Goal: Task Accomplishment & Management: Use online tool/utility

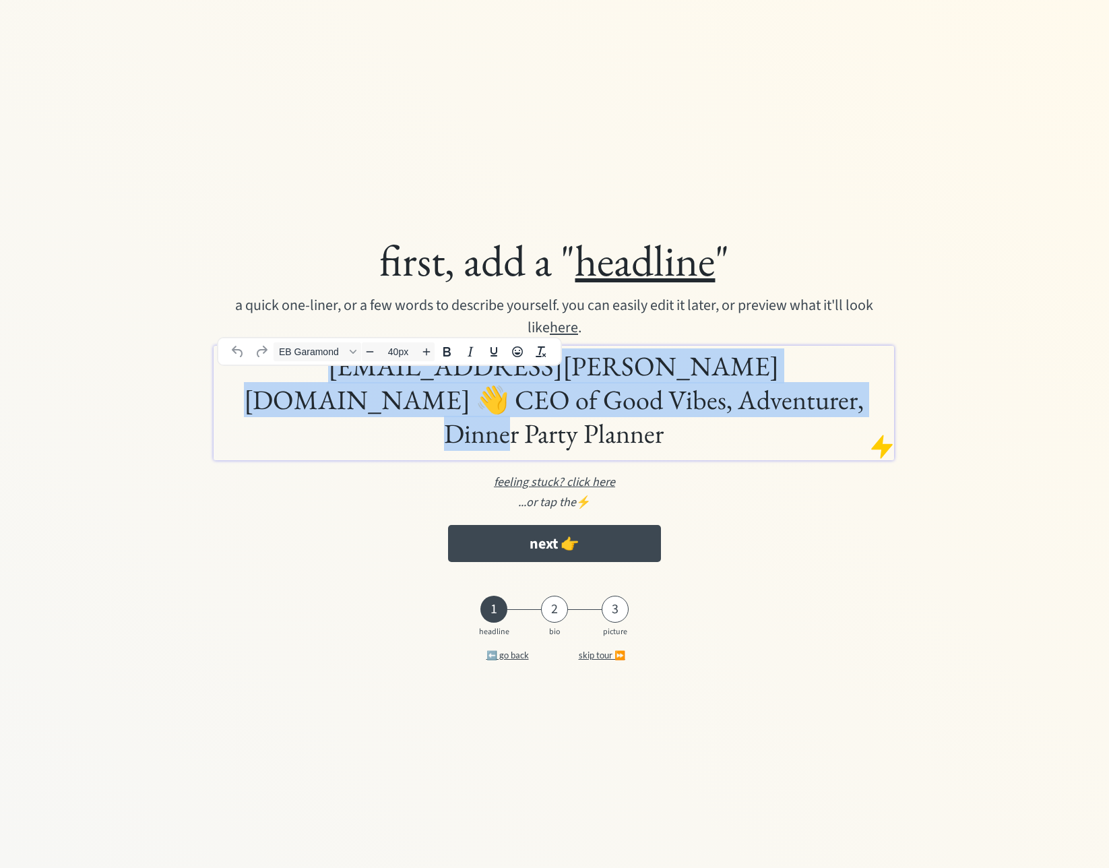
drag, startPoint x: 189, startPoint y: 344, endPoint x: 125, endPoint y: 341, distance: 64.7
click at [125, 341] on div "first, add a " headline " a quick one-liner, or a few words to describe yoursel…" at bounding box center [555, 400] width 866 height 349
paste div
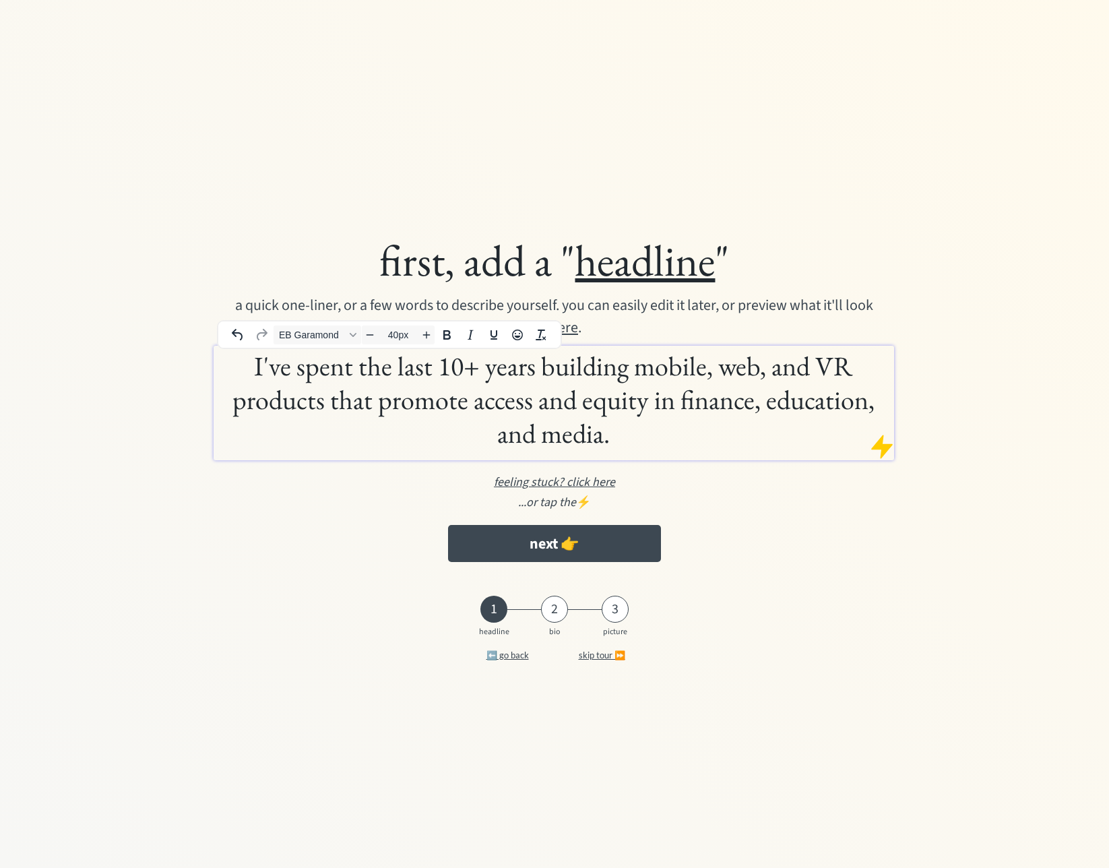
click at [248, 365] on h1 "I've spent the last 10+ years building mobile, web, and VR products that promot…" at bounding box center [554, 399] width 674 height 101
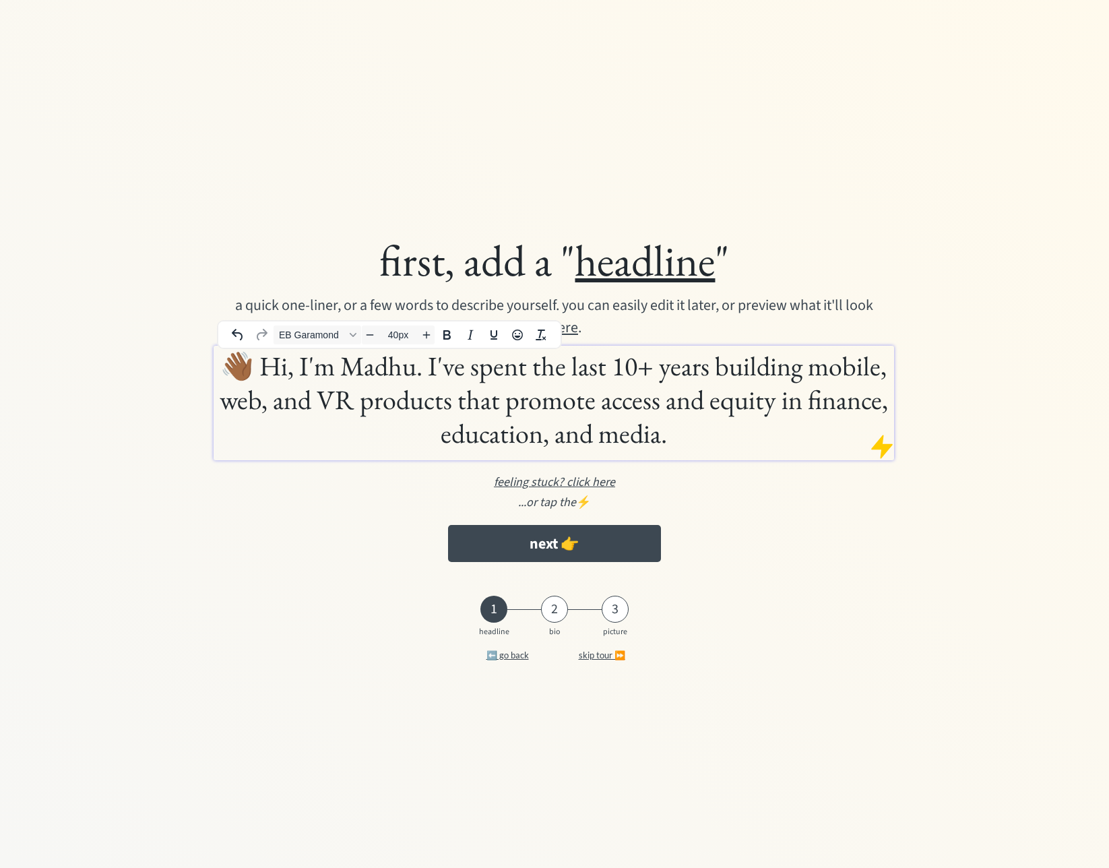
click at [633, 367] on h1 "👋🏾 Hi, I'm Madhu. I've spent the last 10+ years building mobile, web, and VR pr…" at bounding box center [554, 399] width 674 height 101
click at [753, 447] on h1 "👋🏾 Hi, I'm Madhu. I've spent the last 15+ years building mobile, web, and VR pr…" at bounding box center [554, 399] width 674 height 101
click at [782, 489] on div "first, add a " headline " a quick one-liner, or a few words to describe yoursel…" at bounding box center [555, 400] width 866 height 349
click at [358, 396] on h1 "👋🏾 Hi, I'm Madhu. I've spent the last 15+ years building mobile, web, and VR pr…" at bounding box center [554, 399] width 674 height 101
click at [806, 371] on h1 "👋🏾 Hi, I'm Madhu. I've spent the last 15+ years building mobile, products that …" at bounding box center [554, 399] width 674 height 101
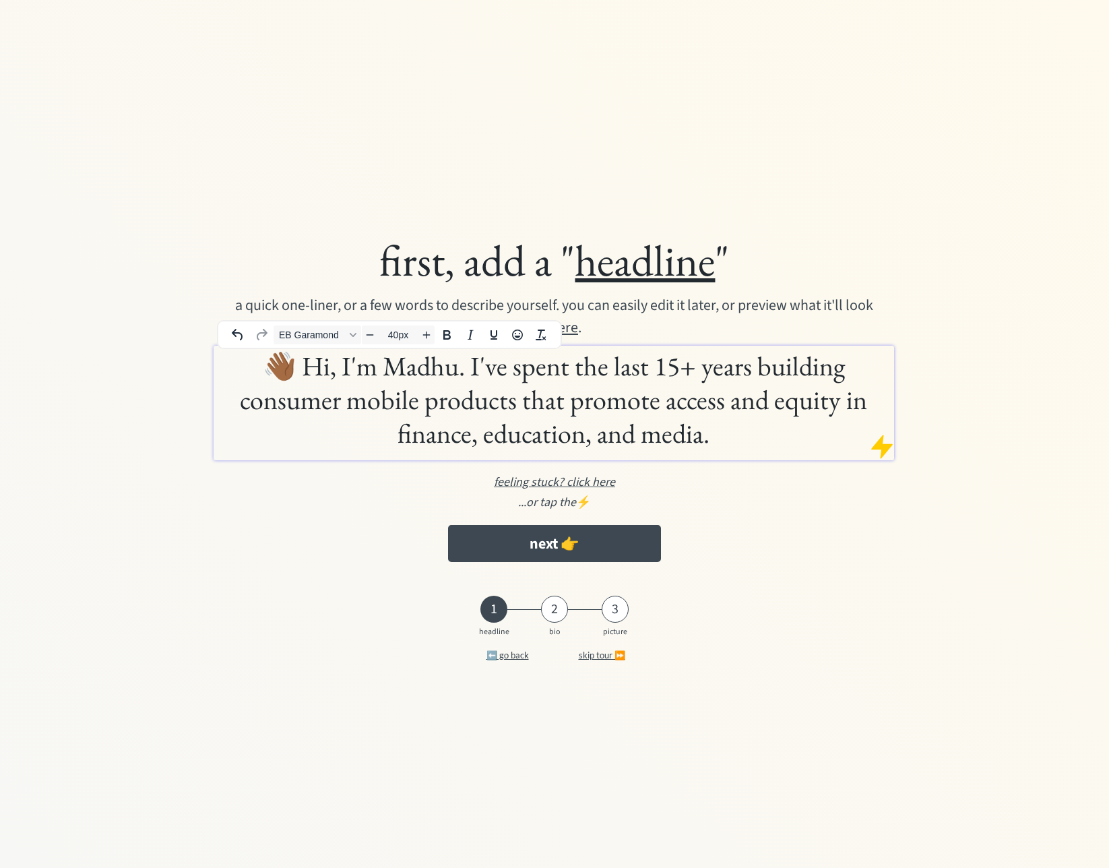
click at [742, 443] on h1 "👋🏾 Hi, I'm Madhu. I've spent the last 15+ years building consumer mobile produc…" at bounding box center [554, 399] width 674 height 101
drag, startPoint x: 467, startPoint y: 371, endPoint x: 145, endPoint y: 361, distance: 322.1
click at [145, 361] on div "first, add a " headline " a quick one-liner, or a few words to describe yoursel…" at bounding box center [555, 400] width 866 height 349
click at [449, 337] on icon "Bold" at bounding box center [446, 334] width 7 height 9
click at [768, 450] on div "👋🏾 Hi, I'm Madhu. I've spent the last 15+ years building consumer mobile produc…" at bounding box center [554, 403] width 680 height 115
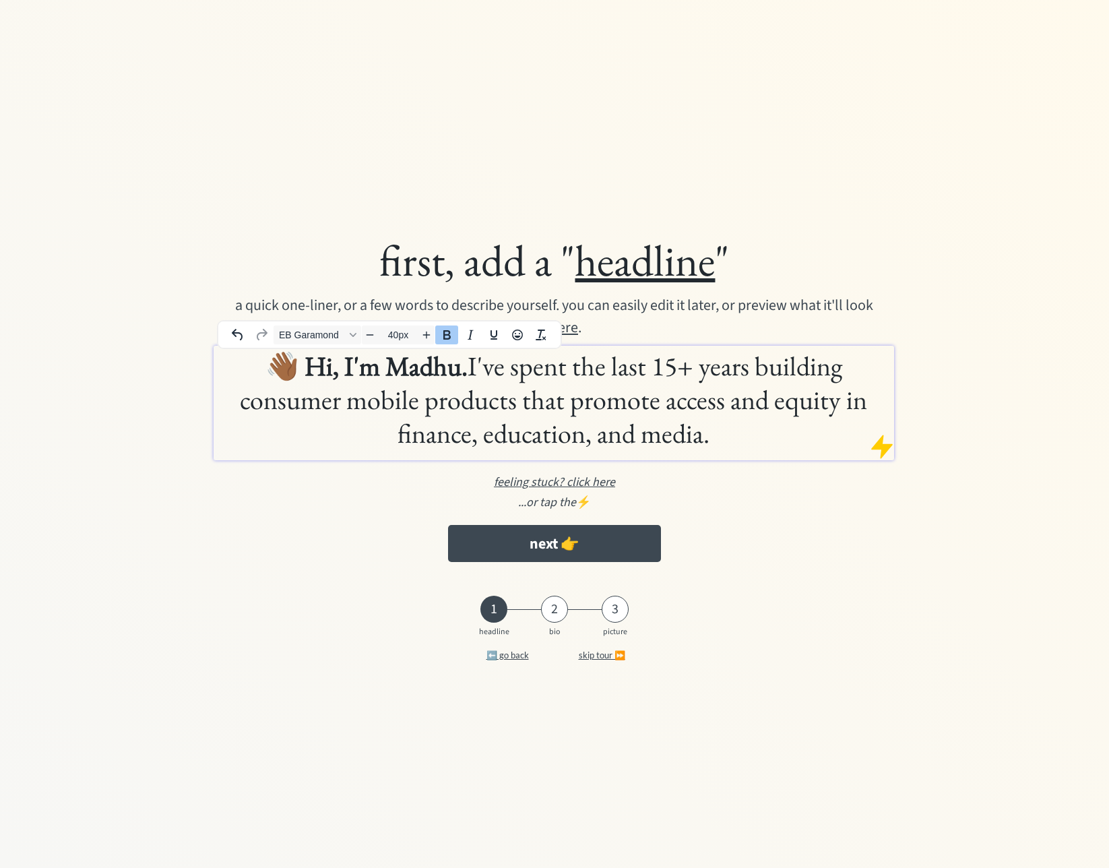
click at [470, 366] on h1 "👋🏾 Hi, I'm Madhu. I've spent the last 15+ years building consumer mobile produc…" at bounding box center [554, 399] width 674 height 101
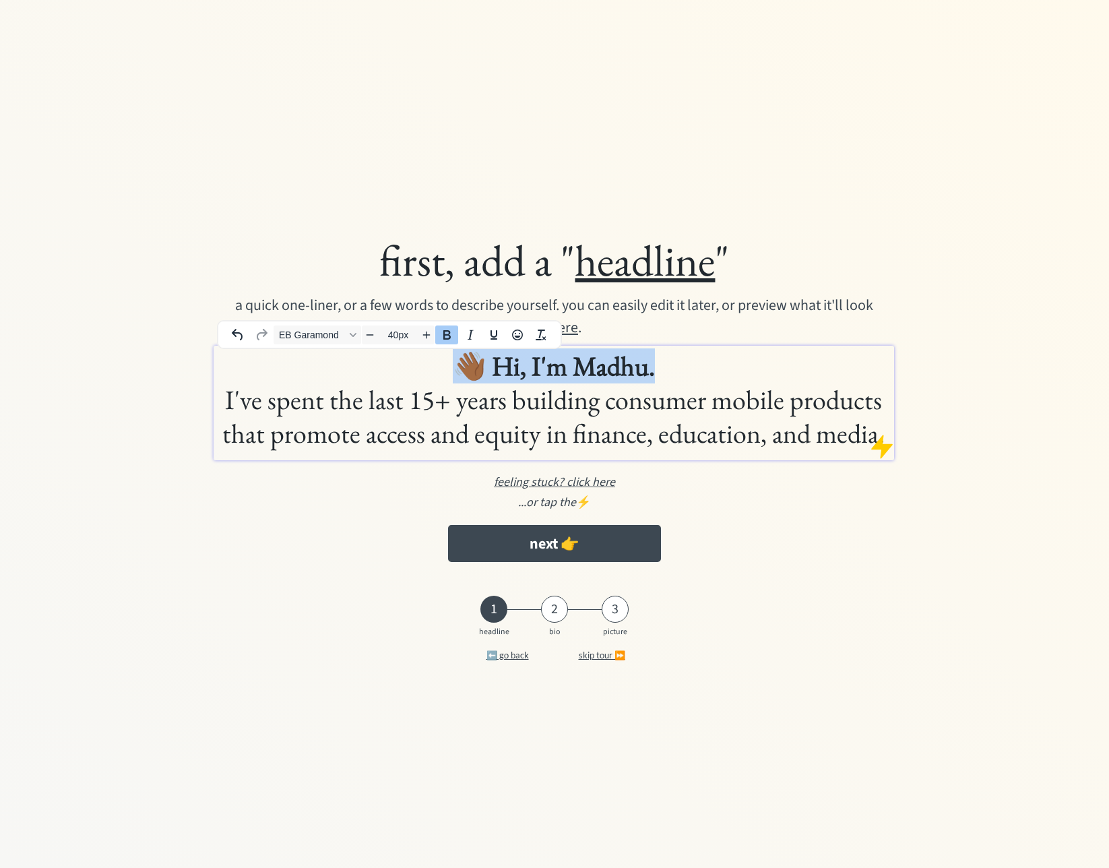
drag, startPoint x: 664, startPoint y: 370, endPoint x: 364, endPoint y: 354, distance: 300.2
click at [364, 354] on h1 "👋🏾 Hi, I'm Madhu. I've spent the last 15+ years building consumer mobile produc…" at bounding box center [554, 399] width 674 height 101
click at [453, 333] on icon "Bold" at bounding box center [447, 335] width 16 height 16
click at [587, 383] on h1 "👋🏾 Hi, I'm Madhu. I've spent the last 15+ years building consumer mobile produc…" at bounding box center [554, 399] width 674 height 101
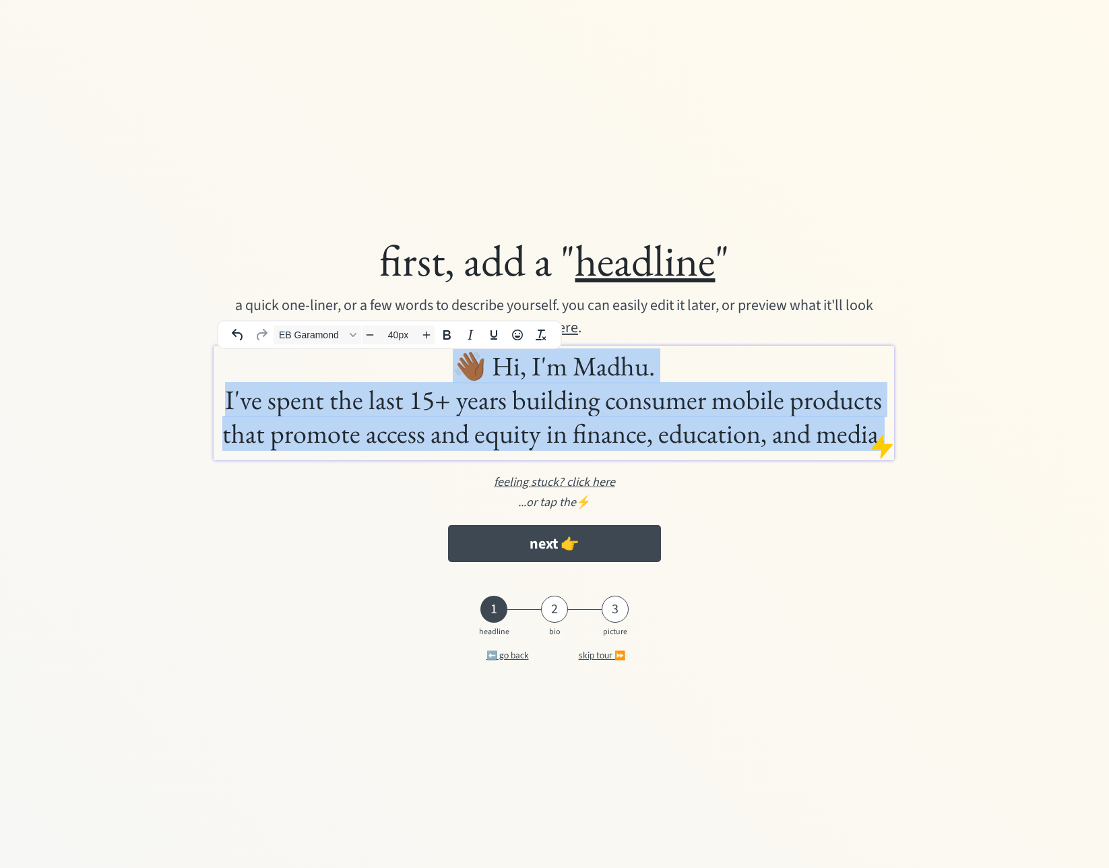
drag, startPoint x: 449, startPoint y: 360, endPoint x: 901, endPoint y: 448, distance: 459.7
click at [901, 448] on div "first, add a " headline " a quick one-liner, or a few words to describe yoursel…" at bounding box center [555, 400] width 866 height 349
click at [311, 342] on button "EB Garamond" at bounding box center [317, 334] width 88 height 19
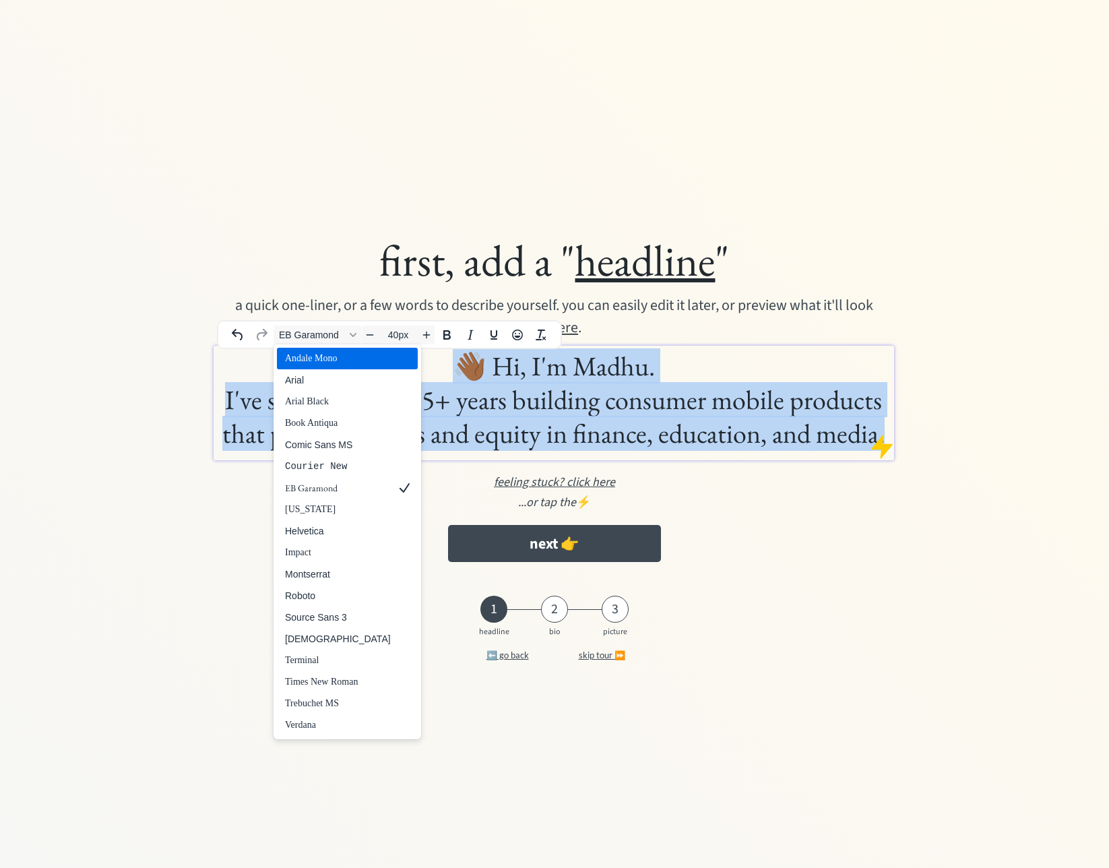
click at [306, 364] on div "Andale Mono" at bounding box center [338, 358] width 106 height 16
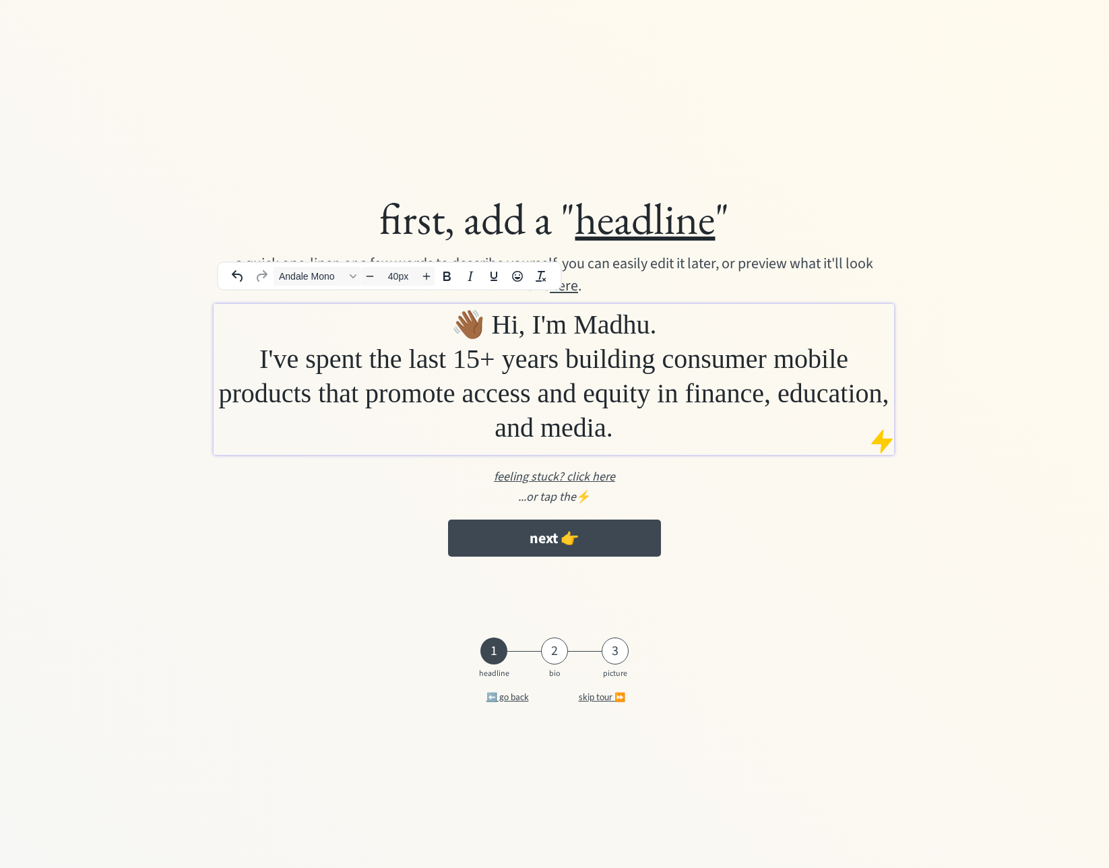
click at [500, 358] on h1 "👋🏾 Hi, I'm Madhu. I've spent the last 15+ years building consumer mobile produc…" at bounding box center [554, 375] width 674 height 137
click at [235, 341] on h1 "👋🏾 Hi, I'm Madhu. I've spent the last 15+ years building consumer mobile produc…" at bounding box center [554, 375] width 674 height 137
drag, startPoint x: 723, startPoint y: 308, endPoint x: 313, endPoint y: 309, distance: 409.5
click at [313, 309] on h1 "👋🏾 Hi, I'm Madhu. I've spent the last 15+ years building consumer mobile produc…" at bounding box center [554, 375] width 674 height 137
drag, startPoint x: 445, startPoint y: 273, endPoint x: 414, endPoint y: 345, distance: 77.8
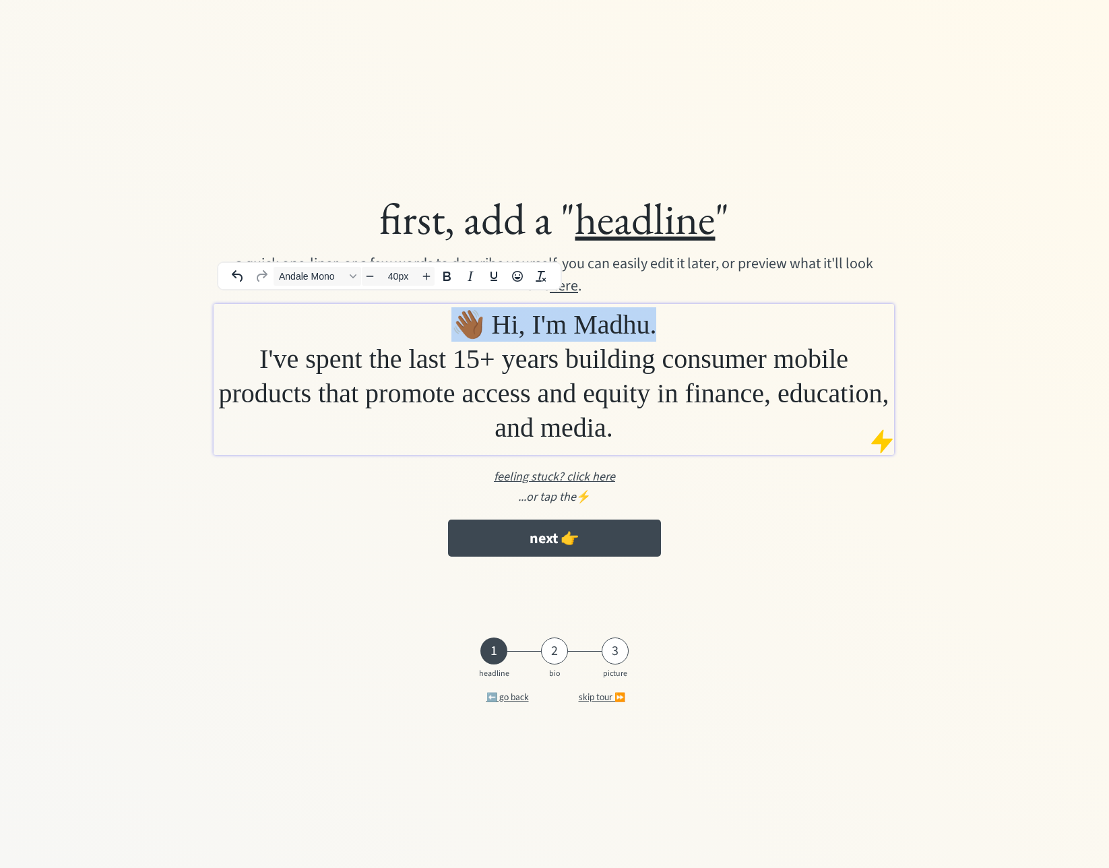
click at [447, 275] on icon "Bold" at bounding box center [447, 276] width 16 height 16
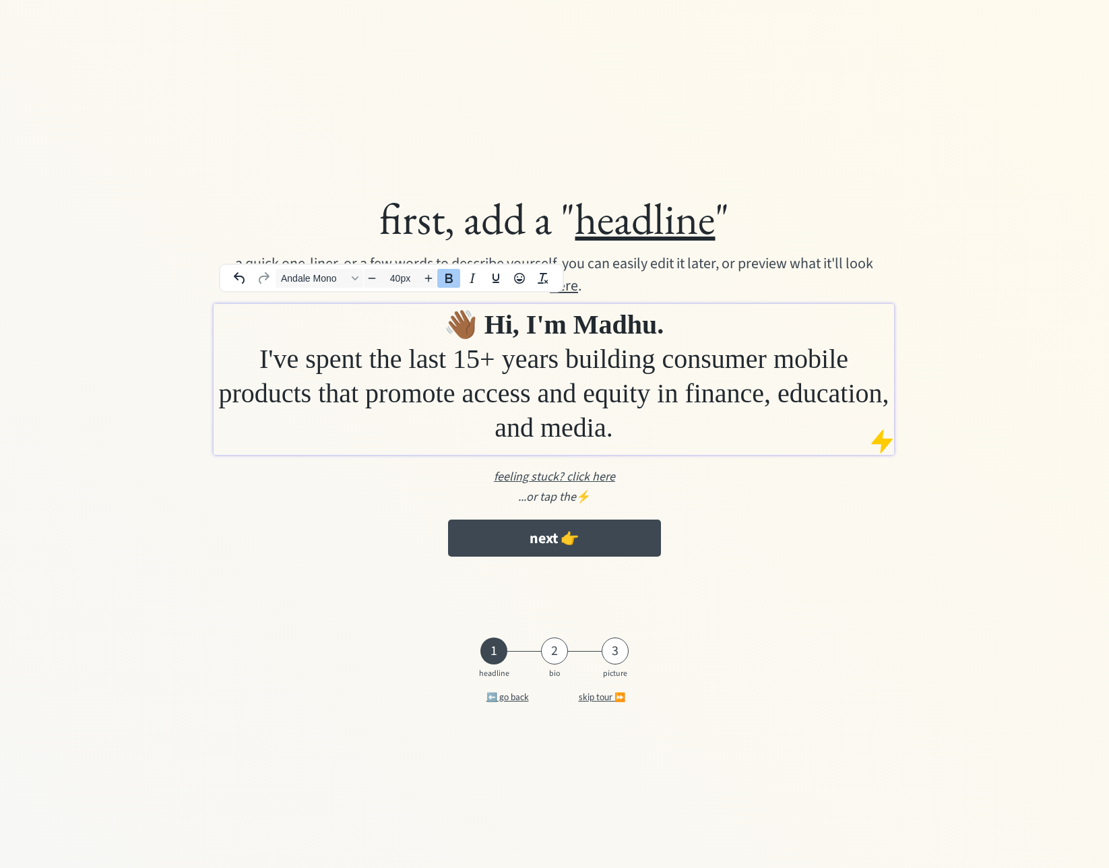
click at [350, 506] on div "...or tap the ⚡️" at bounding box center [554, 497] width 839 height 18
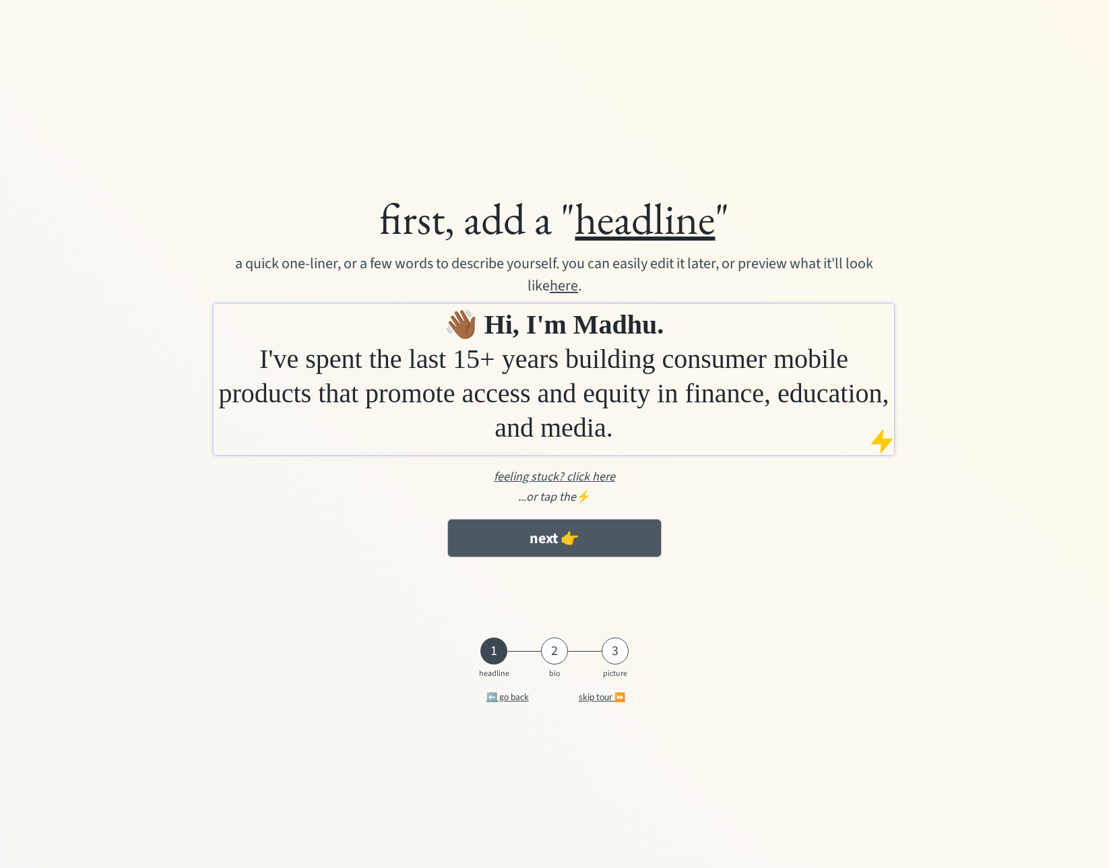
click at [578, 556] on button "next 👉" at bounding box center [554, 537] width 213 height 37
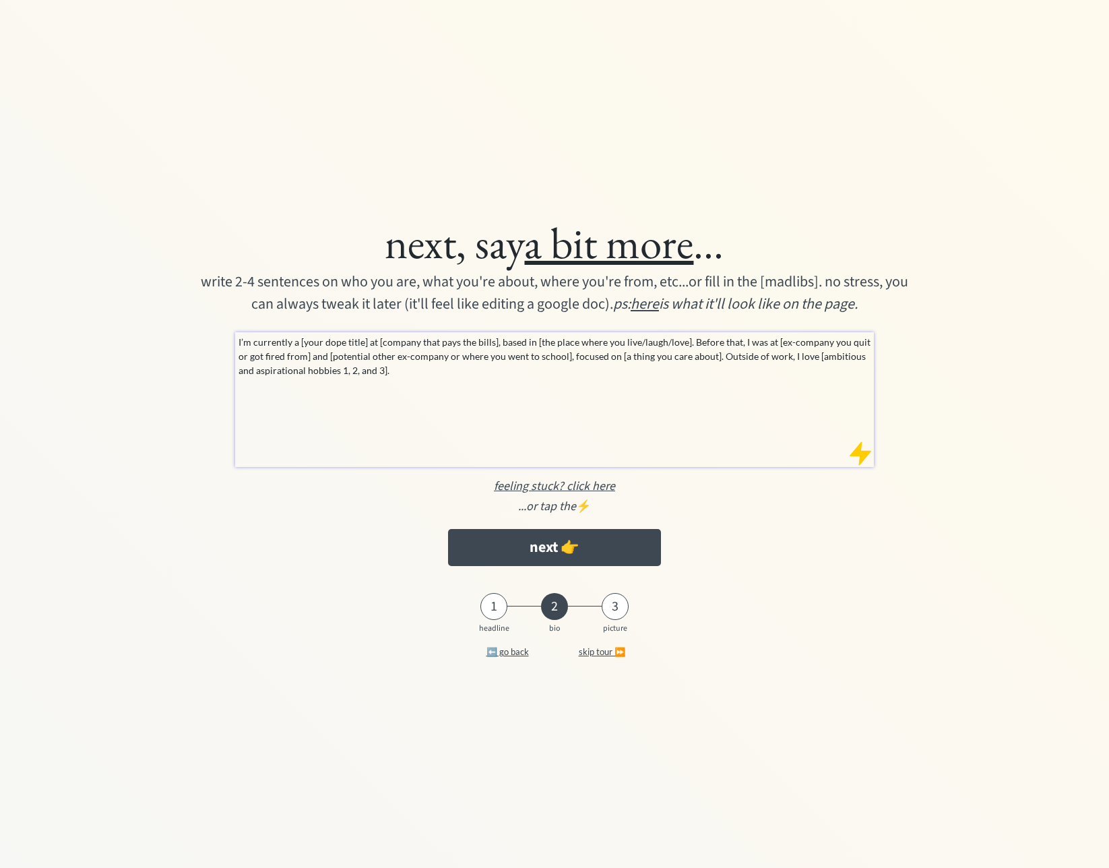
click at [400, 394] on div "I’m currently a [your dope title] at [company that pays the bills], based in [t…" at bounding box center [554, 399] width 639 height 135
click at [484, 609] on div "1" at bounding box center [493, 606] width 27 height 16
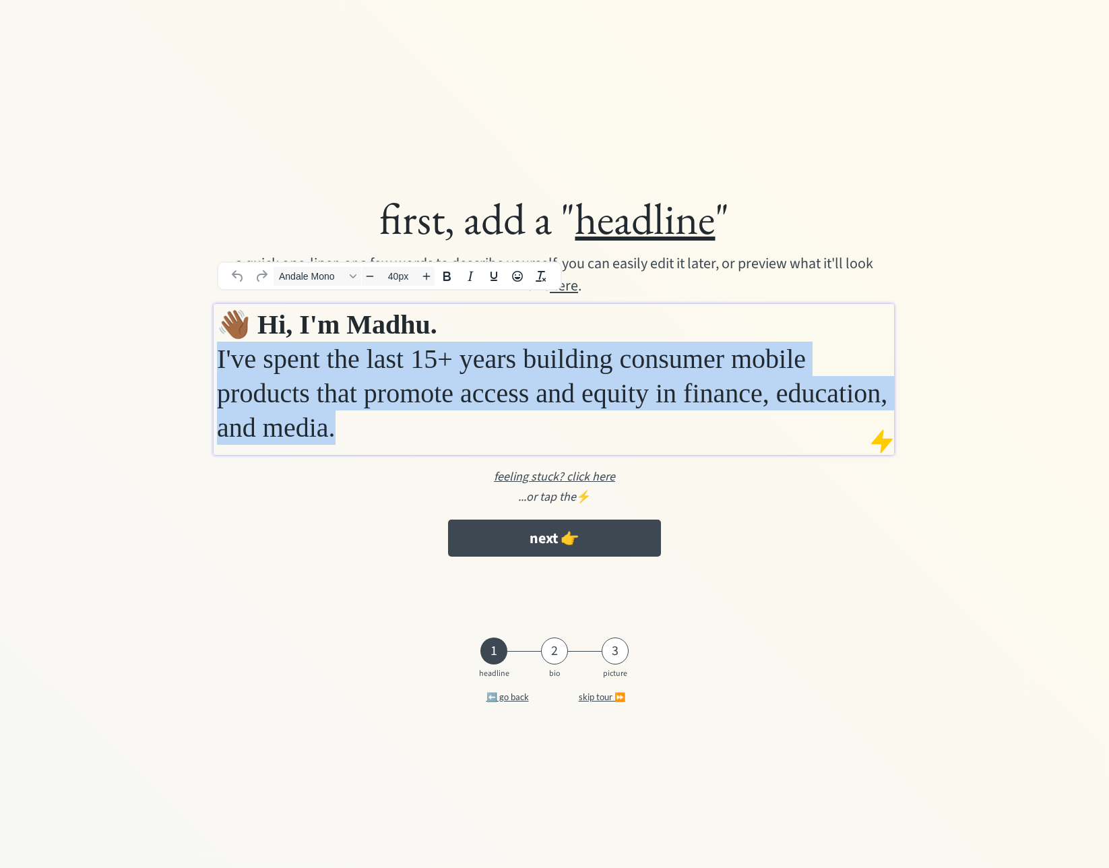
drag, startPoint x: 399, startPoint y: 451, endPoint x: 172, endPoint y: 348, distance: 249.9
click at [172, 348] on div "first, add a " headline " a quick one-liner, or a few words to describe yoursel…" at bounding box center [555, 377] width 866 height 385
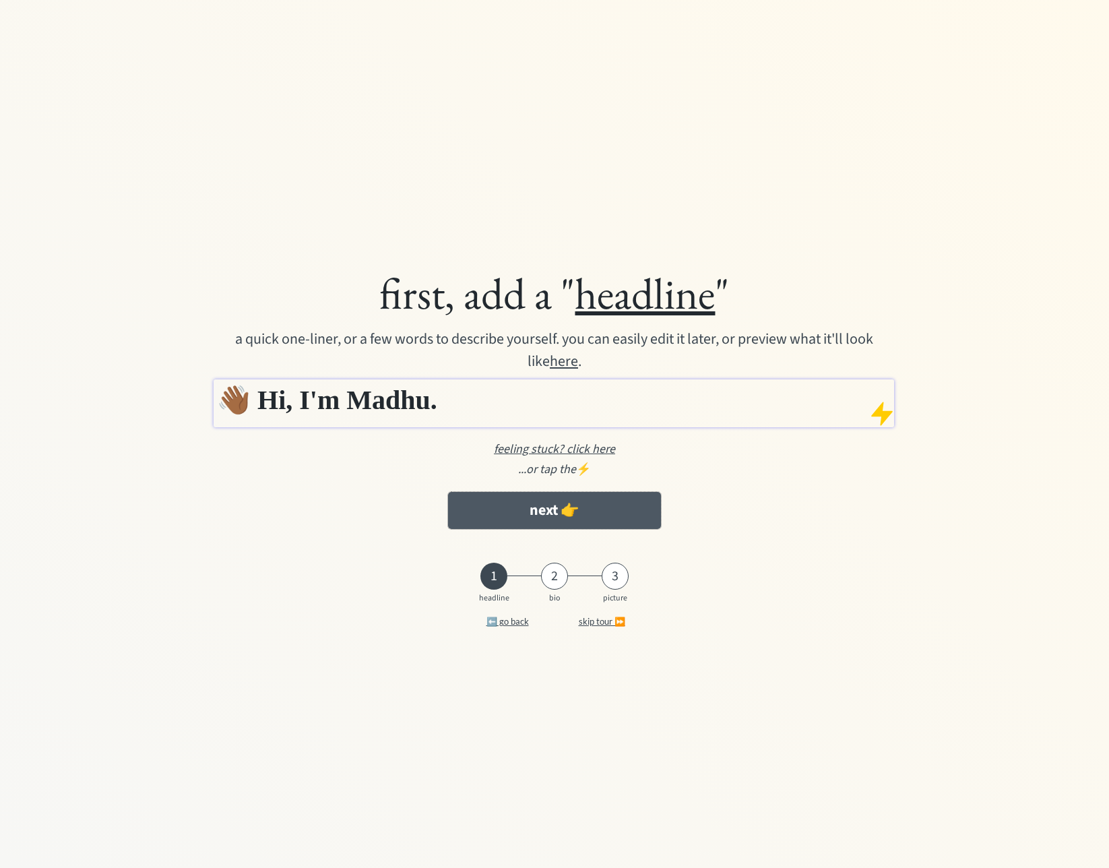
click at [537, 513] on button "next 👉" at bounding box center [554, 510] width 213 height 37
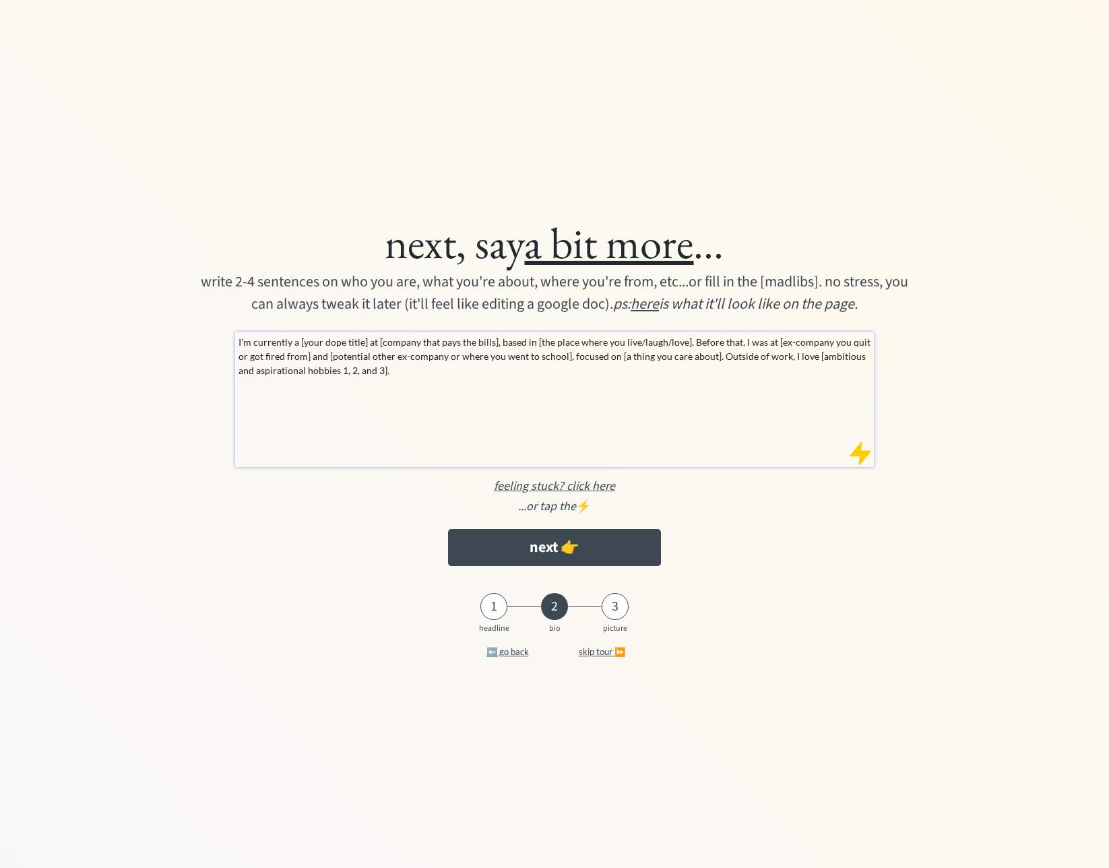
click at [389, 379] on div "I’m currently a [your dope title] at [company that pays the bills], based in [t…" at bounding box center [554, 399] width 639 height 135
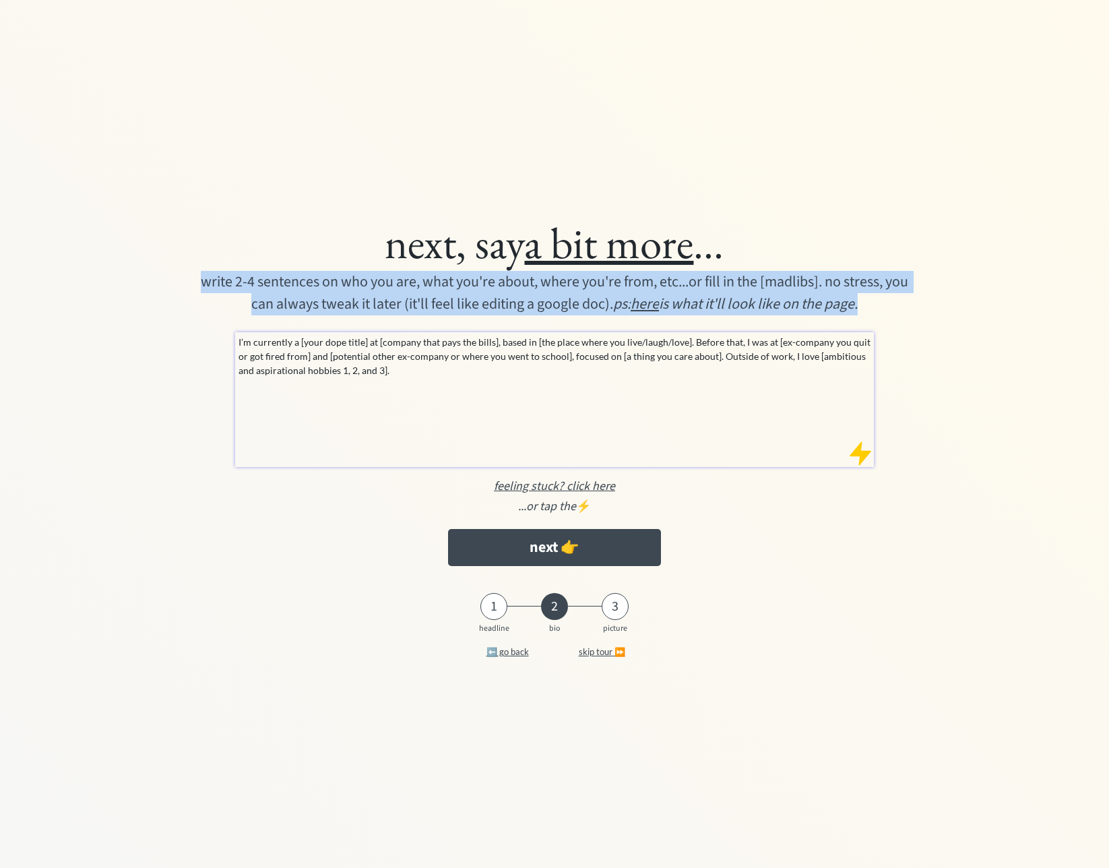
click at [389, 379] on div "I’m currently a [your dope title] at [company that pays the bills], based in [t…" at bounding box center [554, 399] width 639 height 135
click at [388, 378] on div "I’m currently a [your dope title] at [company that pays the bills], based in [t…" at bounding box center [554, 399] width 639 height 135
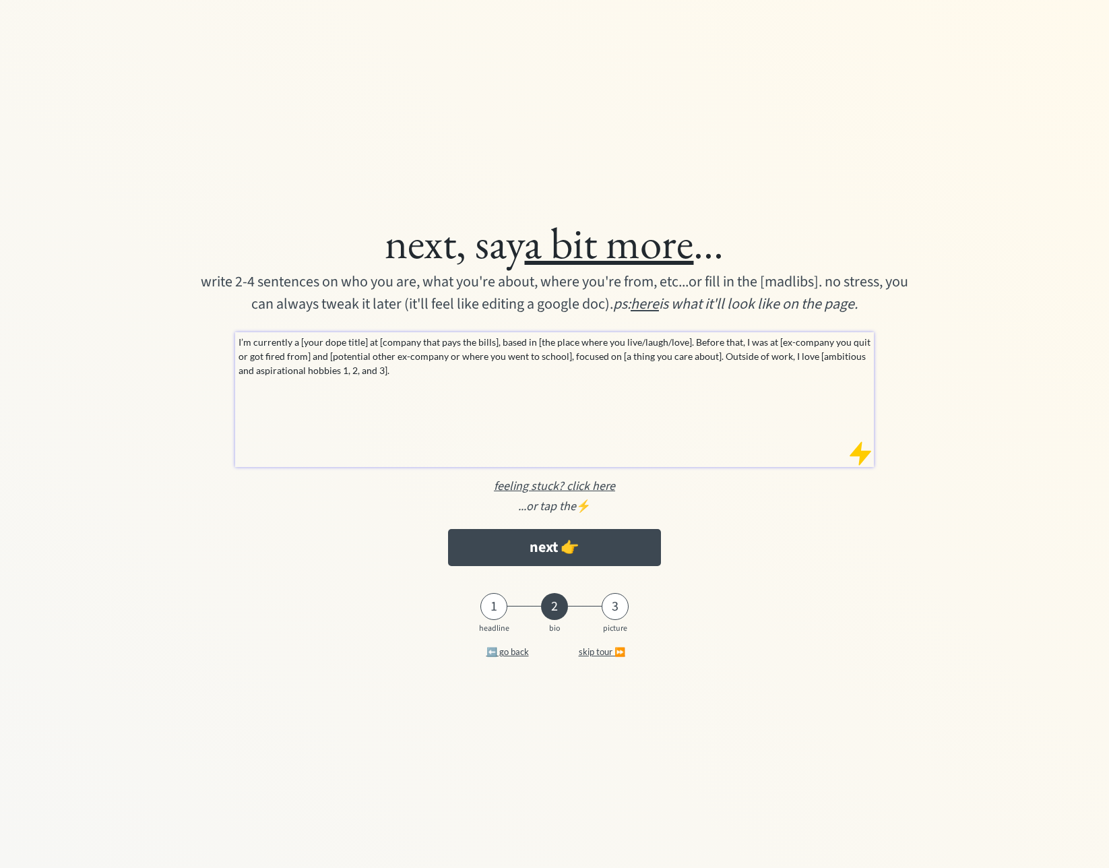
click at [388, 378] on div "I’m currently a [your dope title] at [company that pays the bills], based in [t…" at bounding box center [554, 399] width 639 height 135
drag, startPoint x: 363, startPoint y: 368, endPoint x: 237, endPoint y: 337, distance: 129.7
click at [238, 337] on p "I’m currently a [your dope title] at [company that pays the bills], based in [t…" at bounding box center [554, 356] width 633 height 42
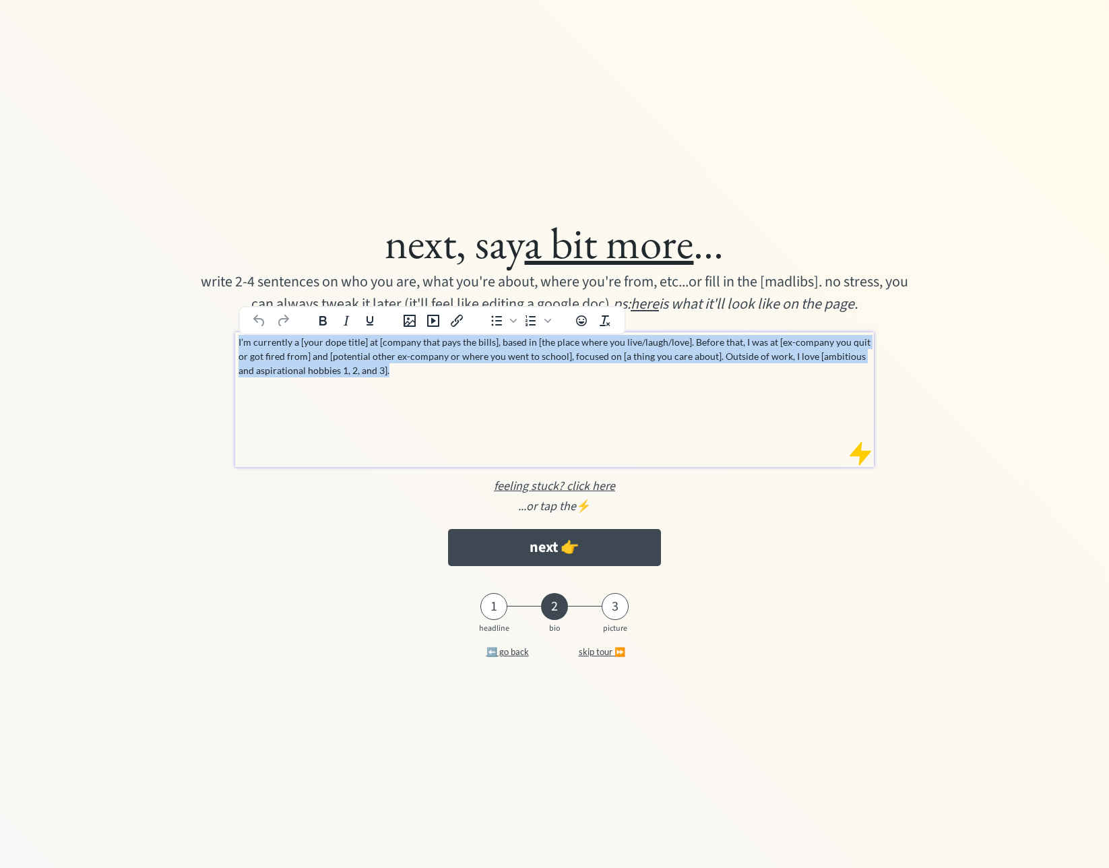
drag, startPoint x: 238, startPoint y: 341, endPoint x: 503, endPoint y: 400, distance: 271.9
click at [503, 400] on div "I’m currently a [your dope title] at [company that pays the bills], based in [t…" at bounding box center [554, 399] width 639 height 135
paste div
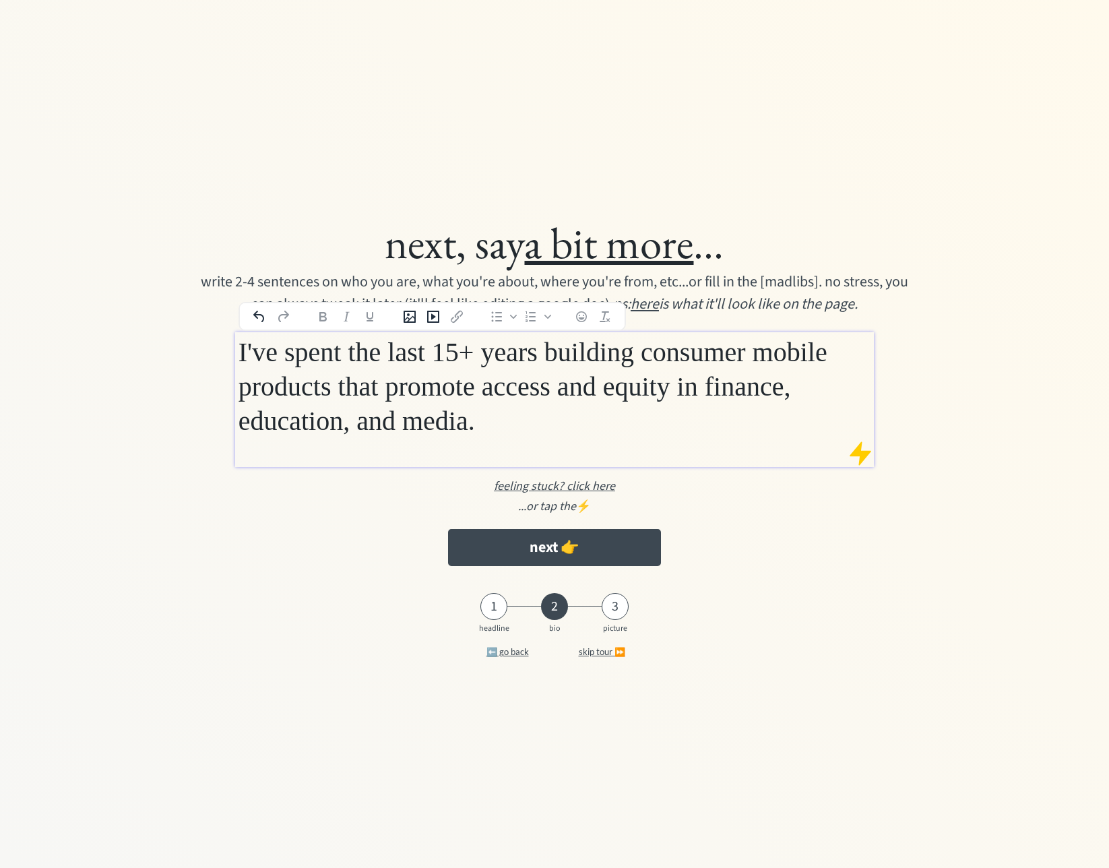
drag, startPoint x: 661, startPoint y: 477, endPoint x: 92, endPoint y: 328, distance: 589.0
click at [92, 328] on div "next, say a bit more ... write 2-4 sentences on who you are, what you're about,…" at bounding box center [554, 433] width 1109 height 517
click at [524, 402] on span "I've spent the last 15+ years building consumer mobile products that promote ac…" at bounding box center [532, 386] width 589 height 99
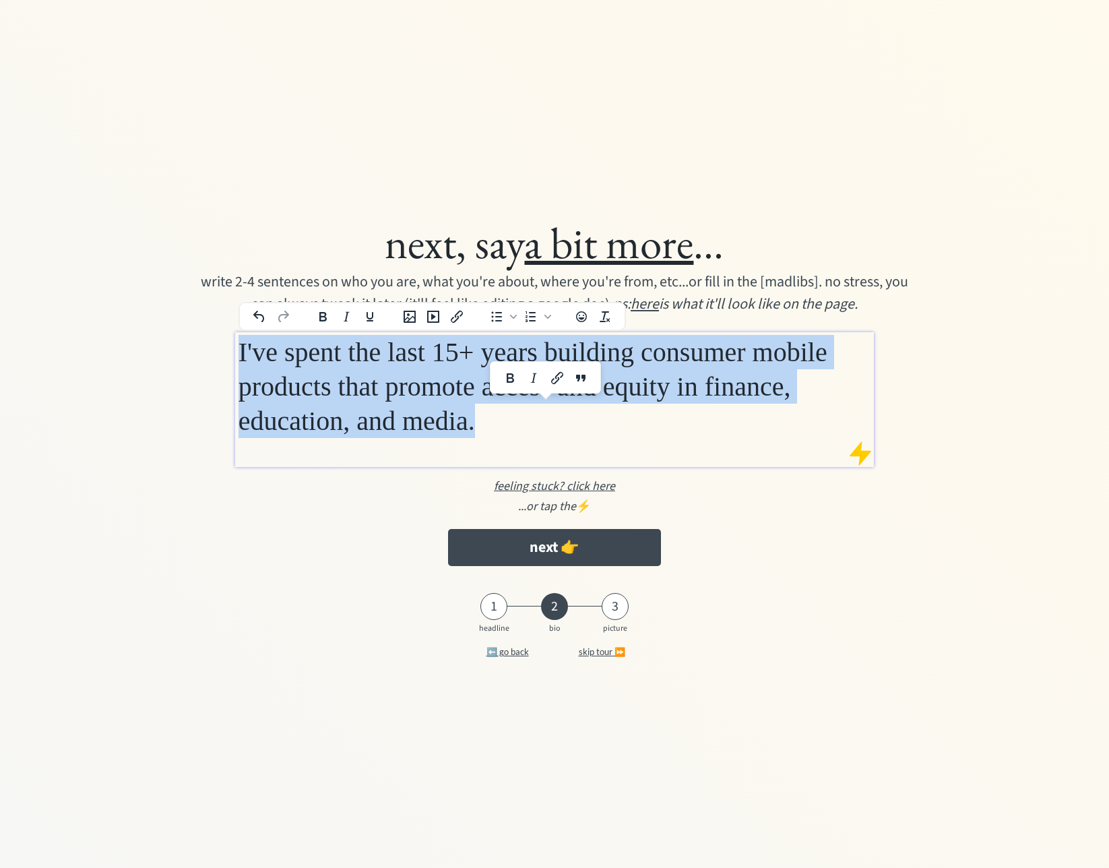
click at [524, 402] on span "I've spent the last 15+ years building consumer mobile products that promote ac…" at bounding box center [532, 386] width 589 height 99
click at [583, 492] on icon "Blockquote" at bounding box center [581, 491] width 16 height 16
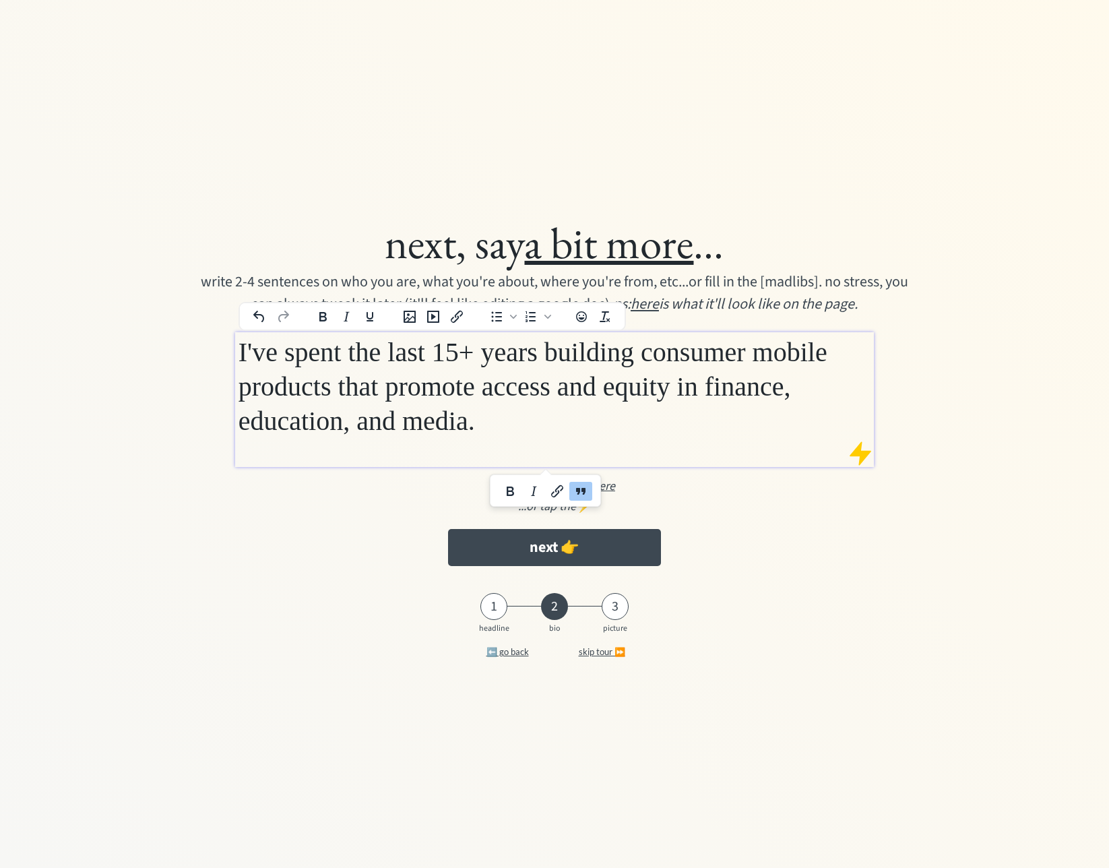
drag, startPoint x: 587, startPoint y: 487, endPoint x: 614, endPoint y: 457, distance: 40.1
click at [587, 487] on icon "Blockquote" at bounding box center [581, 491] width 16 height 16
click at [615, 438] on h1 "I've spent the last 15+ years building consumer mobile products that promote ac…" at bounding box center [554, 386] width 633 height 103
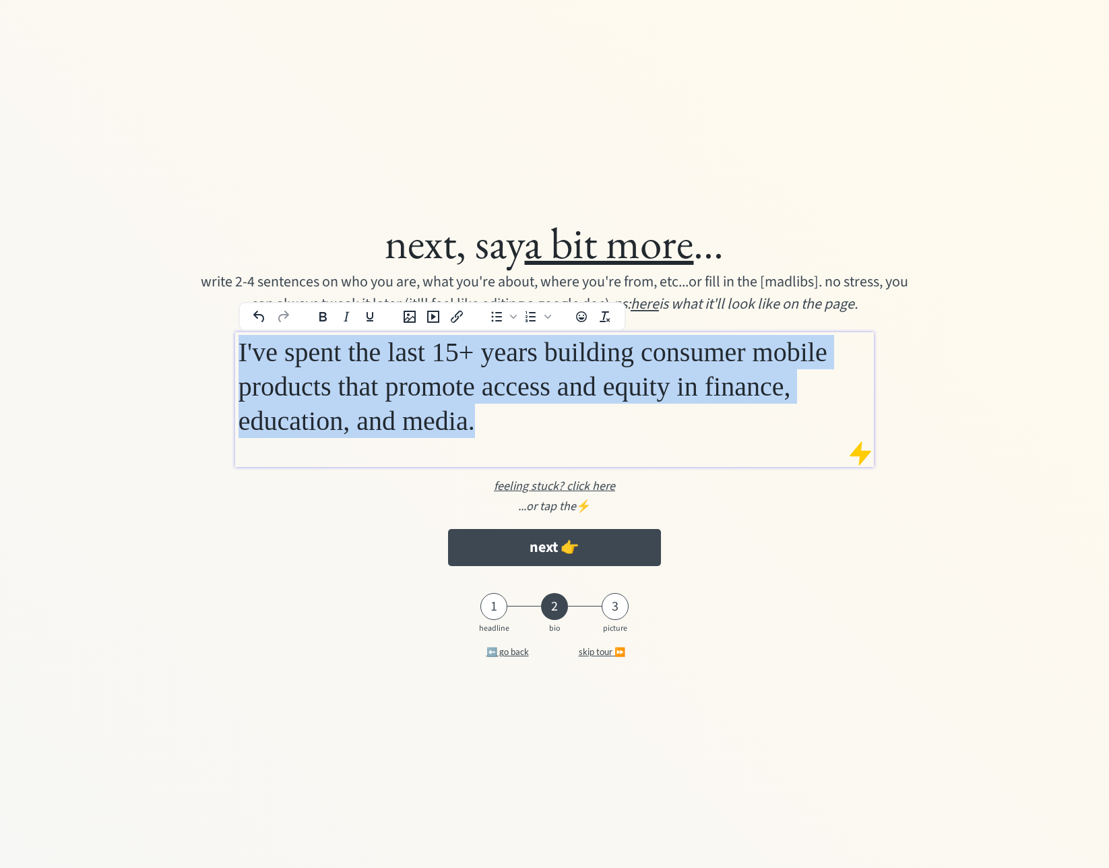
drag, startPoint x: 612, startPoint y: 453, endPoint x: 175, endPoint y: 352, distance: 448.0
click at [175, 352] on div "next, say a bit more ... write 2-4 sentences on who you are, what you're about,…" at bounding box center [555, 390] width 866 height 363
click at [606, 319] on icon "Clear formatting" at bounding box center [604, 316] width 10 height 11
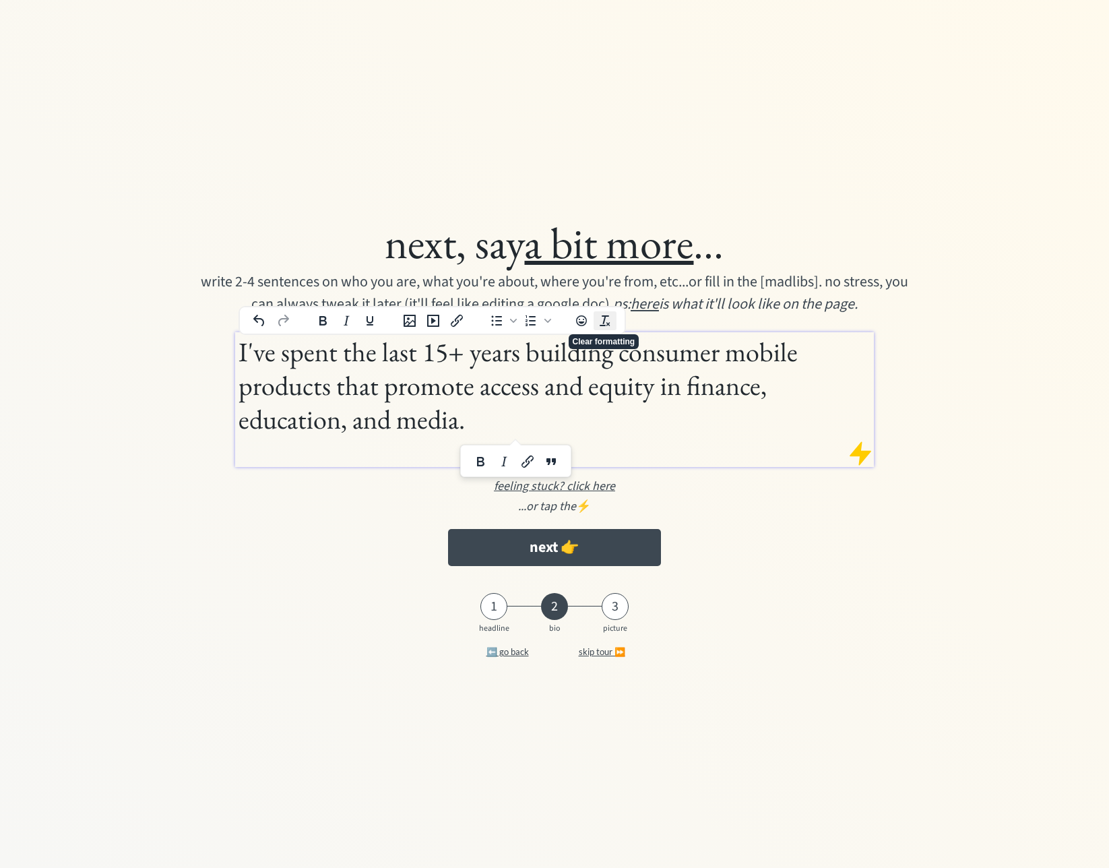
click at [606, 319] on icon "Clear formatting" at bounding box center [605, 321] width 16 height 16
click at [655, 428] on h1 "I've spent the last 15+ years building consumer mobile products that promote ac…" at bounding box center [554, 385] width 633 height 101
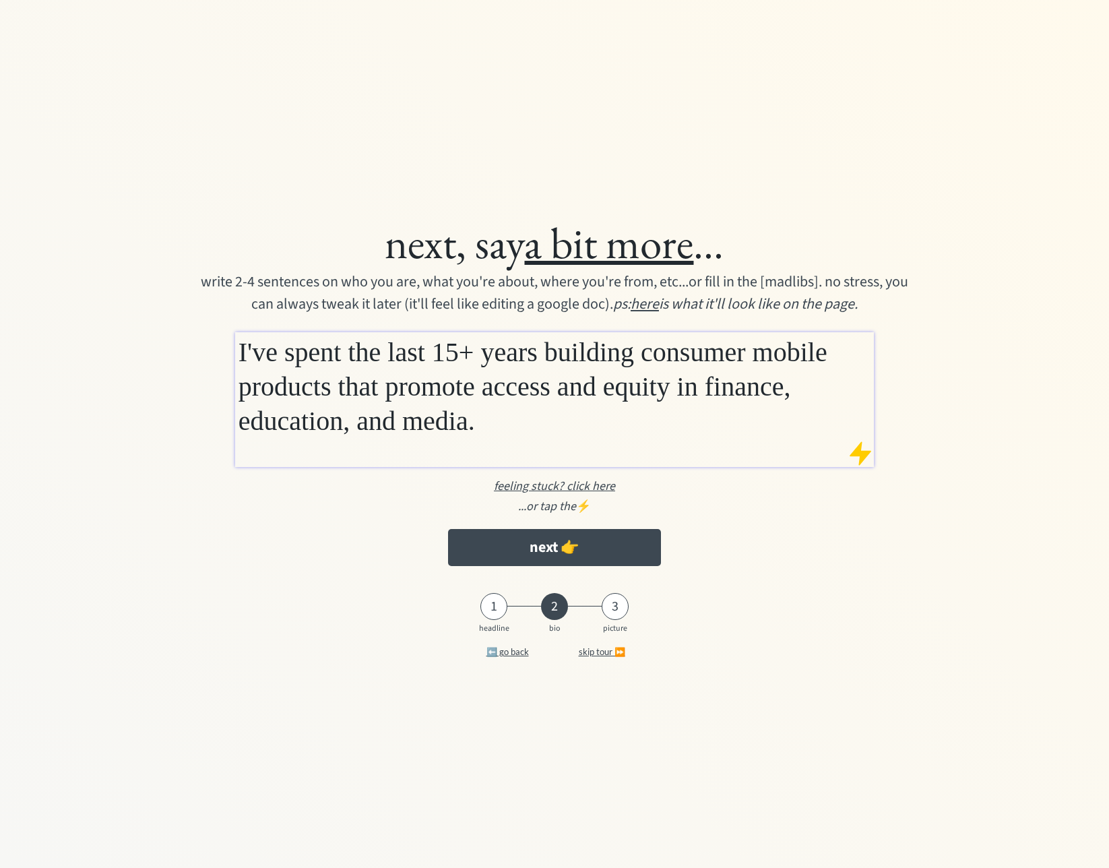
click at [699, 536] on div "next, say a bit more ... write 2-4 sentences on who you are, what you're about,…" at bounding box center [555, 390] width 866 height 363
click at [860, 465] on div at bounding box center [860, 453] width 27 height 27
click at [860, 455] on div at bounding box center [860, 453] width 27 height 27
click at [672, 431] on span "I've spent the last 15+ years building consumer mobile products that promote ac…" at bounding box center [532, 386] width 589 height 99
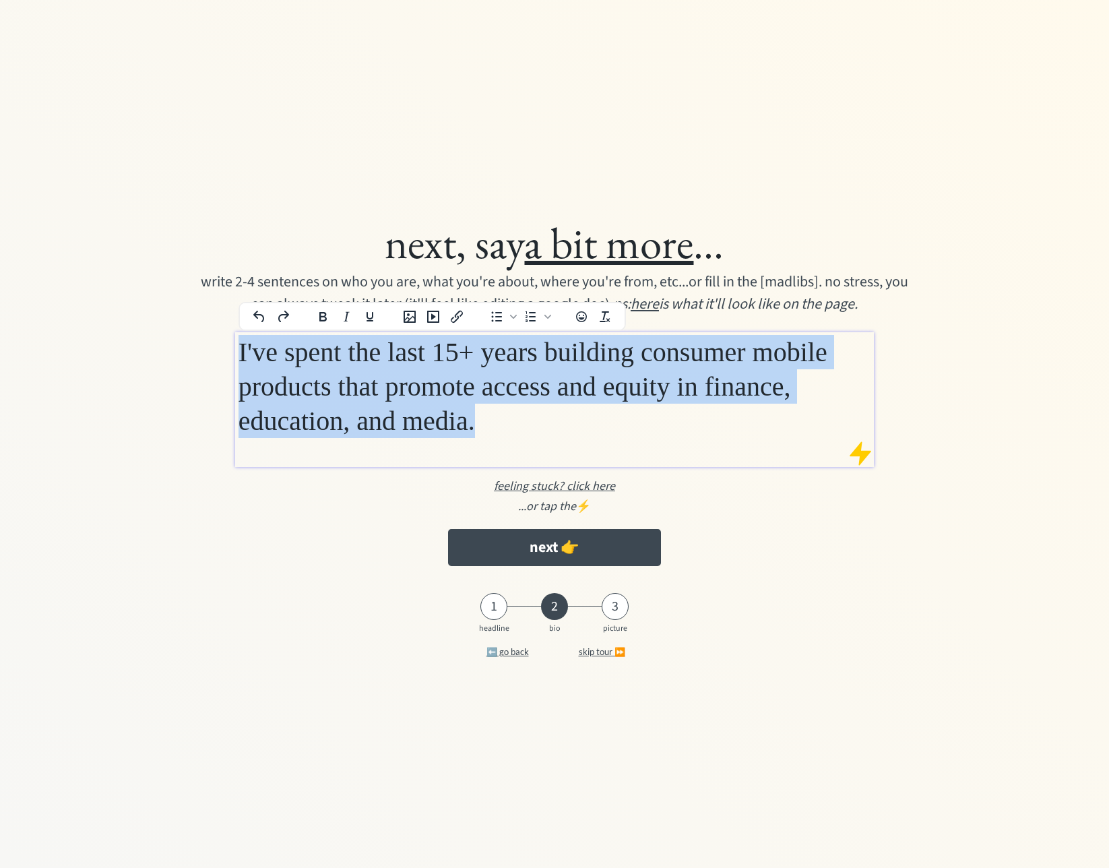
drag, startPoint x: 327, startPoint y: 414, endPoint x: 787, endPoint y: 464, distance: 462.1
click at [209, 360] on div "next, say a bit more ... write 2-4 sentences on who you are, what you're about,…" at bounding box center [555, 390] width 866 height 363
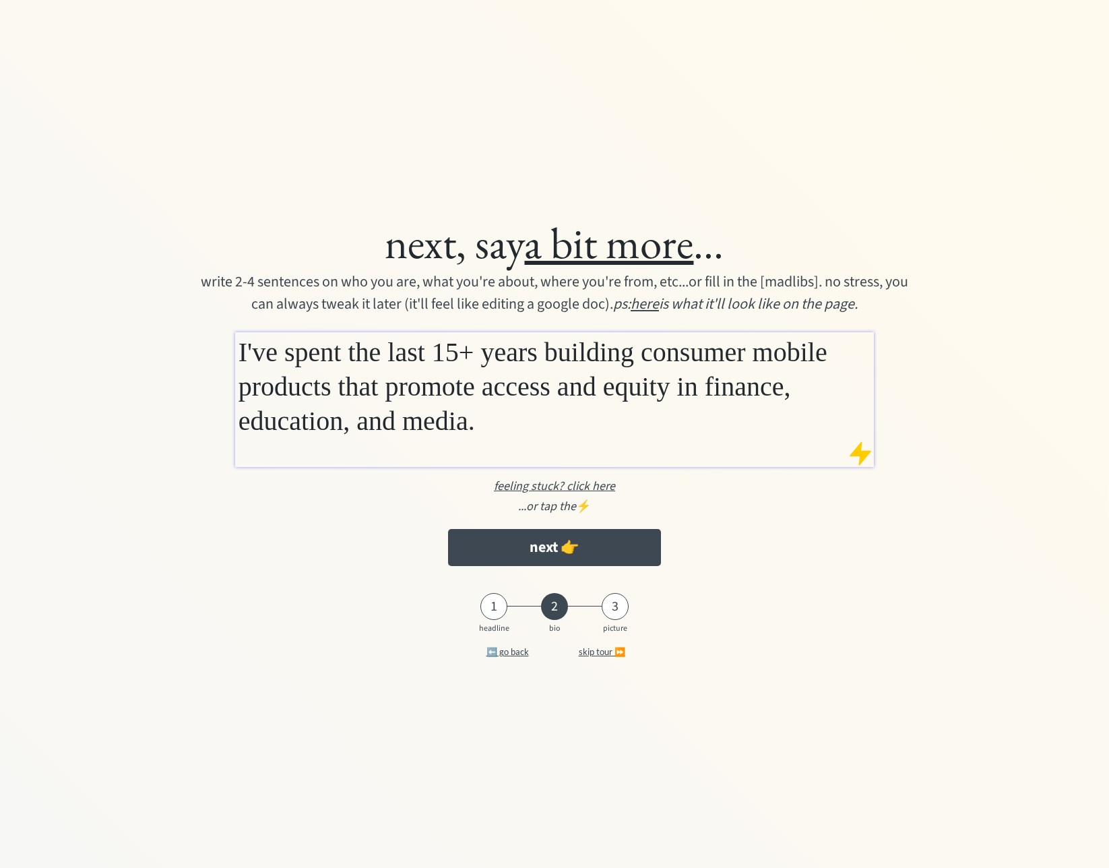
click at [859, 453] on div at bounding box center [860, 453] width 27 height 27
drag, startPoint x: 578, startPoint y: 509, endPoint x: 775, endPoint y: 530, distance: 197.8
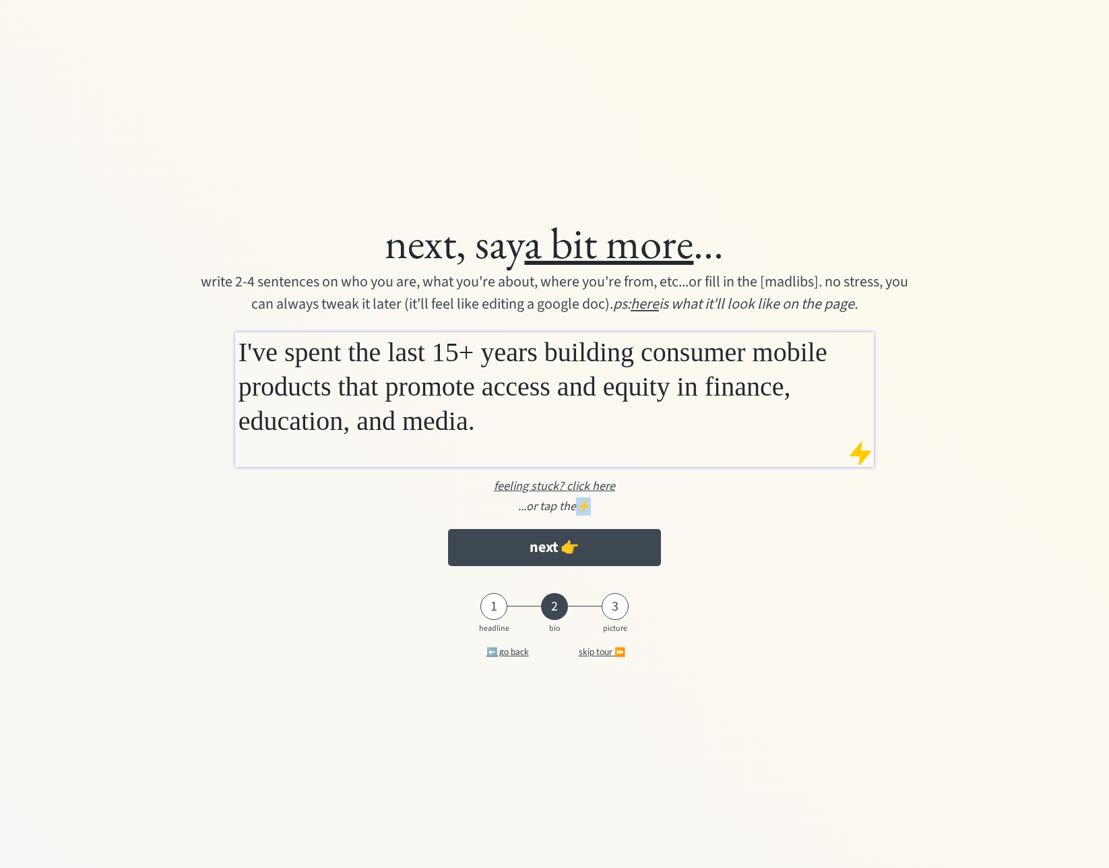
click at [622, 513] on div "...or tap the ⚡️" at bounding box center [554, 506] width 839 height 18
drag, startPoint x: 775, startPoint y: 530, endPoint x: 874, endPoint y: 517, distance: 100.6
click at [807, 529] on div "next, say a bit more ... write 2-4 sentences on who you are, what you're about,…" at bounding box center [555, 390] width 866 height 363
click at [861, 459] on div at bounding box center [860, 453] width 27 height 27
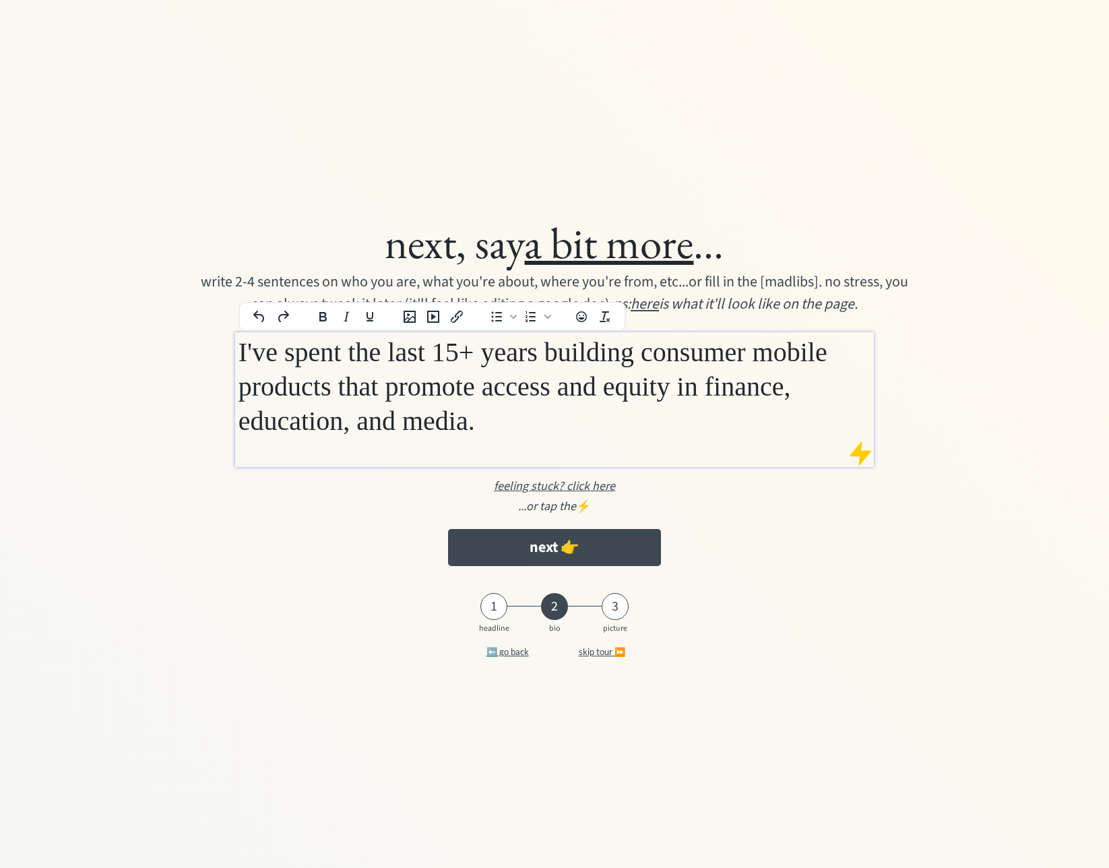
click at [817, 438] on h1 "I've spent the last 15+ years building consumer mobile products that promote ac…" at bounding box center [554, 386] width 633 height 103
click at [737, 434] on h1 "I've spent the last 15+ years building consumer mobile products that promote ac…" at bounding box center [554, 386] width 633 height 103
drag, startPoint x: 718, startPoint y: 359, endPoint x: 658, endPoint y: 296, distance: 86.7
click at [717, 358] on span "I've spent the last 15+ years building consumer mobile products that promote ac…" at bounding box center [532, 386] width 589 height 99
click at [639, 299] on u "here" at bounding box center [644, 304] width 28 height 22
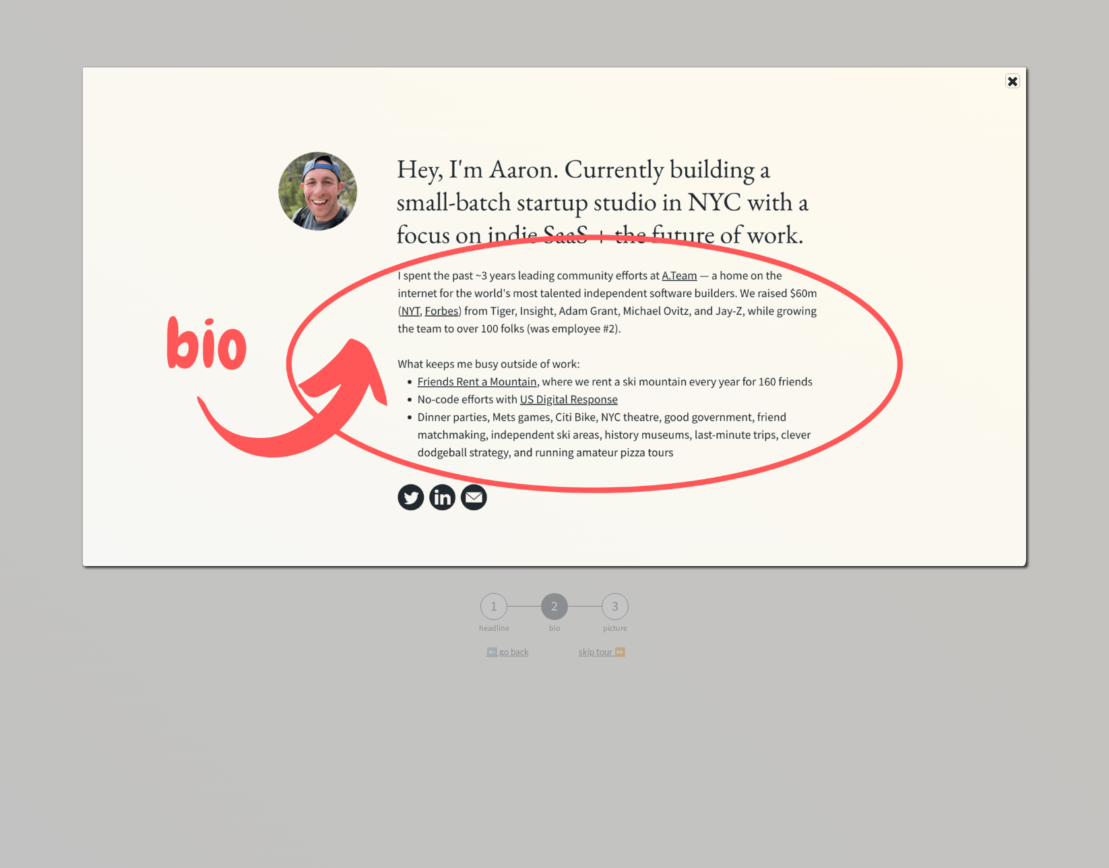
click at [1013, 81] on use at bounding box center [1012, 81] width 9 height 9
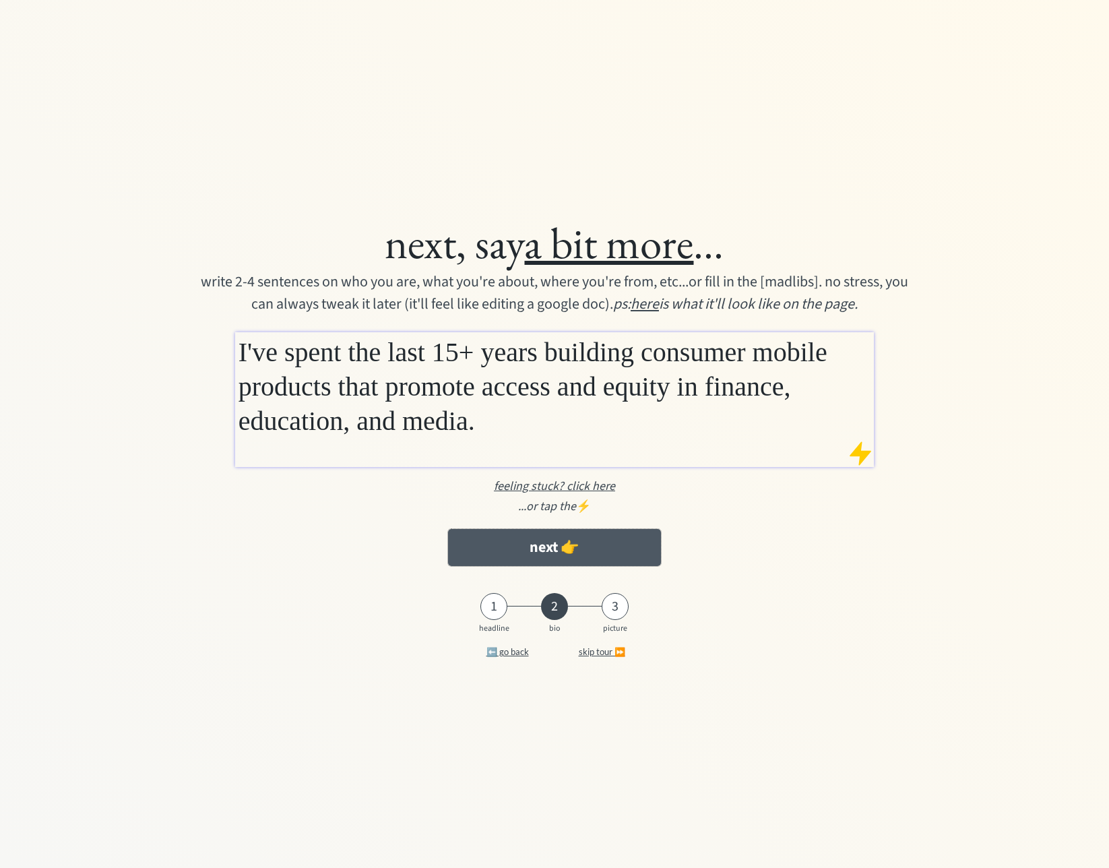
click at [544, 549] on button "next 👉" at bounding box center [554, 547] width 213 height 37
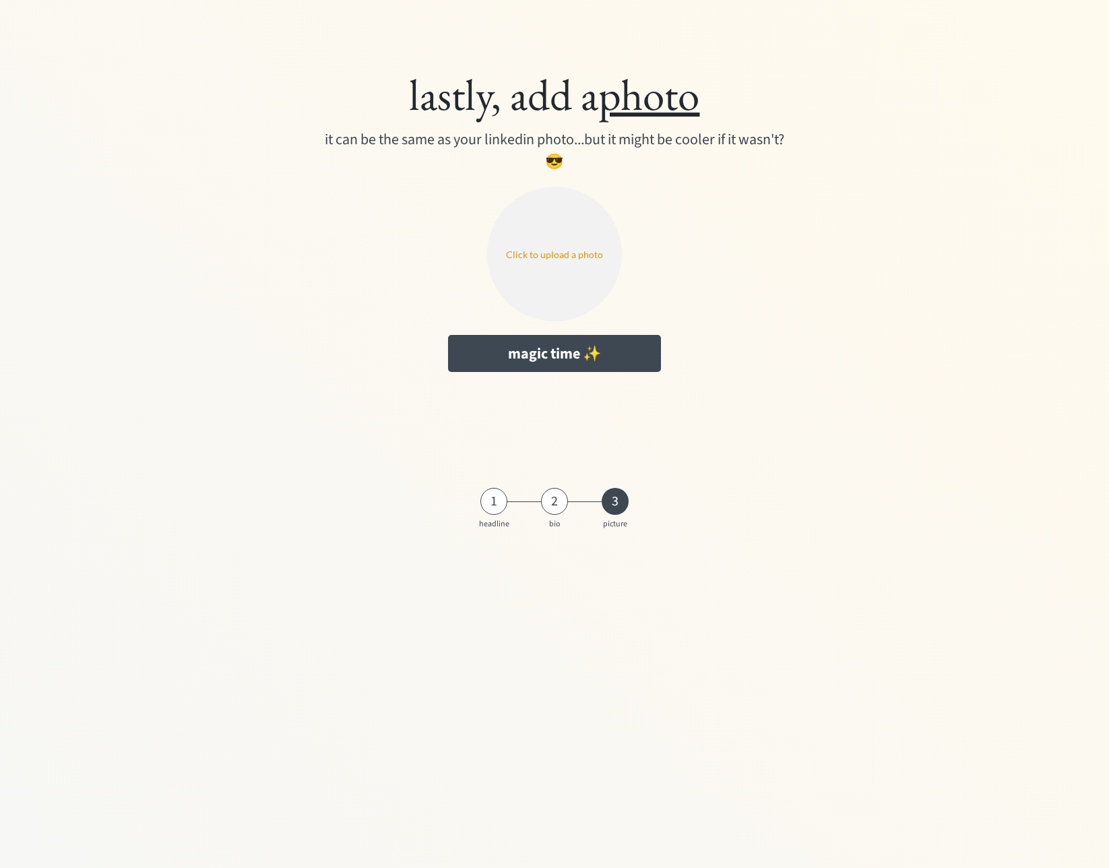
click at [575, 261] on input "file" at bounding box center [554, 254] width 135 height 135
type input "C:\fakepath\me.png"
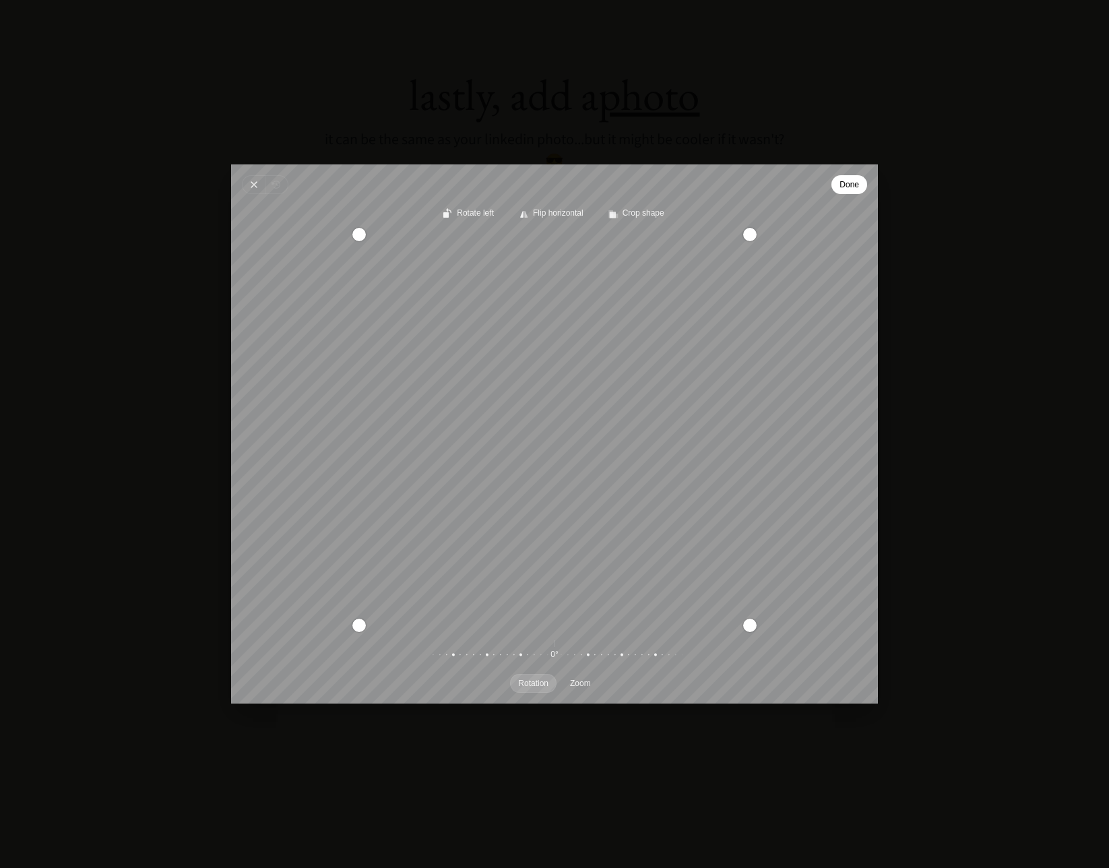
click at [851, 189] on span "Done" at bounding box center [849, 184] width 20 height 16
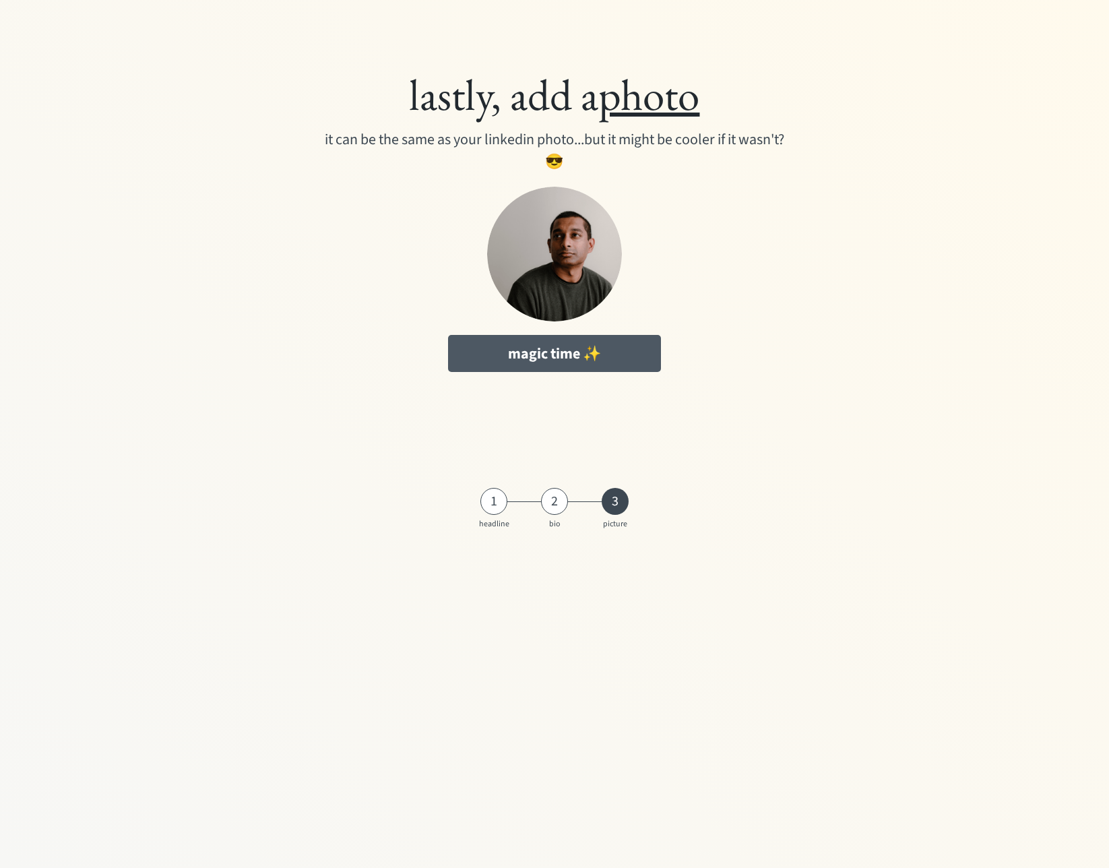
click at [566, 362] on button "magic time ✨" at bounding box center [554, 353] width 213 height 37
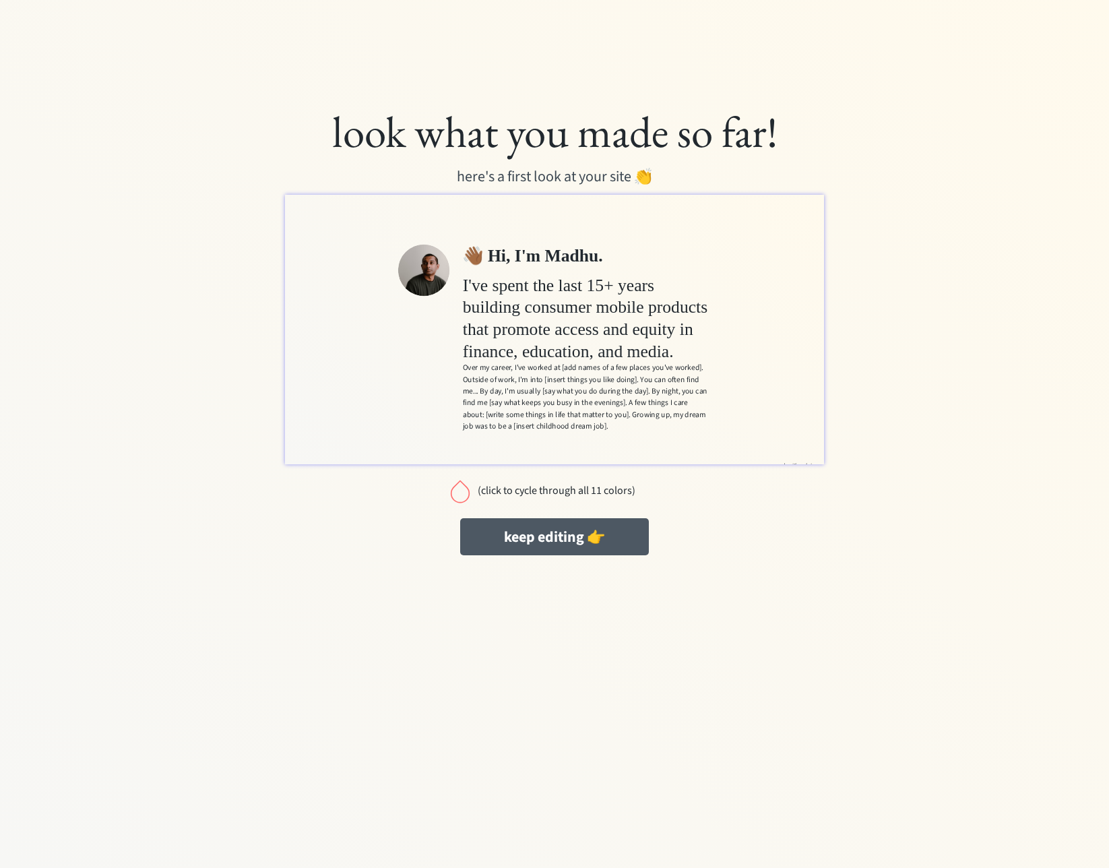
click at [579, 538] on button "keep editing 👉" at bounding box center [554, 536] width 189 height 37
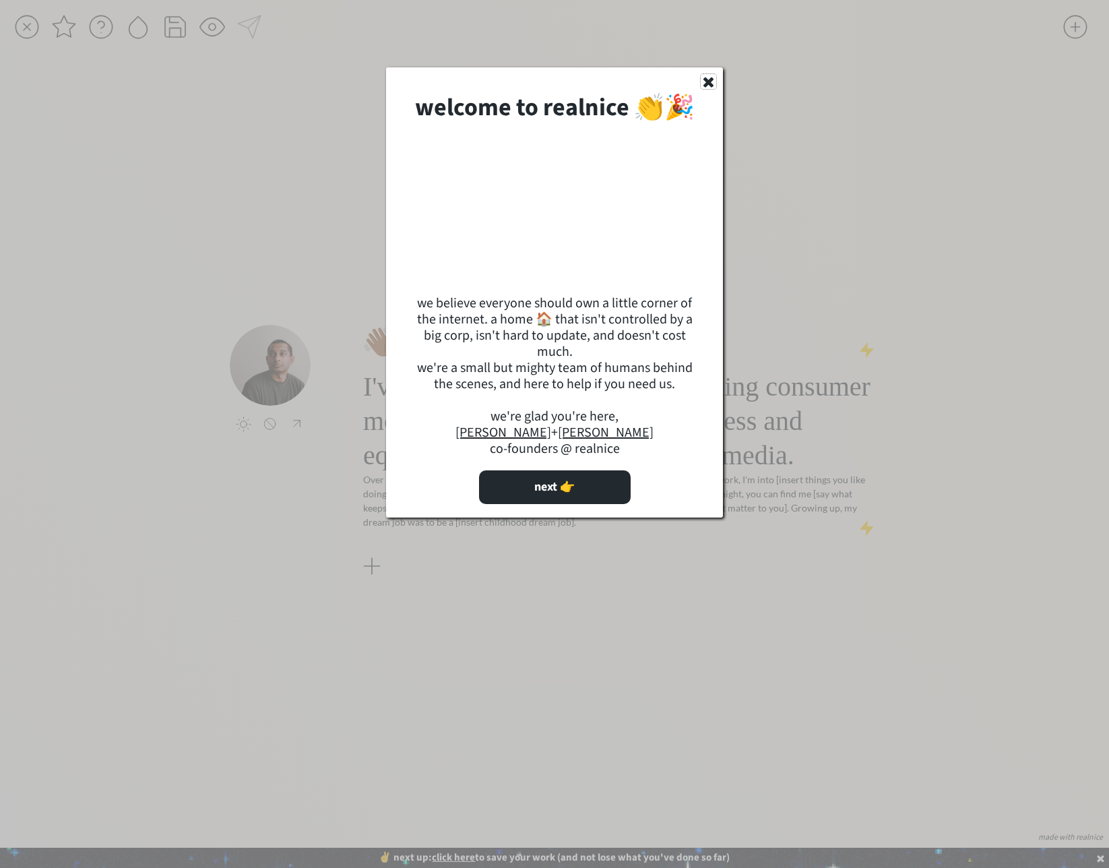
click at [707, 84] on use at bounding box center [708, 82] width 10 height 10
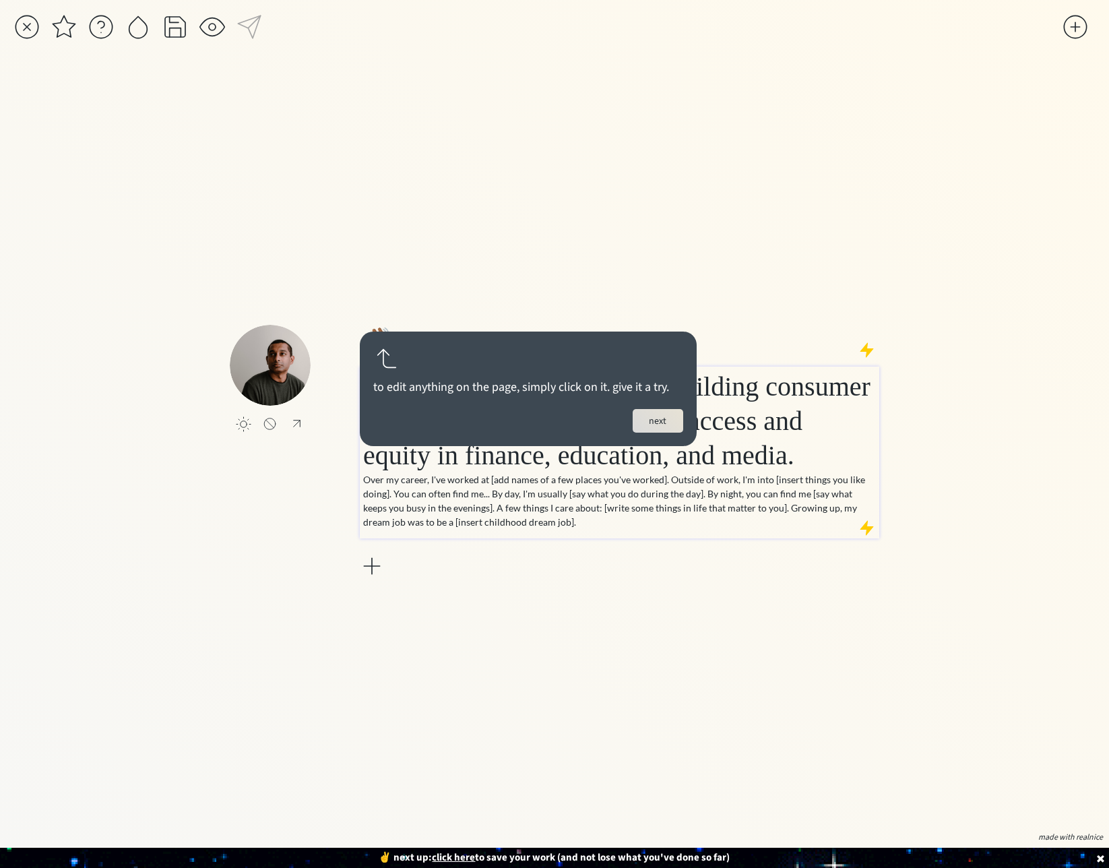
click at [589, 451] on span "I've spent the last 15+ years building consumer mobile products that promote ac…" at bounding box center [616, 420] width 507 height 99
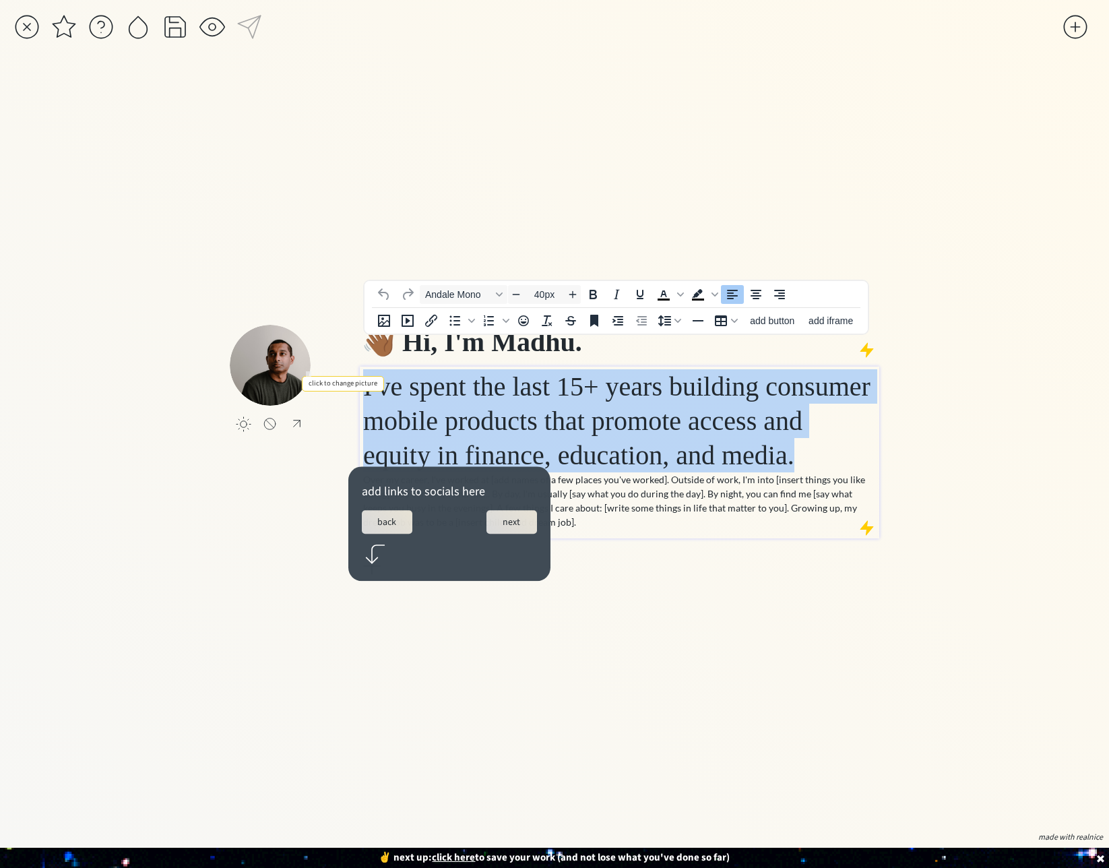
drag, startPoint x: 702, startPoint y: 492, endPoint x: 329, endPoint y: 350, distance: 398.7
click at [329, 350] on div "click to upload a picture 👋🏾 Hi, I'm Madhu. I've spent the last 15+ years build…" at bounding box center [554, 452] width 649 height 255
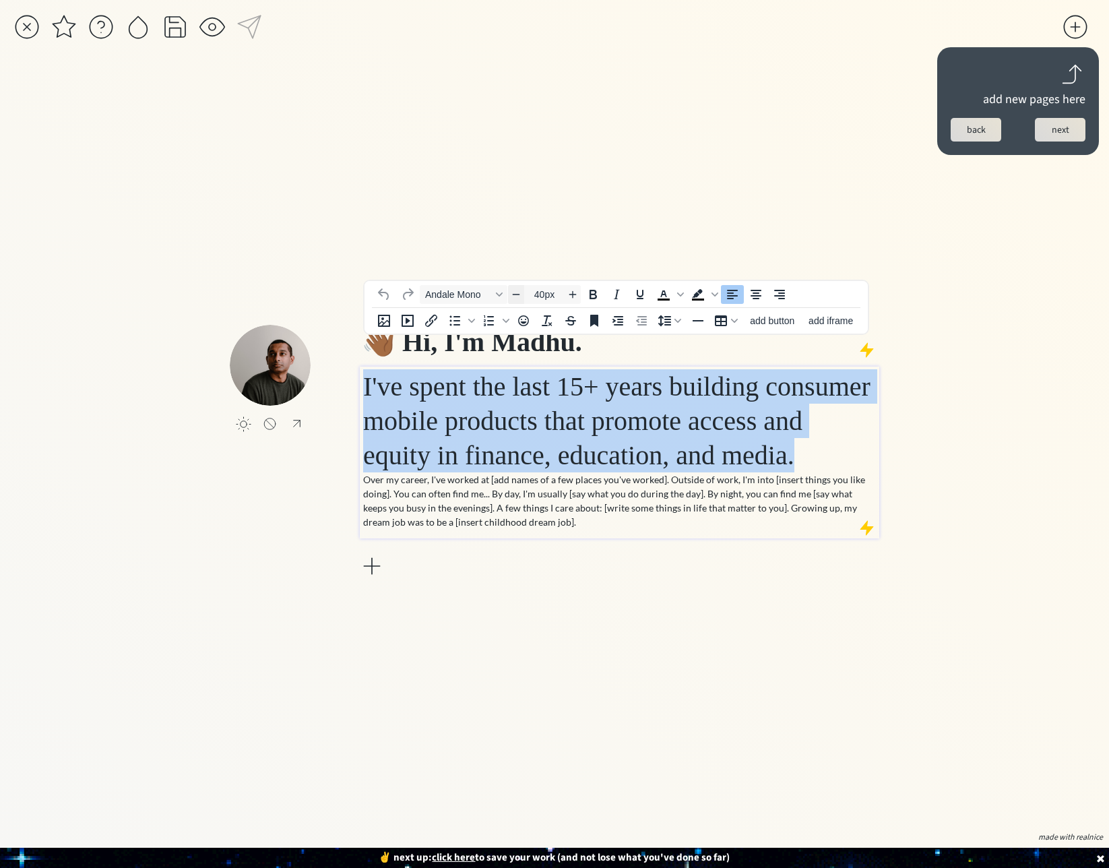
click at [520, 294] on icon "Decrease font size" at bounding box center [516, 294] width 11 height 11
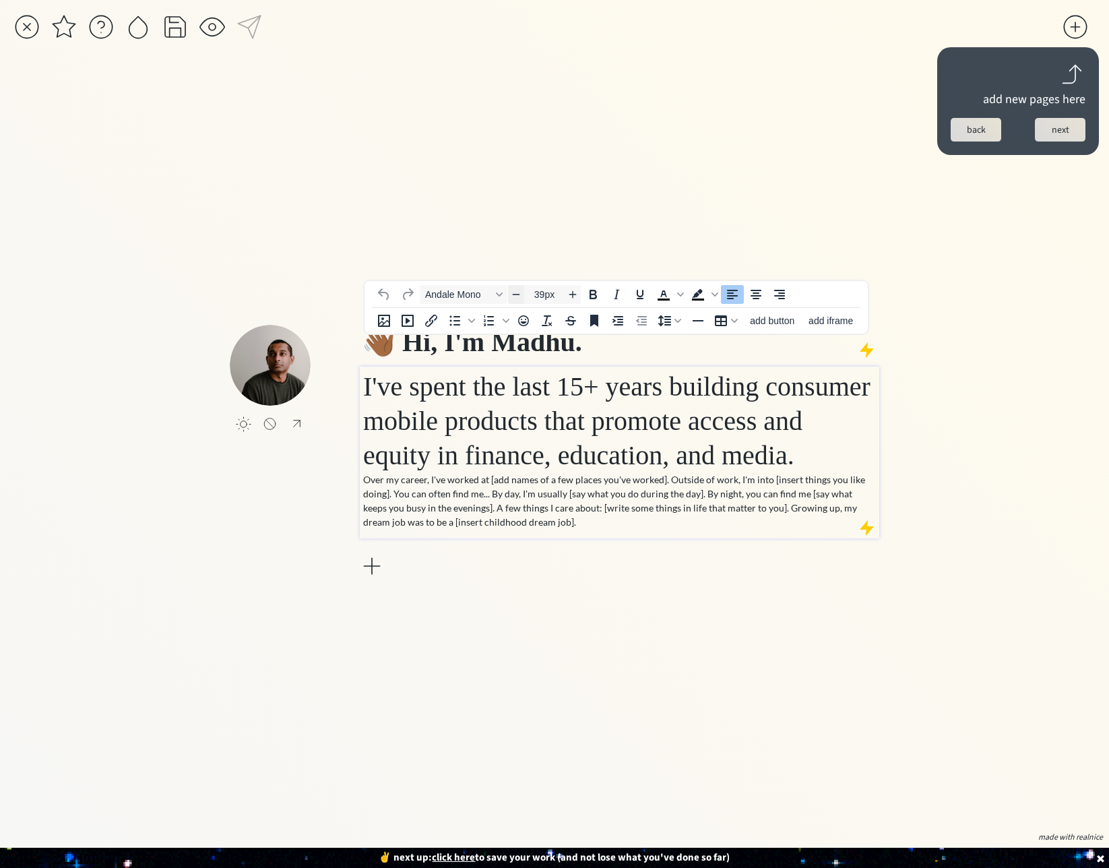
click at [520, 294] on icon "Decrease font size" at bounding box center [516, 294] width 11 height 11
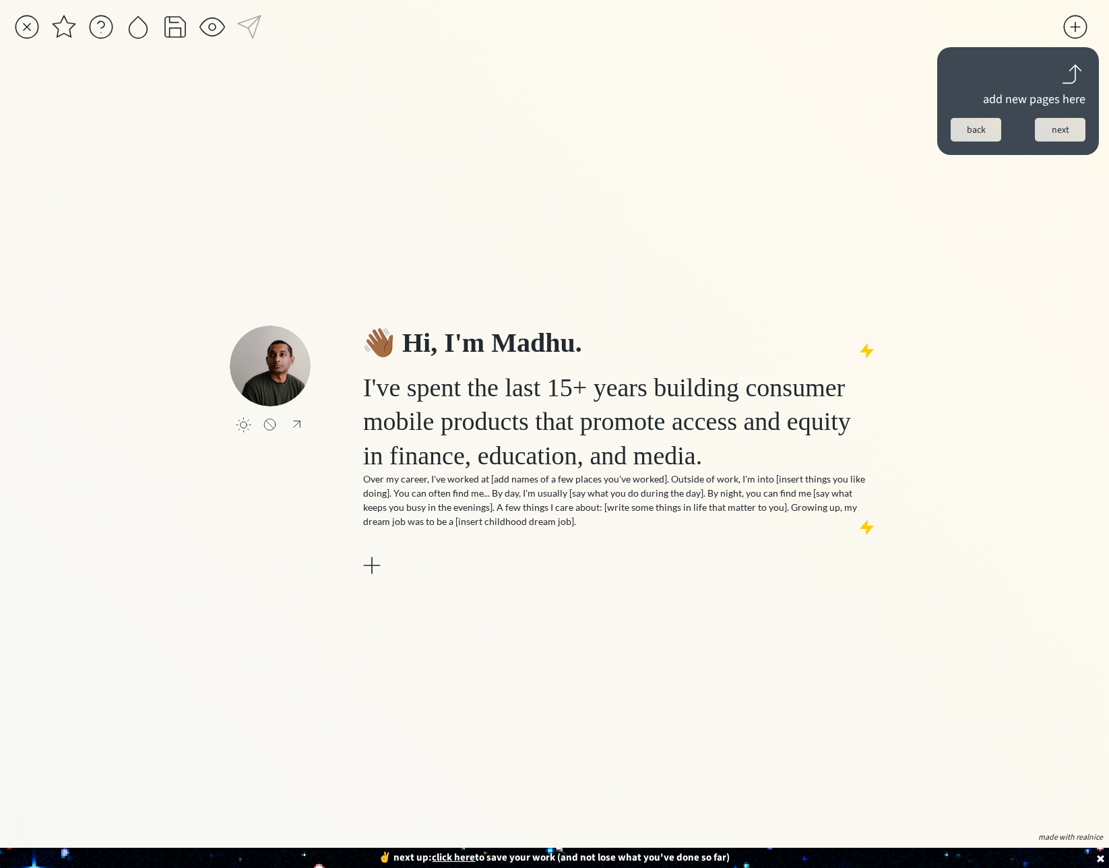
click at [520, 294] on div "click to upload a picture 👋🏾 Hi, I'm Madhu. I've spent the last 15+ years build…" at bounding box center [554, 452] width 649 height 750
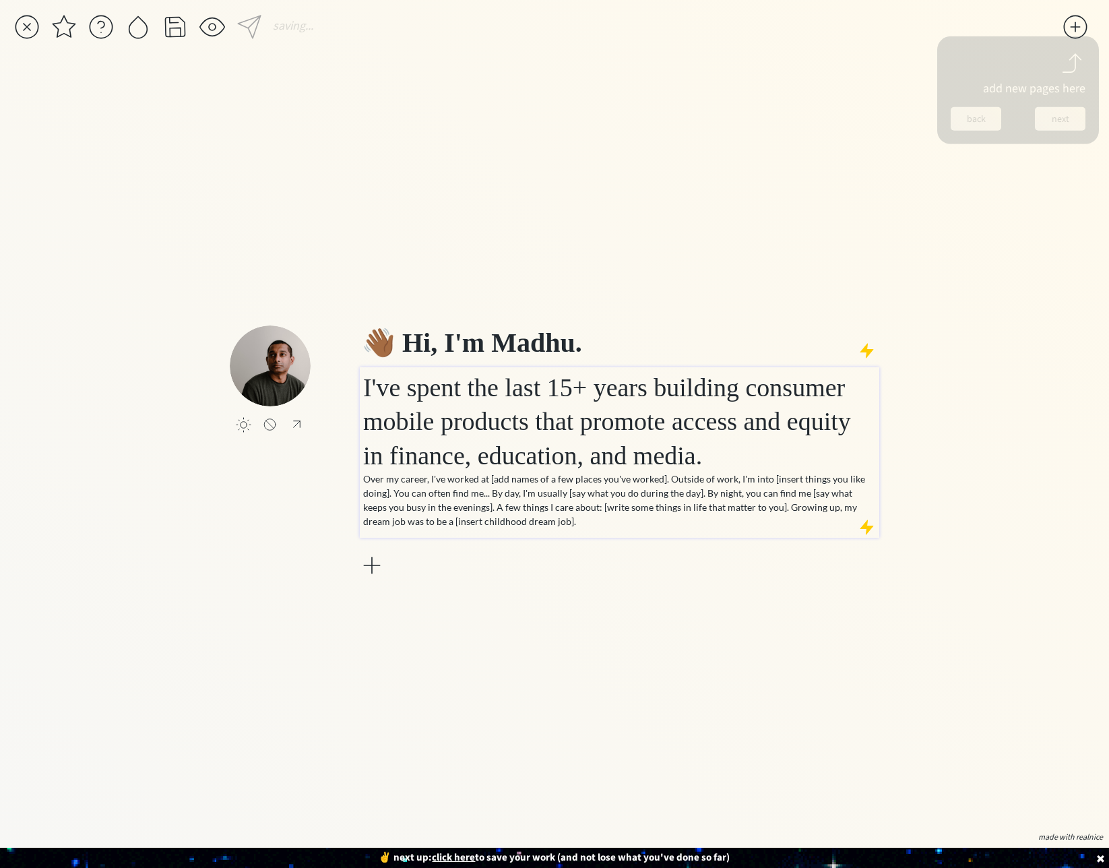
click at [528, 417] on span "I've spent the last 15+ years building consumer mobile products that promote ac…" at bounding box center [607, 421] width 488 height 96
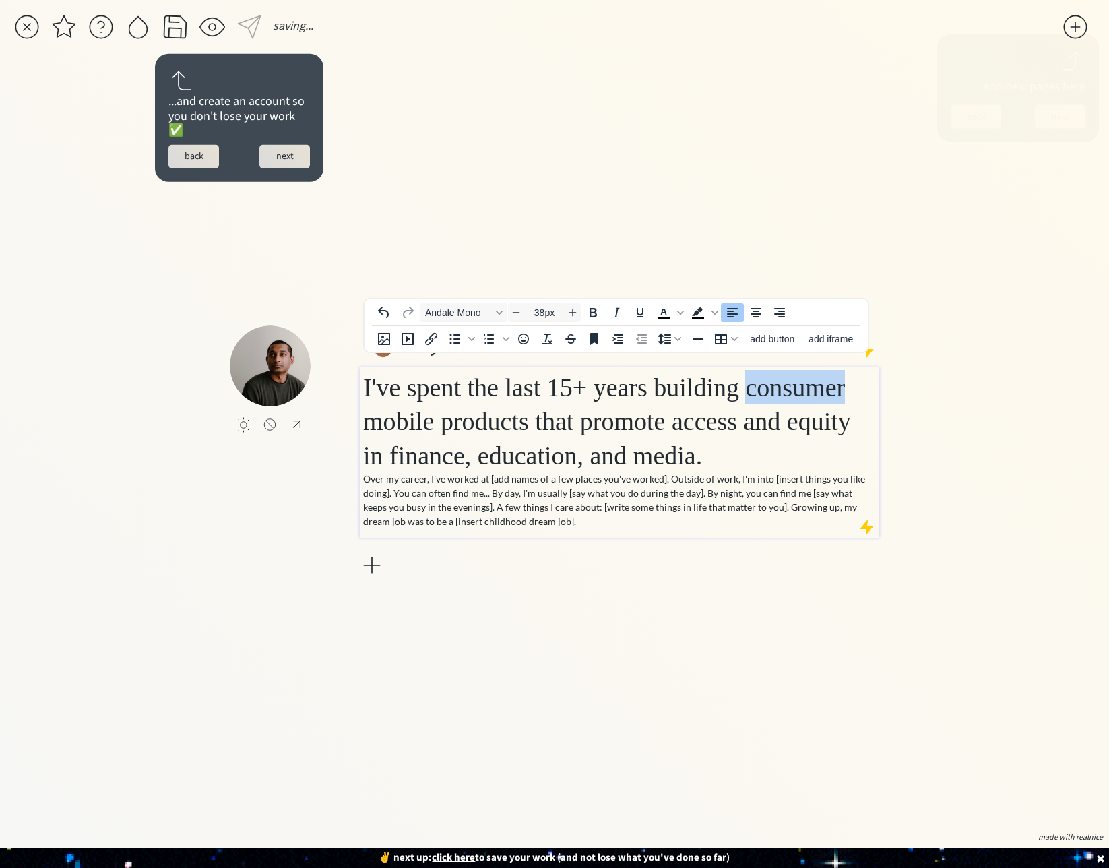
click at [528, 417] on span "I've spent the last 15+ years building consumer mobile products that promote ac…" at bounding box center [607, 421] width 488 height 96
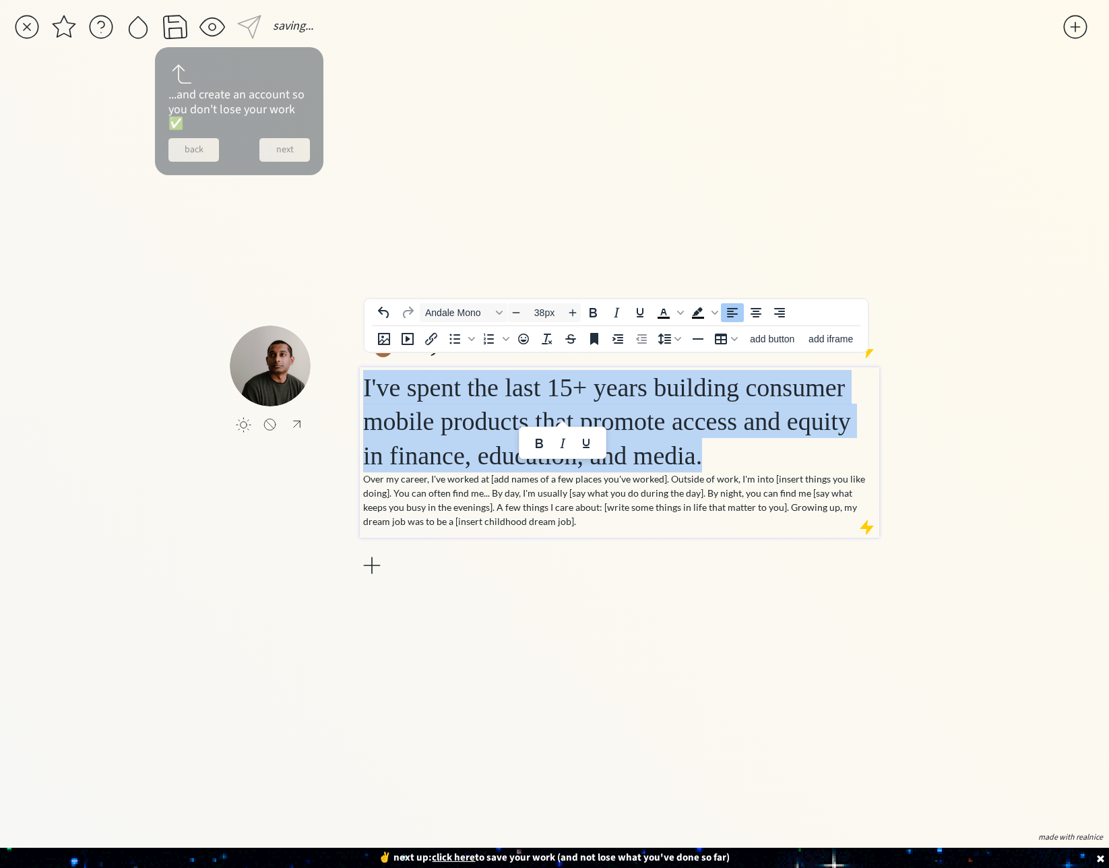
click at [528, 417] on span "I've spent the last 15+ years building consumer mobile products that promote ac…" at bounding box center [607, 421] width 488 height 96
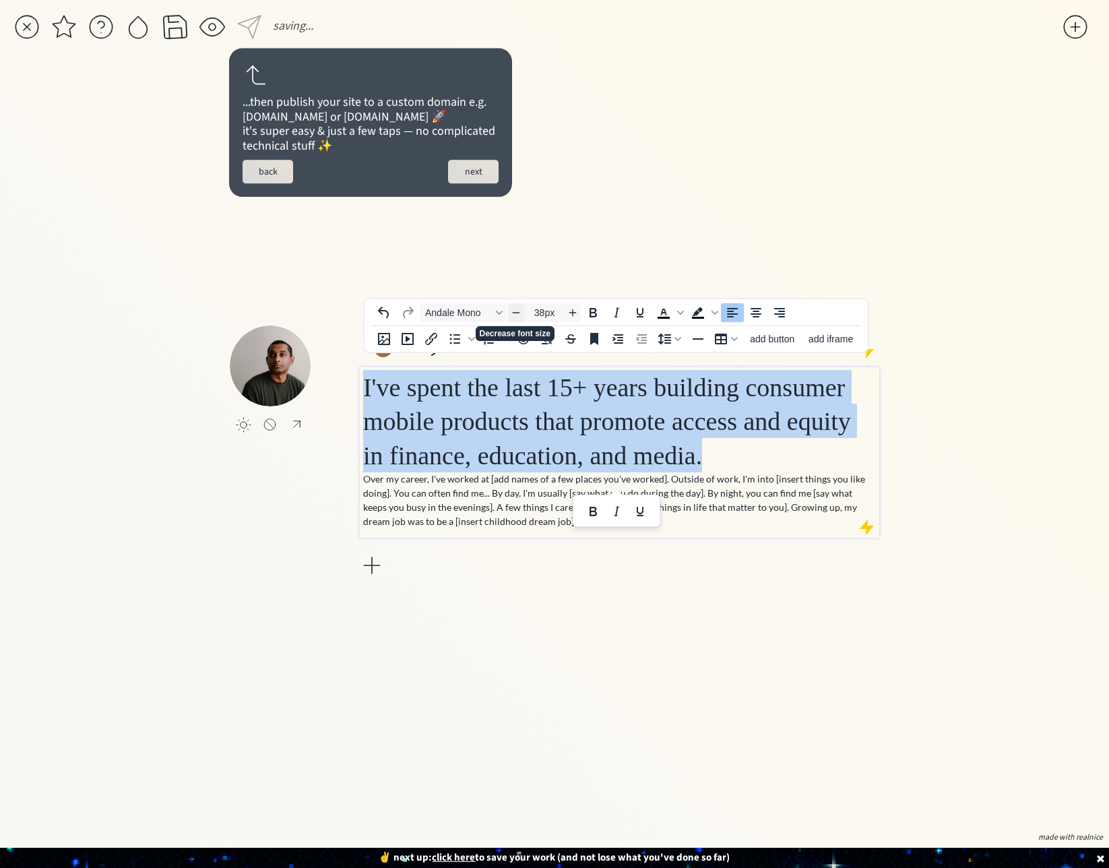
click at [522, 313] on span "Decrease font size" at bounding box center [516, 312] width 16 height 16
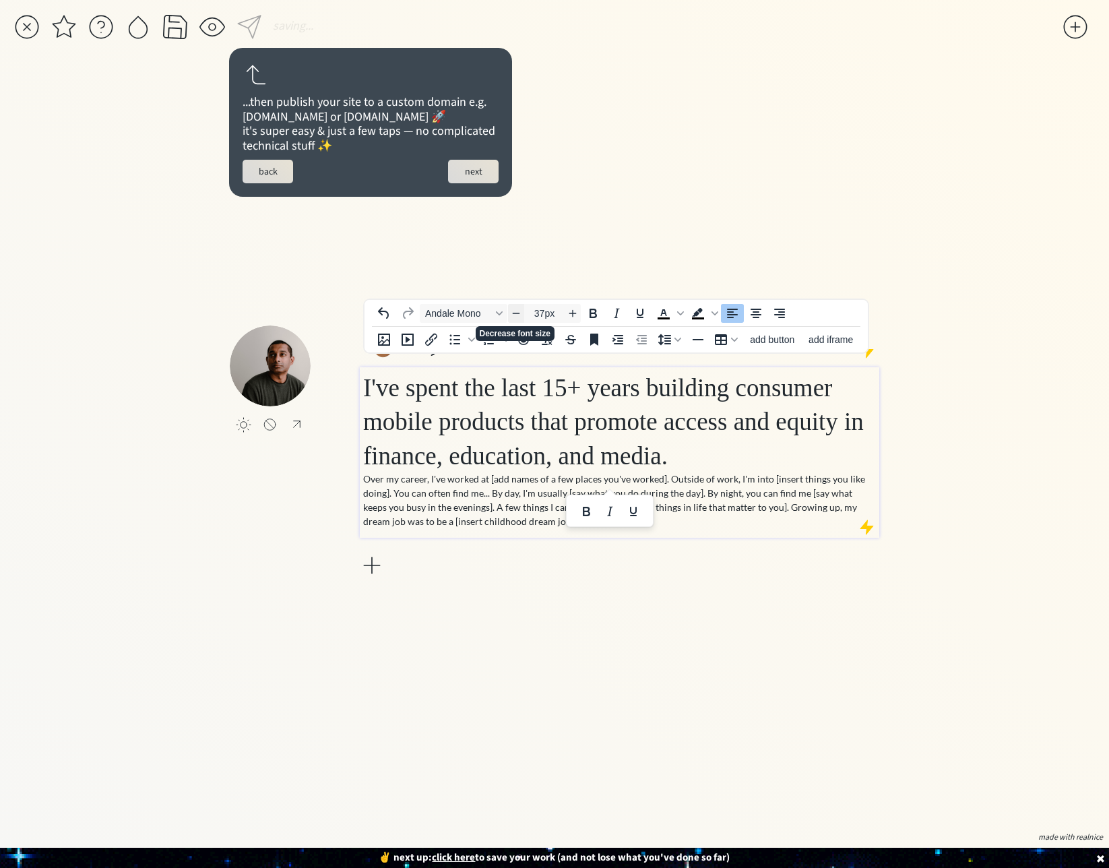
click at [522, 313] on span "Decrease font size" at bounding box center [516, 313] width 16 height 16
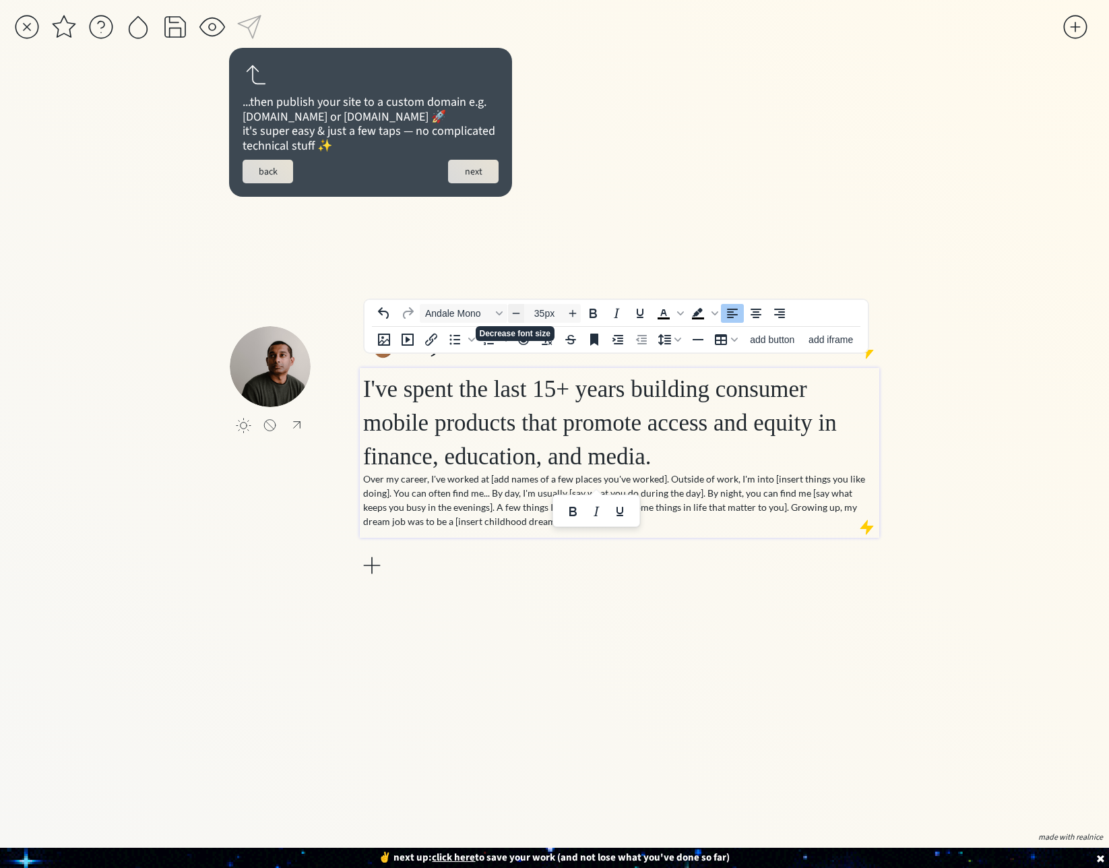
click at [522, 313] on span "Decrease font size" at bounding box center [516, 313] width 16 height 16
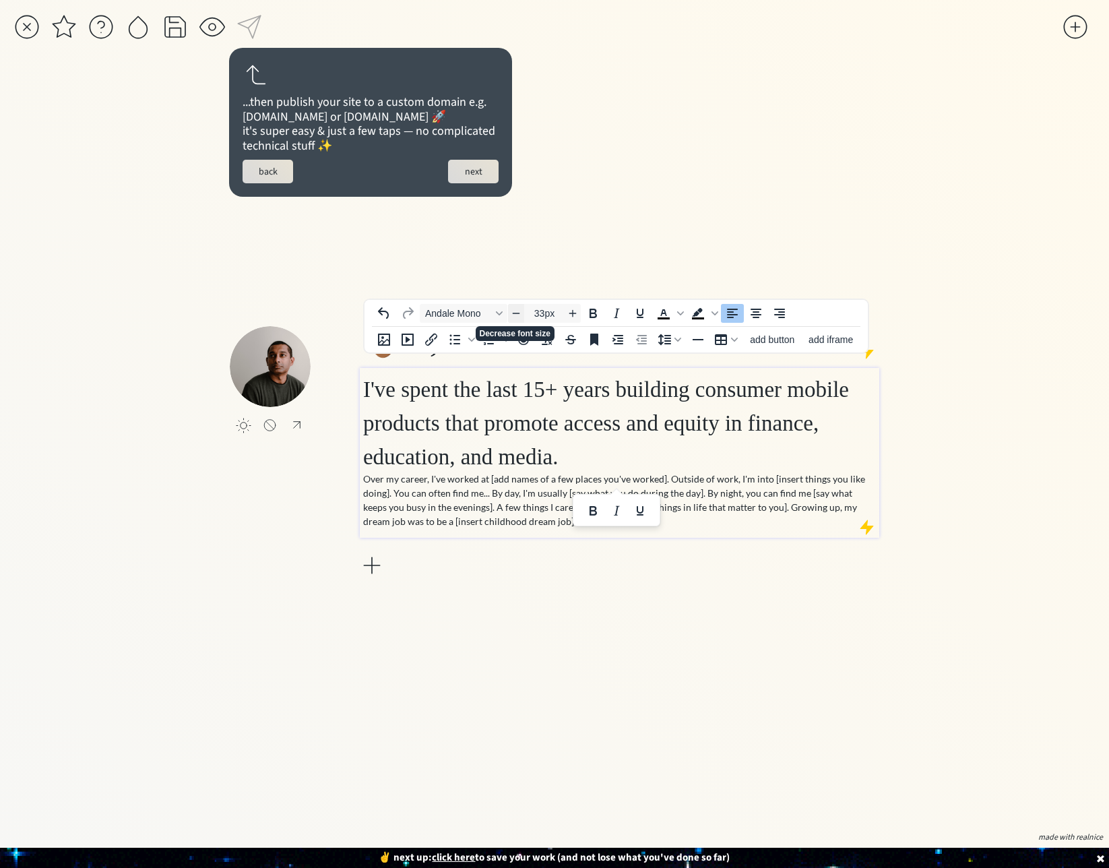
click at [522, 313] on span "Decrease font size" at bounding box center [516, 313] width 16 height 16
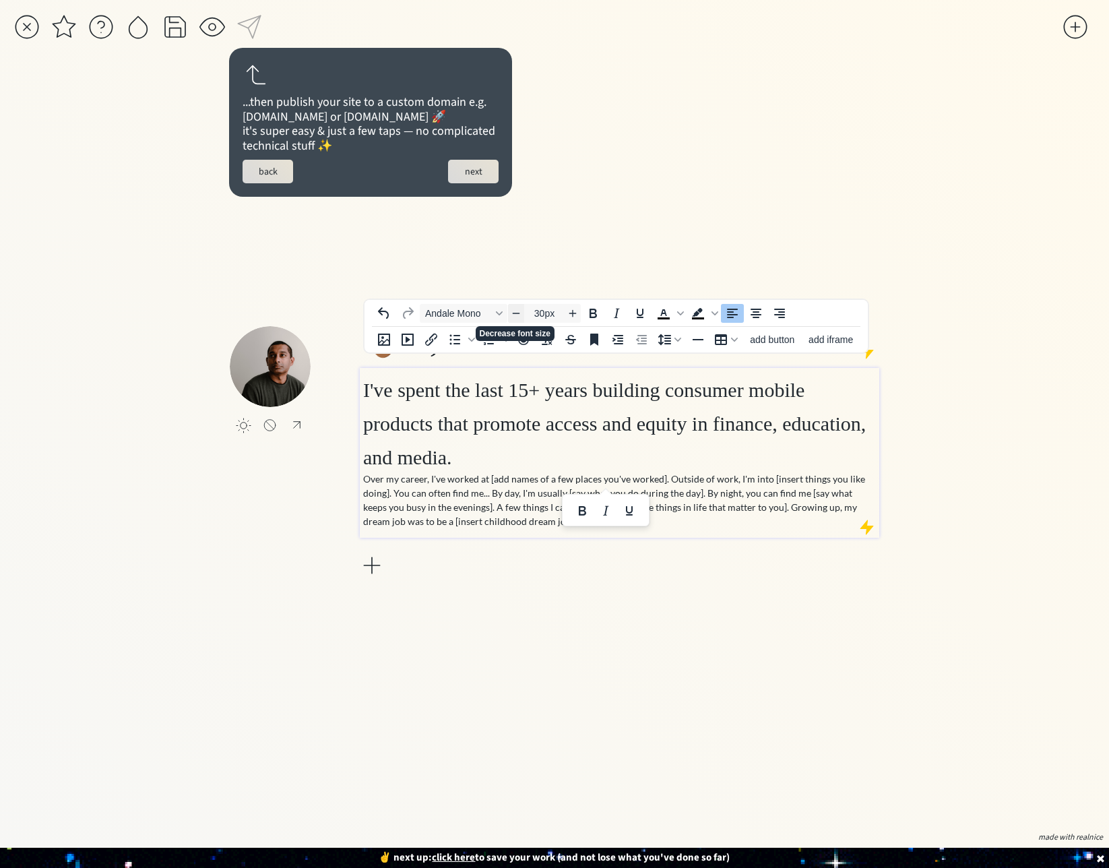
click at [522, 313] on span "Decrease font size" at bounding box center [516, 313] width 16 height 16
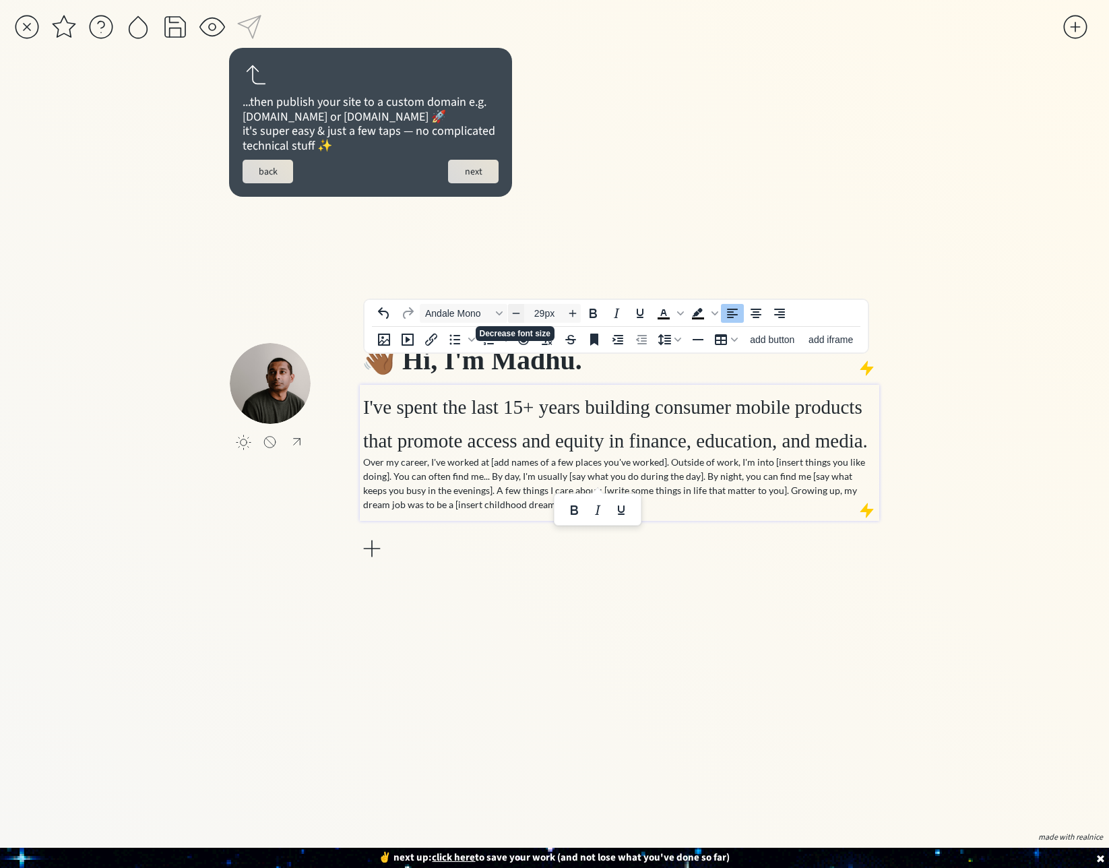
click at [522, 313] on span "Decrease font size" at bounding box center [516, 313] width 16 height 16
click at [522, 313] on div "click to upload a picture 👋🏾 Hi, I'm Madhu. I've spent the last 15+ years build…" at bounding box center [554, 452] width 649 height 750
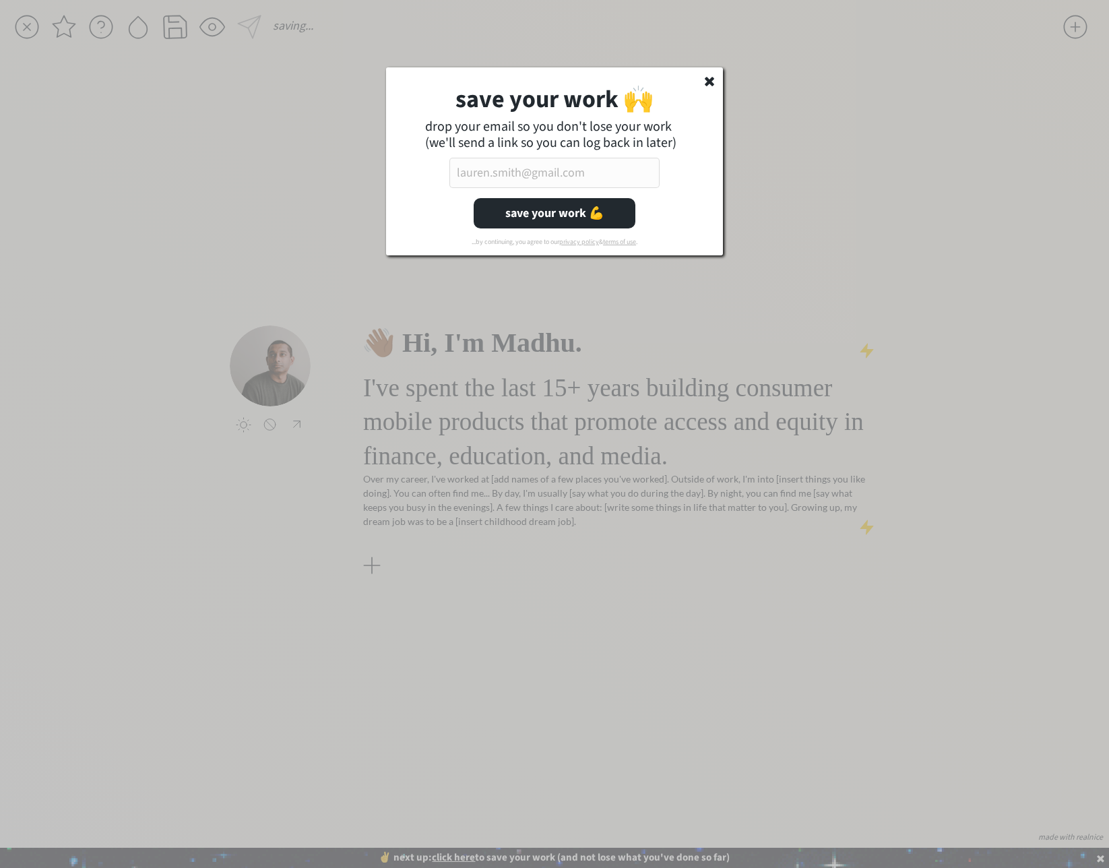
drag, startPoint x: 709, startPoint y: 80, endPoint x: 668, endPoint y: 180, distance: 107.8
click at [709, 82] on use at bounding box center [709, 81] width 9 height 9
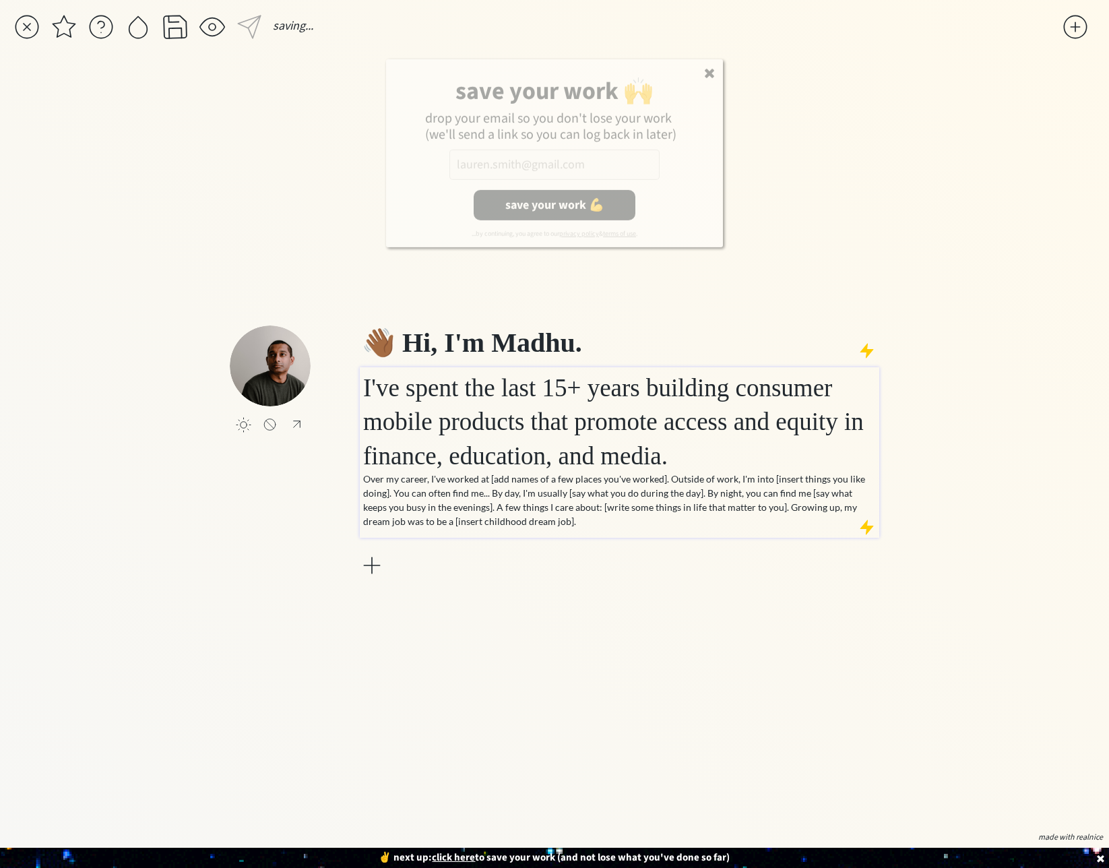
click at [579, 394] on body "saving... click to upload a picture 👋🏾 Hi, I'm Madhu. I've spent the last 15+ y…" at bounding box center [554, 434] width 1109 height 868
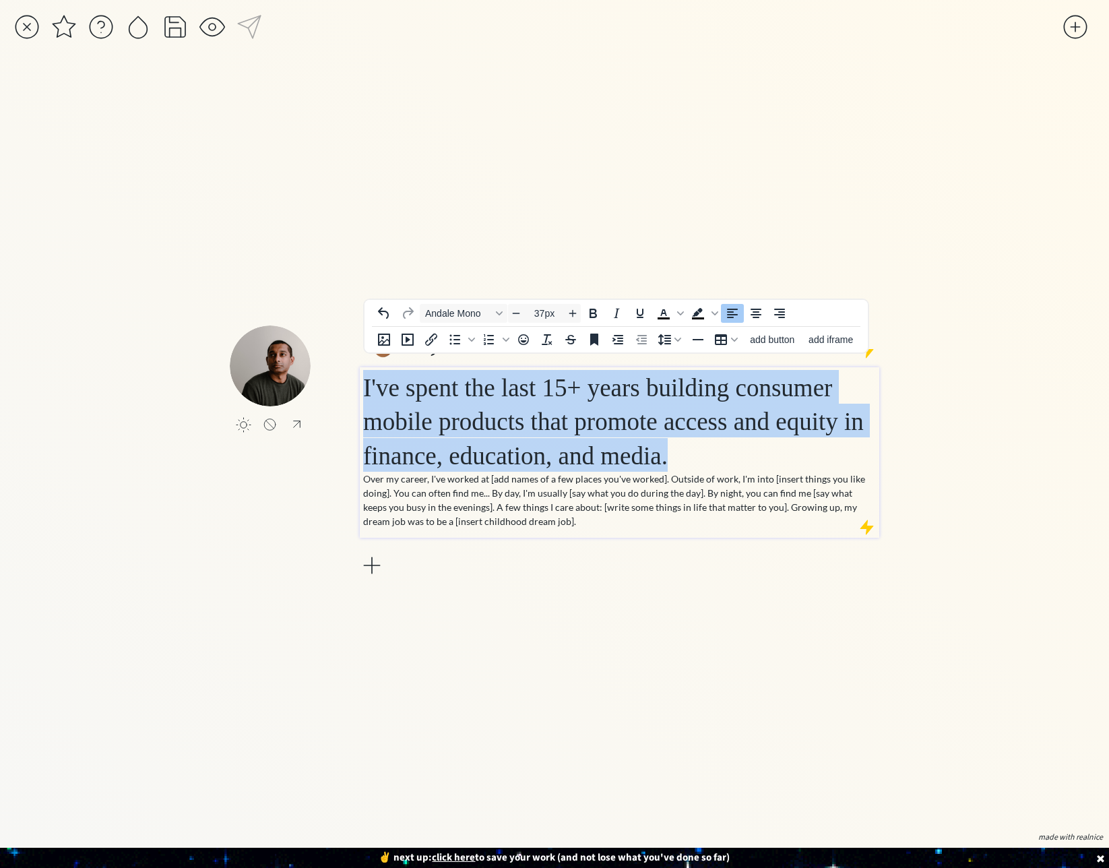
drag, startPoint x: 816, startPoint y: 470, endPoint x: 340, endPoint y: 362, distance: 487.8
click at [340, 362] on div "click to upload a picture 👋🏾 Hi, I'm Madhu. I've spent the last 15+ years build…" at bounding box center [554, 452] width 649 height 254
click at [542, 315] on input "37px" at bounding box center [544, 313] width 40 height 16
click at [519, 314] on icon "Decrease font size" at bounding box center [516, 312] width 11 height 11
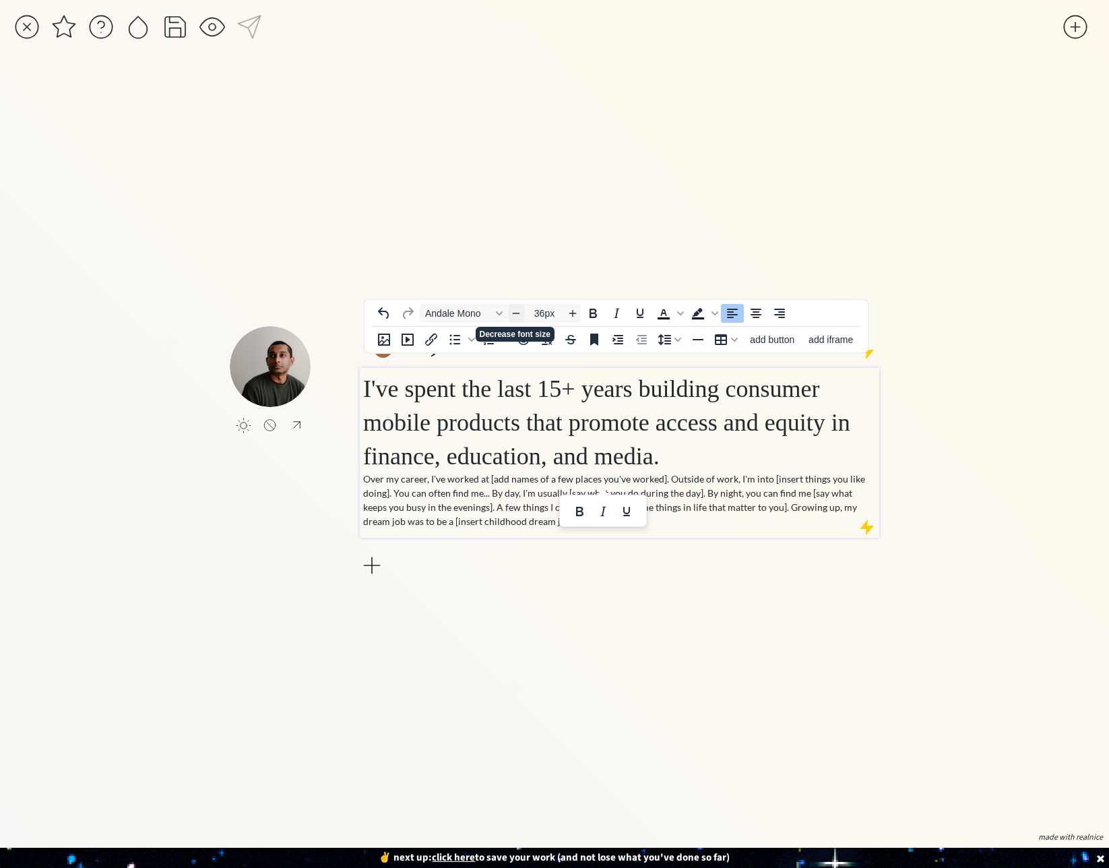
click at [519, 314] on icon "Decrease font size" at bounding box center [516, 312] width 11 height 11
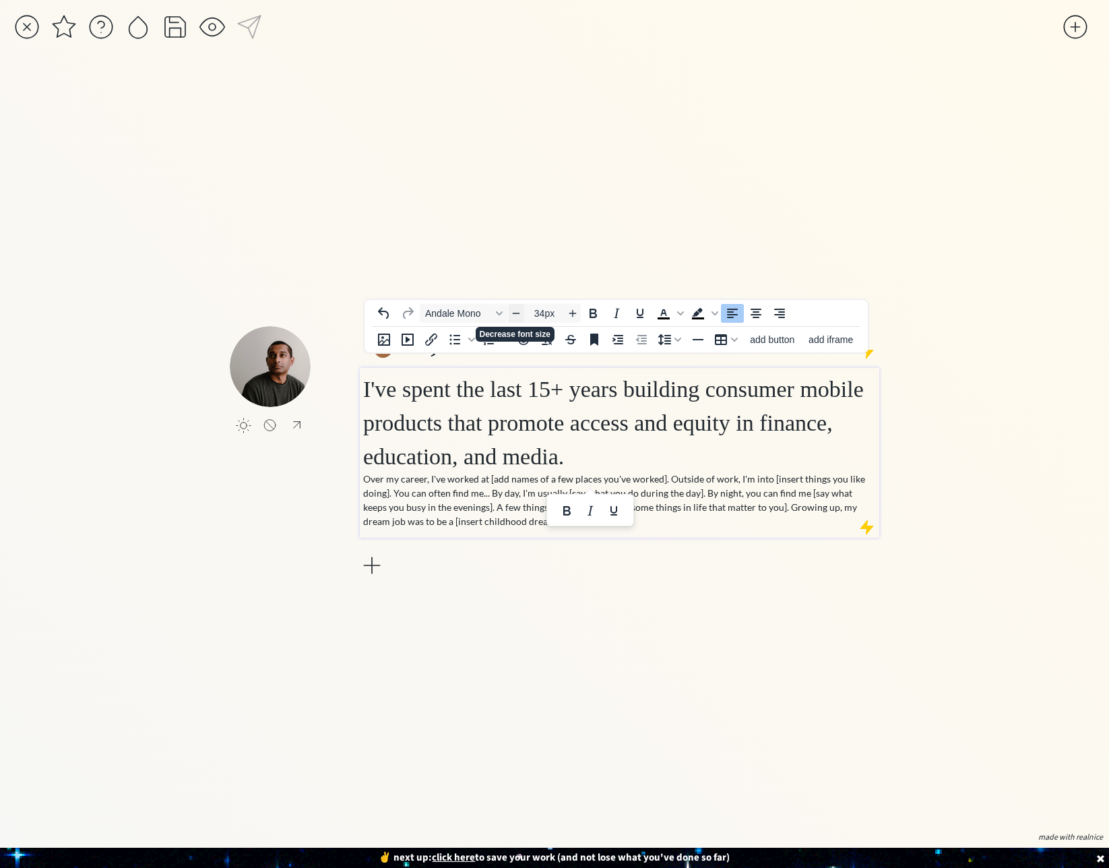
click at [519, 314] on icon "Decrease font size" at bounding box center [516, 312] width 11 height 11
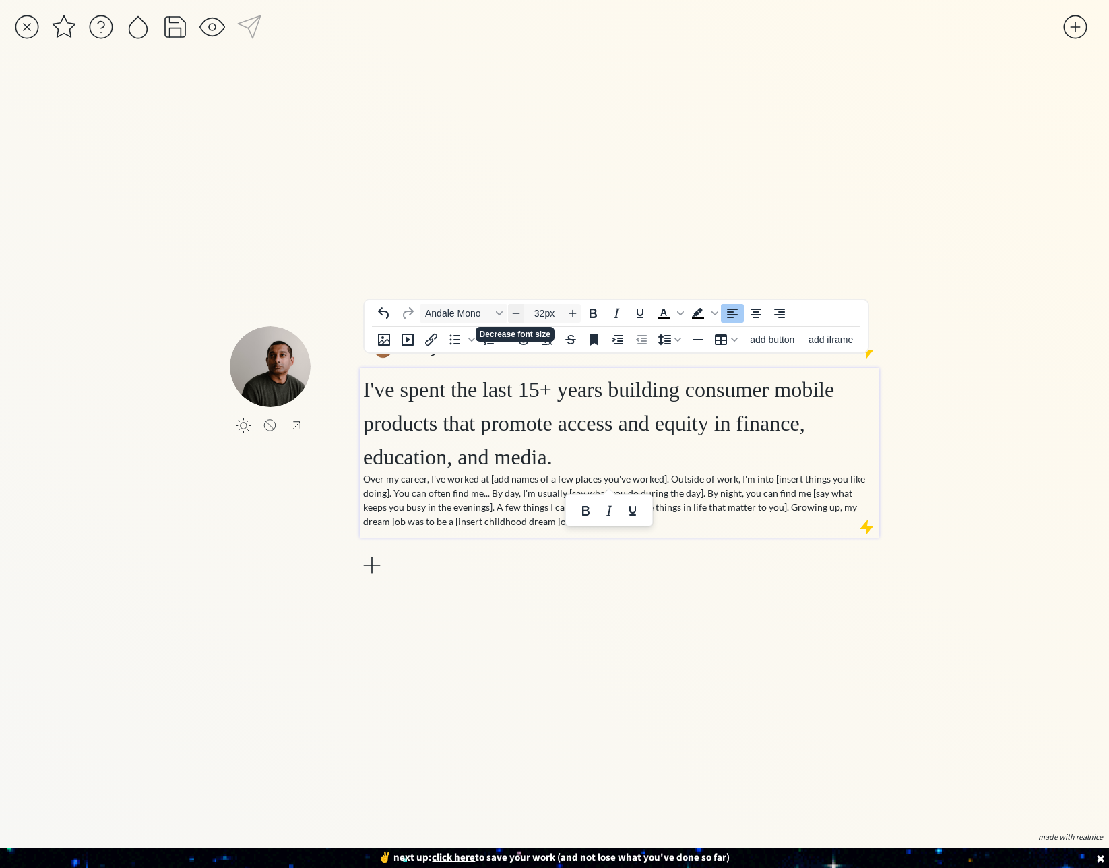
click at [519, 314] on icon "Decrease font size" at bounding box center [516, 312] width 11 height 11
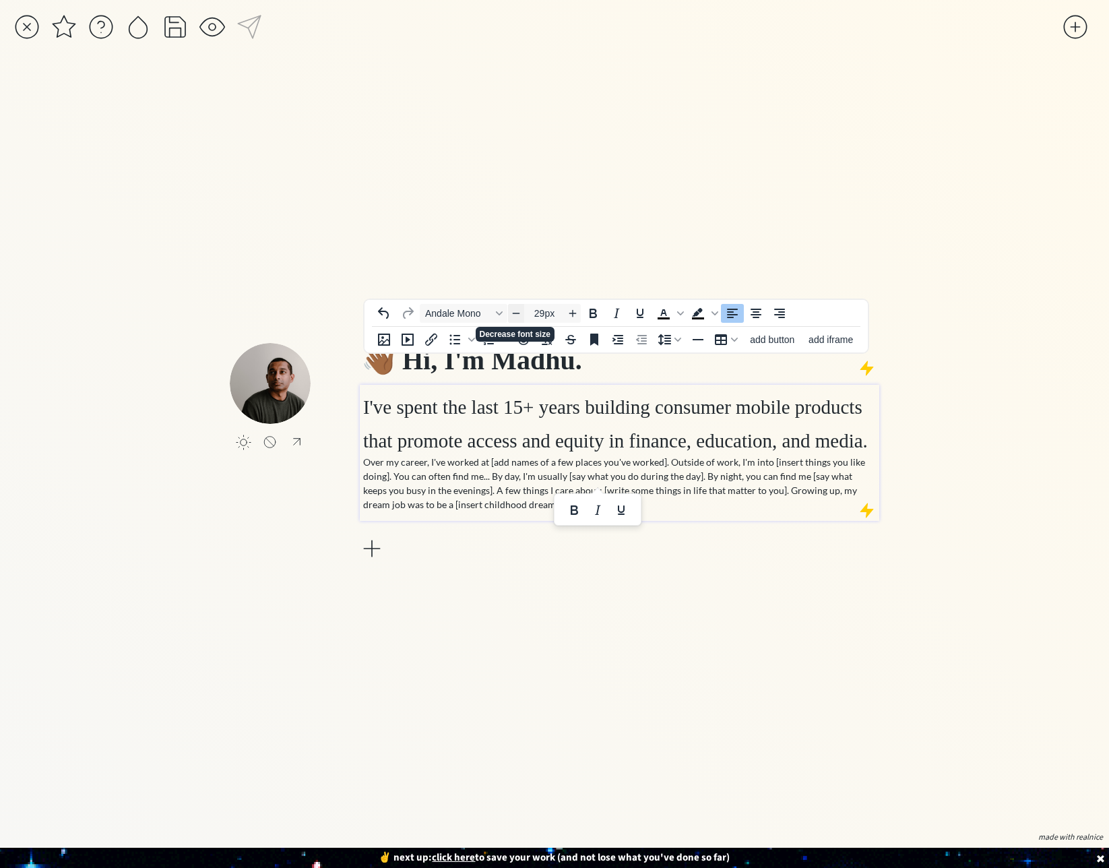
click at [519, 314] on icon "Decrease font size" at bounding box center [516, 312] width 11 height 11
click at [519, 314] on div "Andale Mono 28px To open the popup, press Shift+Enter To open the popup, press …" at bounding box center [616, 325] width 506 height 55
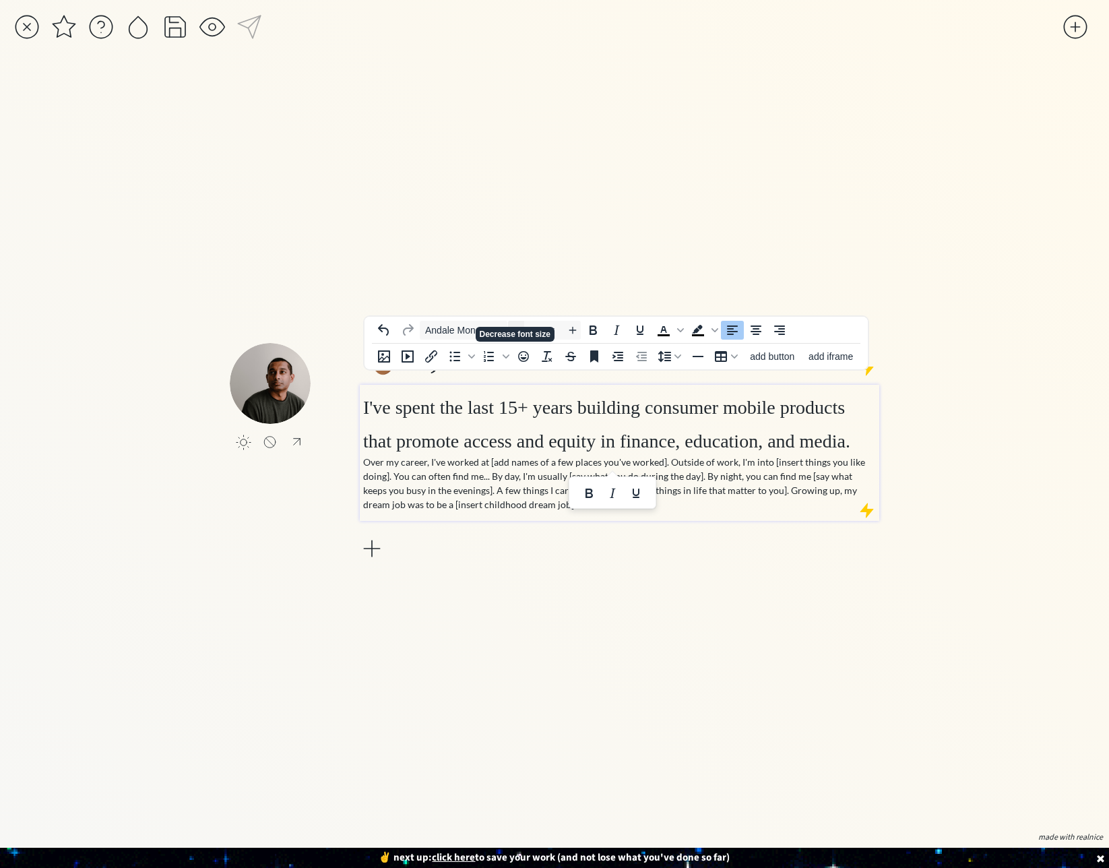
click at [519, 315] on div "Andale Mono 28px To open the popup, press Shift+Enter To open the popup, press …" at bounding box center [616, 342] width 506 height 55
click at [518, 330] on icon "Decrease font size" at bounding box center [516, 329] width 11 height 11
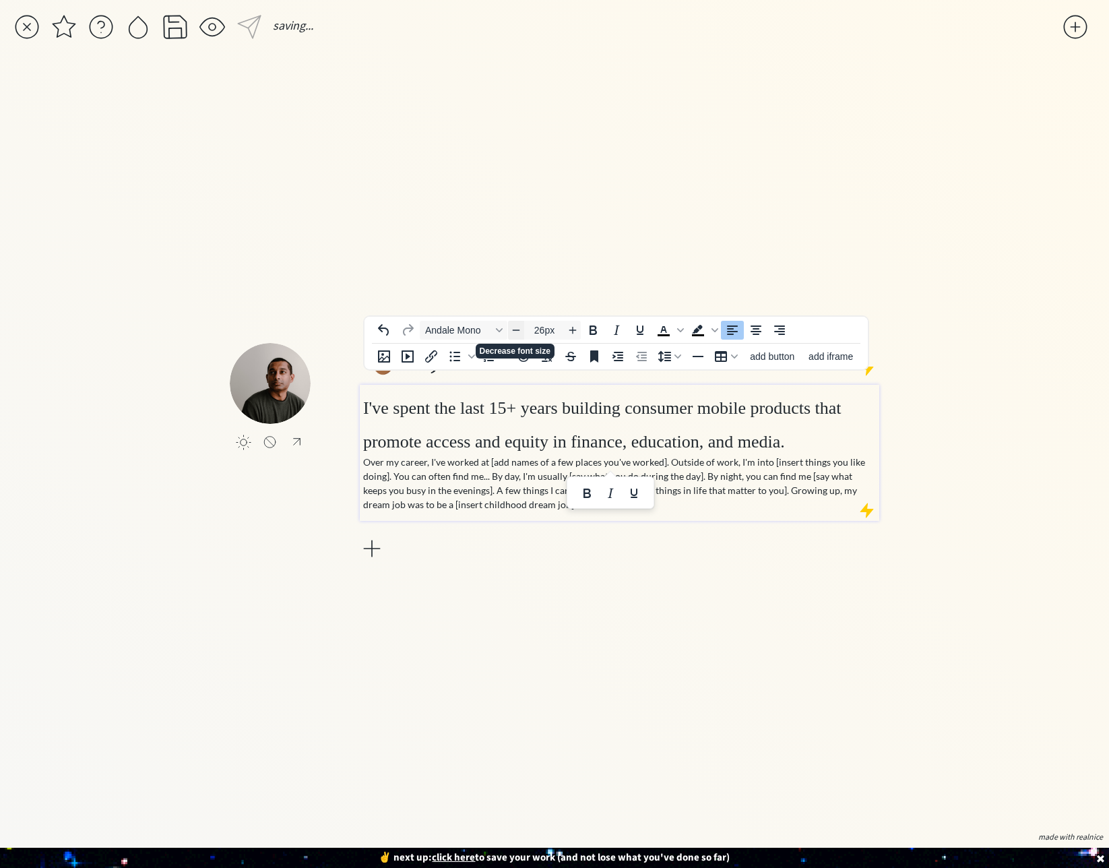
click at [518, 330] on icon "Decrease font size" at bounding box center [516, 329] width 11 height 11
click at [835, 415] on span "I've spent the last 15+ years building consumer mobile products that promote ac…" at bounding box center [612, 424] width 499 height 51
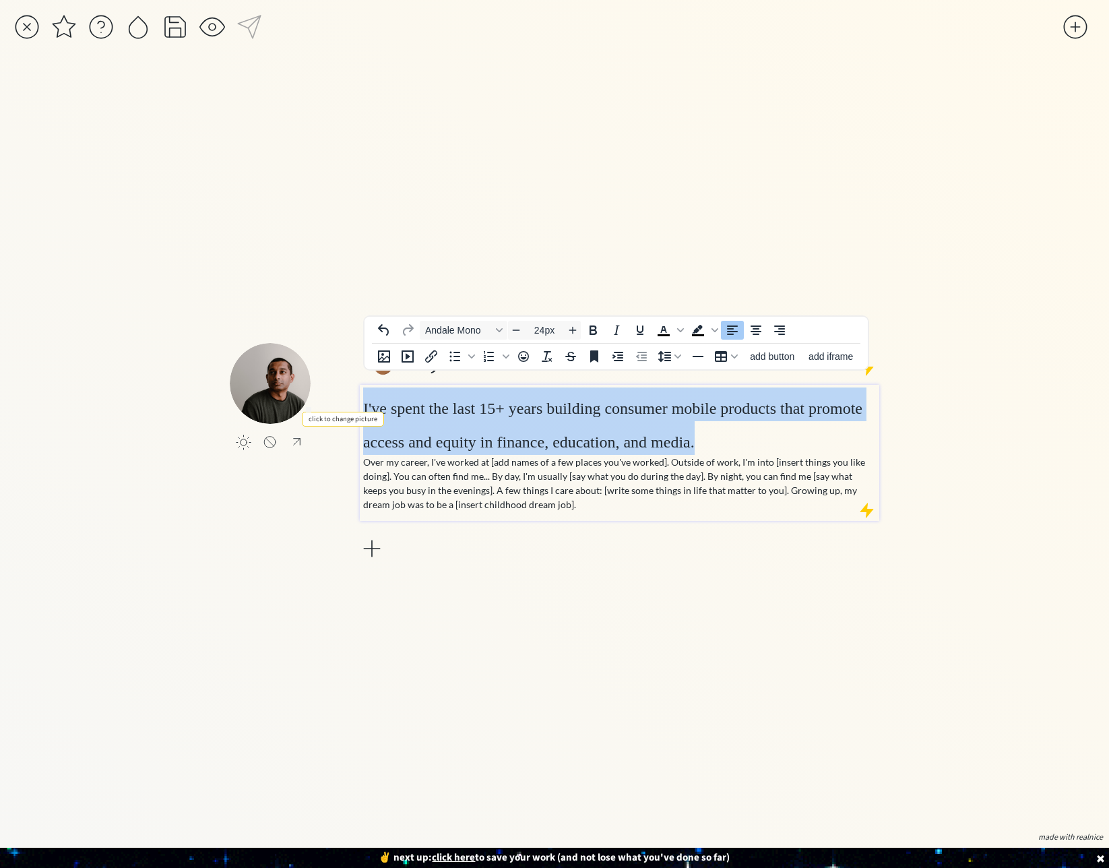
drag, startPoint x: 696, startPoint y: 459, endPoint x: 330, endPoint y: 388, distance: 373.2
click at [330, 388] on div "click to upload a picture 👋🏾 Hi, I'm Madhu. I've spent the last 15+ years build…" at bounding box center [554, 453] width 649 height 220
click at [666, 352] on icon "Line height" at bounding box center [664, 355] width 13 height 11
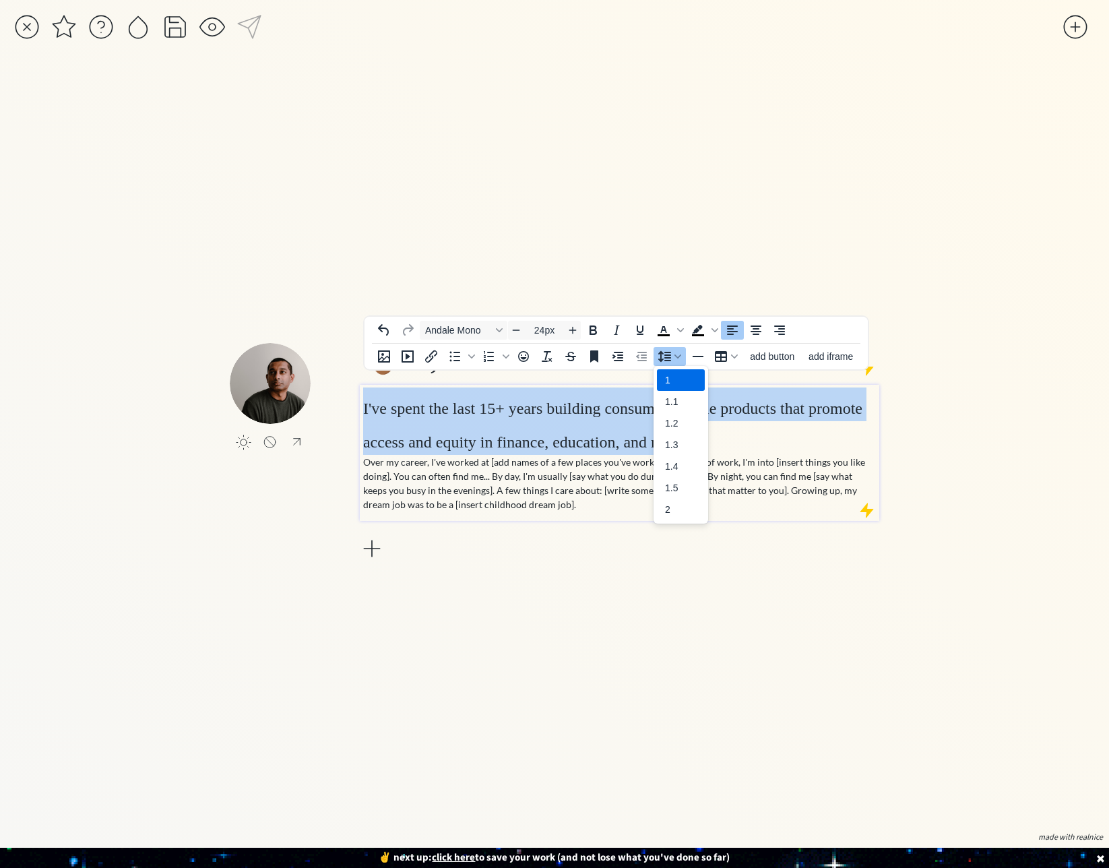
click at [672, 381] on div "1" at bounding box center [671, 380] width 13 height 16
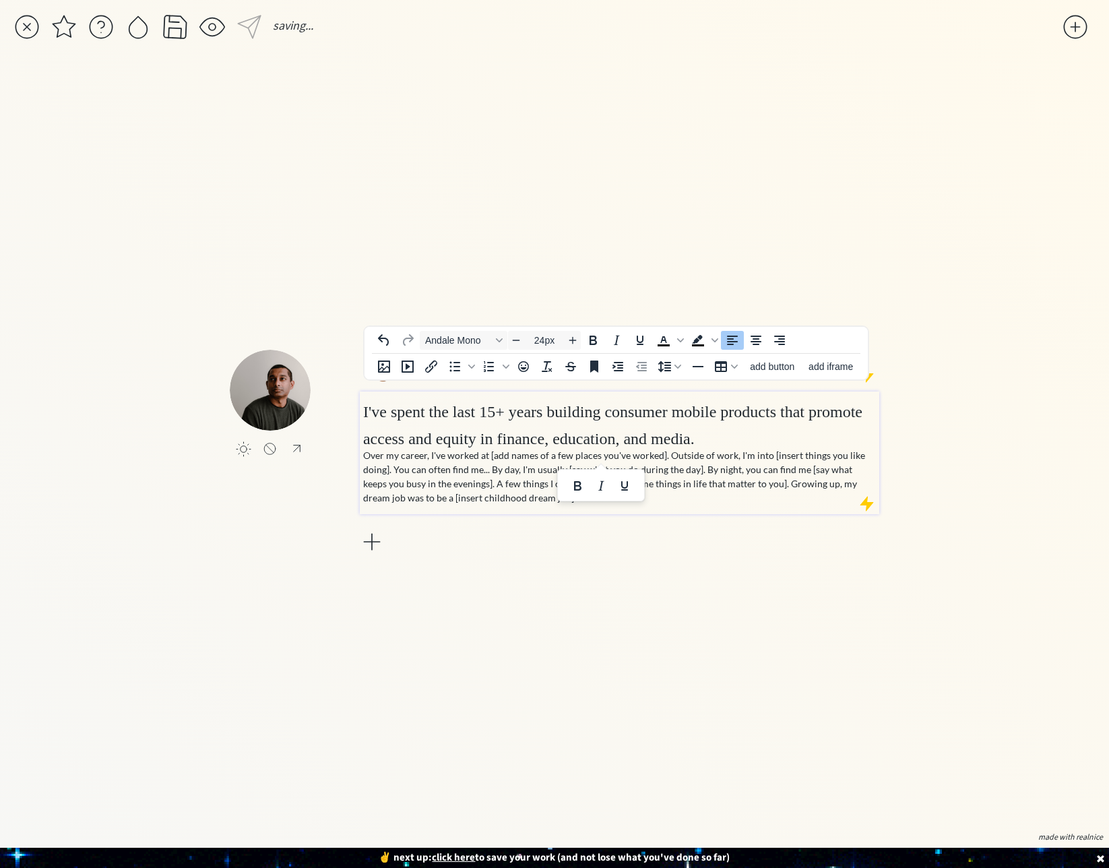
click at [737, 437] on h1 "I've spent the last 15+ years building consumer mobile products that promote ac…" at bounding box center [619, 421] width 513 height 54
click at [981, 445] on div "saving... click to upload a picture 👋🏾 Hi, I'm Madhu. I've spent the last 15+ y…" at bounding box center [554, 434] width 1109 height 868
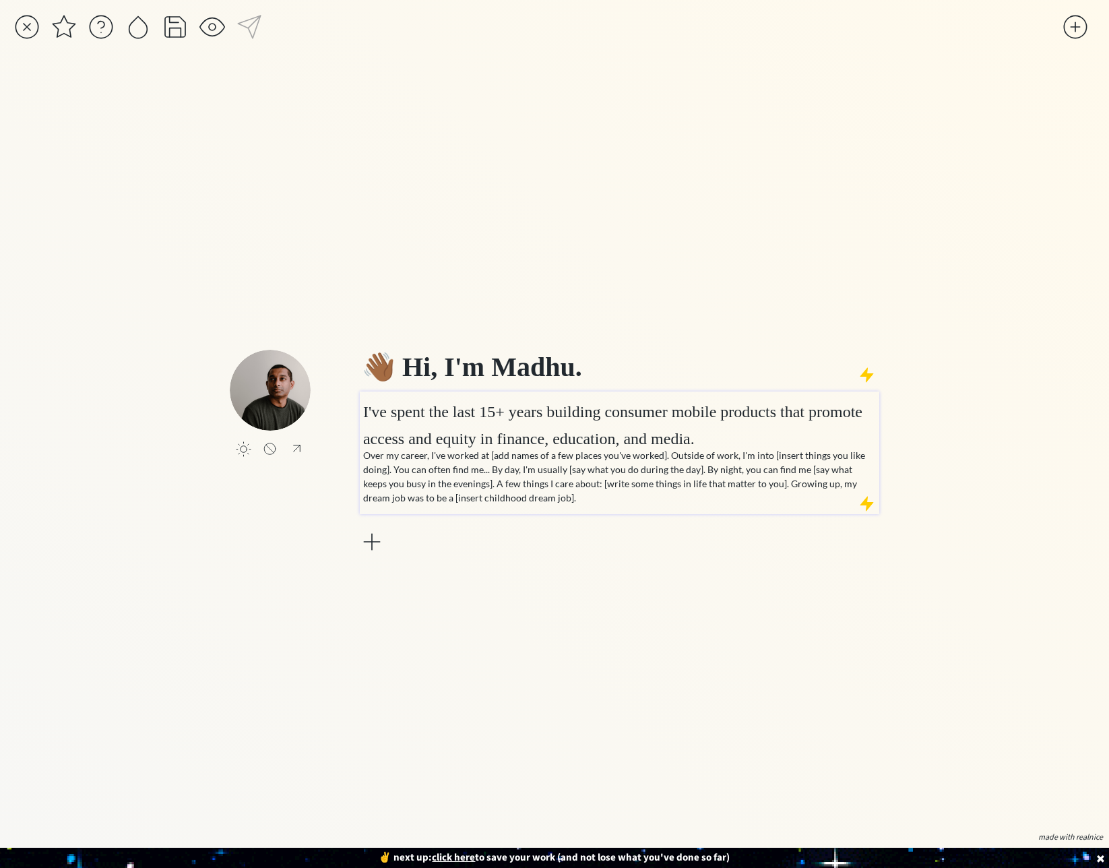
click at [650, 447] on span "I've spent the last 15+ years building consumer mobile products that promote ac…" at bounding box center [612, 425] width 499 height 44
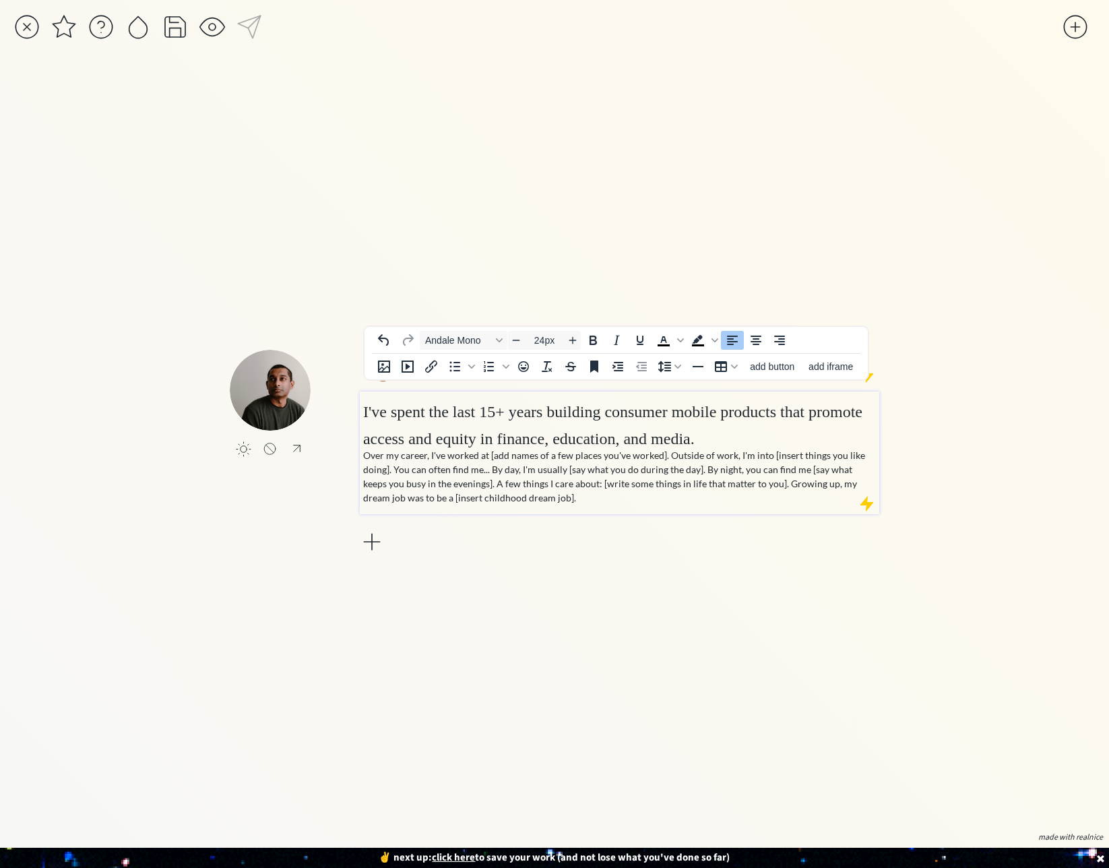
click at [650, 447] on span "I've spent the last 15+ years building consumer mobile products that promote ac…" at bounding box center [612, 425] width 499 height 44
click at [656, 448] on h1 "I've spent the last 15+ years building consumer mobile products that promote ac…" at bounding box center [619, 421] width 513 height 54
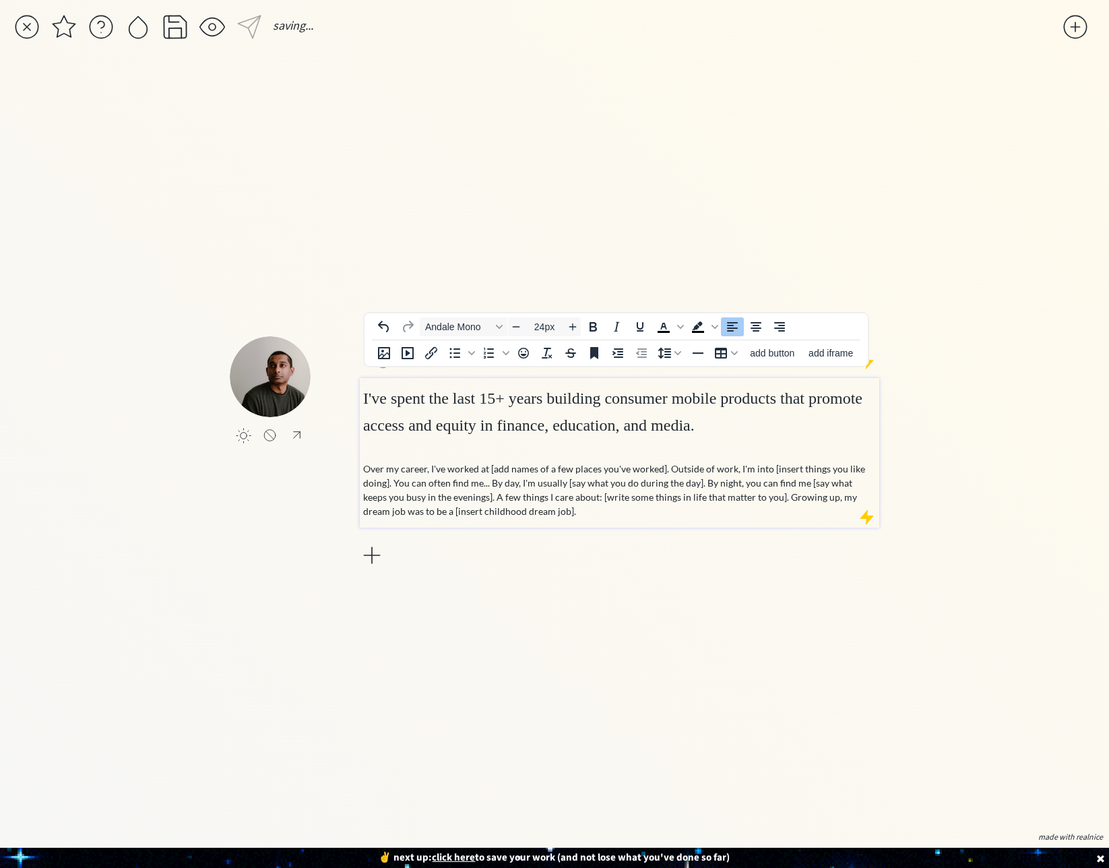
click at [703, 461] on h1 "I've spent the last 15+ years building consumer mobile products that promote ac…" at bounding box center [619, 421] width 513 height 81
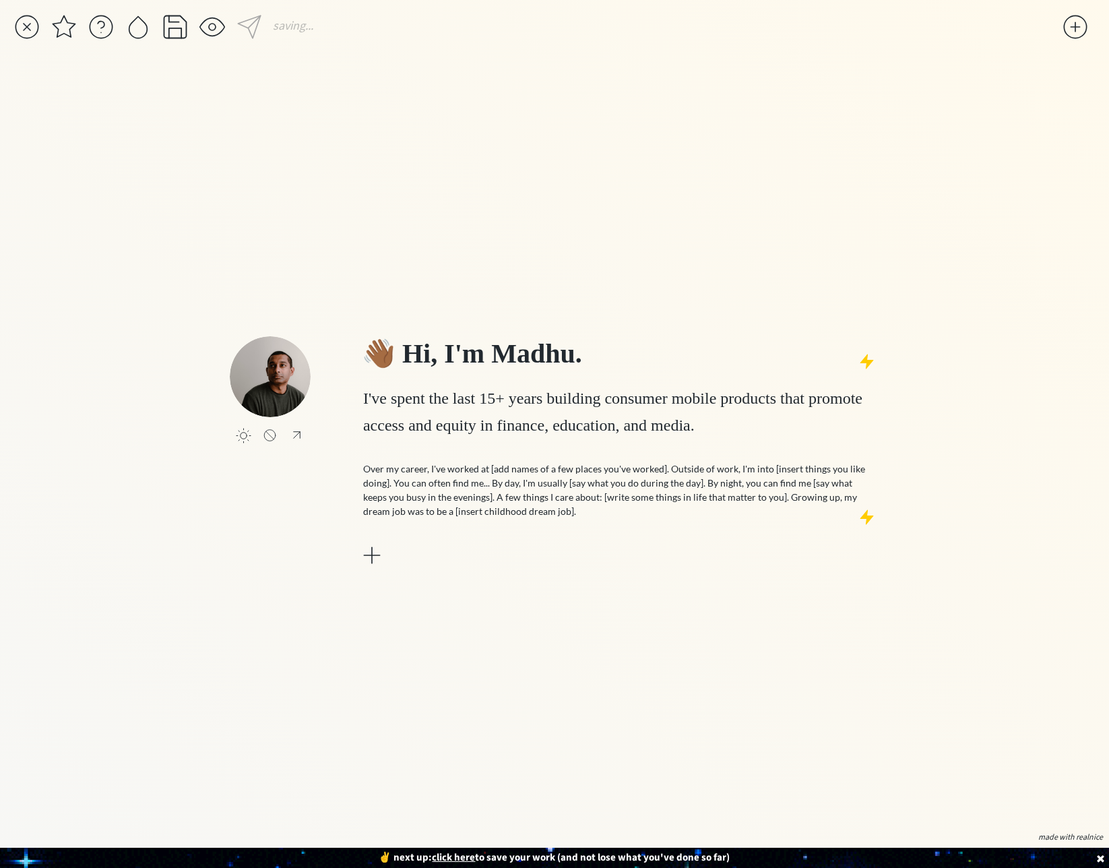
click at [954, 446] on div "saving... click to upload a picture 👋🏾 Hi, I'm Madhu. I've spent the last 15+ y…" at bounding box center [554, 434] width 1109 height 868
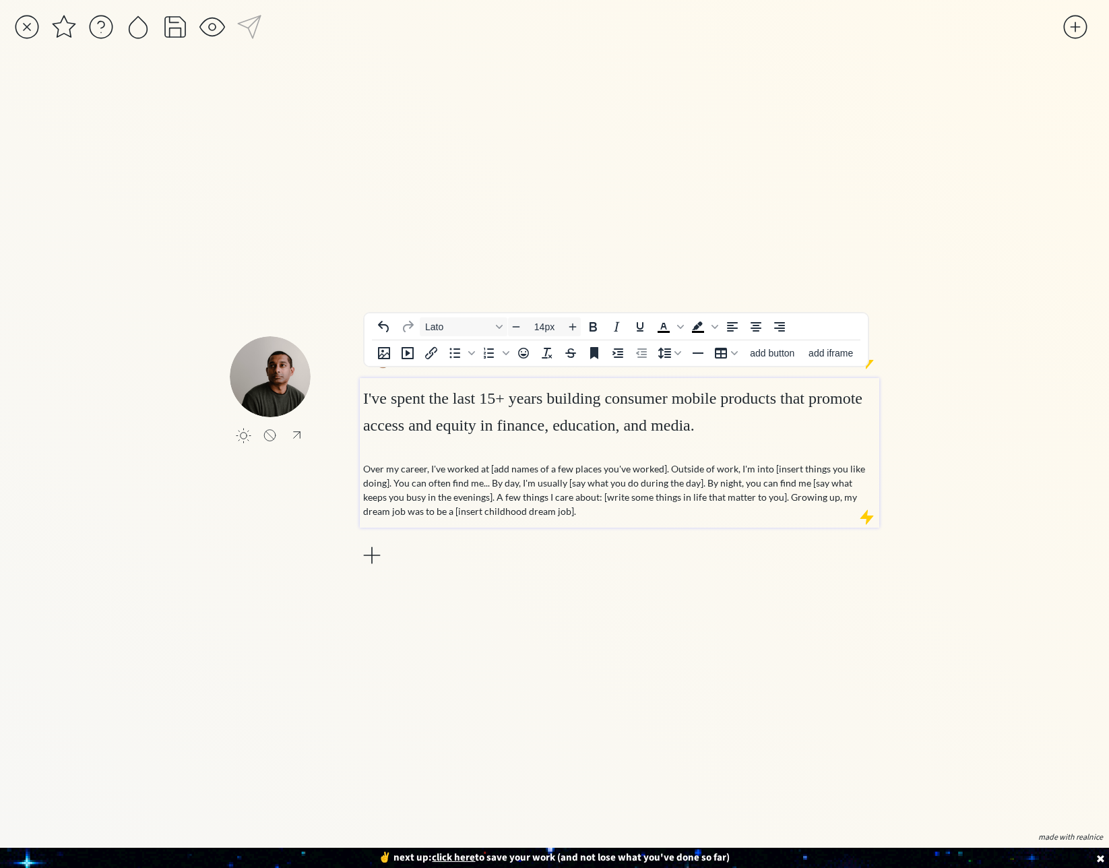
drag, startPoint x: 593, startPoint y: 527, endPoint x: 554, endPoint y: 530, distance: 39.2
click at [593, 518] on p "Over my career, I've worked at [add names of a few places you've worked]. Outsi…" at bounding box center [619, 489] width 513 height 57
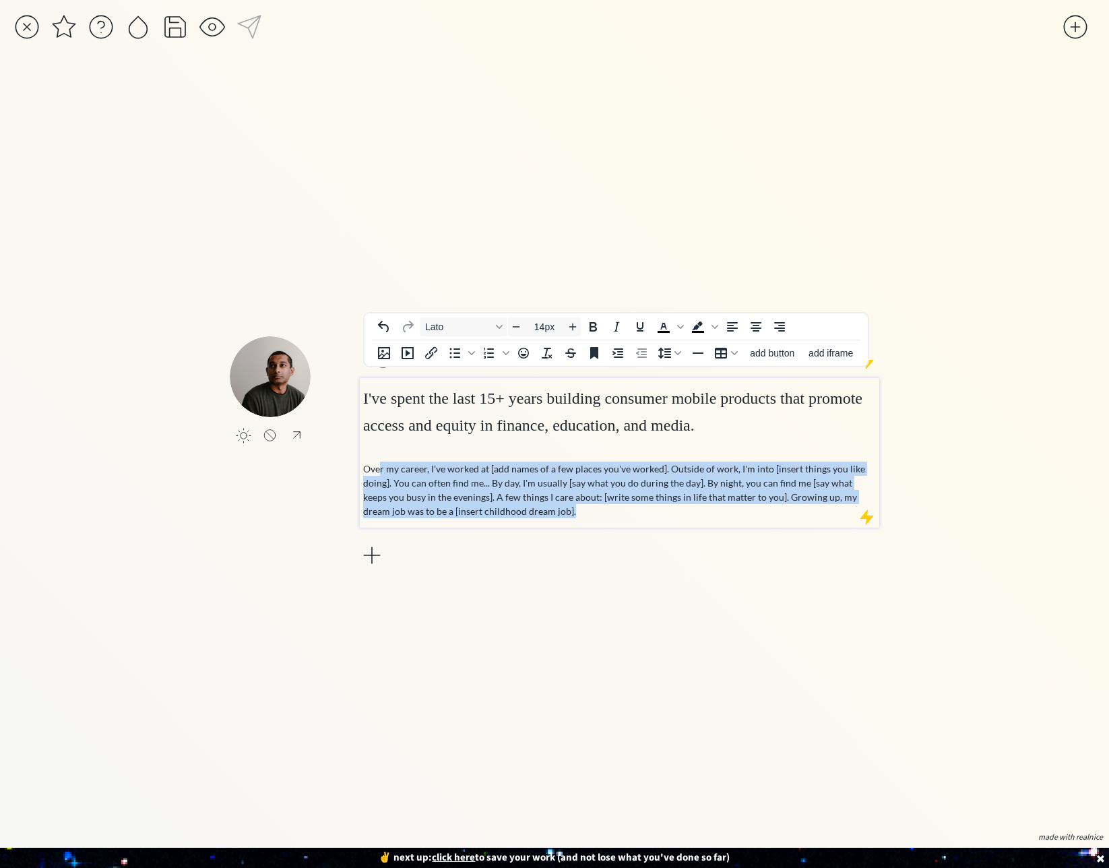
type input "24px"
drag, startPoint x: 575, startPoint y: 524, endPoint x: 327, endPoint y: 453, distance: 257.8
click at [327, 453] on div "click to upload a picture 👋🏾 Hi, I'm Madhu. I've spent the last 15+ years build…" at bounding box center [554, 452] width 649 height 233
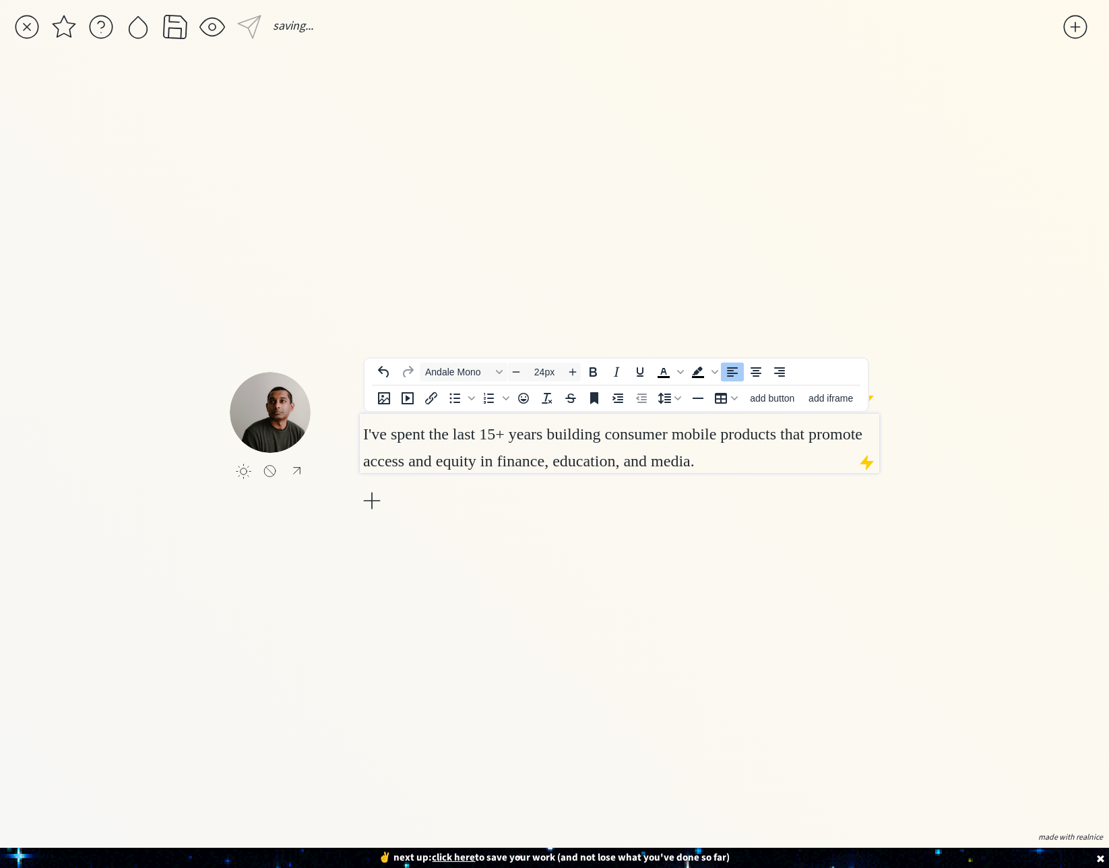
click at [493, 515] on div "👋🏾 Hi, I'm Madhu. I've spent the last 15+ years building consumer mobile produc…" at bounding box center [619, 443] width 519 height 143
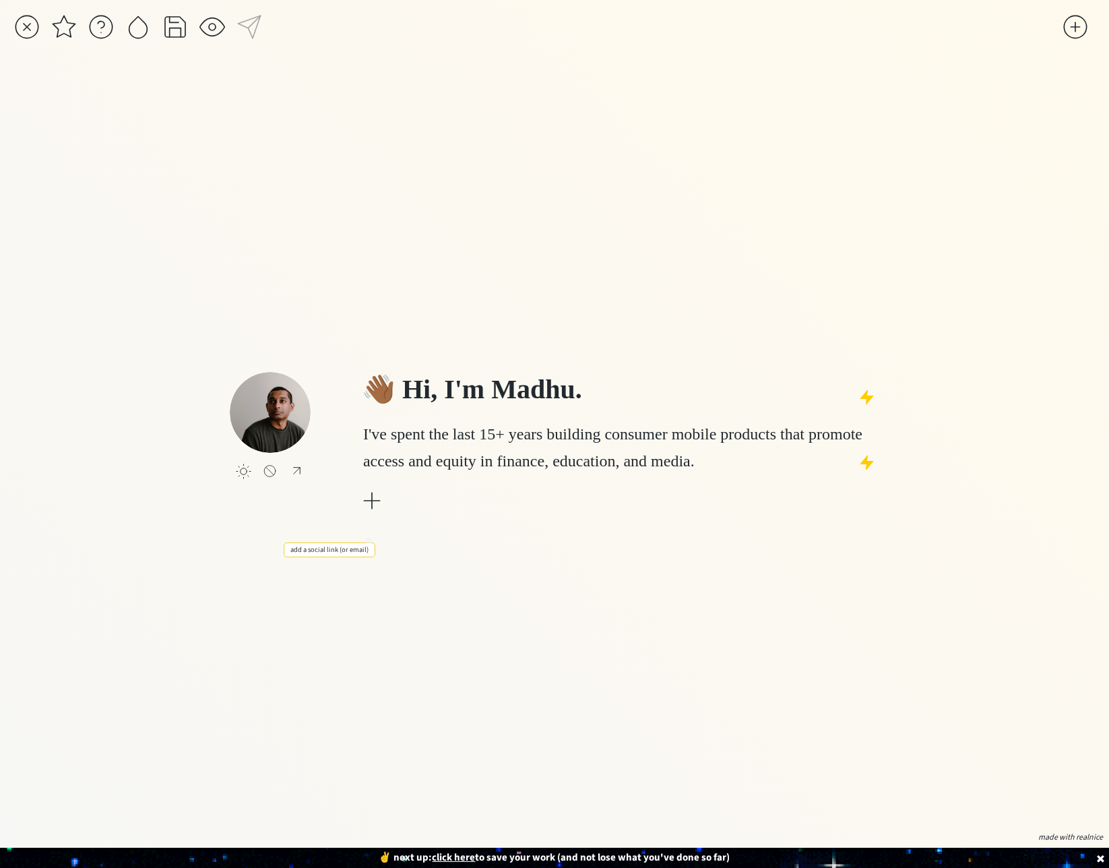
click at [372, 514] on div at bounding box center [371, 500] width 27 height 27
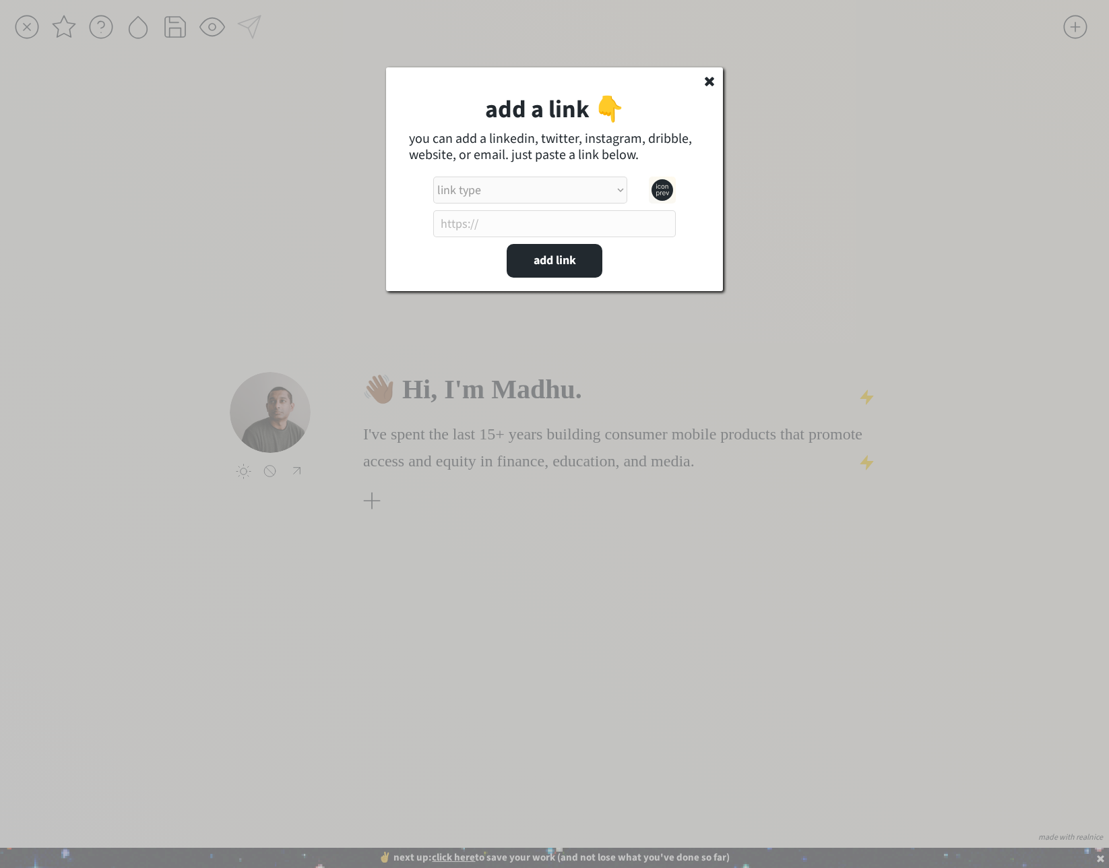
click at [517, 192] on select "link type apple music apple podcasts beehiiv behance bluesky calendar discord d…" at bounding box center [530, 189] width 194 height 27
select select ""linkedin""
click at [433, 176] on select "link type apple music apple podcasts beehiiv behance bluesky calendar discord d…" at bounding box center [530, 189] width 194 height 27
click at [527, 229] on input "input" at bounding box center [554, 223] width 242 height 27
type input "[URL][DOMAIN_NAME]"
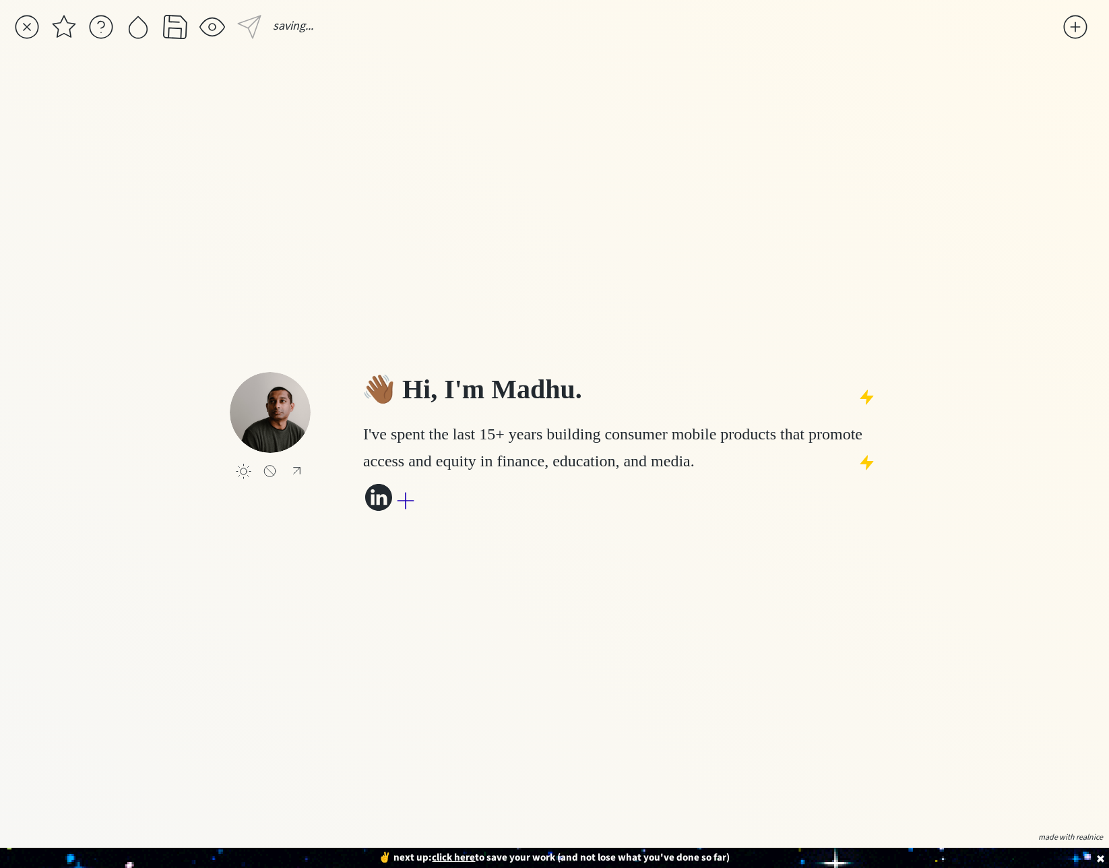
click at [412, 514] on div at bounding box center [405, 500] width 27 height 27
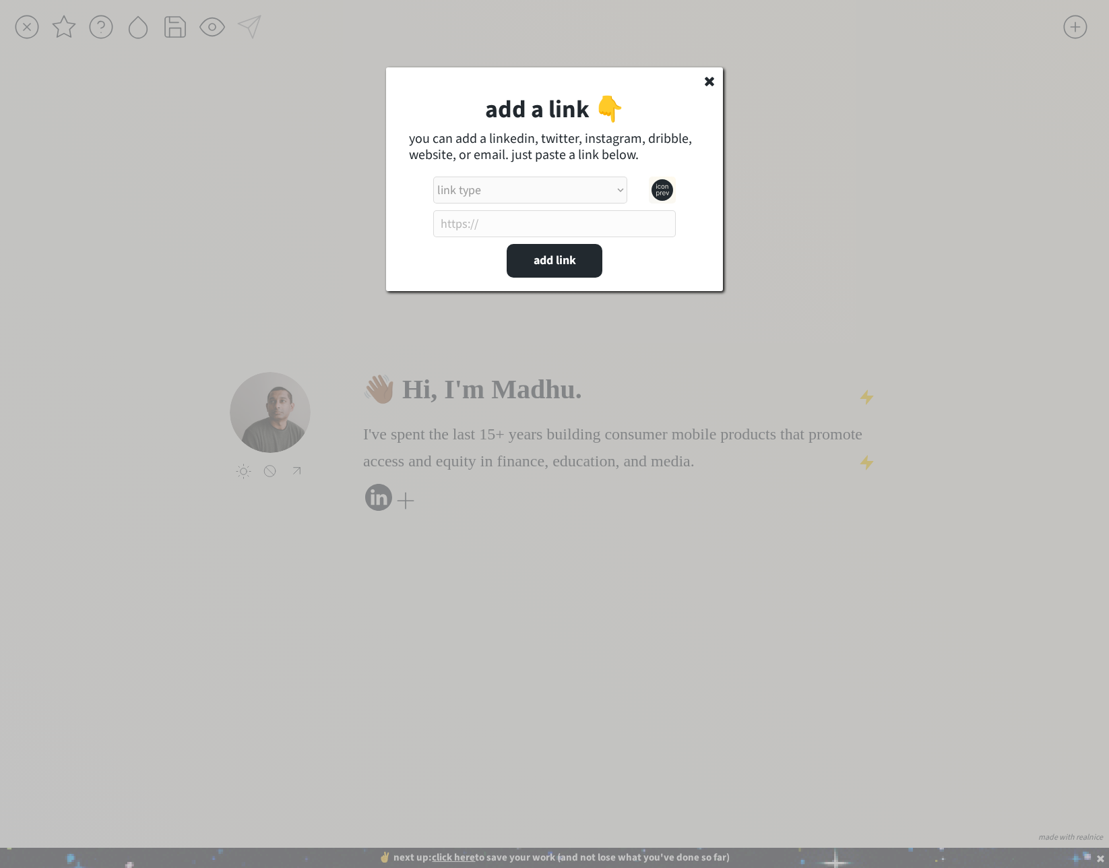
click at [537, 189] on select "link type apple music apple podcasts beehiiv behance bluesky calendar discord d…" at bounding box center [530, 189] width 194 height 27
select select ""instagram""
click at [433, 176] on select "link type apple music apple podcasts beehiiv behance bluesky calendar discord d…" at bounding box center [530, 189] width 194 height 27
click at [478, 231] on input "input" at bounding box center [554, 223] width 242 height 27
type input "https"
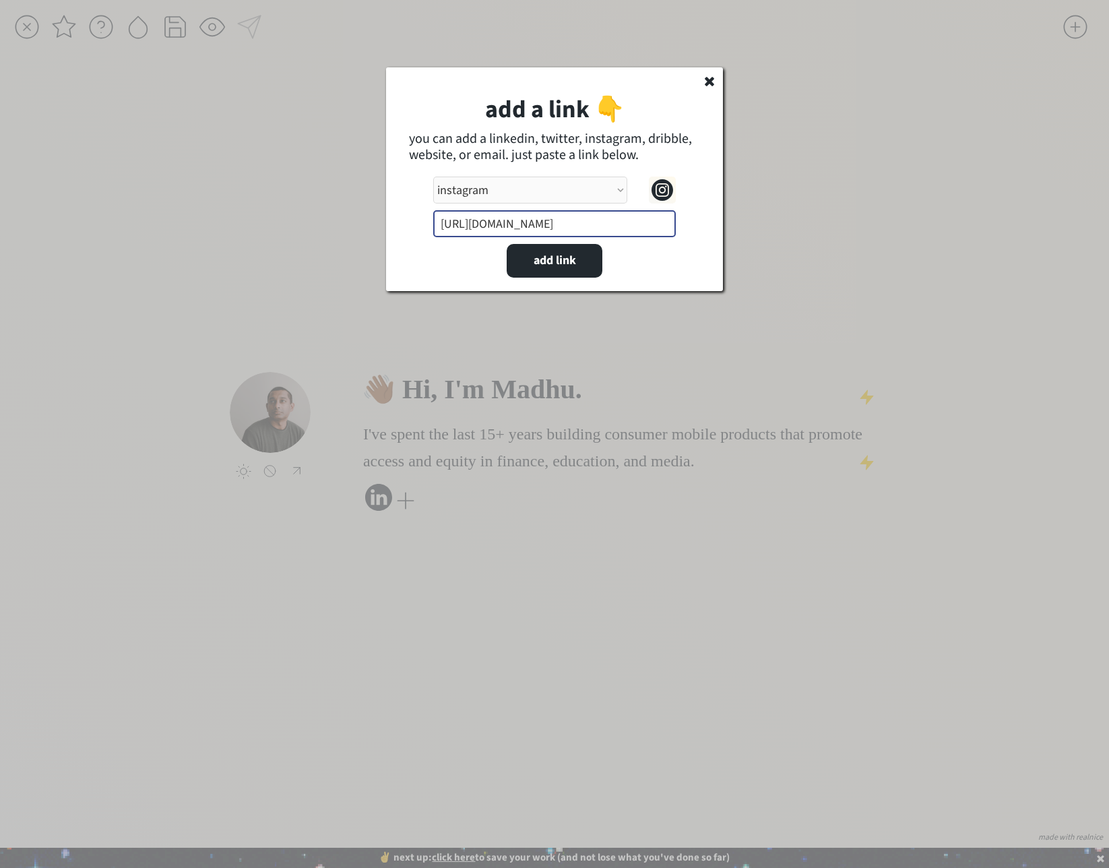
type input "[URL][DOMAIN_NAME]"
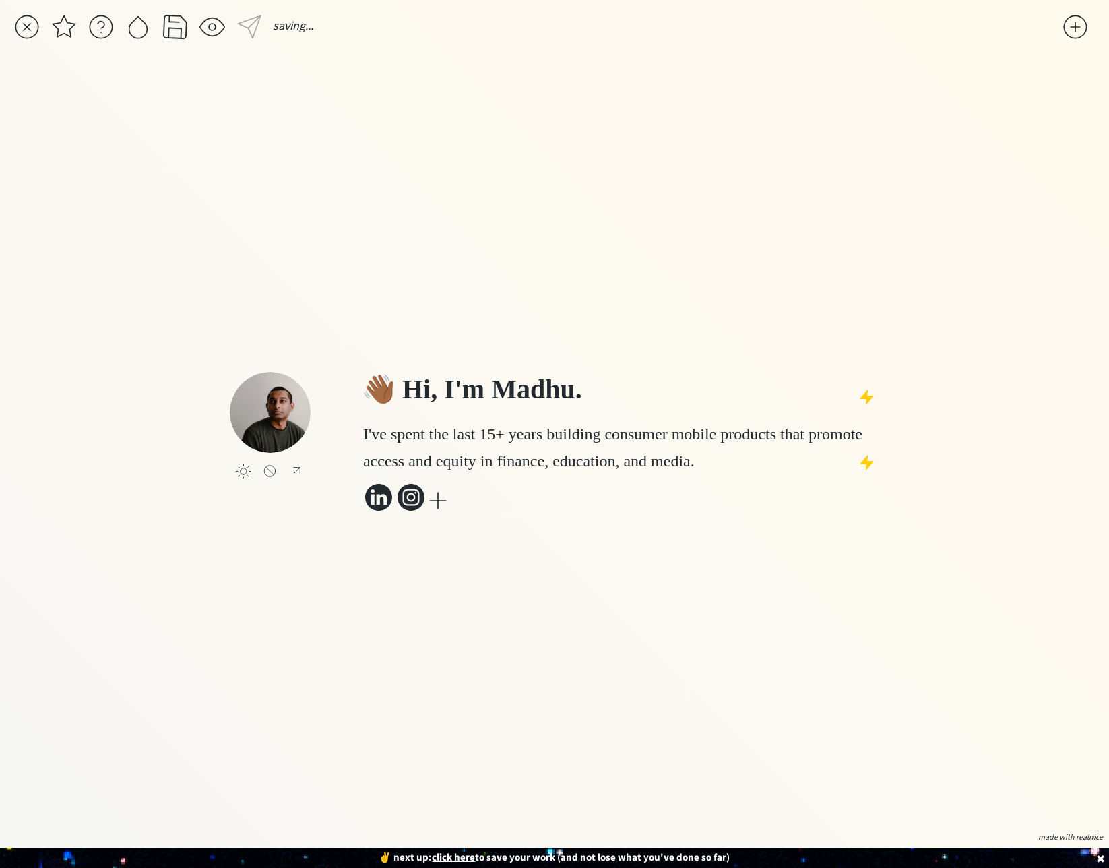
click at [444, 514] on div at bounding box center [437, 500] width 27 height 27
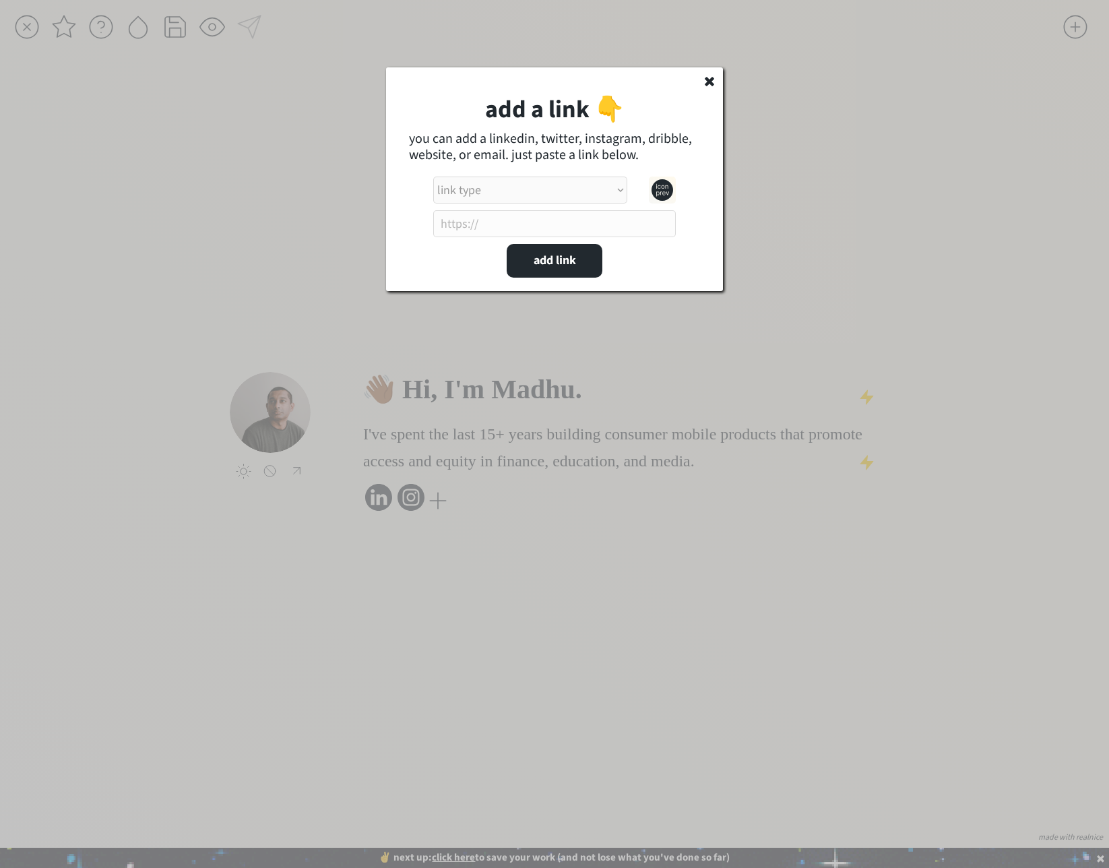
click at [506, 185] on select "link type apple music apple podcasts beehiiv behance bluesky calendar discord d…" at bounding box center [530, 189] width 194 height 27
select select ""spotify""
click at [433, 176] on select "link type apple music apple podcasts beehiiv behance bluesky calendar discord d…" at bounding box center [530, 189] width 194 height 27
click at [492, 226] on input "input" at bounding box center [554, 223] width 242 height 27
paste input "[URL][DOMAIN_NAME]"
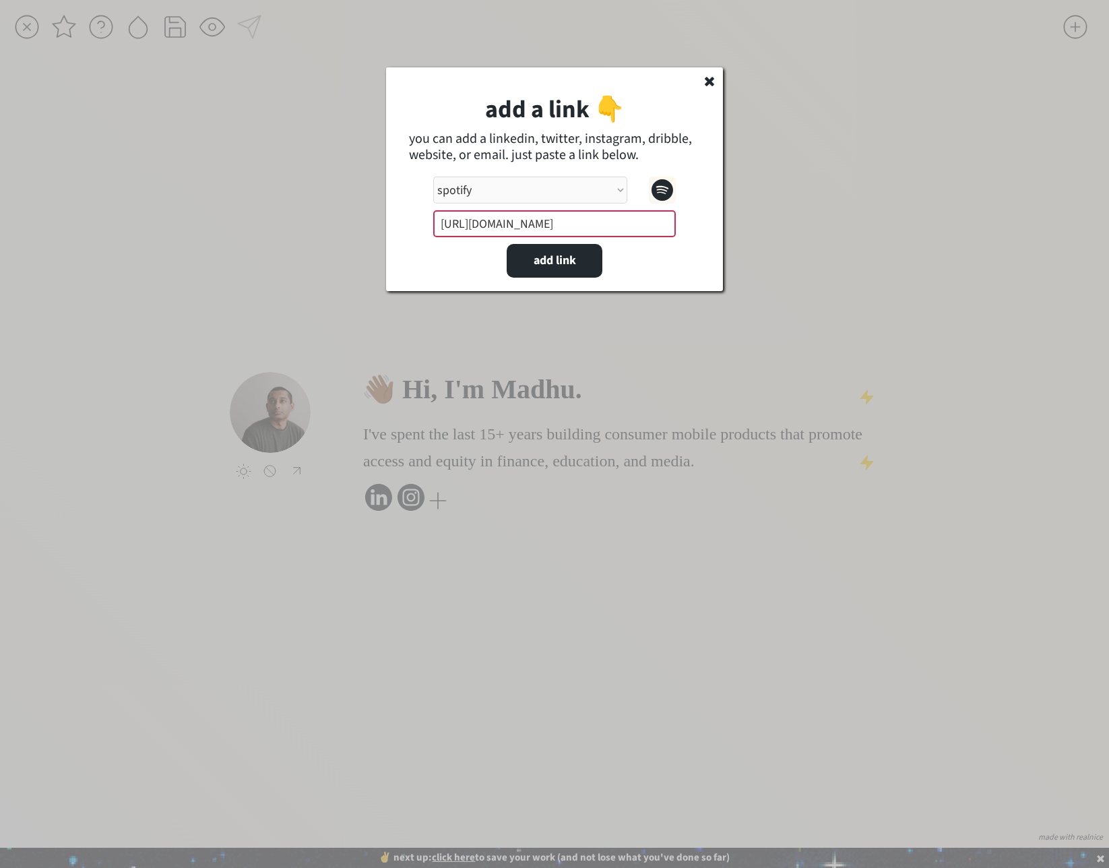
scroll to position [0, 148]
type input "[URL][DOMAIN_NAME]"
click at [574, 269] on button "add link" at bounding box center [555, 261] width 96 height 34
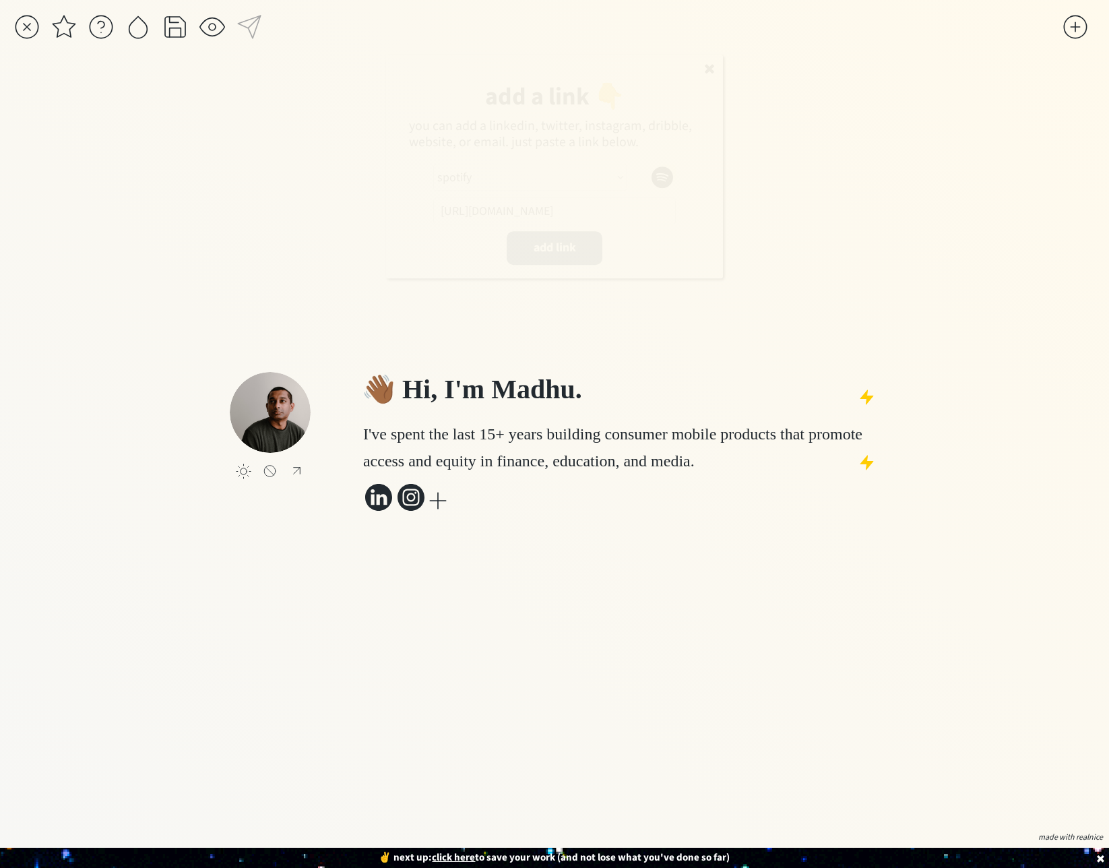
select select ""PLACEHOLDER_1427118222253""
click at [787, 649] on div "click to upload a picture 👋🏾 Hi, I'm Madhu. I've spent the last 15+ years build…" at bounding box center [554, 452] width 649 height 750
click at [139, 32] on div at bounding box center [138, 26] width 27 height 27
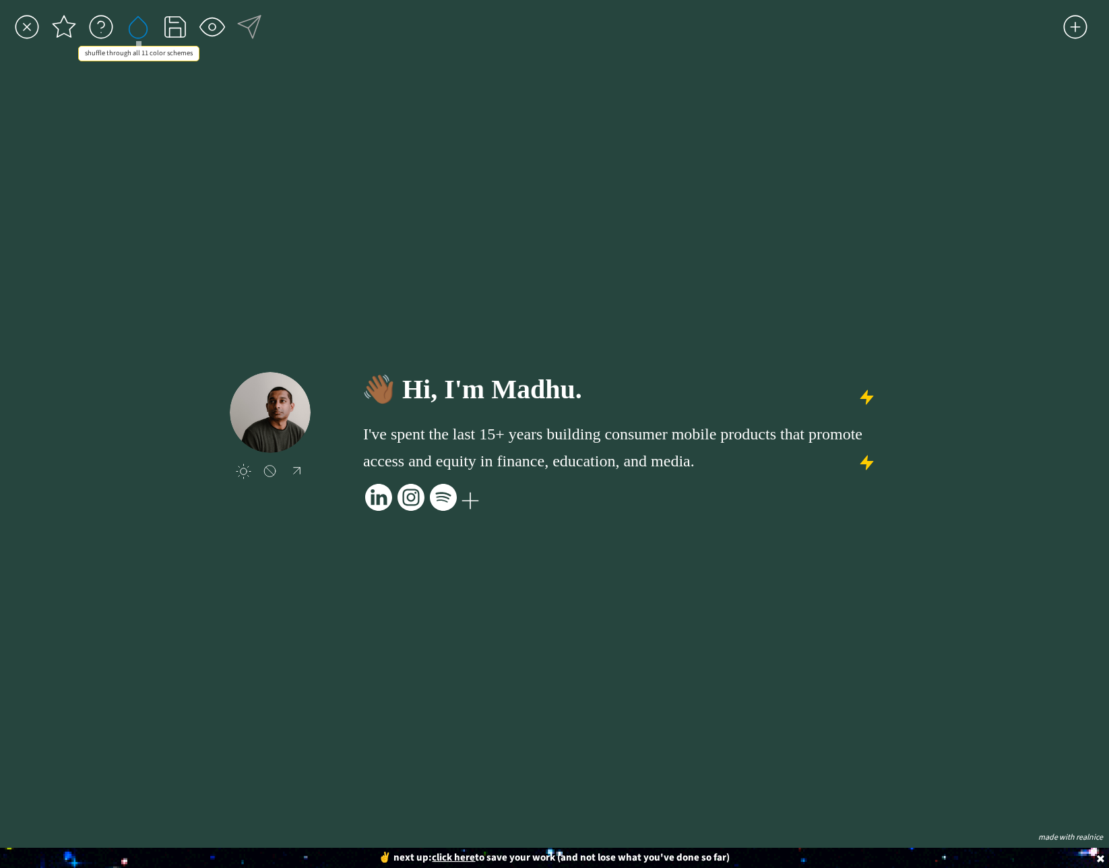
click at [139, 32] on div at bounding box center [138, 26] width 27 height 27
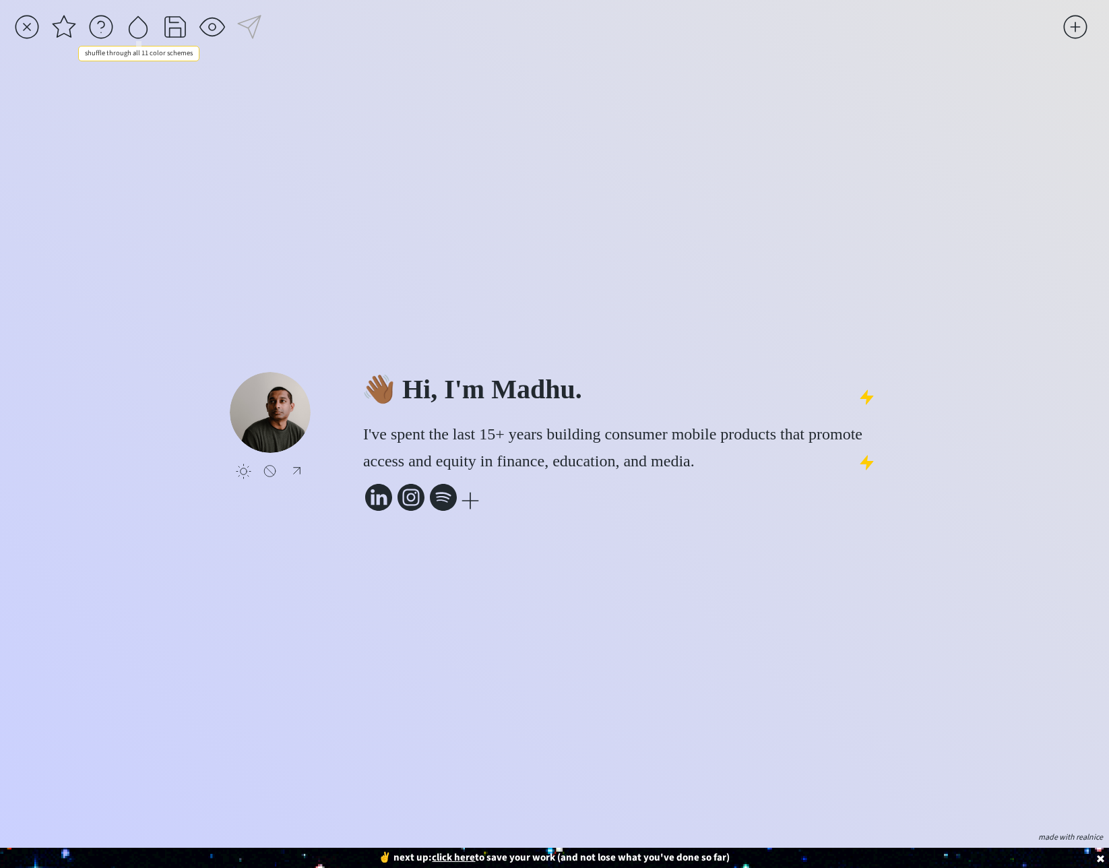
click at [139, 32] on div at bounding box center [138, 26] width 27 height 27
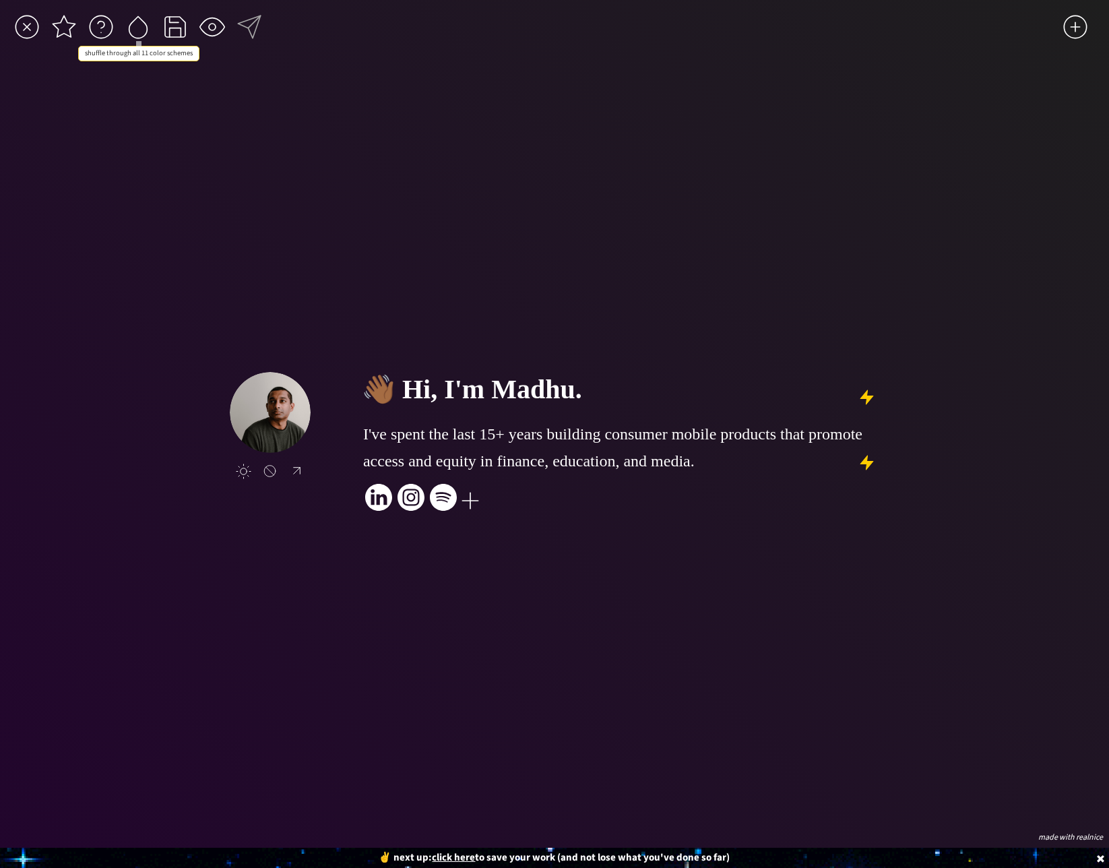
click at [139, 32] on div at bounding box center [138, 26] width 27 height 27
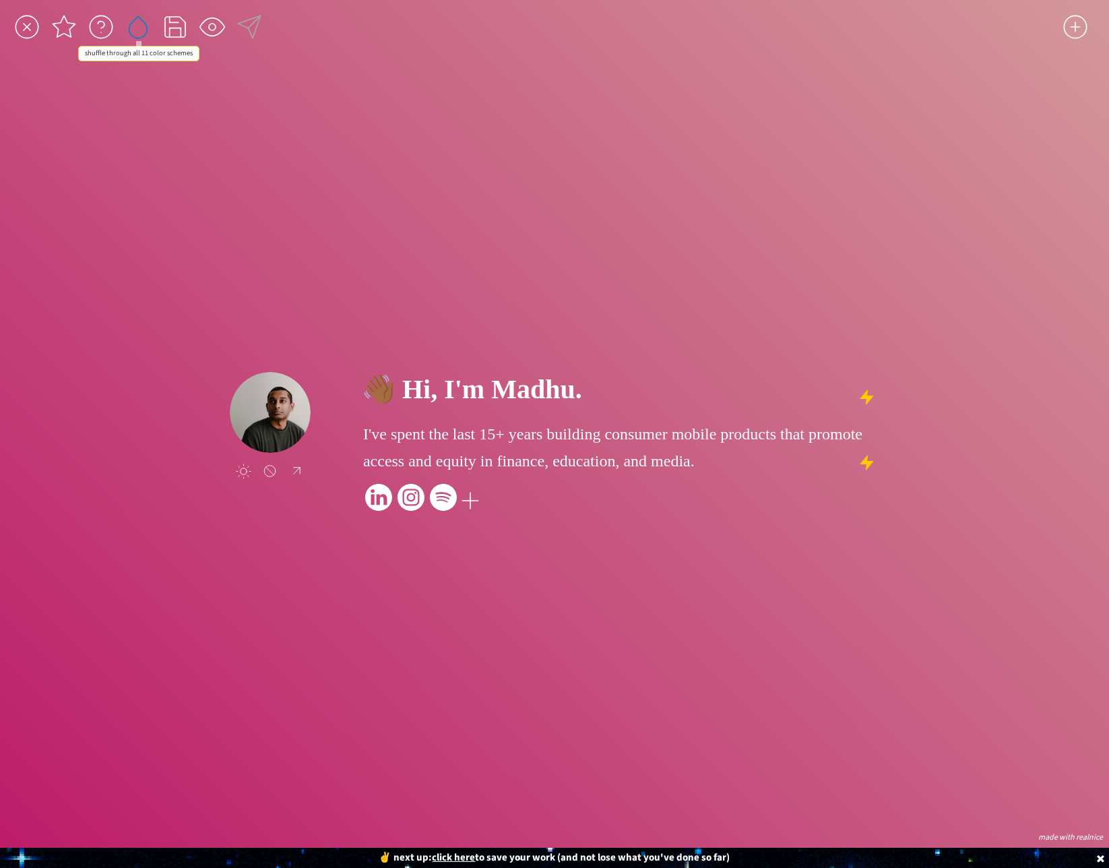
click at [139, 32] on div at bounding box center [138, 26] width 27 height 27
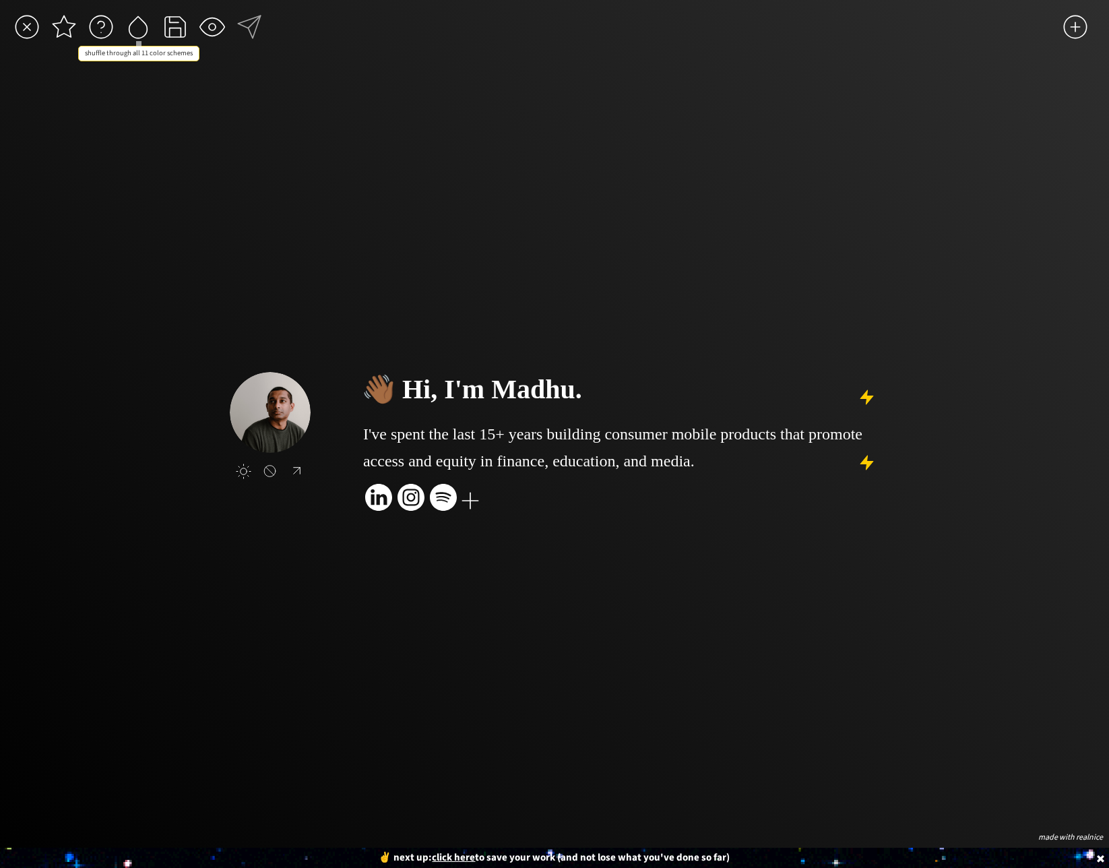
click at [139, 32] on div at bounding box center [138, 26] width 27 height 27
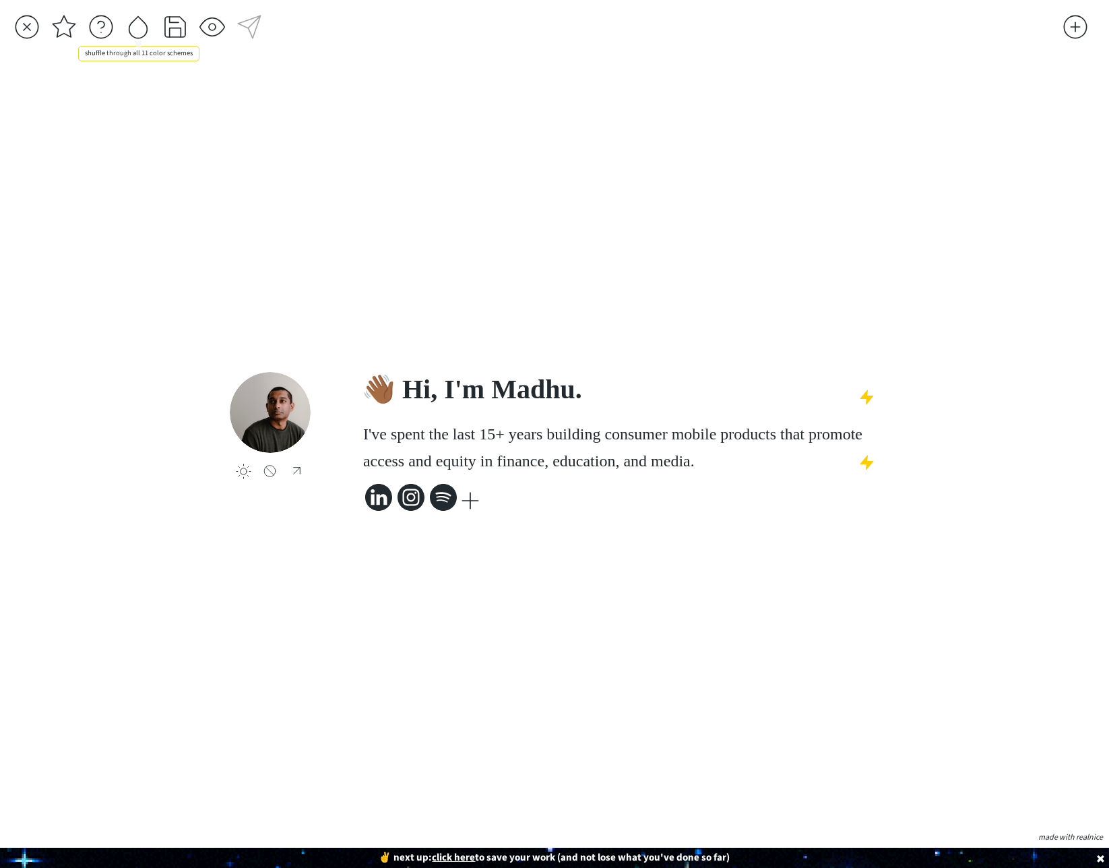
click at [139, 32] on div at bounding box center [138, 26] width 27 height 27
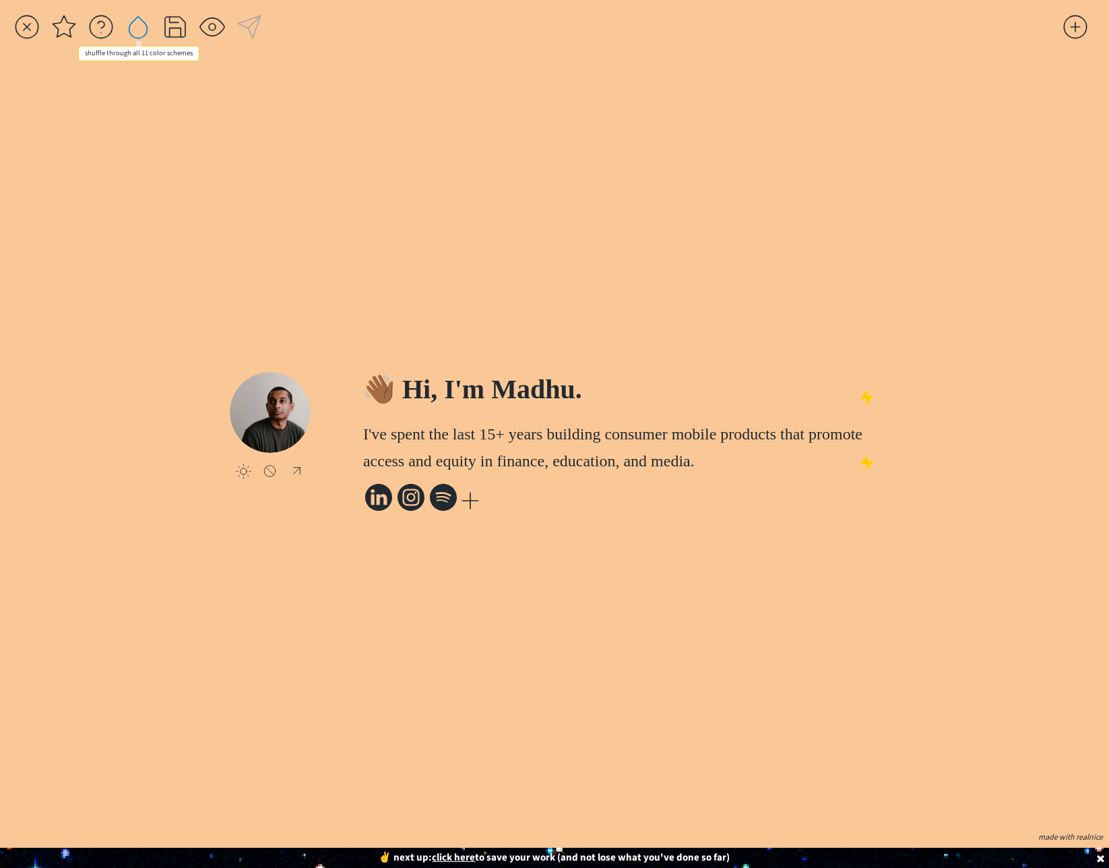
click at [139, 32] on div at bounding box center [138, 26] width 27 height 27
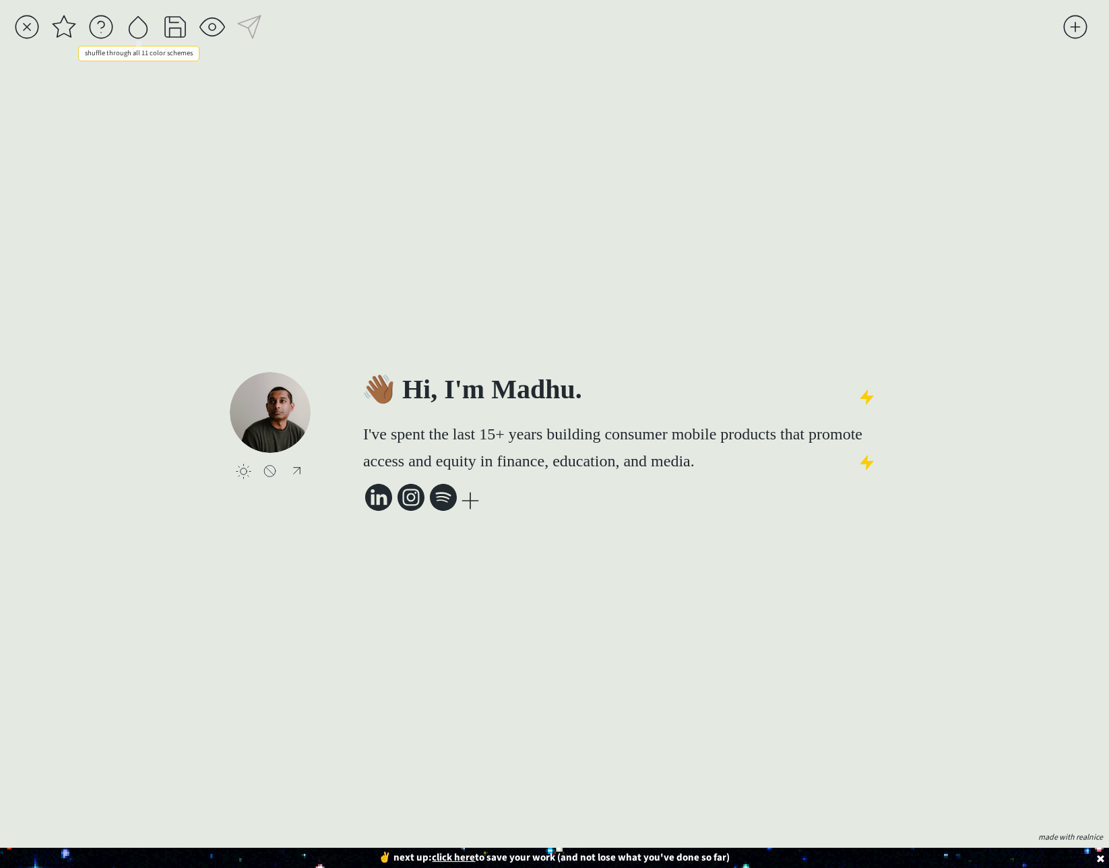
click at [139, 32] on div at bounding box center [138, 26] width 27 height 27
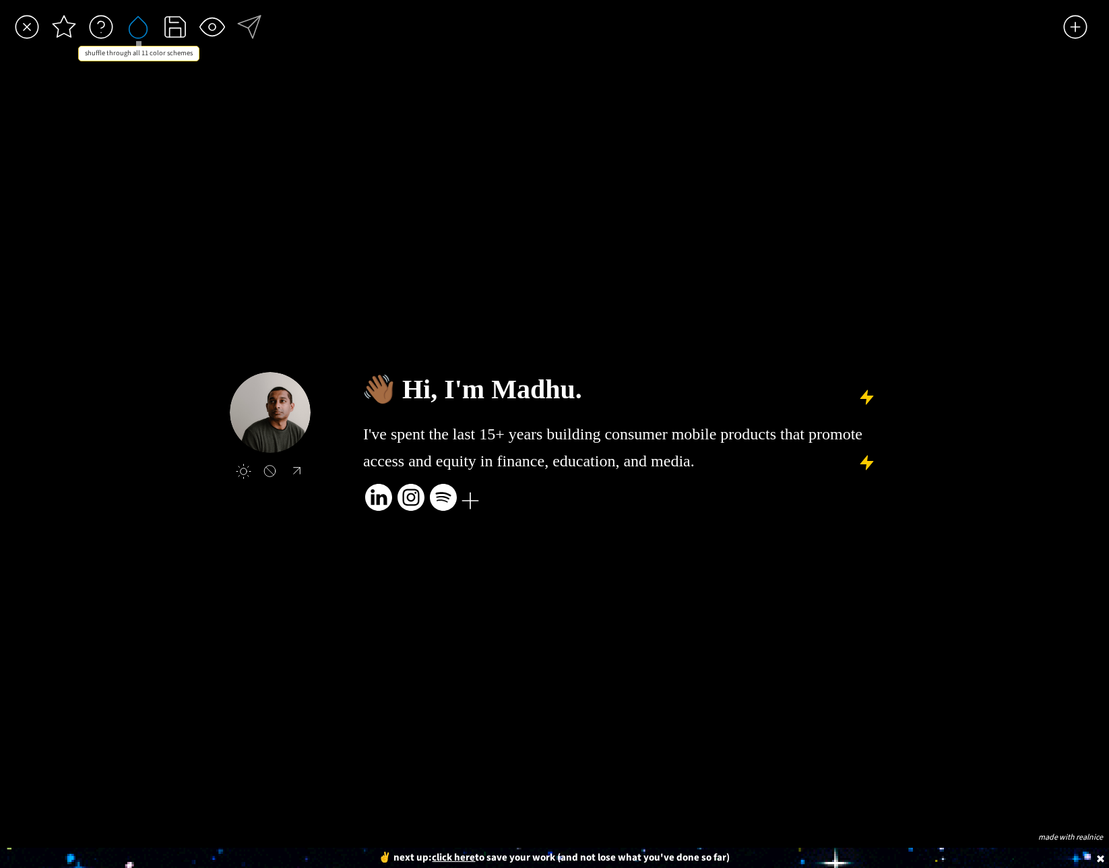
click at [139, 32] on div at bounding box center [138, 26] width 27 height 27
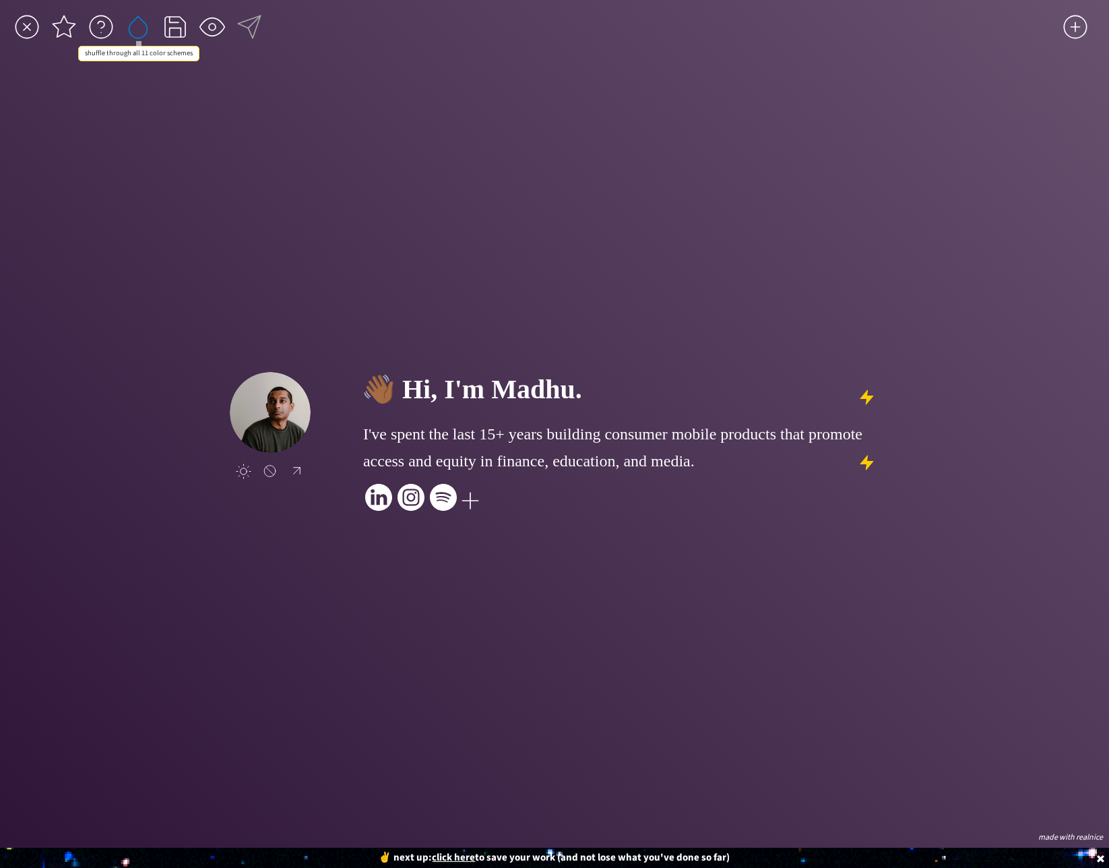
click at [139, 32] on div at bounding box center [138, 26] width 27 height 27
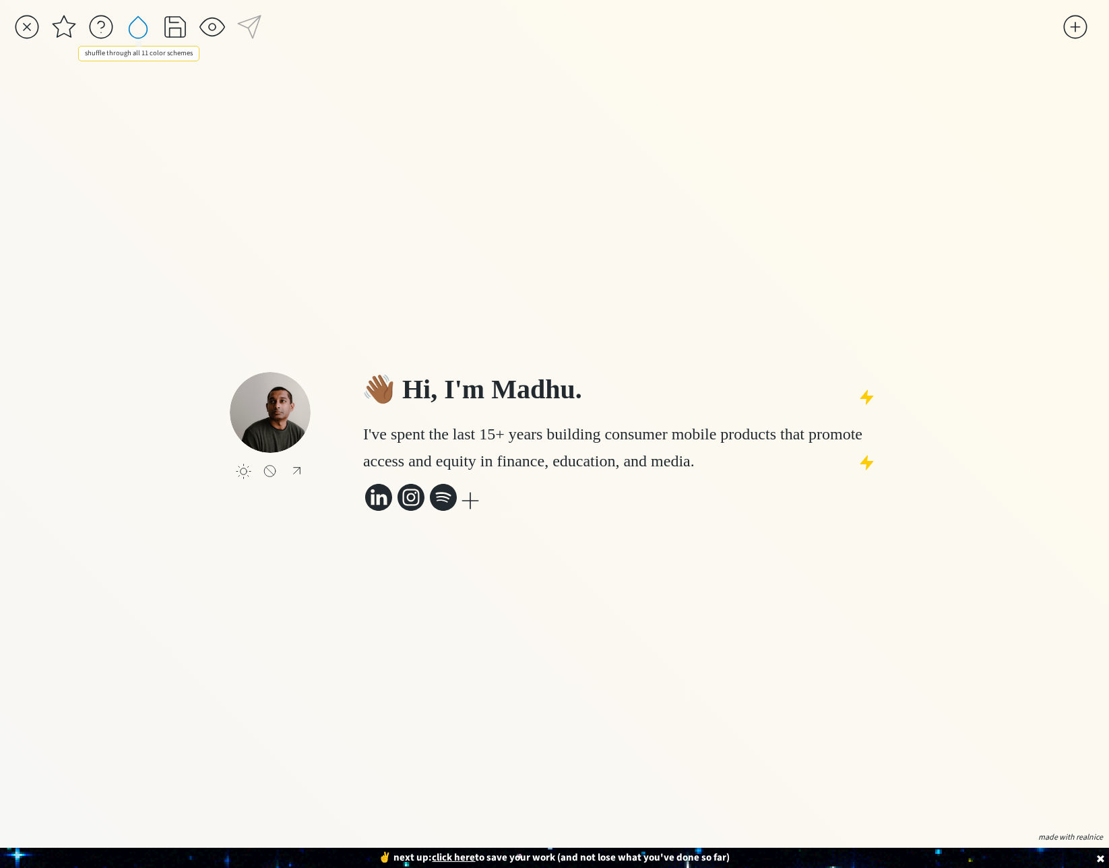
click at [139, 32] on div at bounding box center [138, 26] width 27 height 27
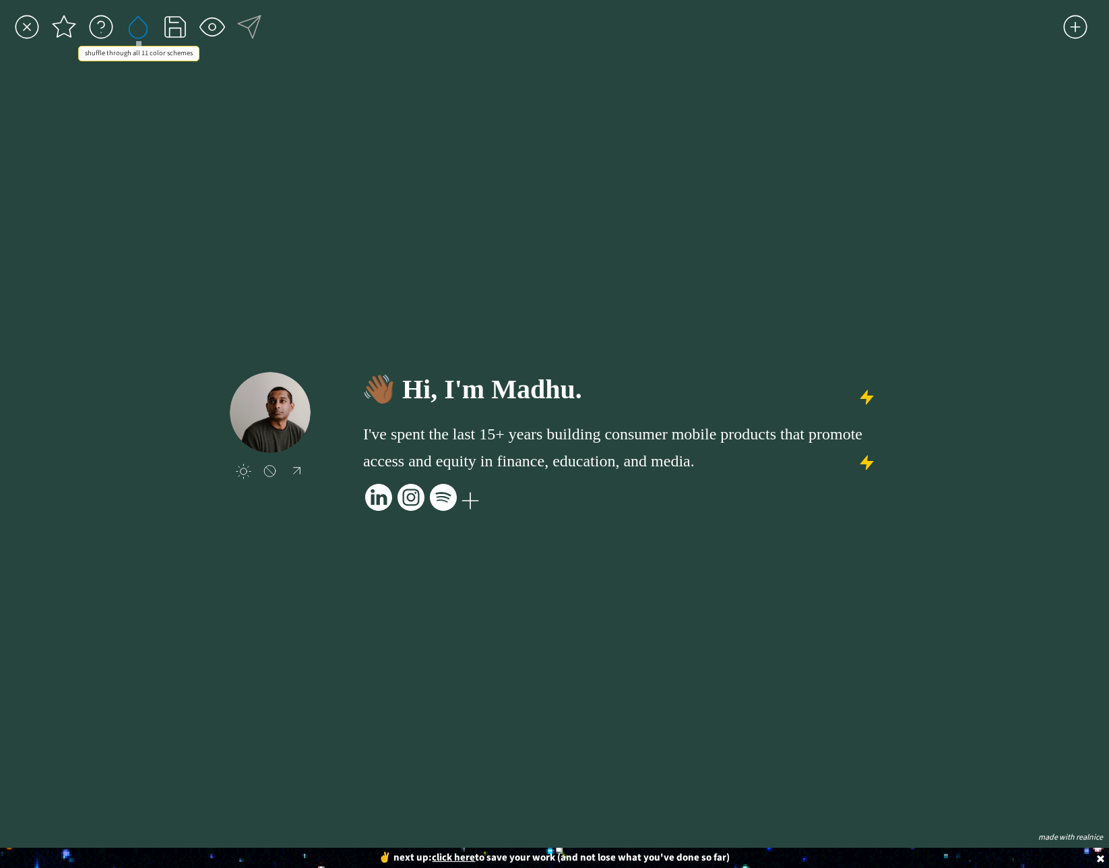
click at [139, 32] on div at bounding box center [138, 26] width 27 height 27
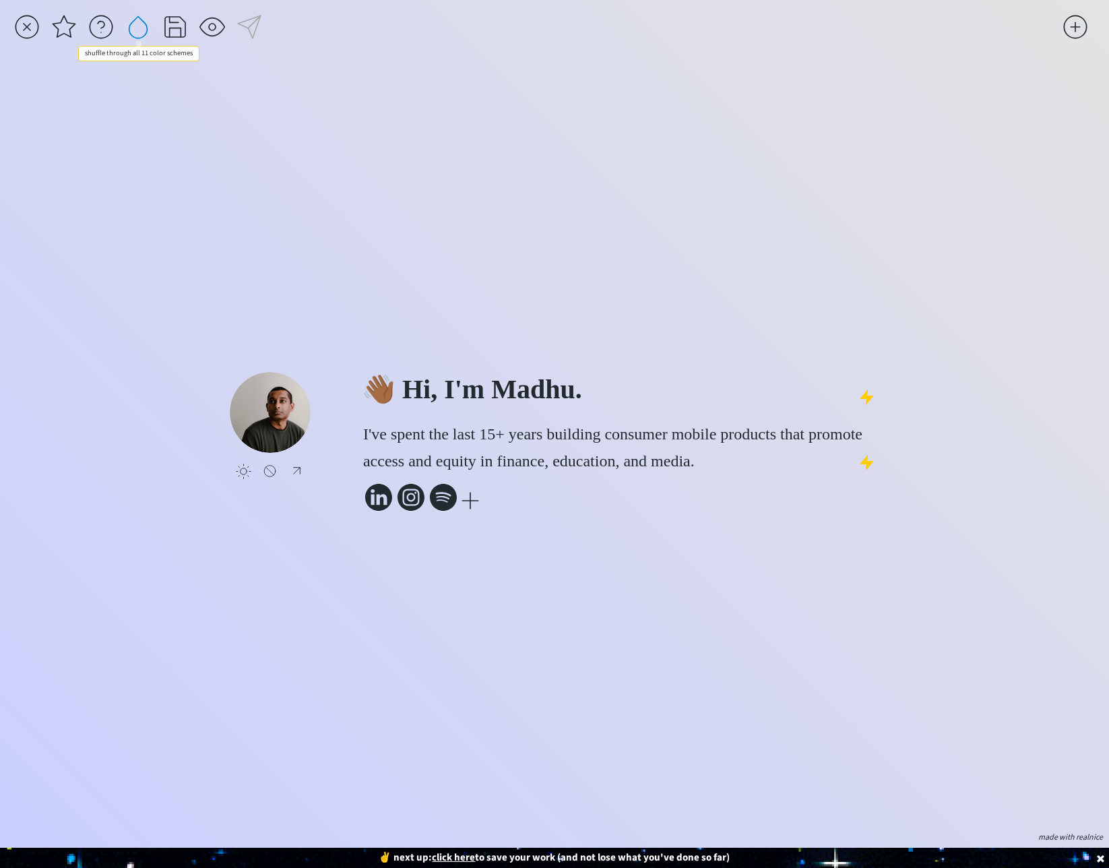
click at [139, 32] on div at bounding box center [138, 26] width 27 height 27
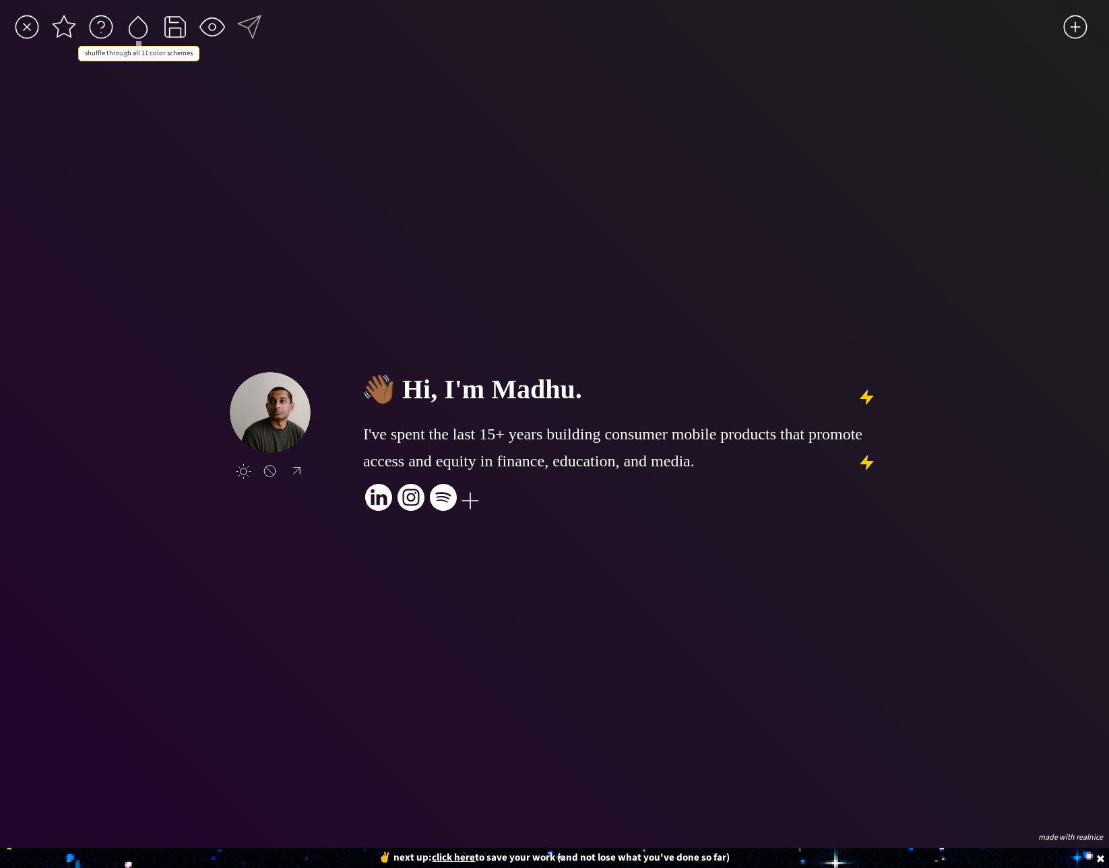
click at [139, 32] on div at bounding box center [138, 26] width 27 height 27
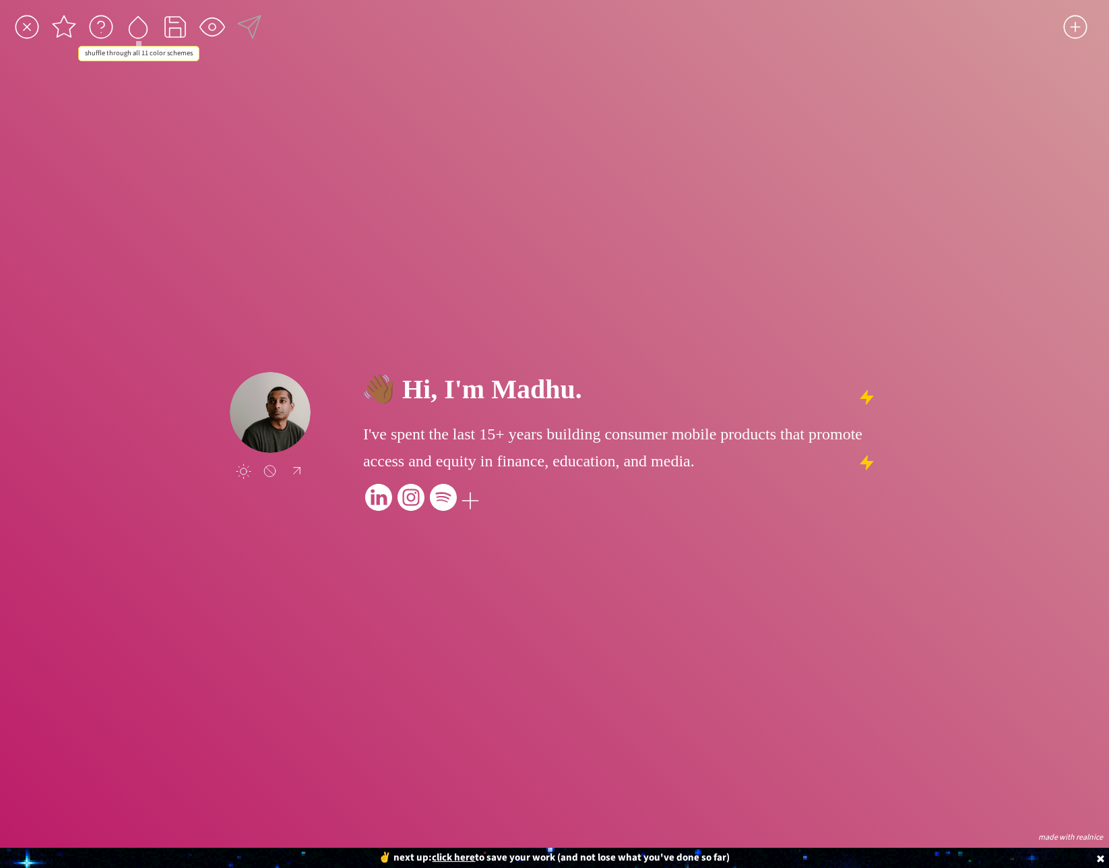
click at [139, 32] on div at bounding box center [138, 26] width 27 height 27
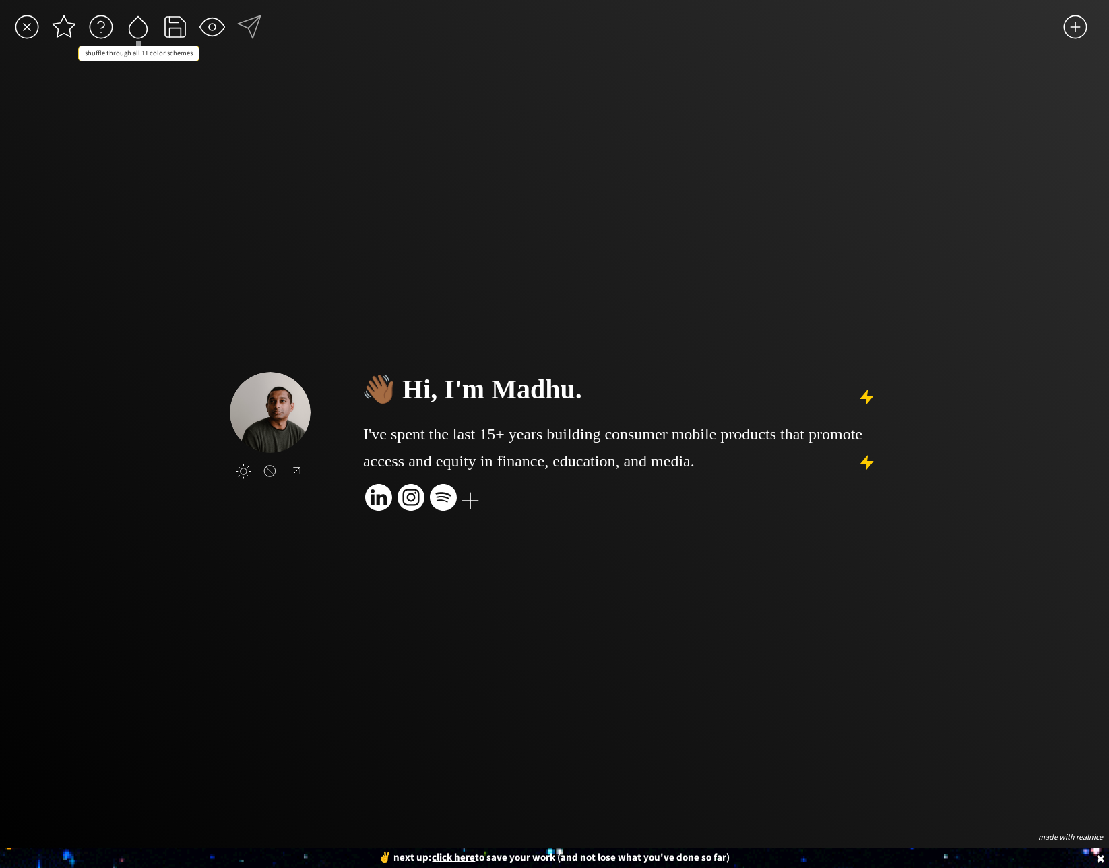
click at [139, 32] on div at bounding box center [138, 26] width 27 height 27
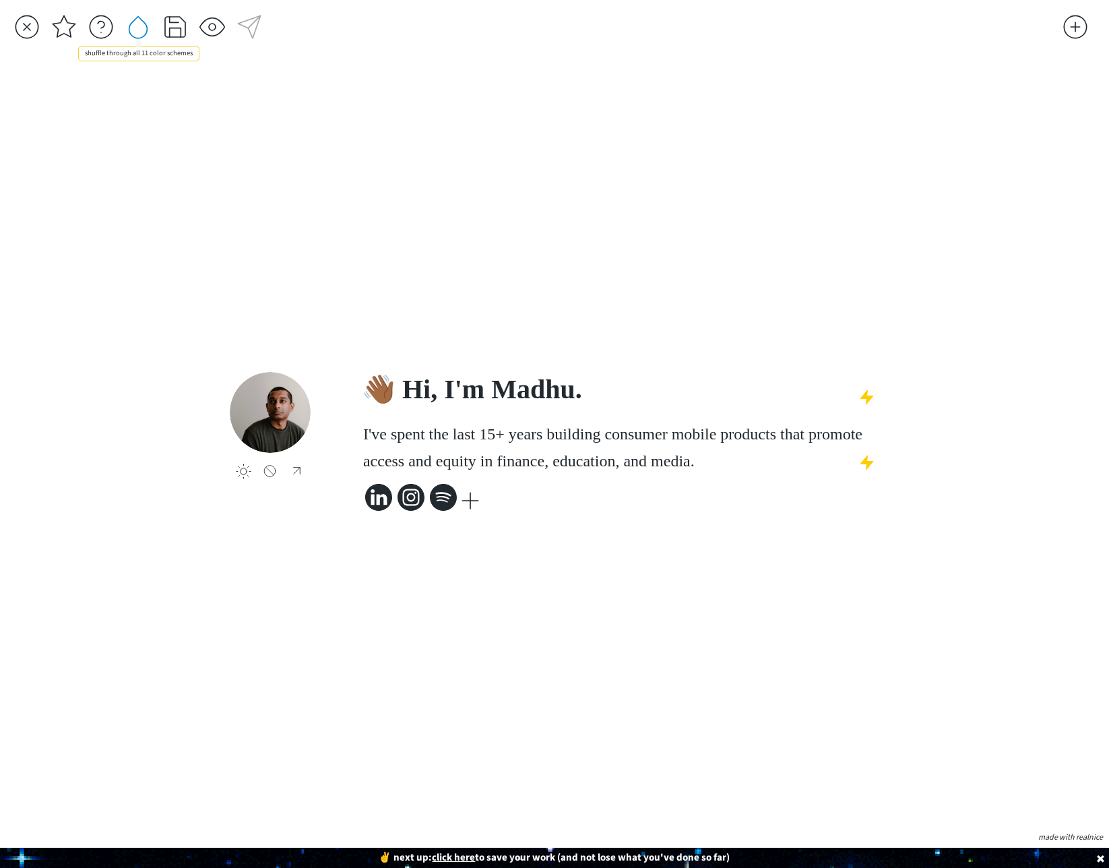
click at [139, 32] on div at bounding box center [138, 26] width 27 height 27
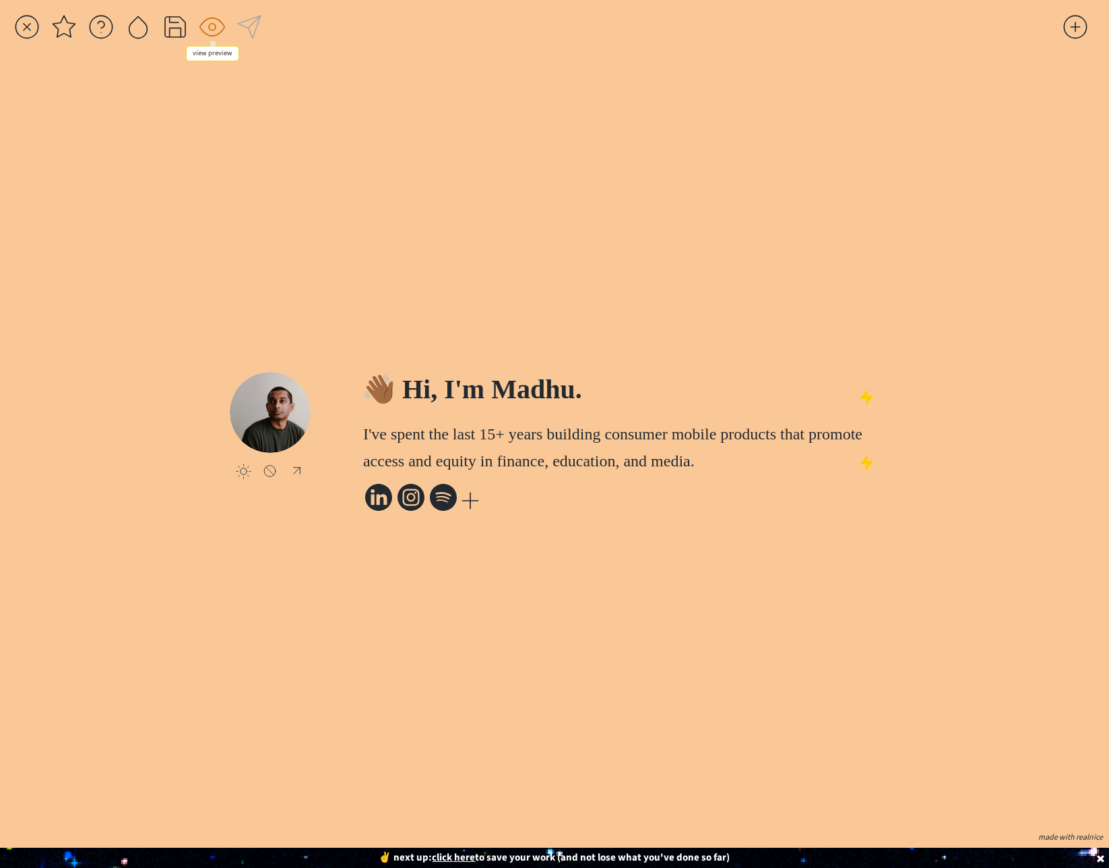
click at [209, 28] on div at bounding box center [212, 26] width 27 height 27
click at [668, 484] on div at bounding box center [619, 479] width 519 height 10
click at [662, 470] on h1 "I've spent the last 15+ years building consumer mobile products that promote ac…" at bounding box center [619, 443] width 513 height 54
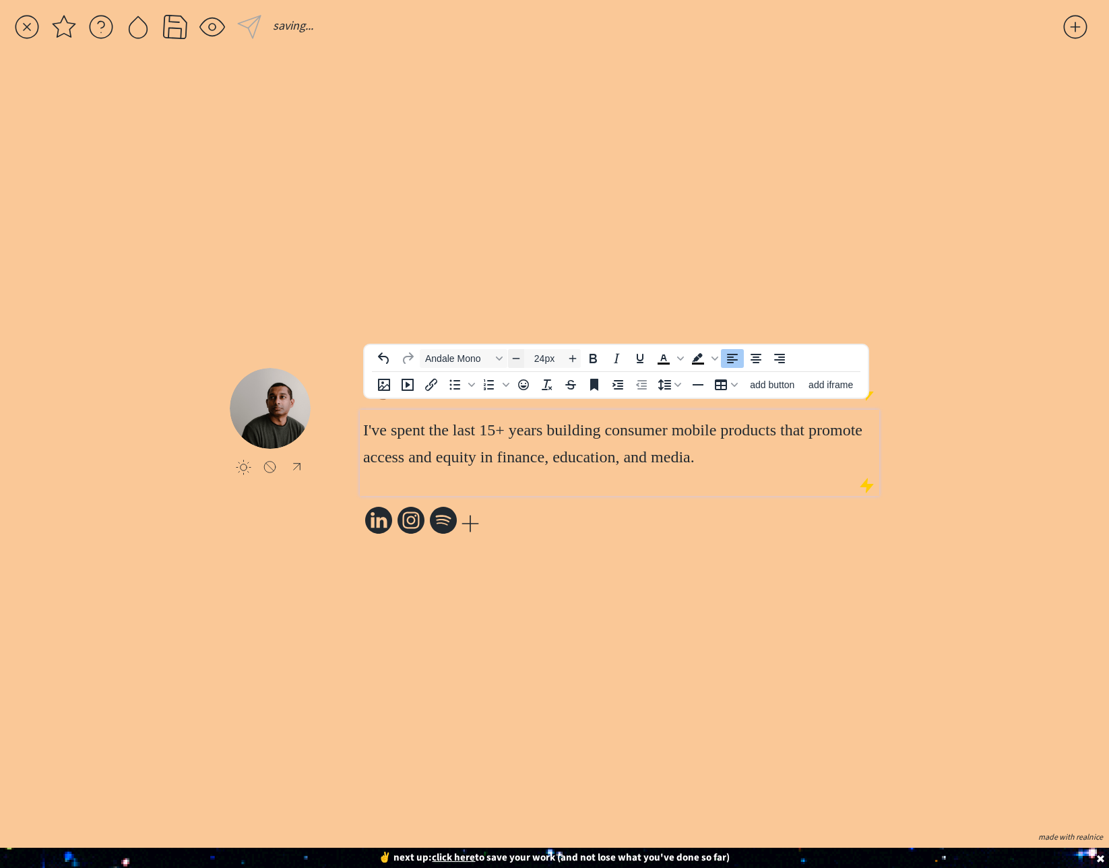
click at [521, 358] on span "Decrease font size" at bounding box center [516, 358] width 16 height 16
click at [521, 358] on icon "Decrease font size" at bounding box center [516, 357] width 11 height 11
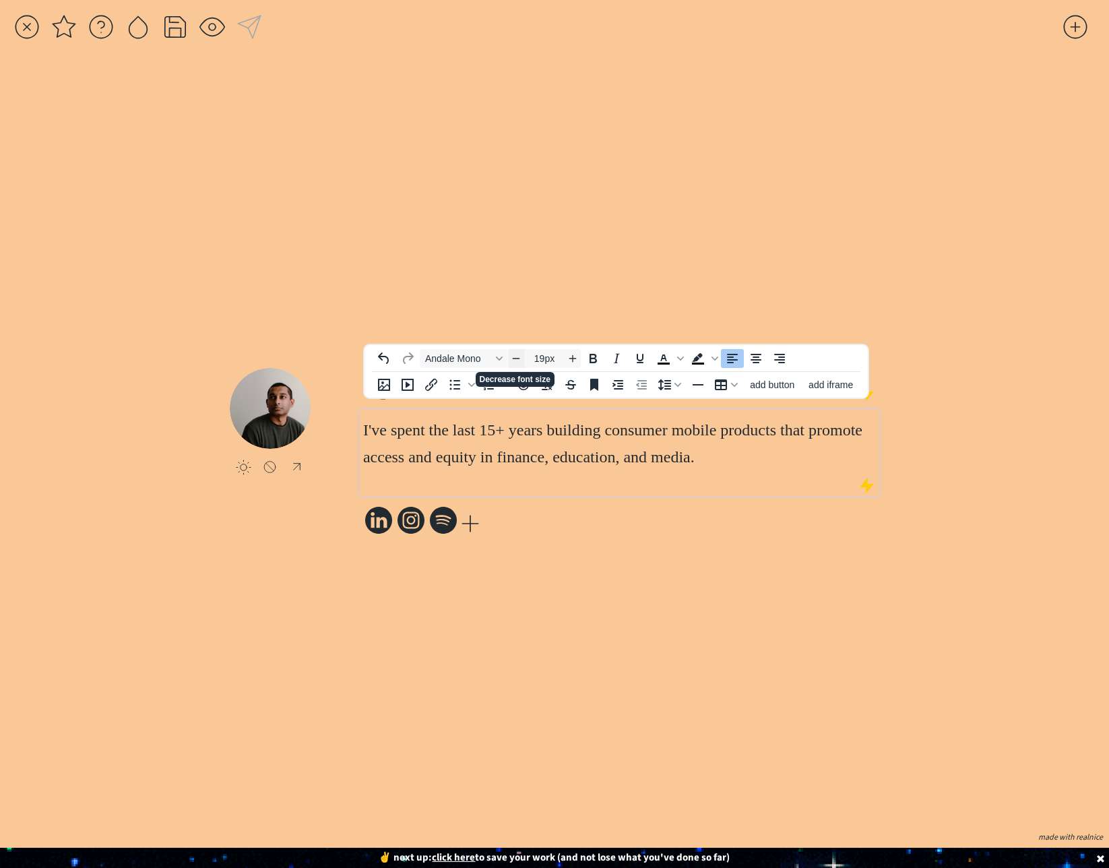
click at [521, 358] on icon "Decrease font size" at bounding box center [516, 357] width 11 height 11
click at [521, 358] on icon "Decrease font size" at bounding box center [516, 358] width 11 height 11
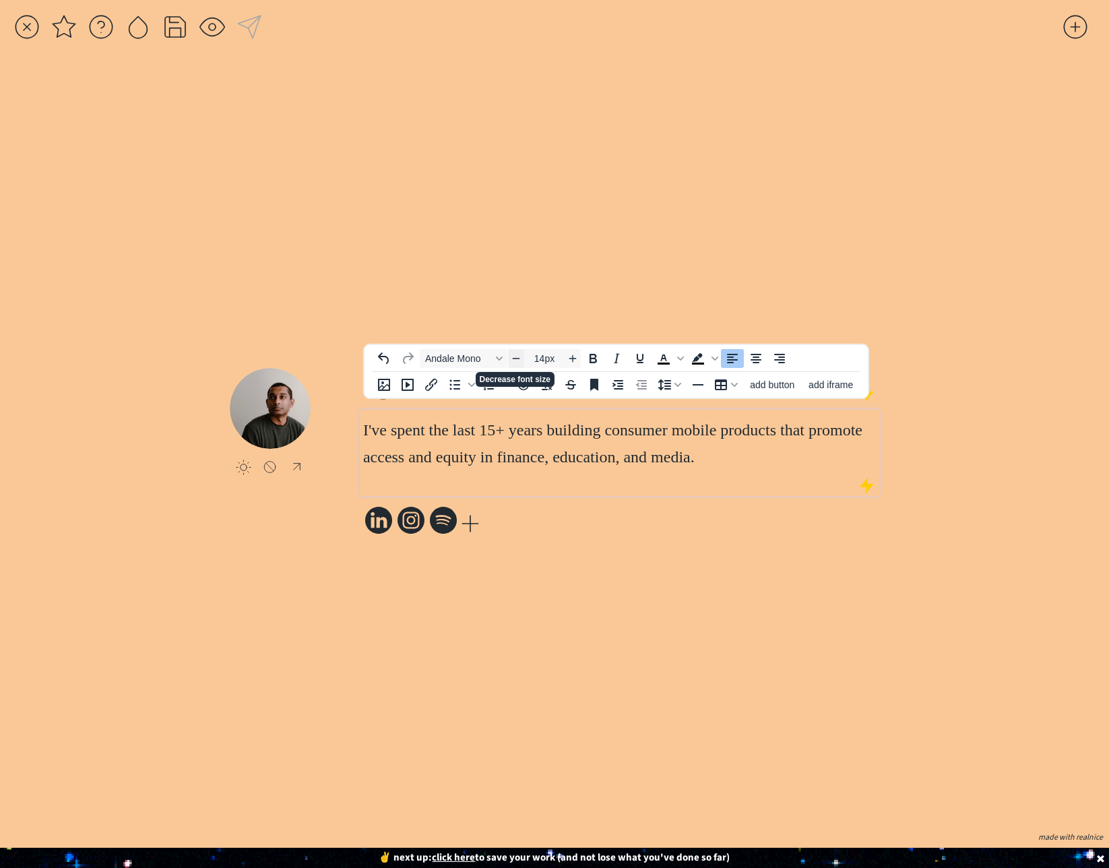
click at [521, 358] on icon "Decrease font size" at bounding box center [516, 357] width 11 height 11
type input "11px"
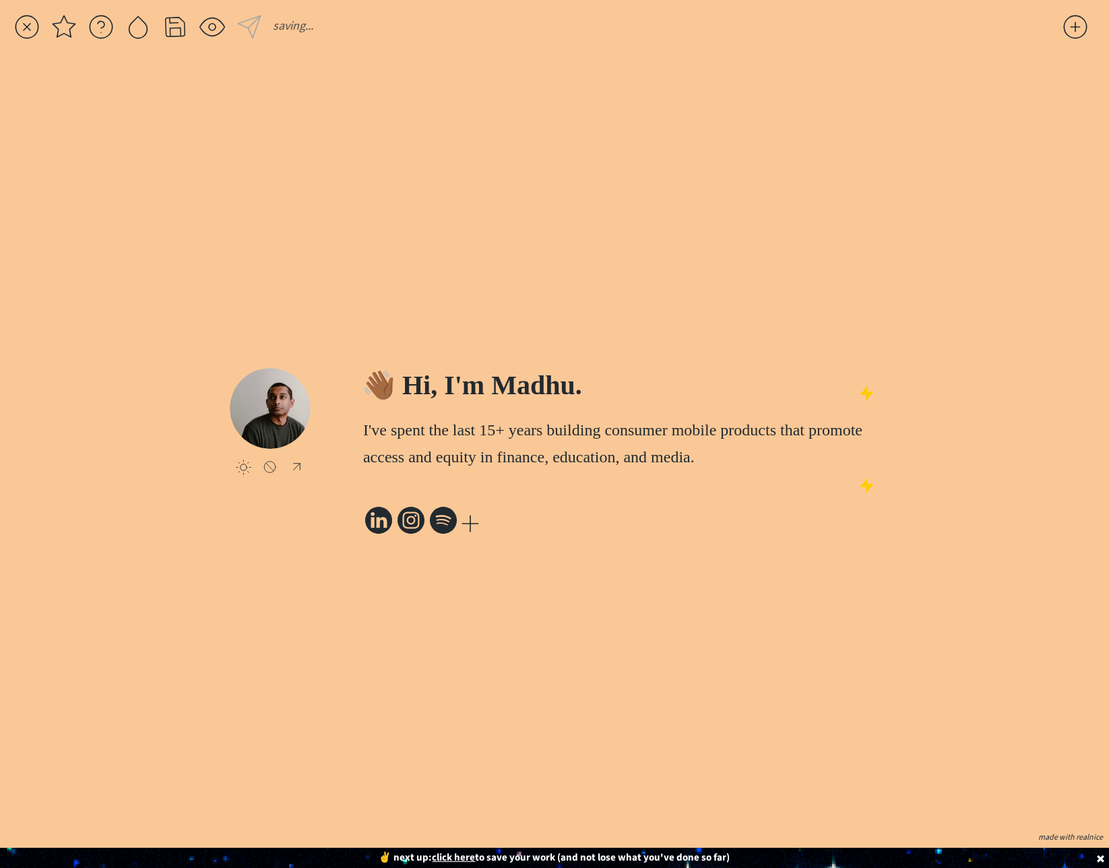
click at [566, 610] on div "click to upload a picture 👋🏾 Hi, I'm Madhu. I've spent the last 15+ years build…" at bounding box center [554, 452] width 649 height 750
click at [176, 34] on div at bounding box center [175, 26] width 27 height 27
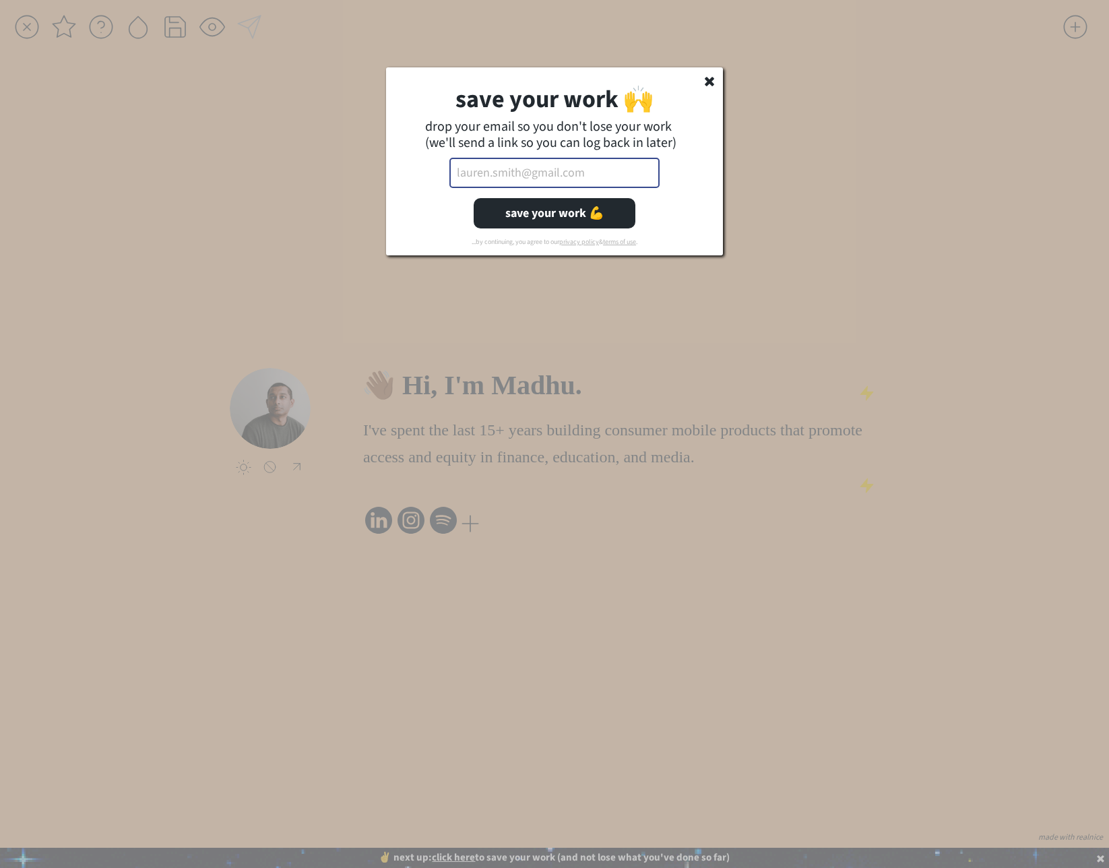
click at [542, 173] on input "email" at bounding box center [554, 173] width 210 height 30
type input "[EMAIL_ADDRESS][PERSON_NAME][DOMAIN_NAME]"
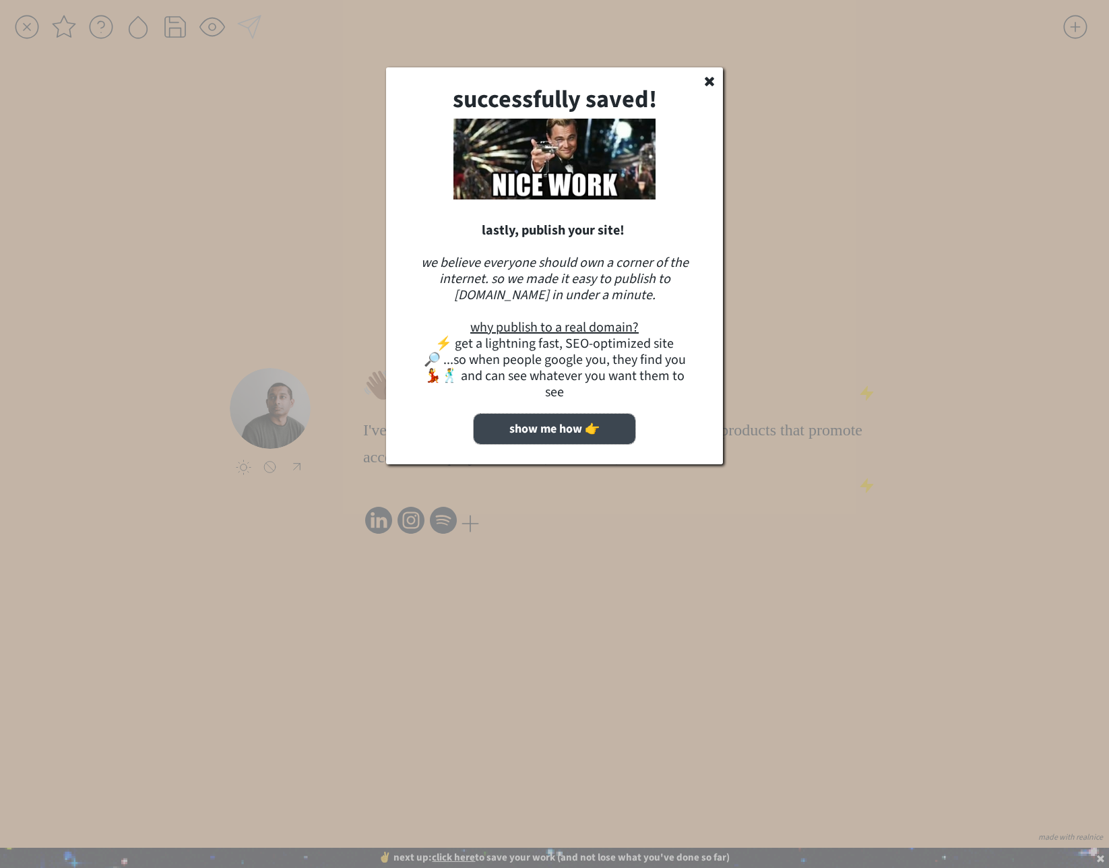
click at [560, 416] on button "show me how 👉" at bounding box center [555, 429] width 162 height 30
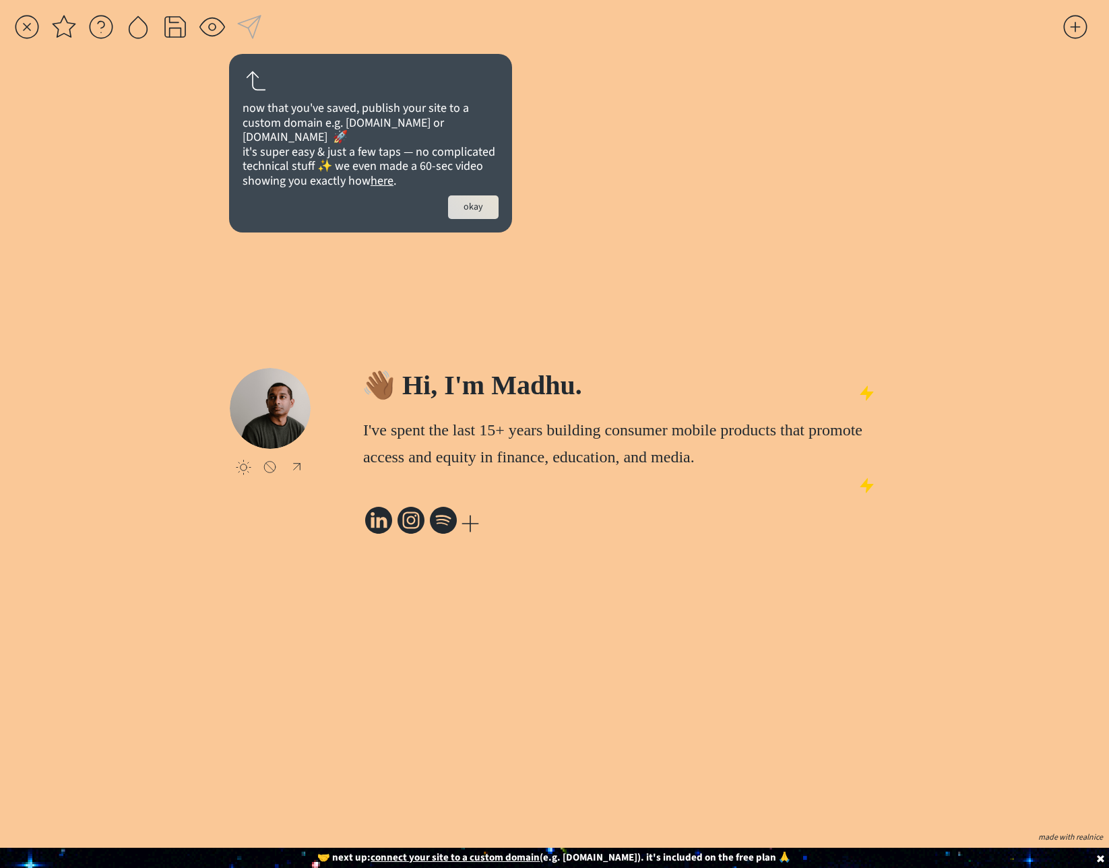
click at [470, 219] on button "okay" at bounding box center [473, 207] width 51 height 24
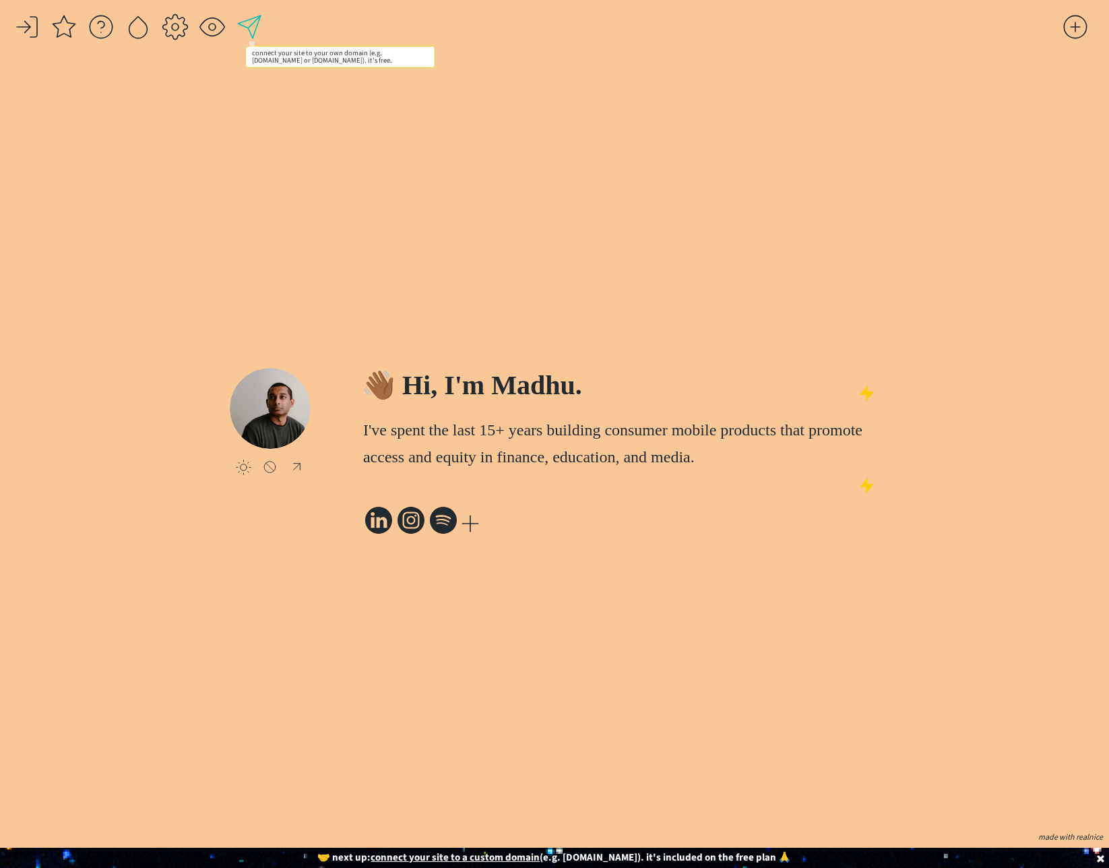
click at [250, 28] on div at bounding box center [249, 26] width 27 height 27
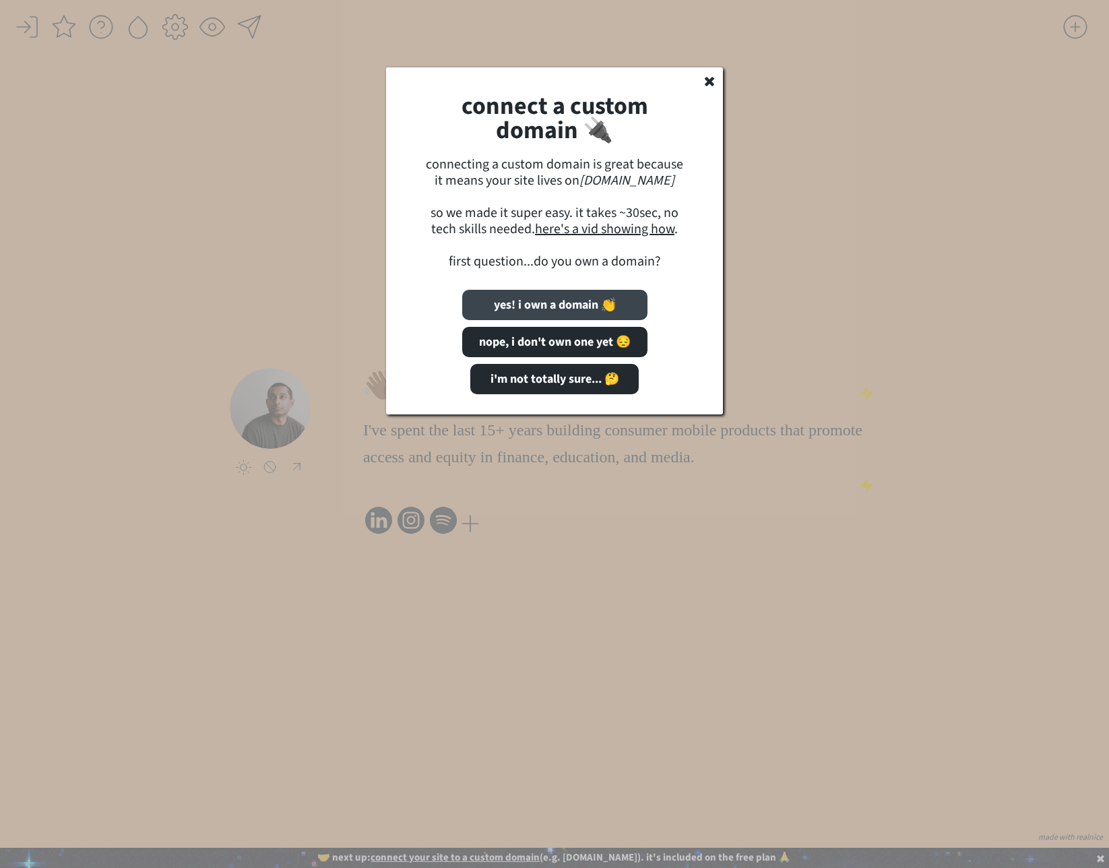
click at [568, 309] on button "yes! i own a domain 👏" at bounding box center [554, 305] width 185 height 30
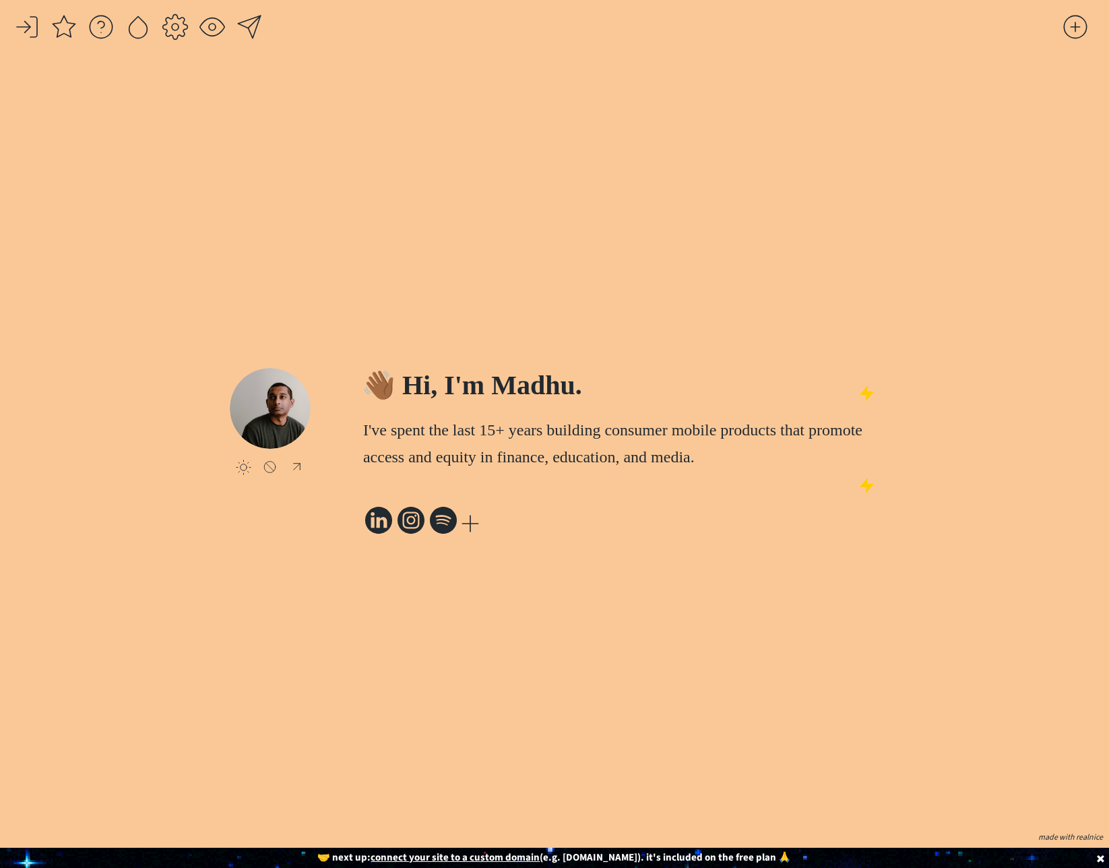
click at [389, 110] on div "click to upload a picture 👋🏾 Hi, I'm Madhu. I've spent the last 15+ years build…" at bounding box center [554, 452] width 649 height 750
click at [168, 28] on div at bounding box center [175, 26] width 27 height 27
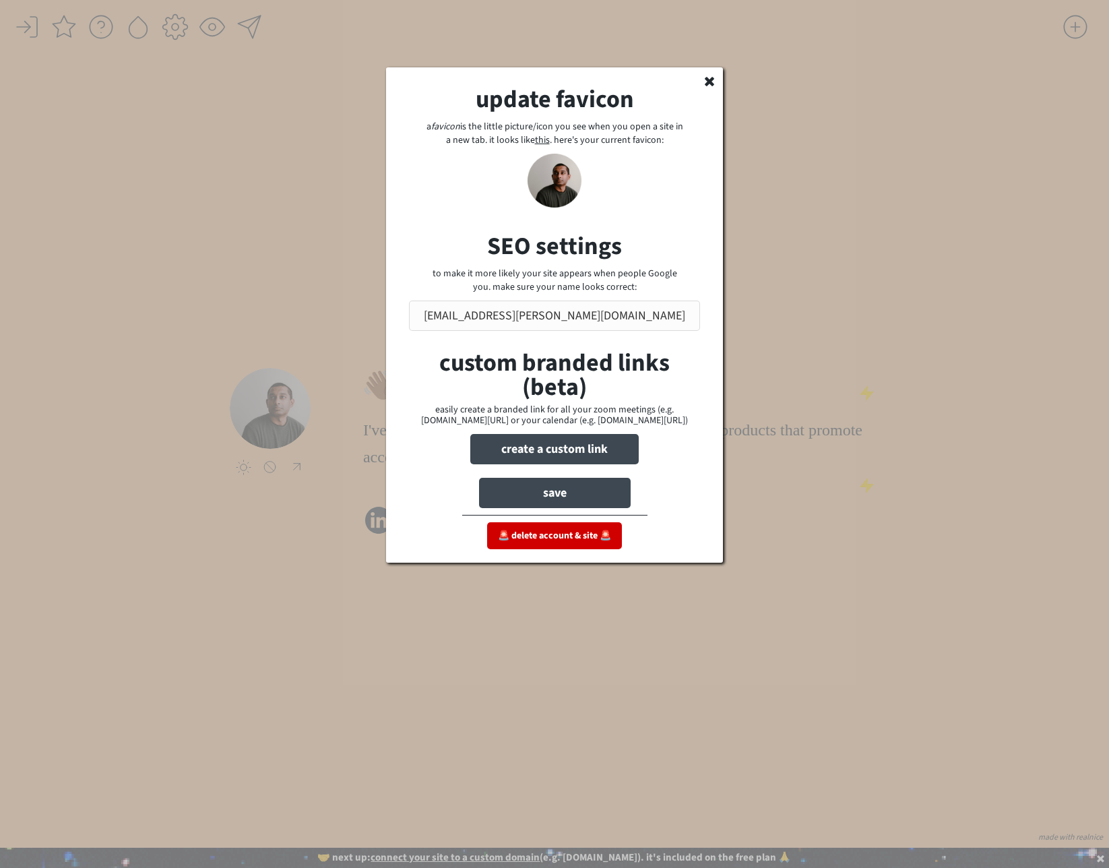
click at [472, 207] on div "update favicon a favicon is the little picture/icon you see when you open a sit…" at bounding box center [554, 314] width 337 height 495
click at [569, 313] on input "input" at bounding box center [554, 315] width 291 height 30
click at [666, 267] on div "to make it more likely your site appears when people Google you. make sure your…" at bounding box center [554, 280] width 259 height 26
click at [645, 315] on input "input" at bounding box center [554, 315] width 291 height 30
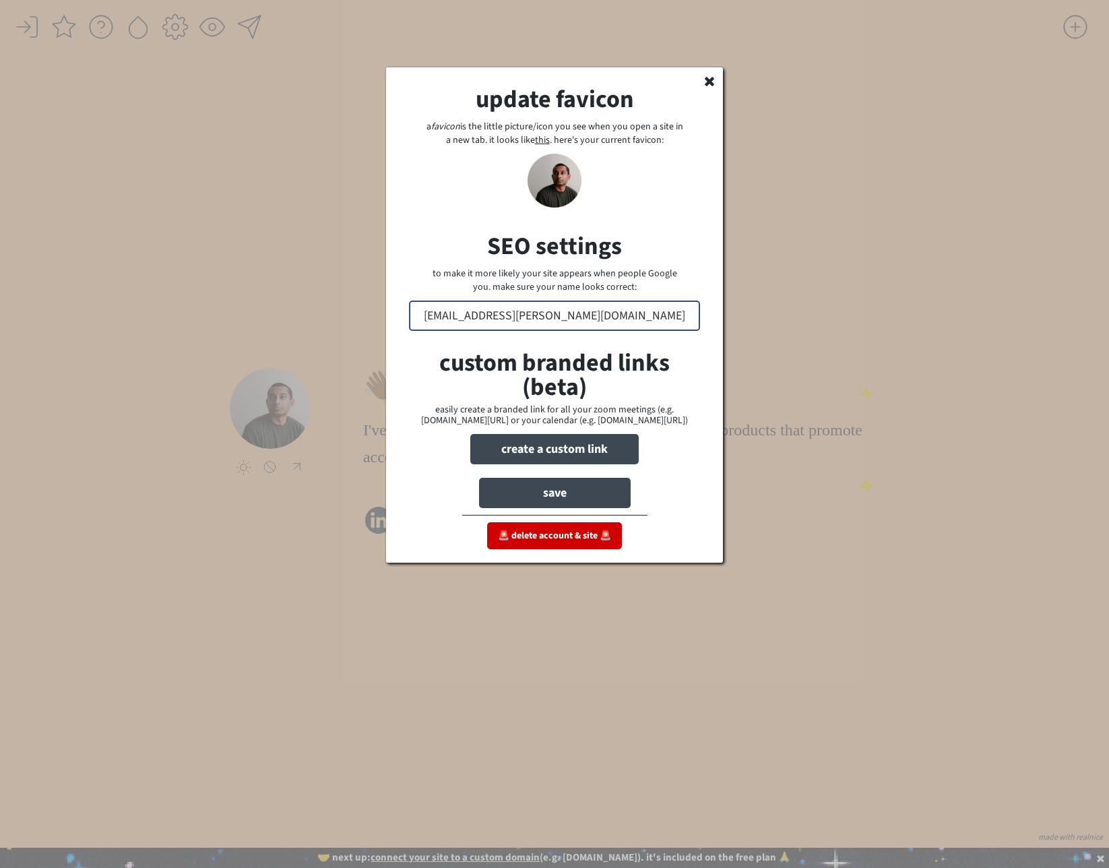
click at [645, 315] on input "input" at bounding box center [554, 315] width 291 height 30
type input "[PERSON_NAME]"
click at [694, 381] on div "custom branded links (beta) easily create a branded link for all your zoom meet…" at bounding box center [554, 411] width 323 height 120
click at [546, 168] on input "file" at bounding box center [554, 181] width 54 height 54
click at [675, 187] on div "update favicon a favicon is the little picture/icon you see when you open a sit…" at bounding box center [554, 314] width 337 height 495
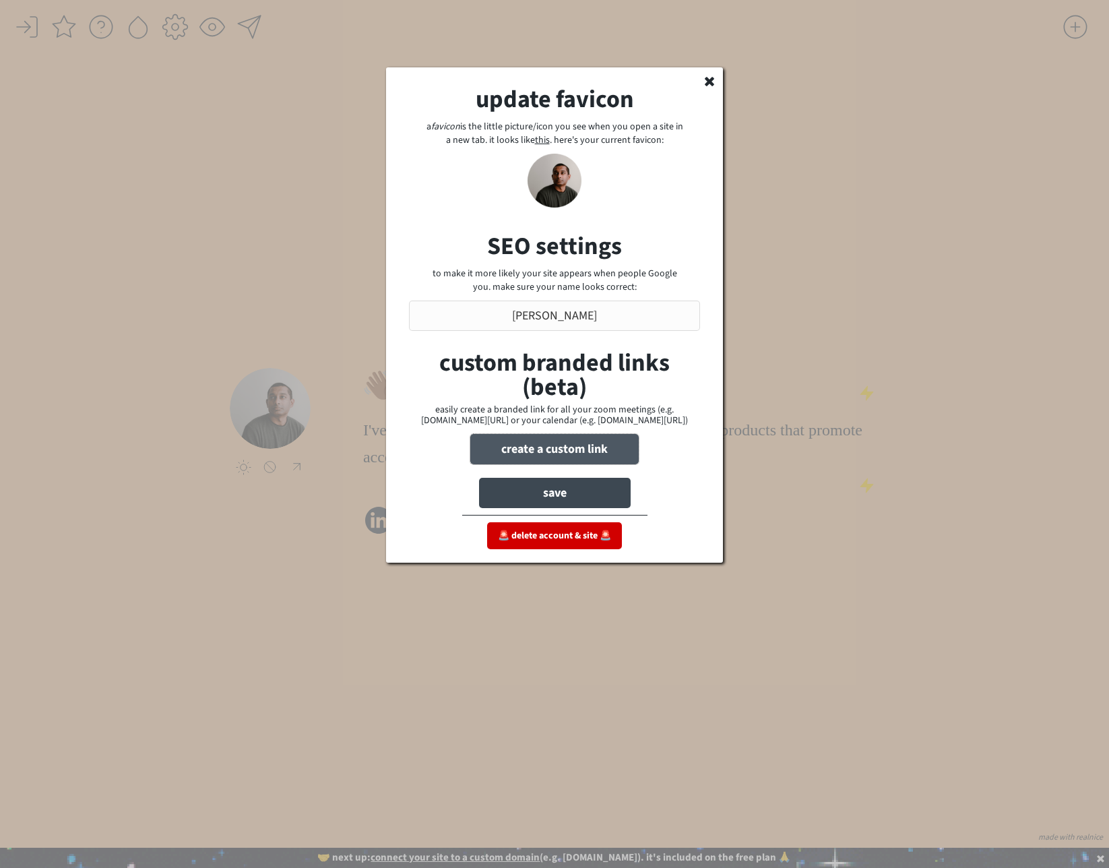
click at [562, 453] on button "create a custom link" at bounding box center [554, 449] width 168 height 30
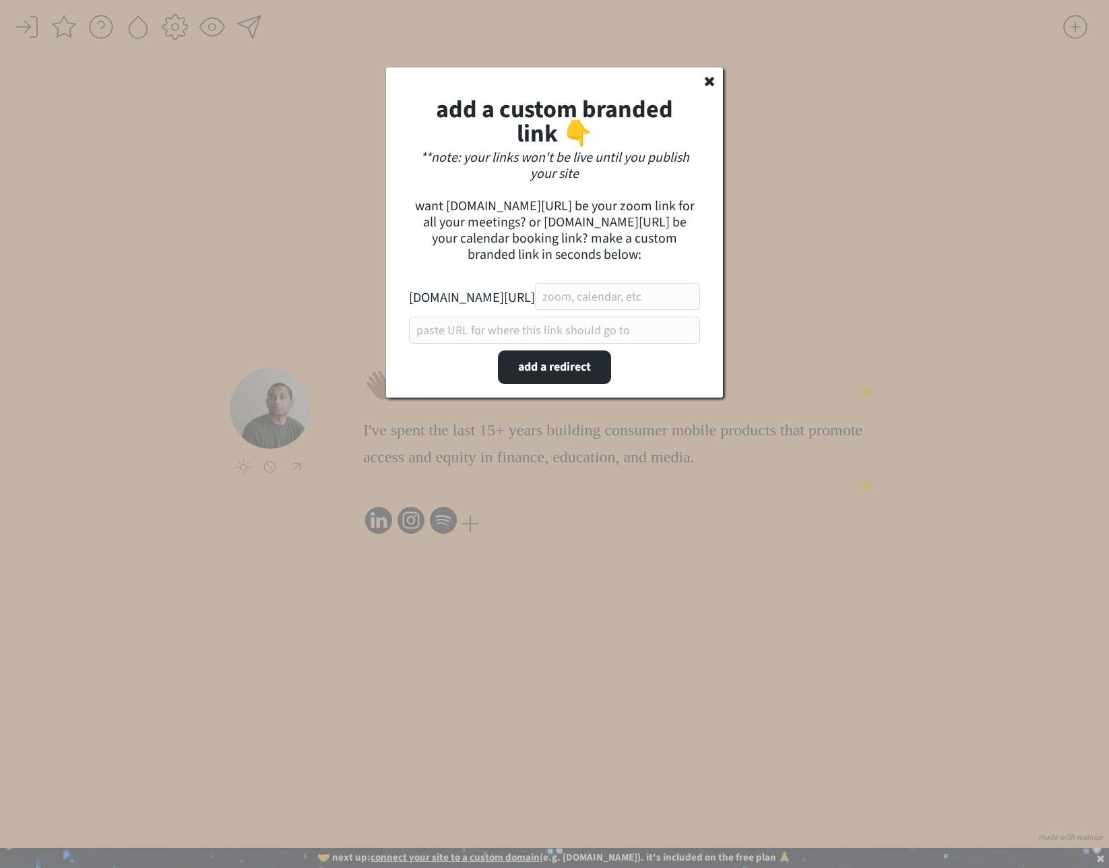
click at [709, 84] on icon at bounding box center [709, 80] width 13 height 13
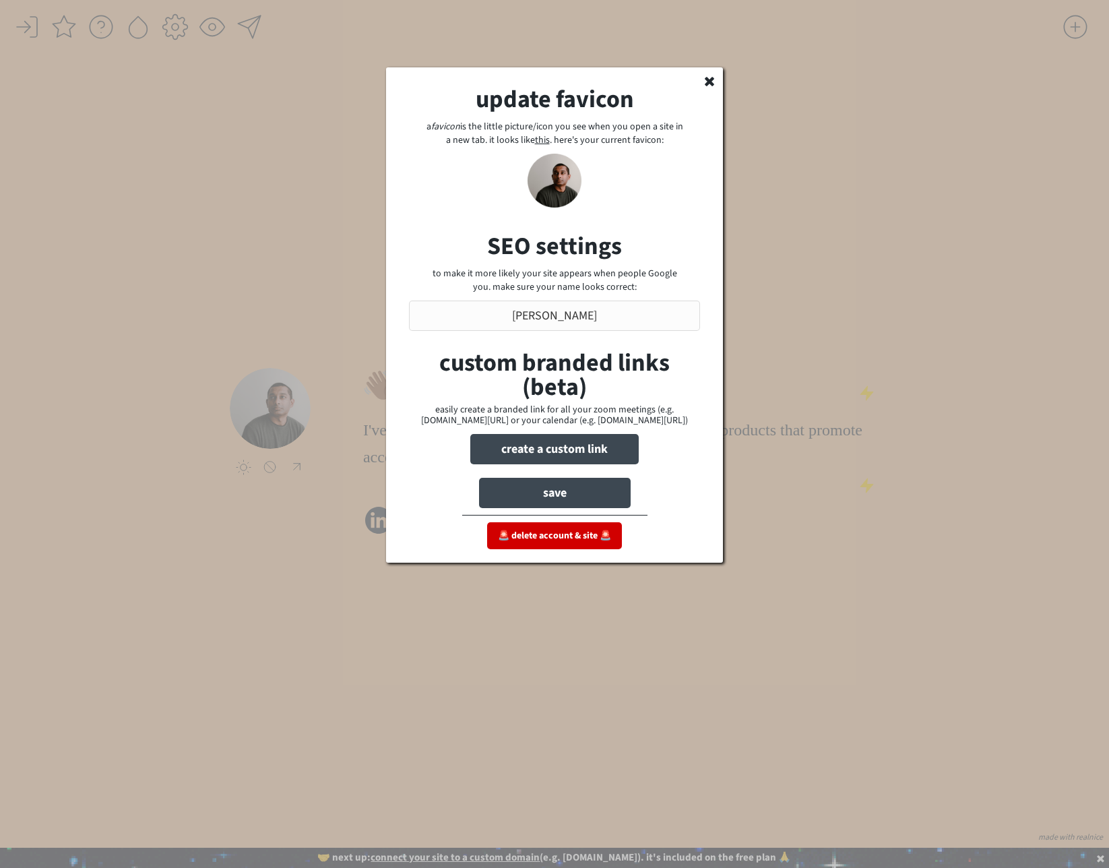
click at [707, 79] on use at bounding box center [709, 81] width 9 height 9
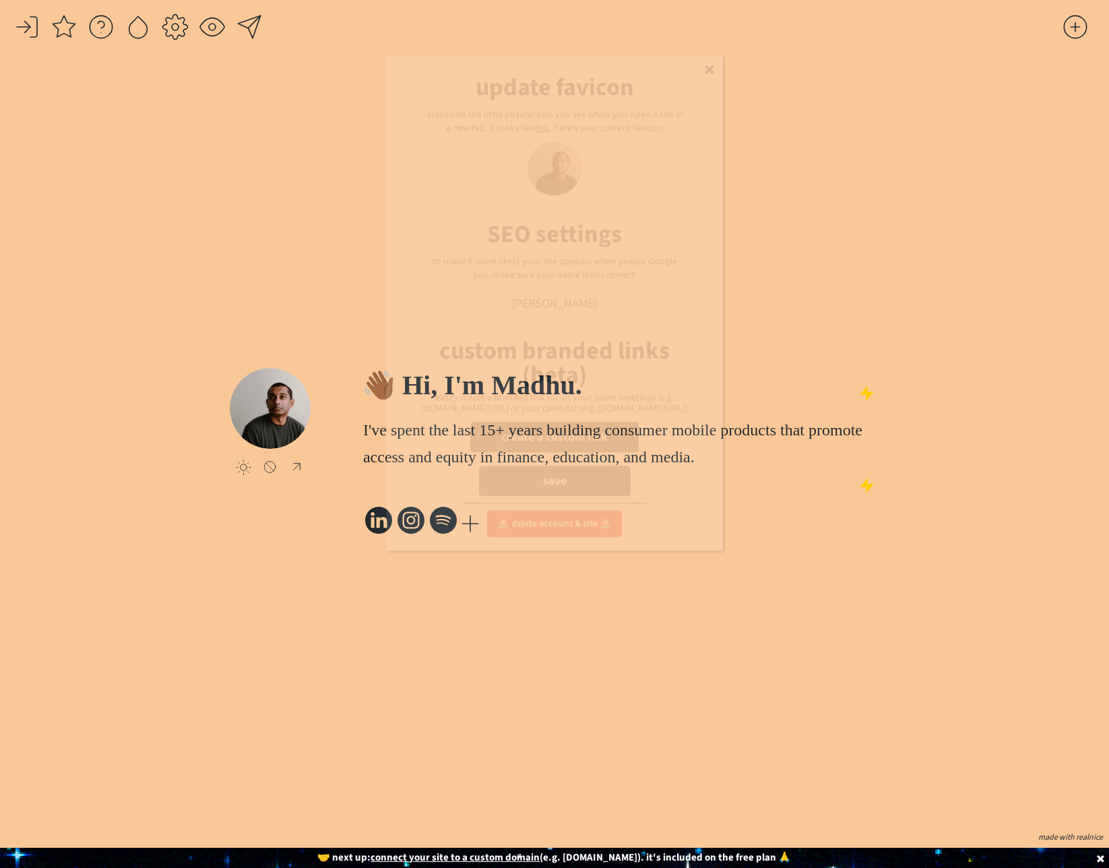
click at [783, 232] on div "click to upload a picture 👋🏾 Hi, I'm Madhu. I've spent the last 15+ years build…" at bounding box center [554, 452] width 649 height 750
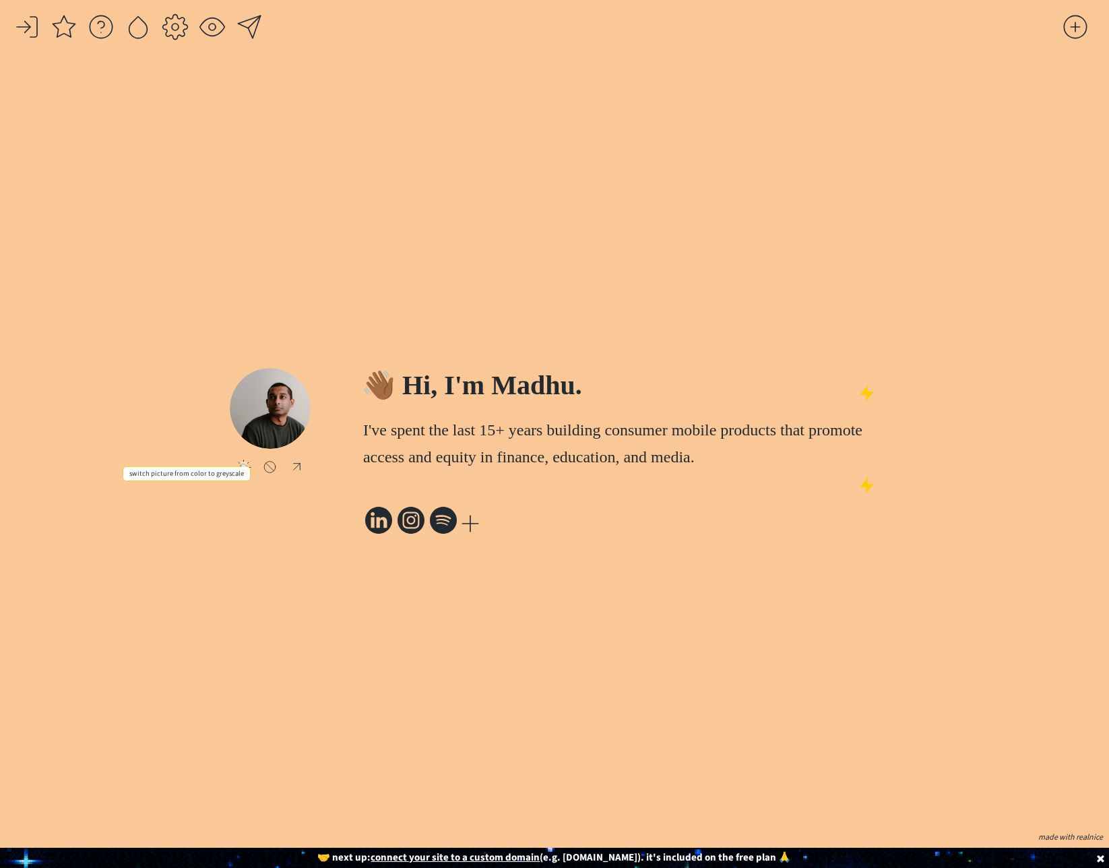
click at [242, 459] on div at bounding box center [243, 466] width 15 height 15
click at [296, 459] on div at bounding box center [296, 466] width 17 height 15
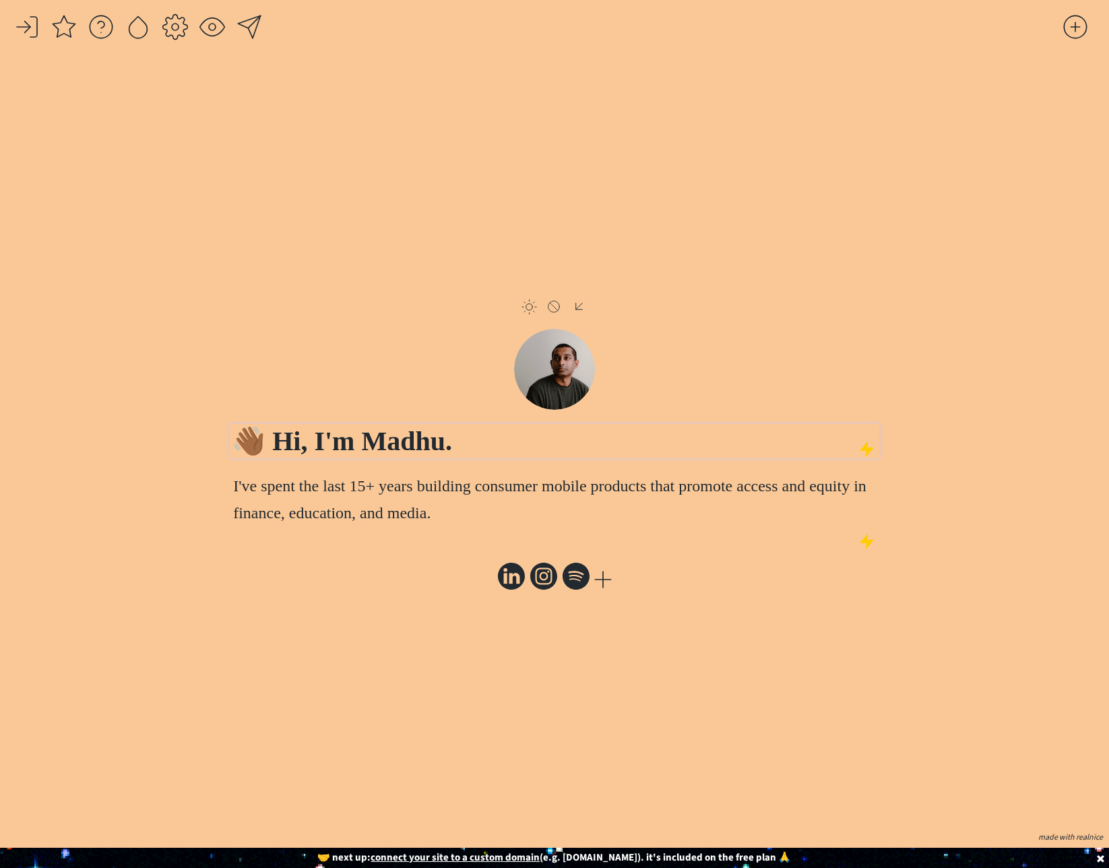
click at [507, 441] on h1 "👋🏾 Hi, I'm Madhu." at bounding box center [554, 441] width 645 height 34
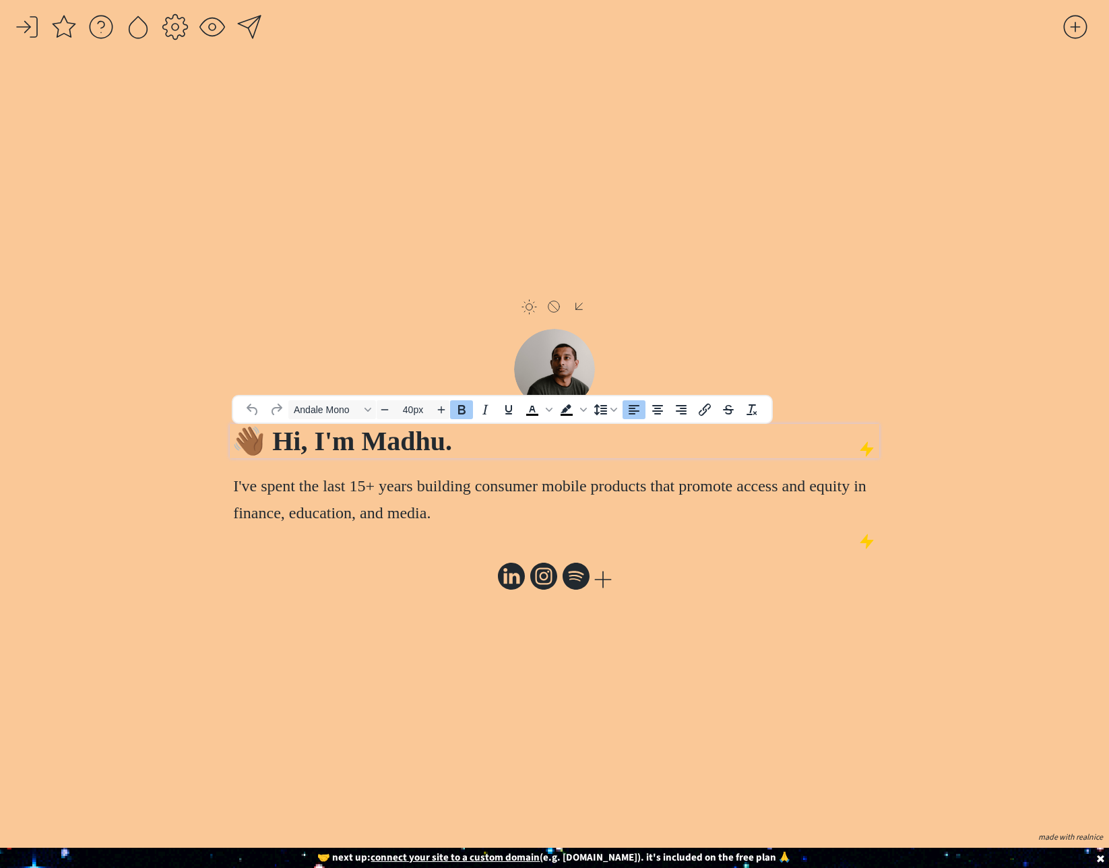
drag, startPoint x: 657, startPoint y: 412, endPoint x: 671, endPoint y: 371, distance: 43.2
click at [657, 412] on icon "Align center" at bounding box center [657, 409] width 16 height 16
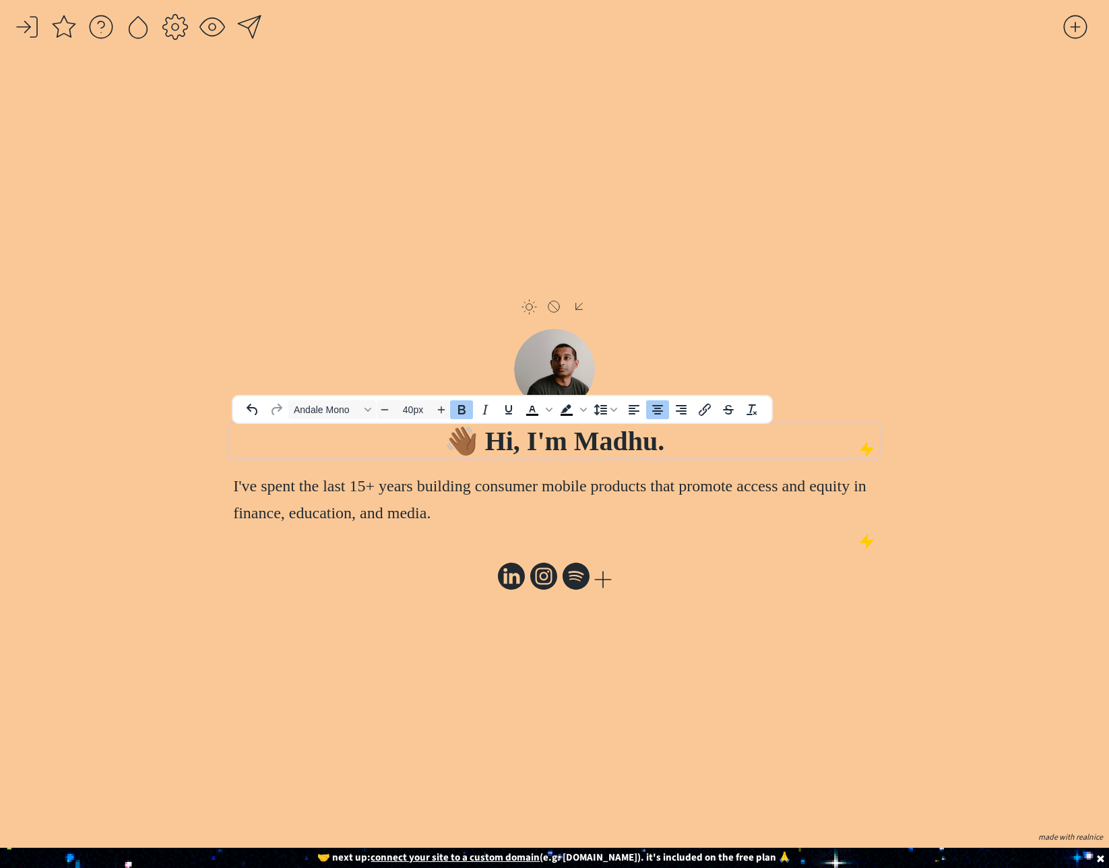
click at [697, 296] on div "click to upload a picture click to upload a picture 👋🏾 Hi, I'm Madhu. I've spen…" at bounding box center [554, 452] width 649 height 750
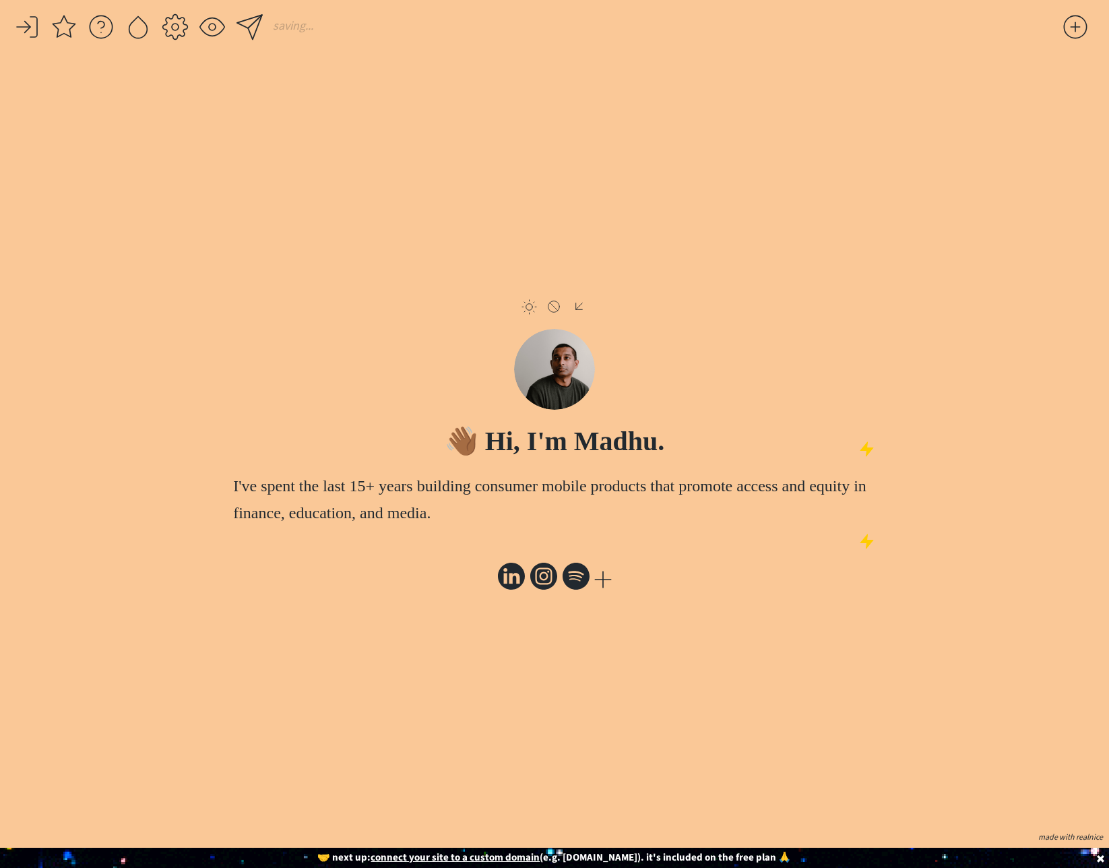
click at [586, 663] on div "click to upload a picture click to upload a picture 👋🏾 Hi, I'm Madhu. I've spen…" at bounding box center [554, 452] width 649 height 750
click at [602, 574] on div at bounding box center [602, 579] width 27 height 27
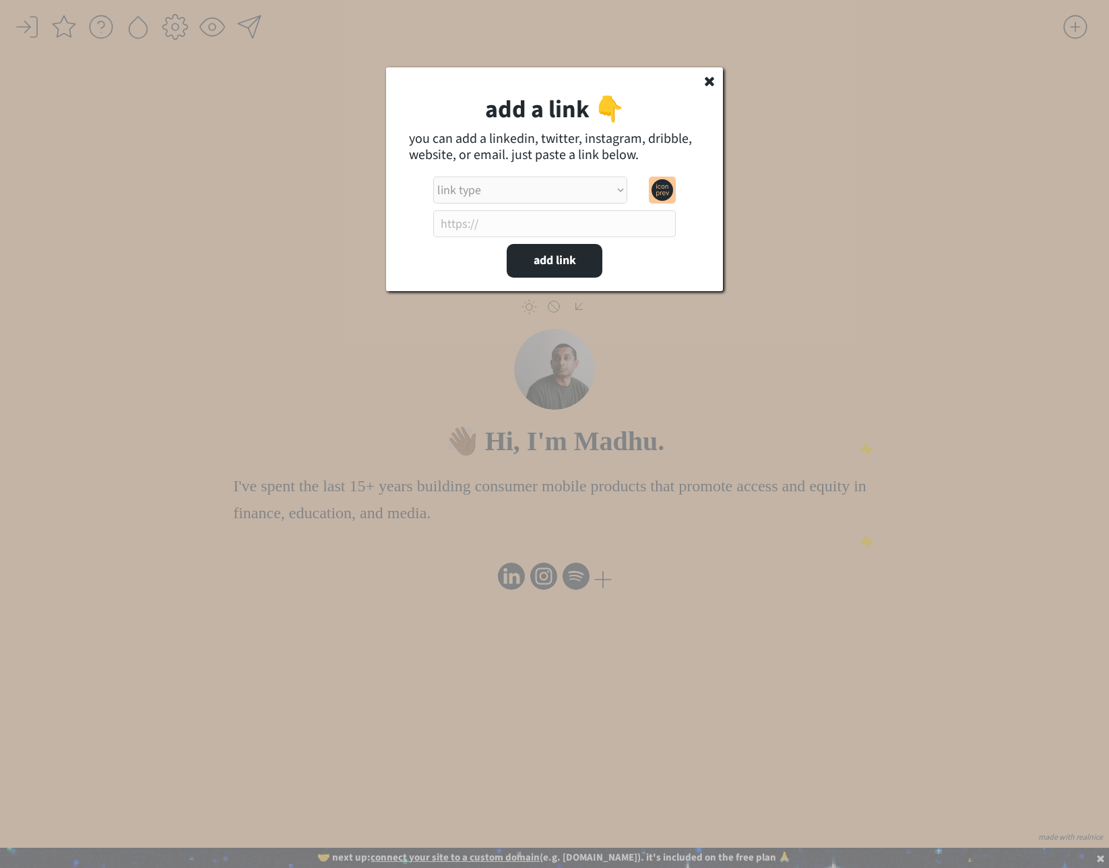
click at [557, 199] on select "link type apple music apple podcasts beehiiv behance bluesky calendar discord d…" at bounding box center [530, 189] width 194 height 27
select select ""calendar""
click at [433, 176] on select "link type apple music apple podcasts beehiiv behance bluesky calendar discord d…" at bounding box center [530, 189] width 194 height 27
click at [487, 222] on input "input" at bounding box center [554, 223] width 242 height 27
paste input "[URL][DOMAIN_NAME]"
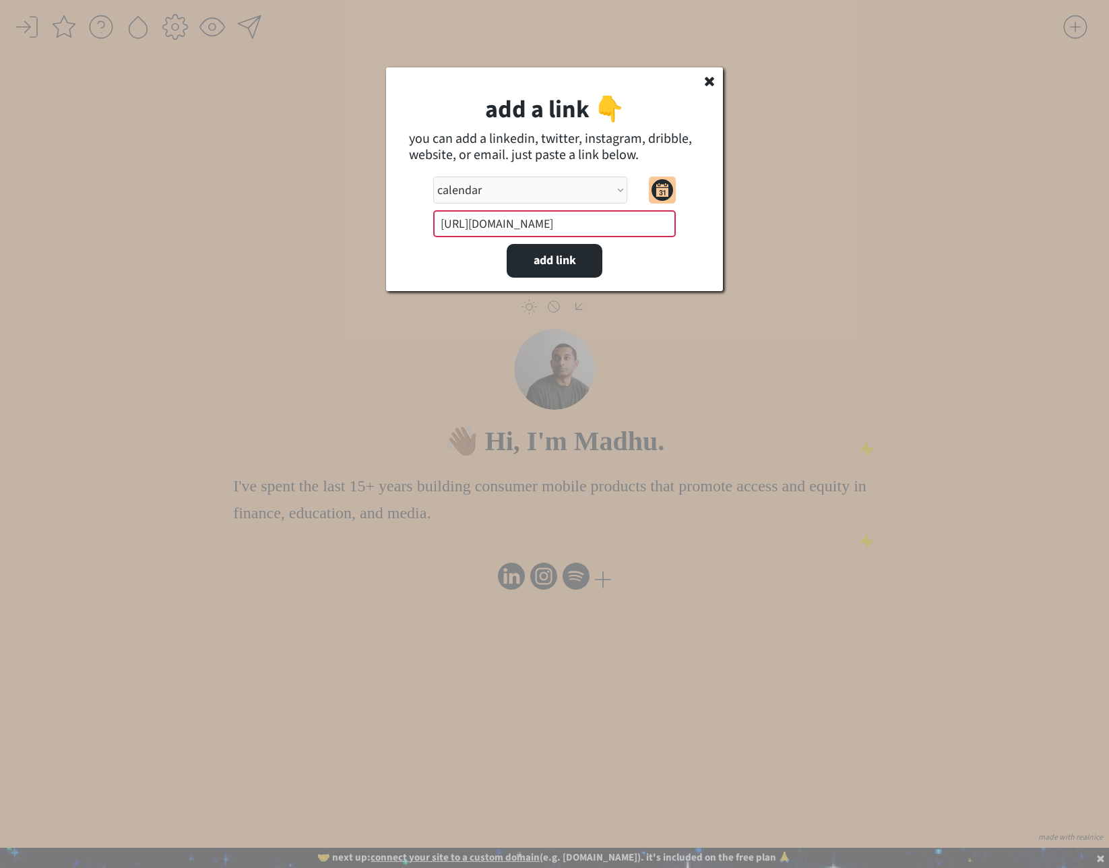
scroll to position [0, 26]
type input "[URL][DOMAIN_NAME]"
click at [574, 261] on button "add link" at bounding box center [555, 261] width 96 height 34
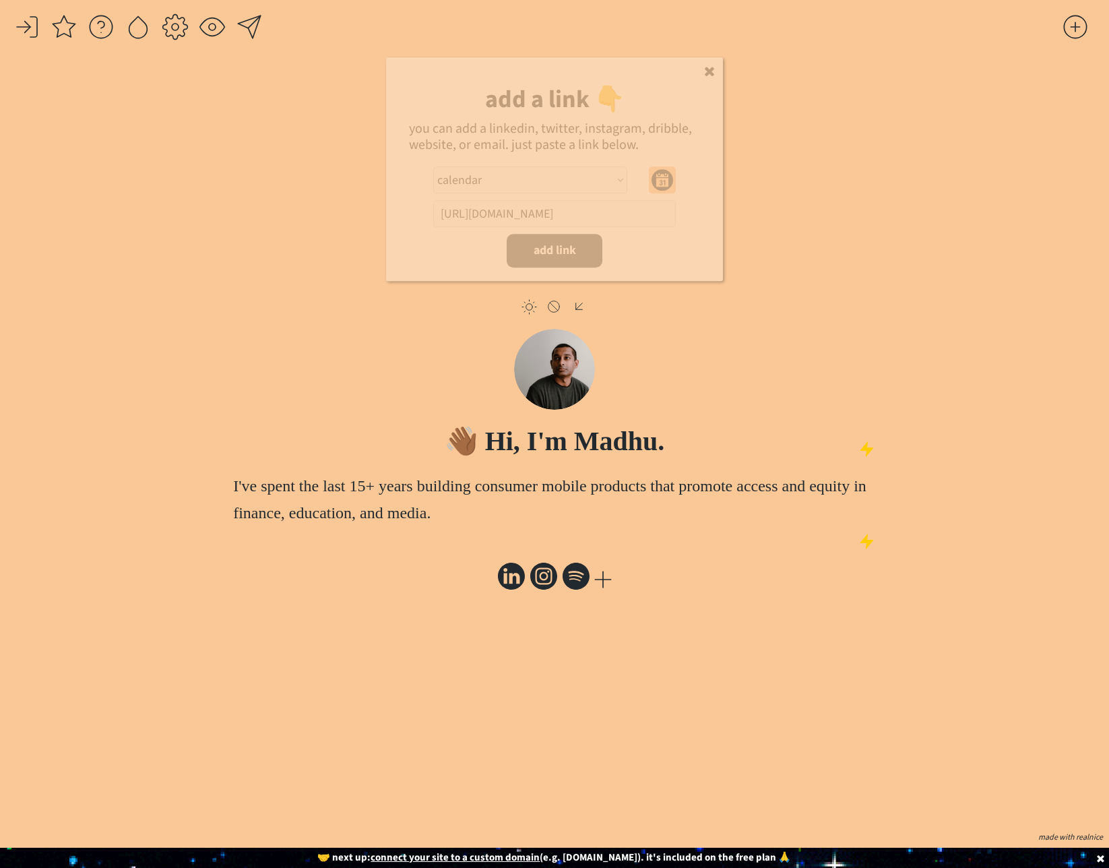
select select ""PLACEHOLDER_1427118222253""
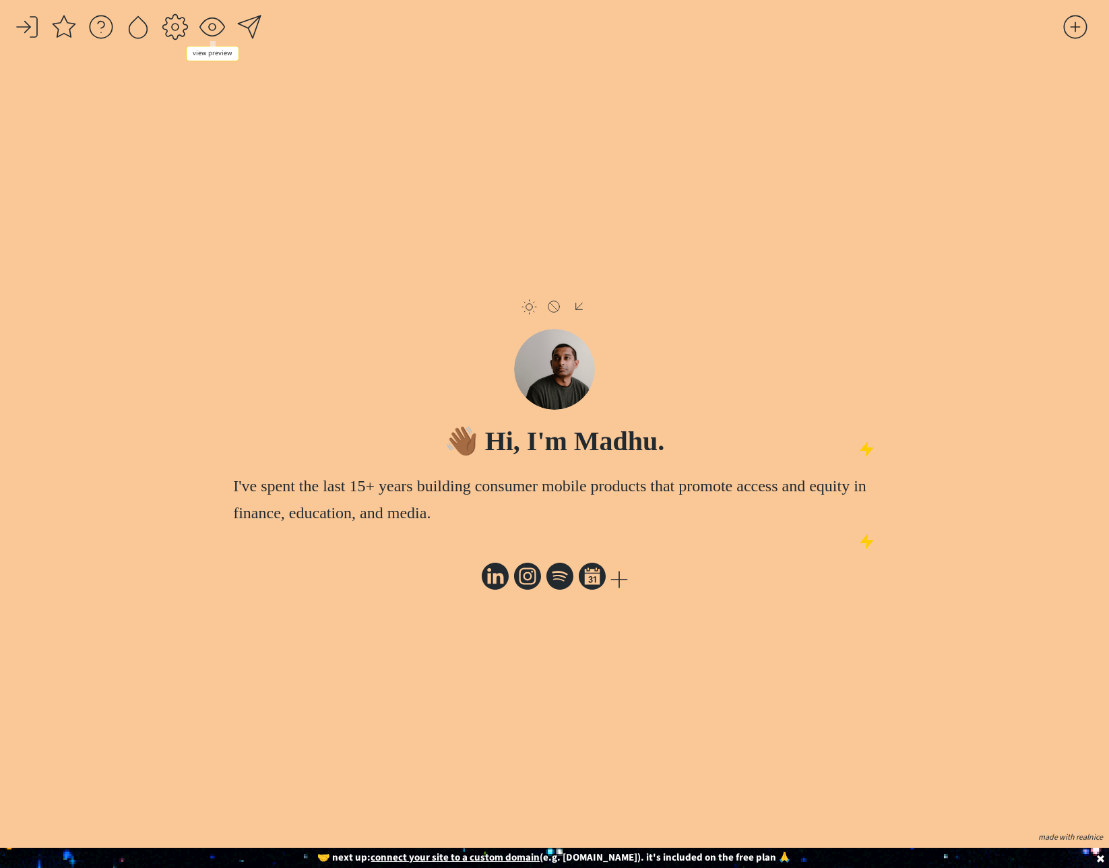
click at [222, 21] on div at bounding box center [212, 26] width 27 height 27
click at [141, 33] on div at bounding box center [138, 26] width 27 height 27
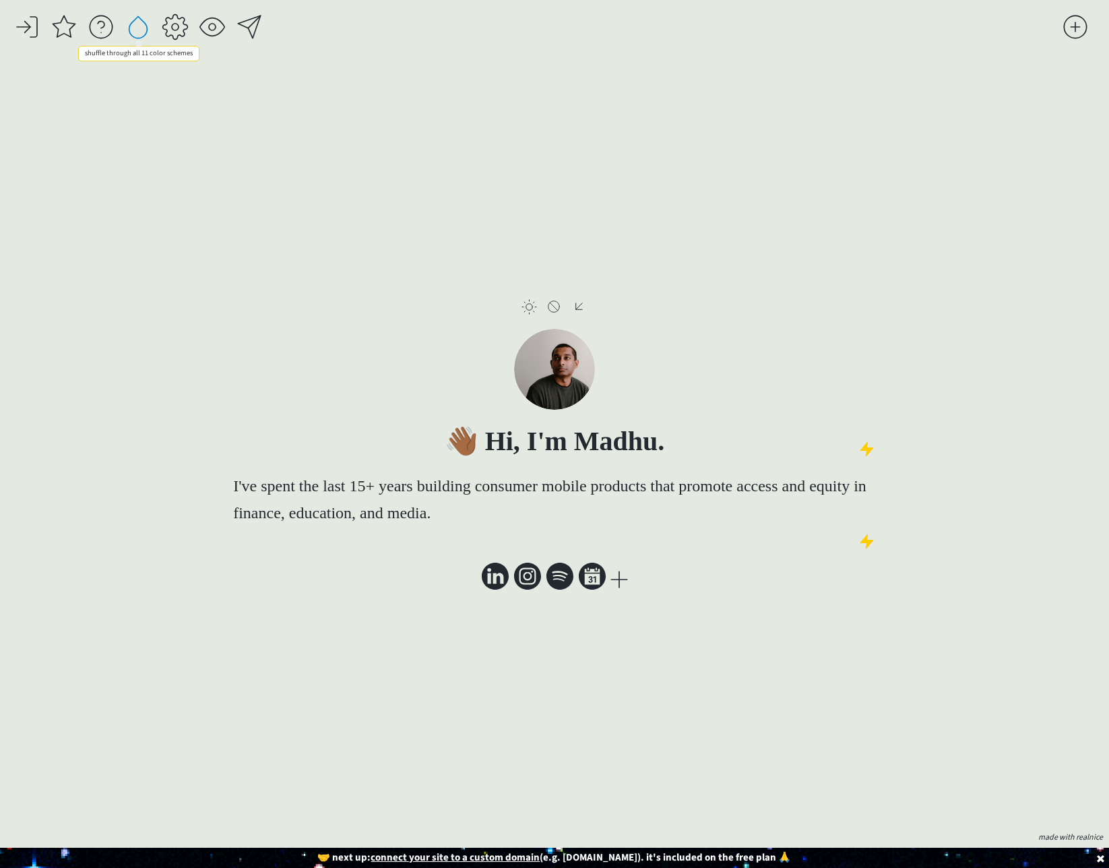
click at [141, 33] on div at bounding box center [138, 26] width 27 height 27
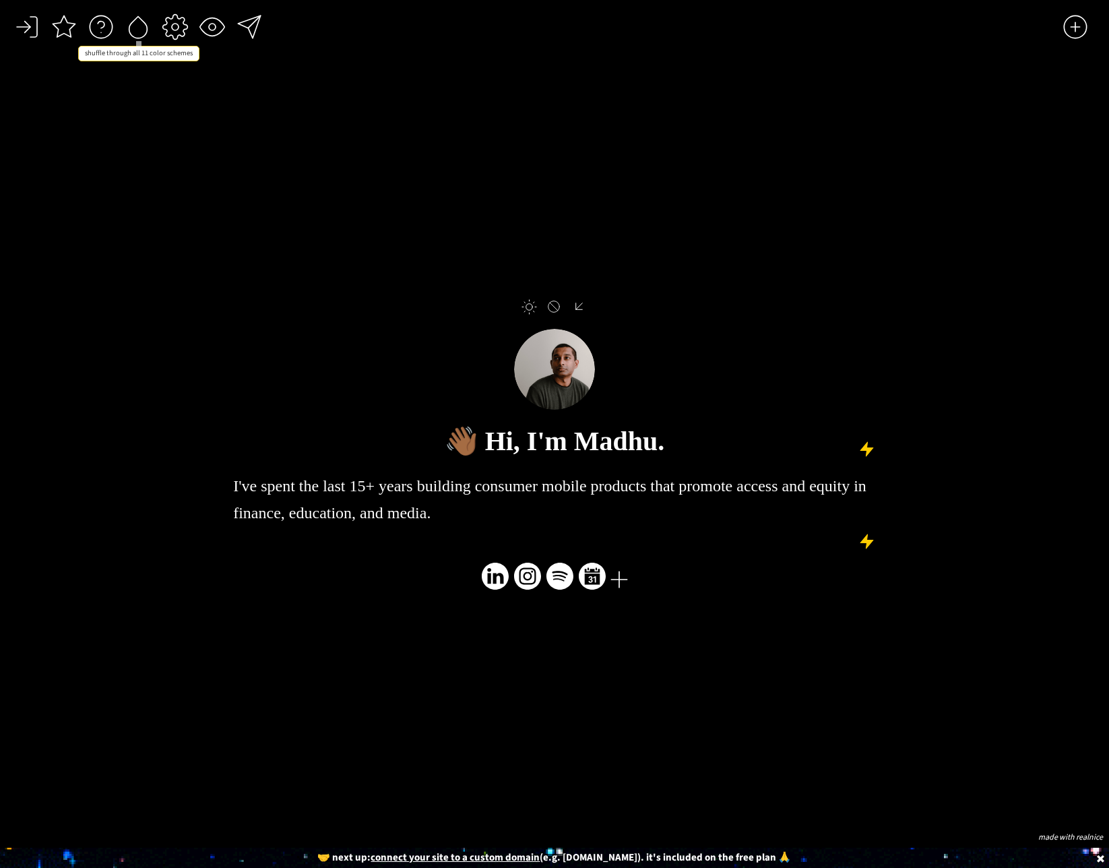
click at [141, 33] on div at bounding box center [138, 26] width 27 height 27
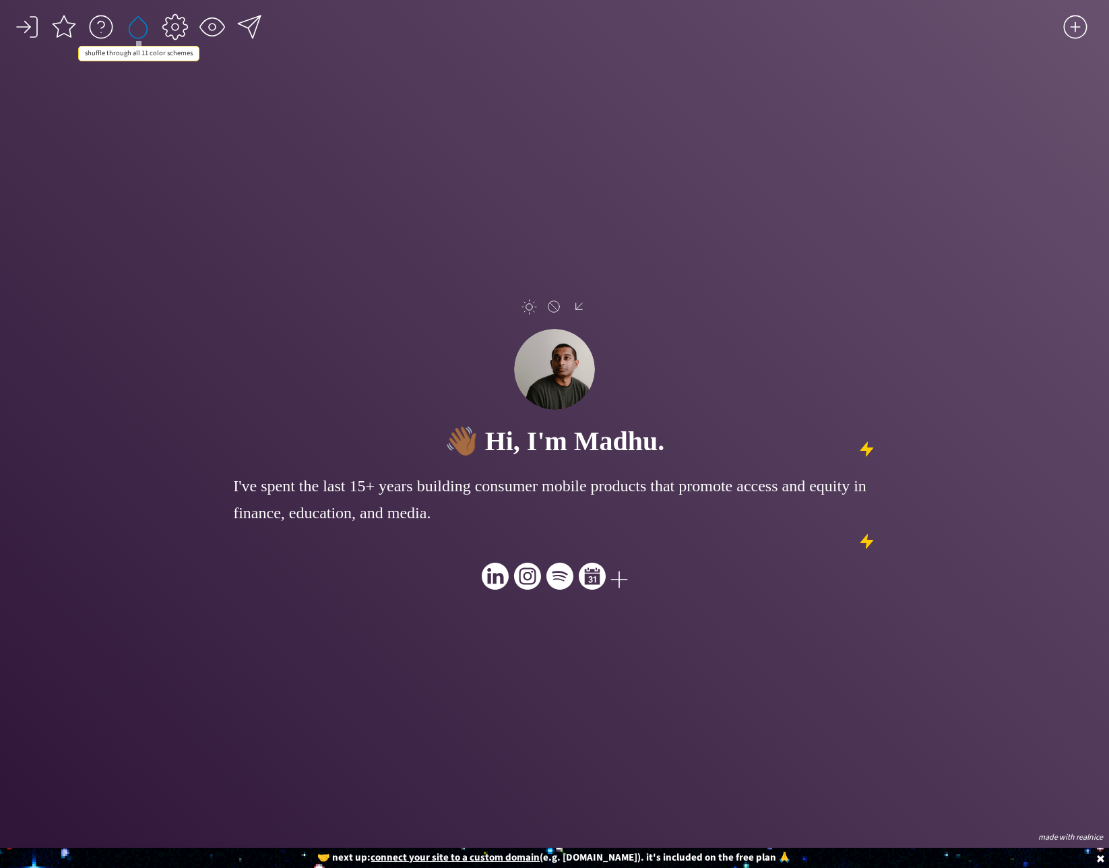
click at [141, 33] on div at bounding box center [138, 26] width 27 height 27
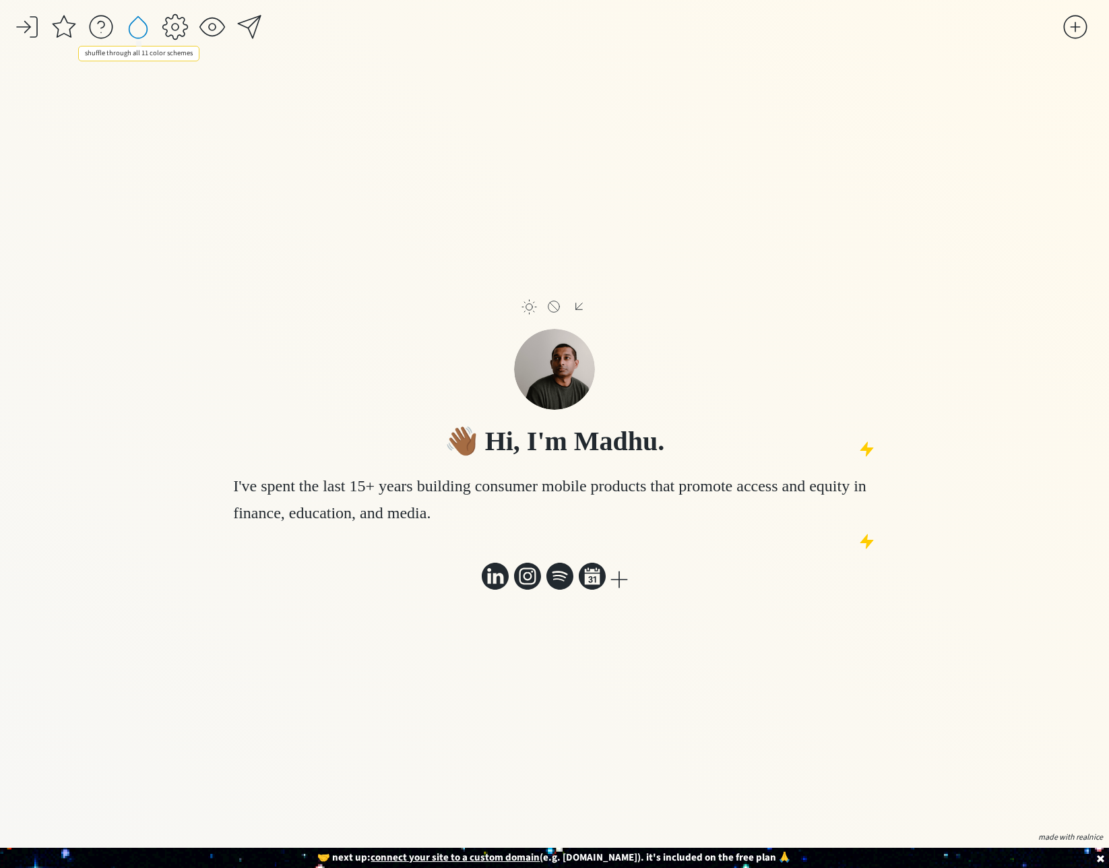
click at [141, 33] on div at bounding box center [138, 26] width 27 height 27
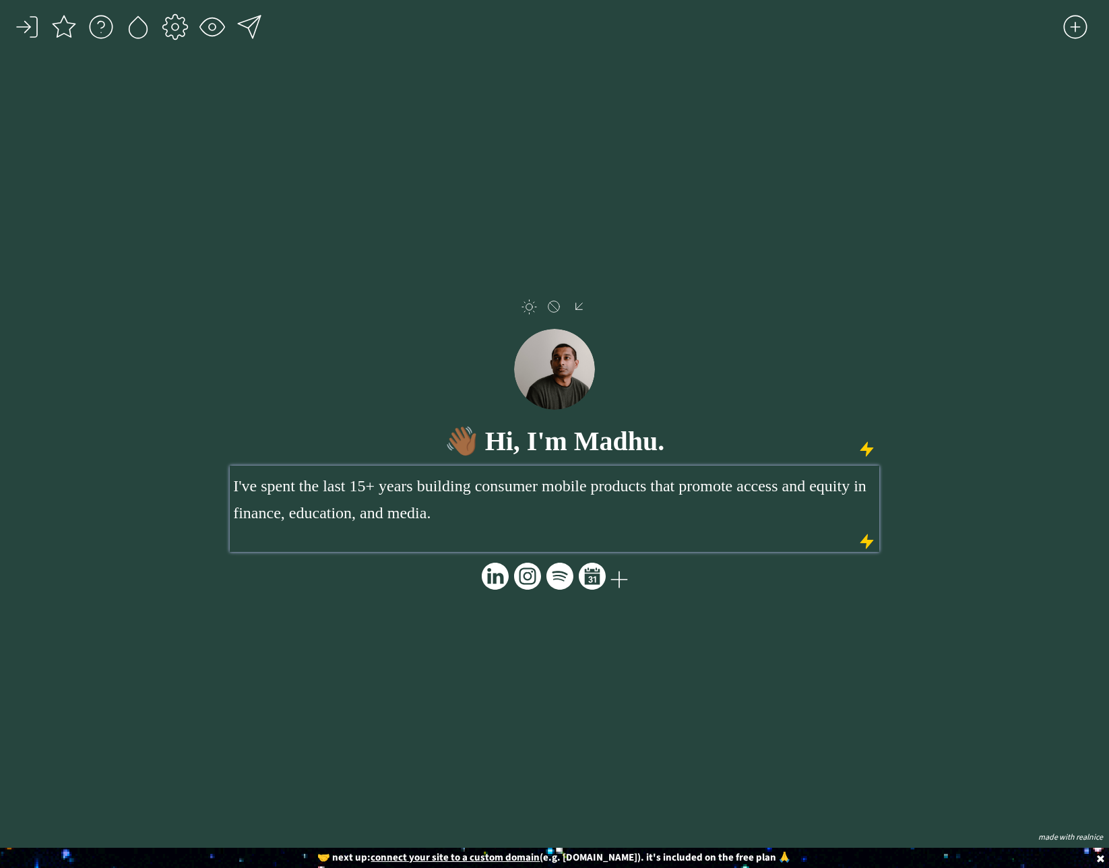
type input "24px"
click at [540, 509] on span "I've spent the last 15+ years building consumer mobile products that promote ac…" at bounding box center [549, 499] width 633 height 44
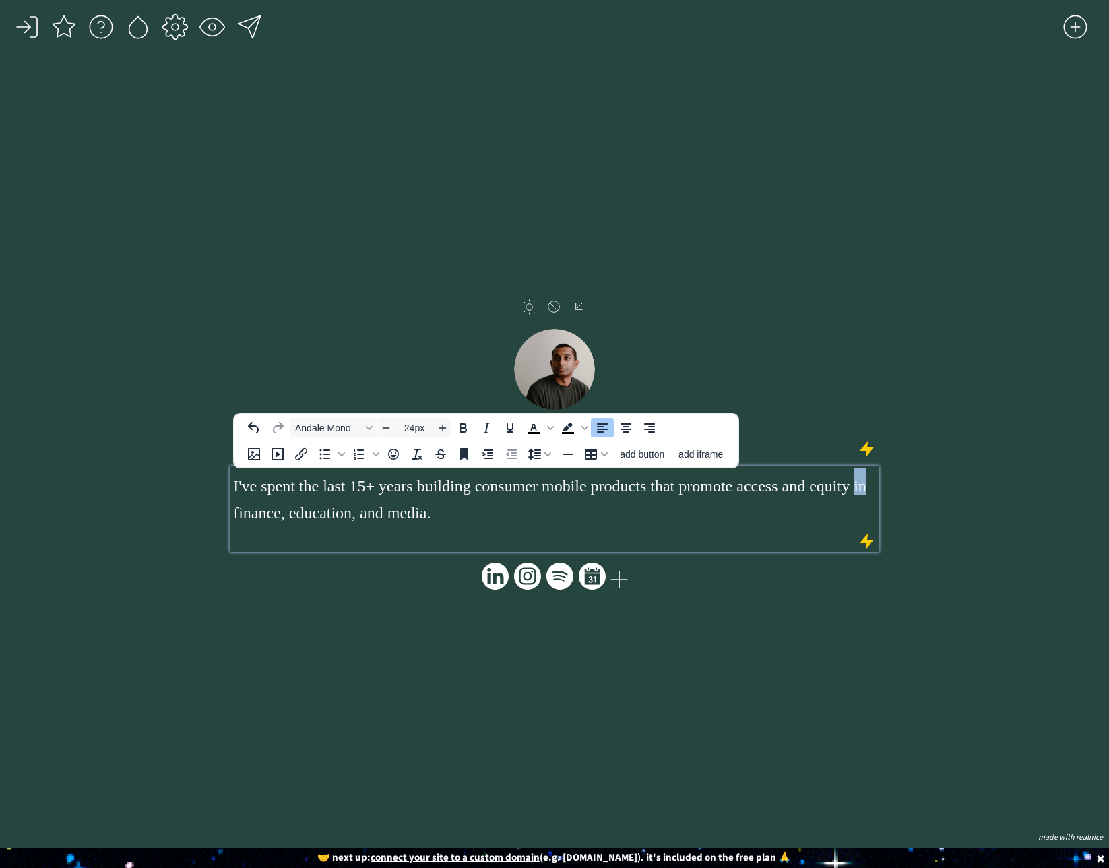
click at [540, 509] on span "I've spent the last 15+ years building consumer mobile products that promote ac…" at bounding box center [549, 499] width 633 height 44
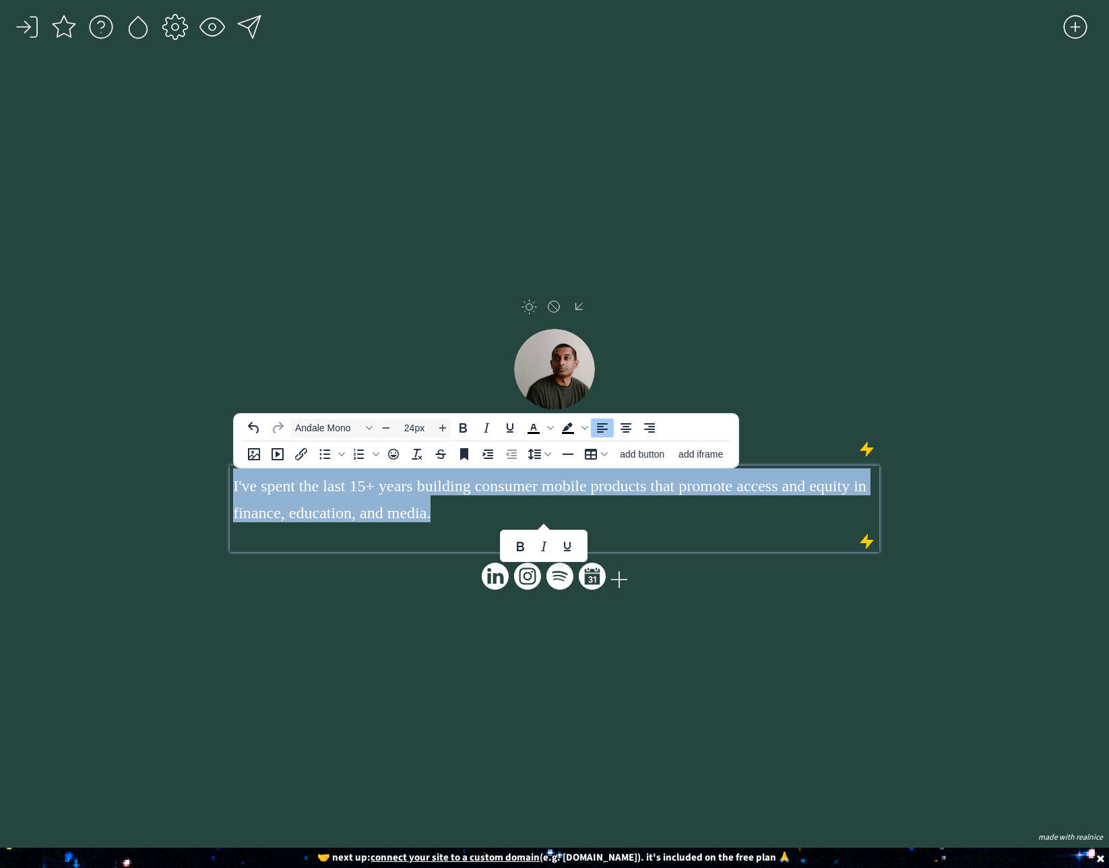
click at [540, 509] on span "I've spent the last 15+ years building consumer mobile products that promote ac…" at bounding box center [549, 499] width 633 height 44
click at [327, 427] on span "Andale Mono" at bounding box center [328, 427] width 66 height 11
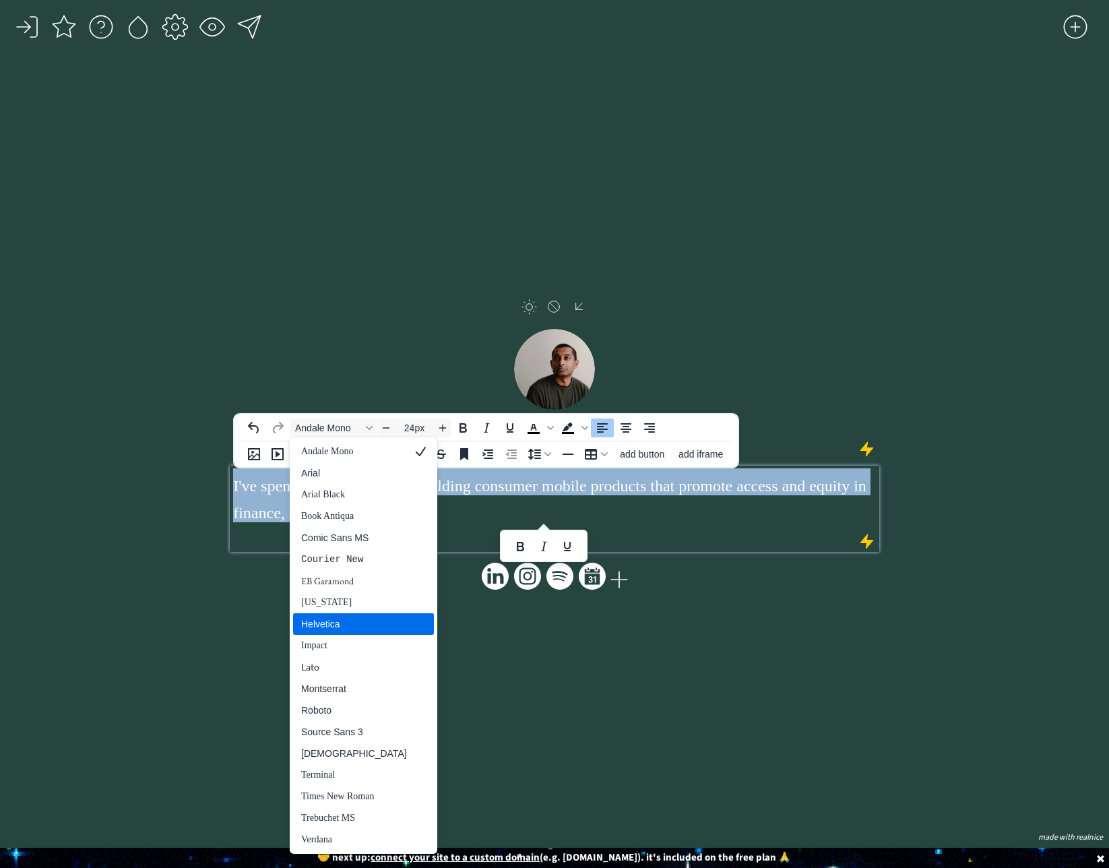
click at [357, 621] on div "Helvetica" at bounding box center [354, 624] width 106 height 16
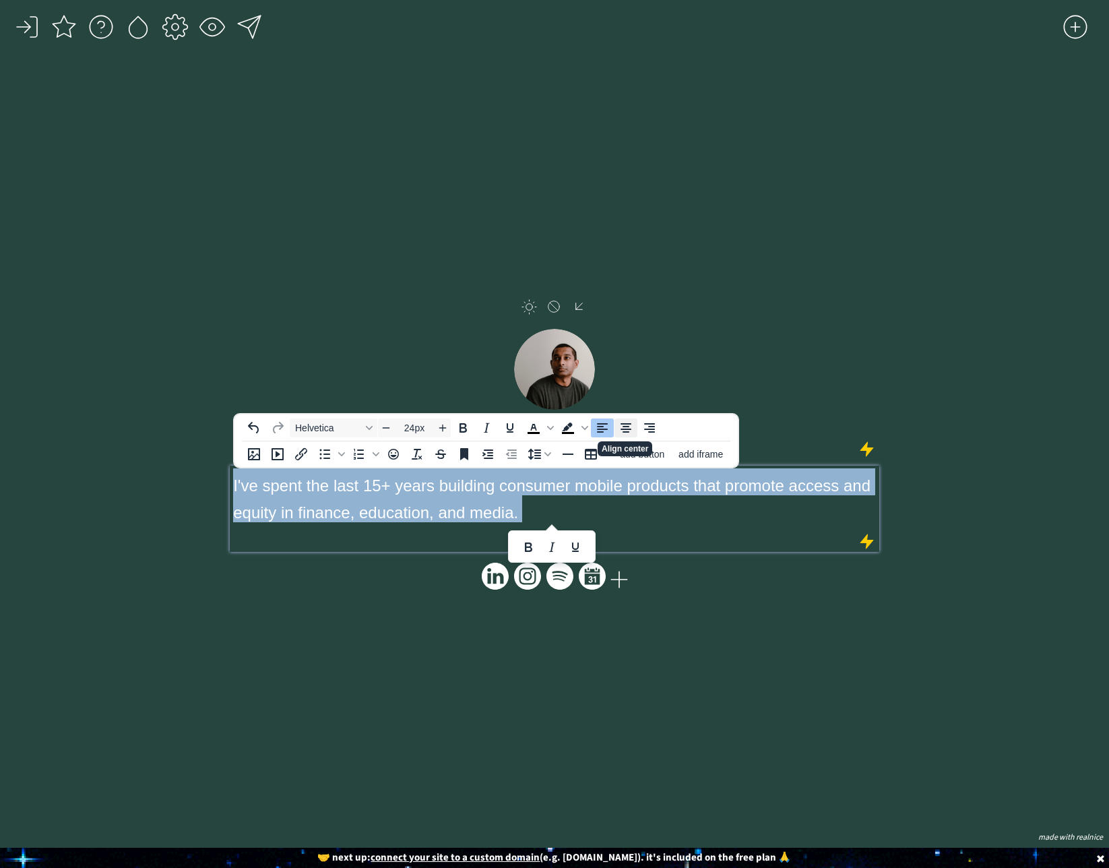
click at [624, 428] on icon "Align center" at bounding box center [625, 427] width 11 height 9
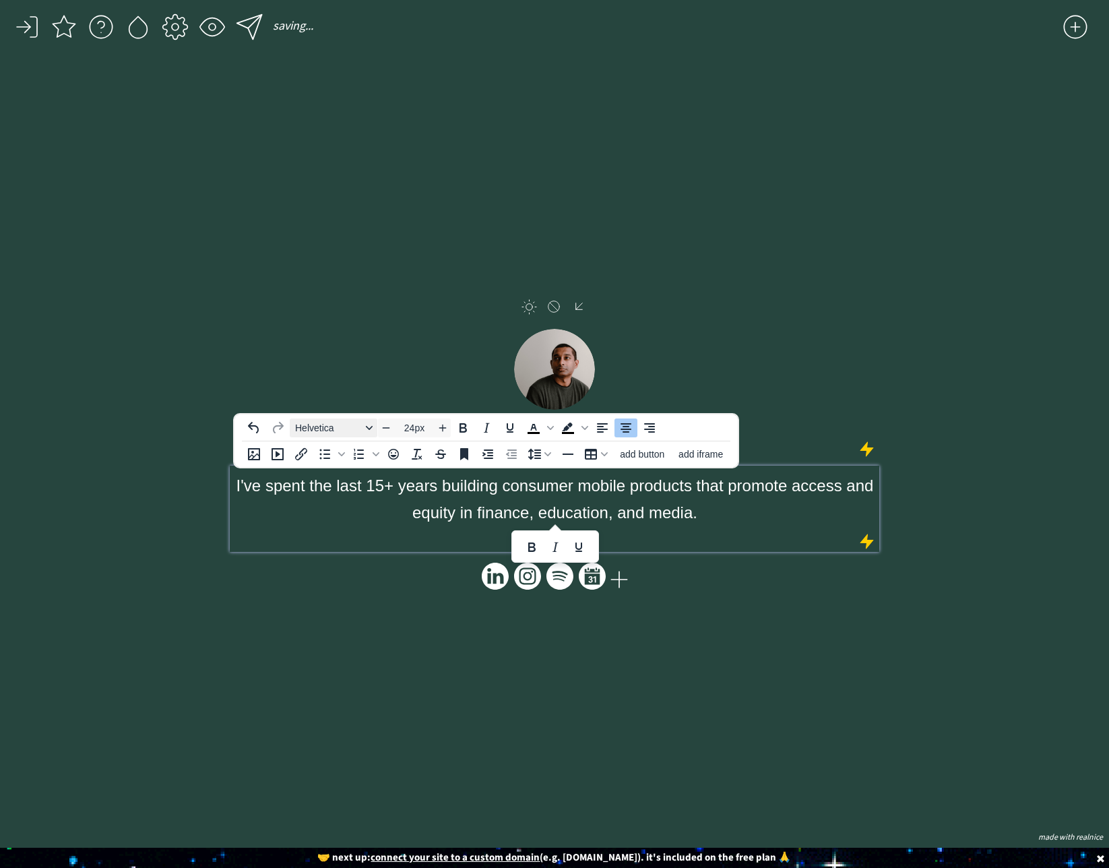
click at [315, 425] on span "Helvetica" at bounding box center [328, 427] width 66 height 11
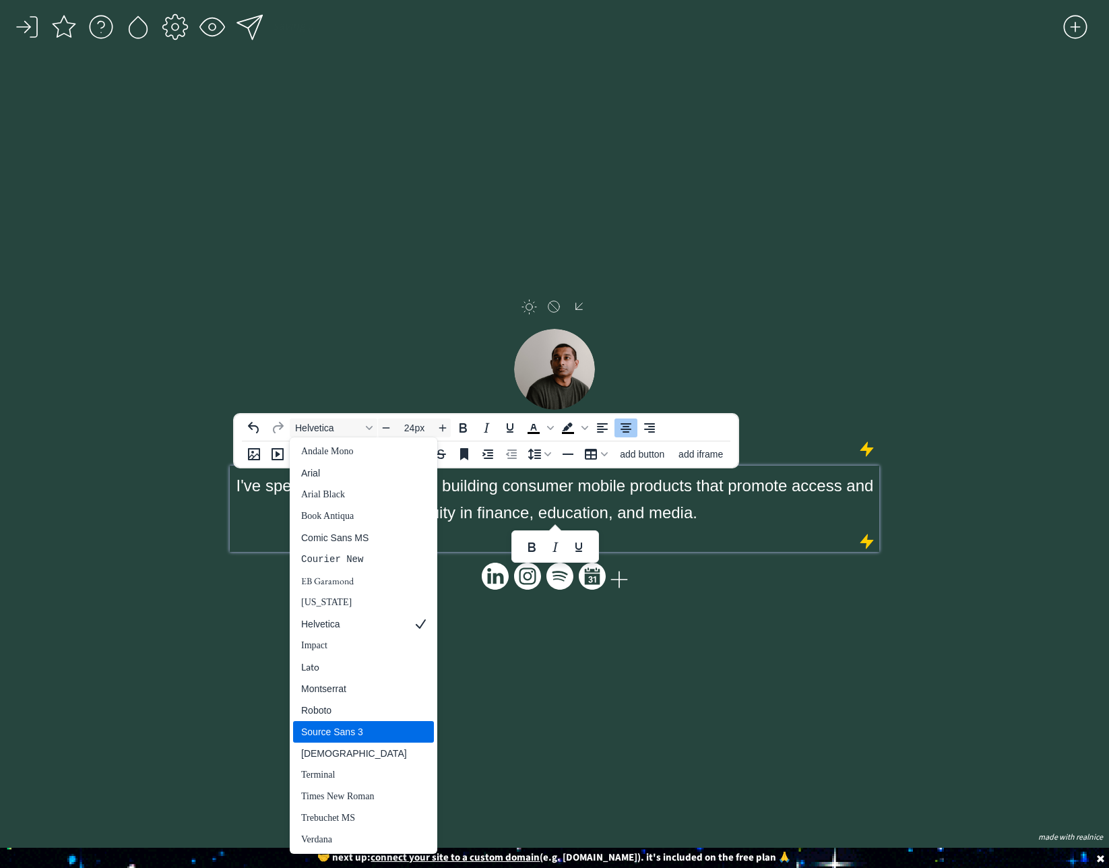
click at [345, 741] on div "Source Sans 3" at bounding box center [363, 732] width 141 height 22
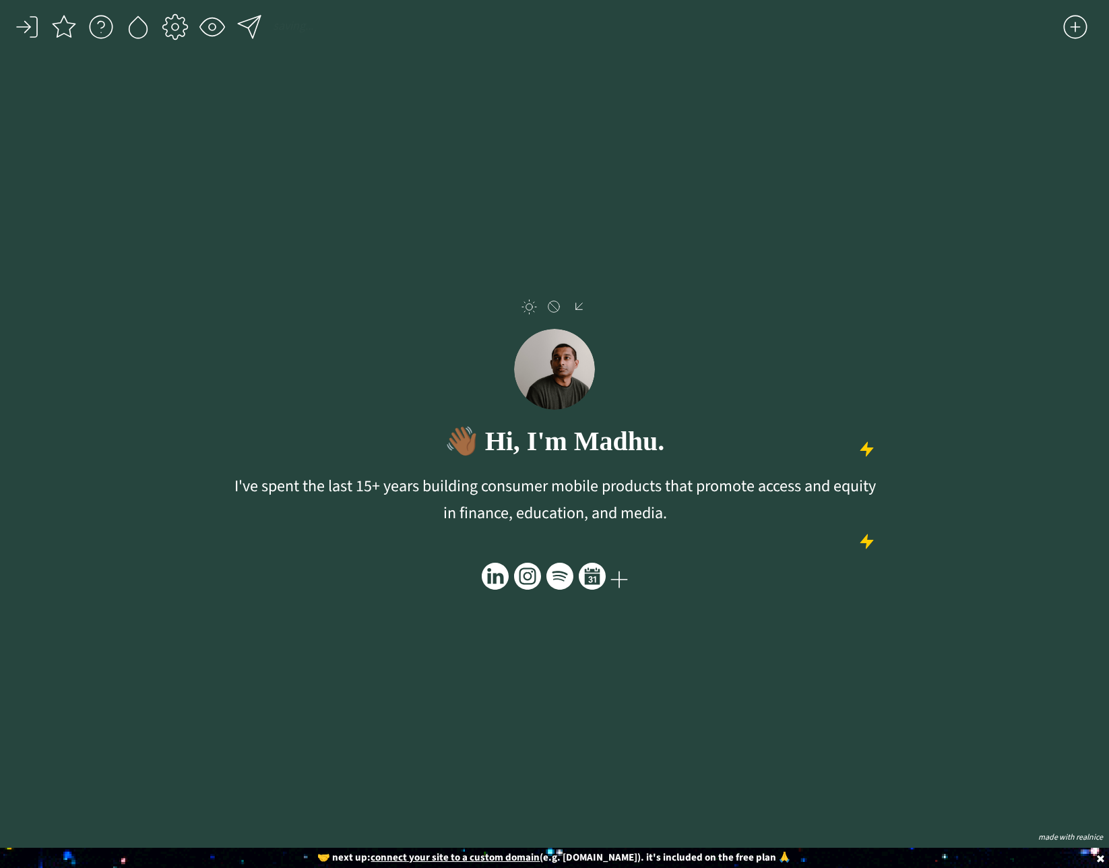
click at [643, 703] on div "click to upload a picture click to upload a picture 👋🏾 Hi, I'm Madhu. I've spen…" at bounding box center [554, 452] width 649 height 750
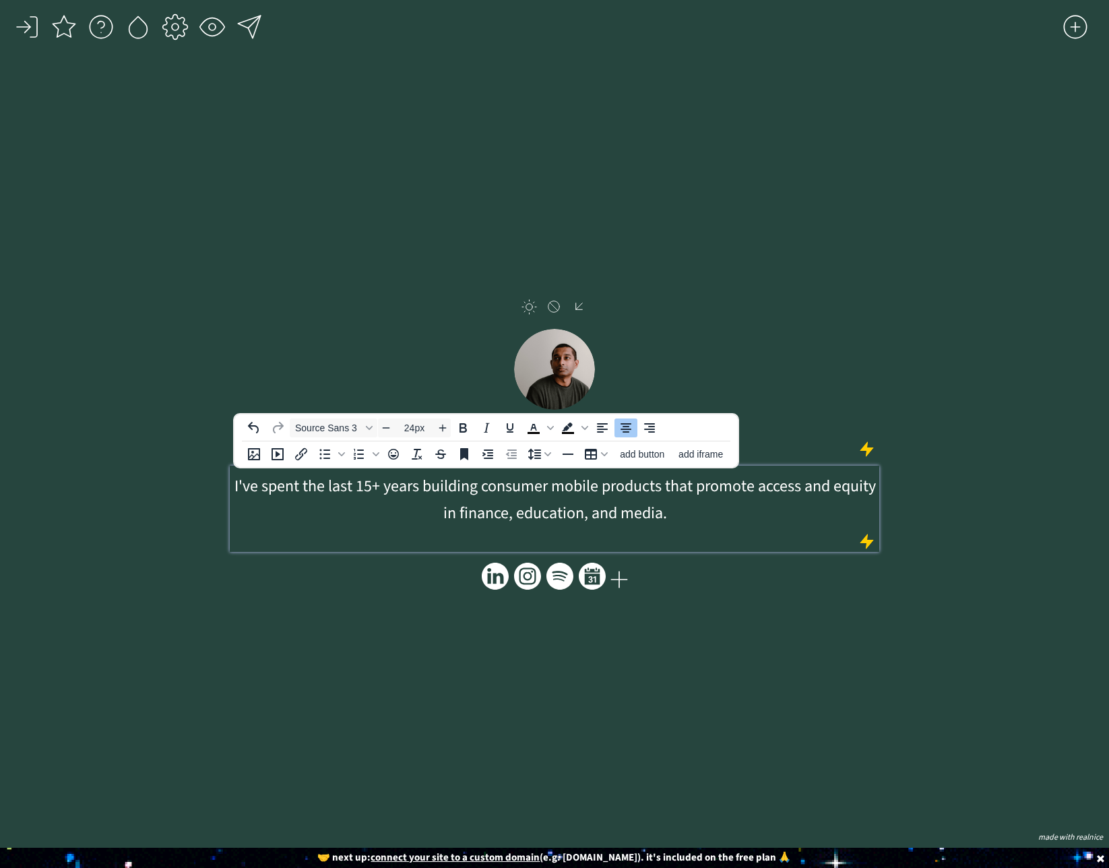
click at [569, 481] on span "I've spent the last 15+ years building consumer mobile products that promote ac…" at bounding box center [554, 499] width 641 height 51
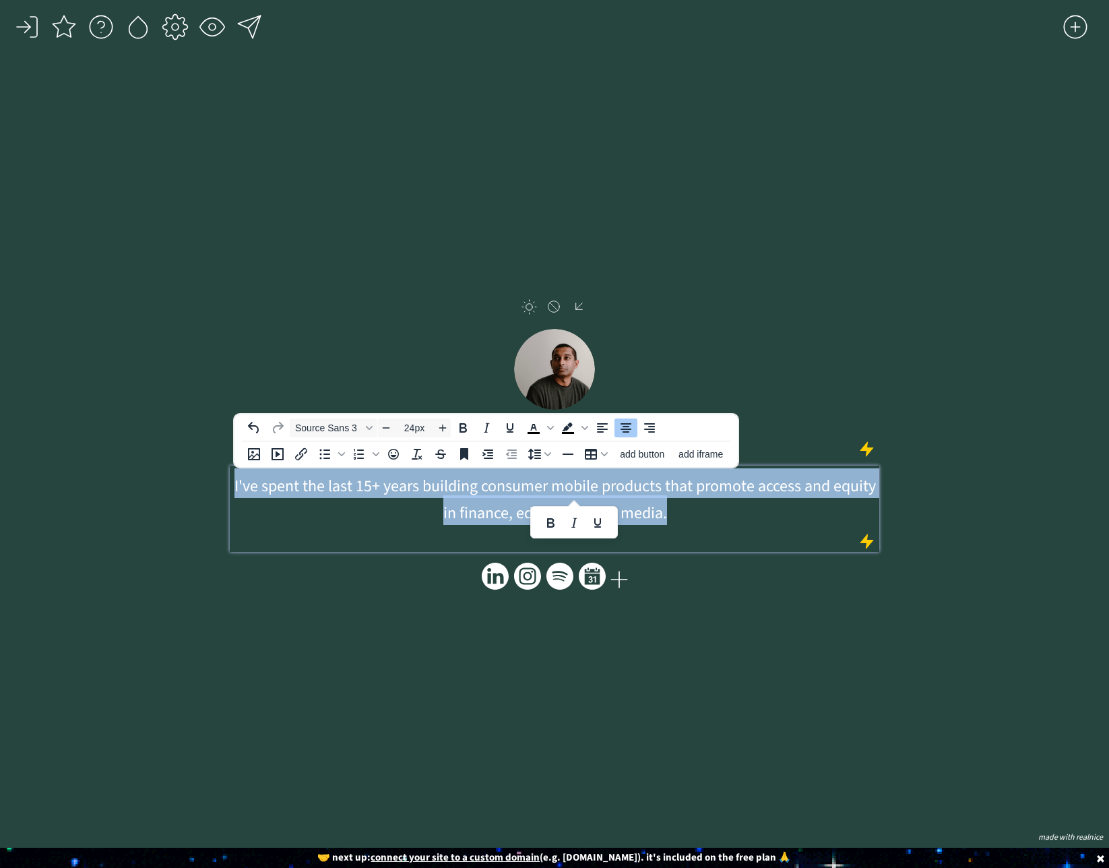
click at [569, 481] on span "I've spent the last 15+ years building consumer mobile products that promote ac…" at bounding box center [554, 499] width 641 height 51
click at [353, 425] on span "Source Sans 3" at bounding box center [328, 427] width 66 height 11
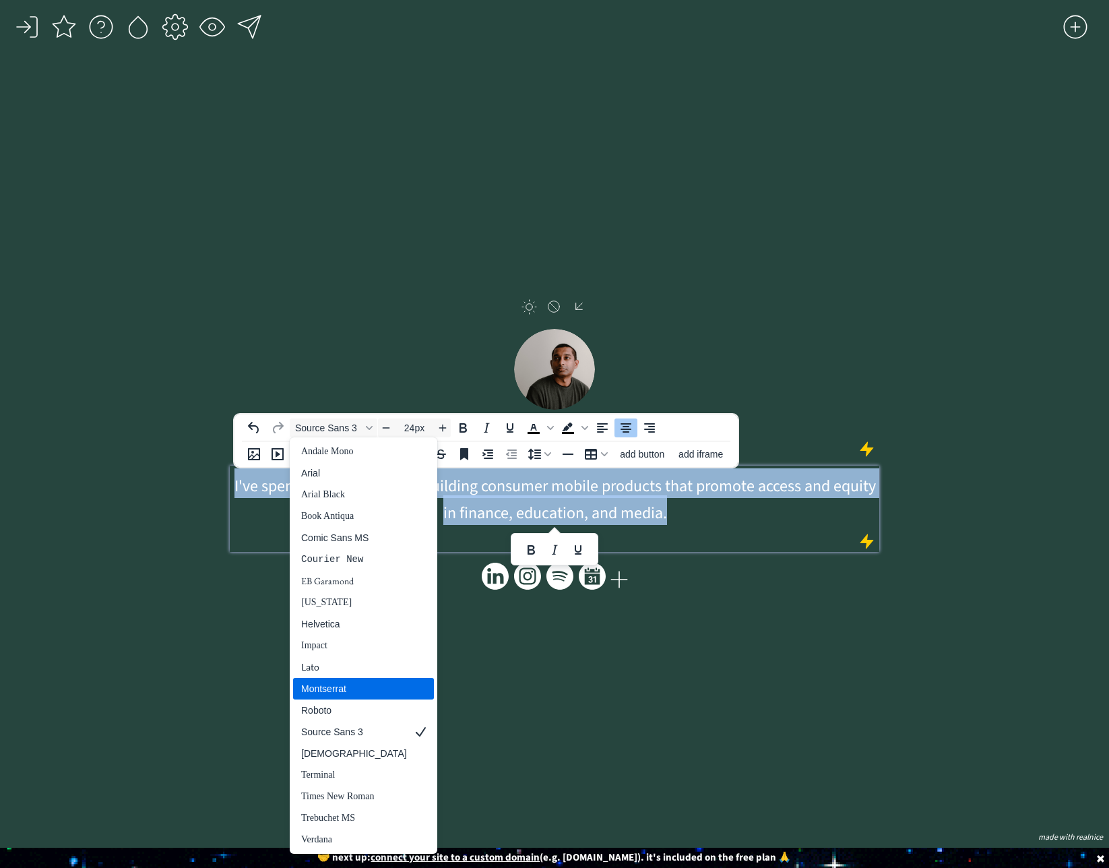
click at [354, 688] on div "Montserrat" at bounding box center [354, 688] width 106 height 16
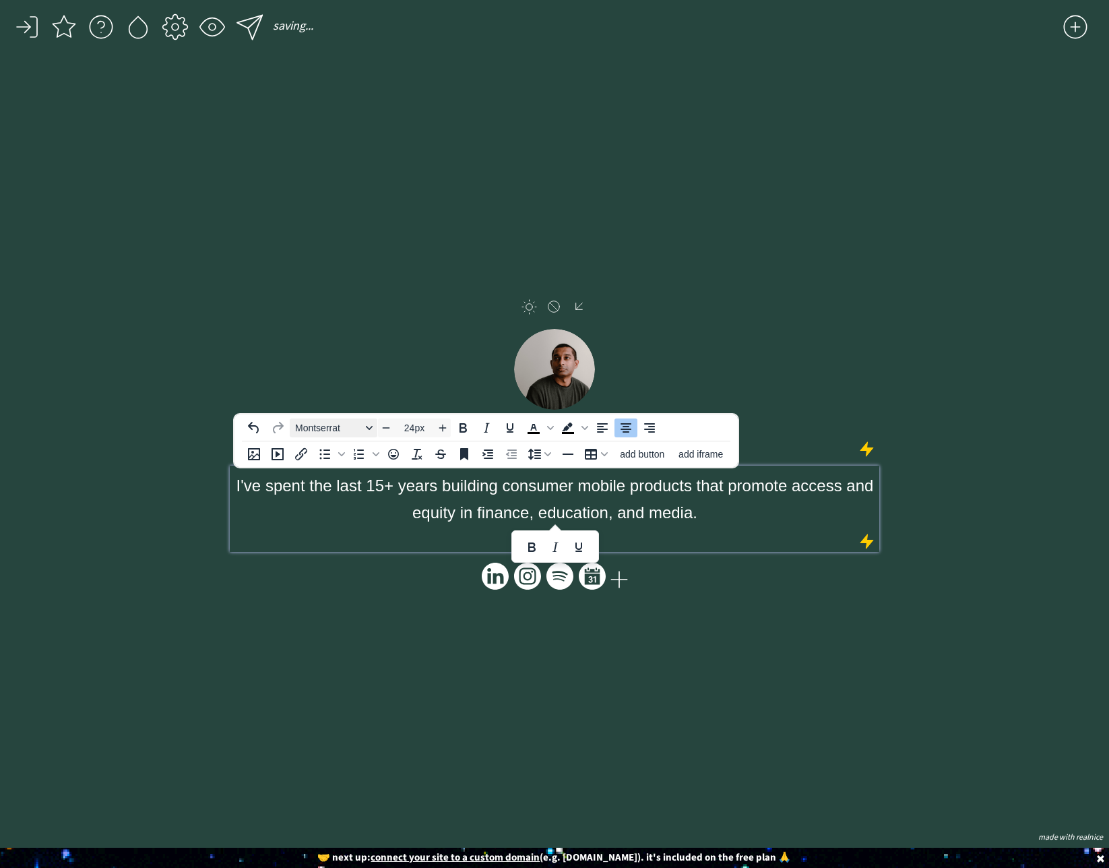
click at [345, 432] on span "Montserrat" at bounding box center [328, 427] width 66 height 11
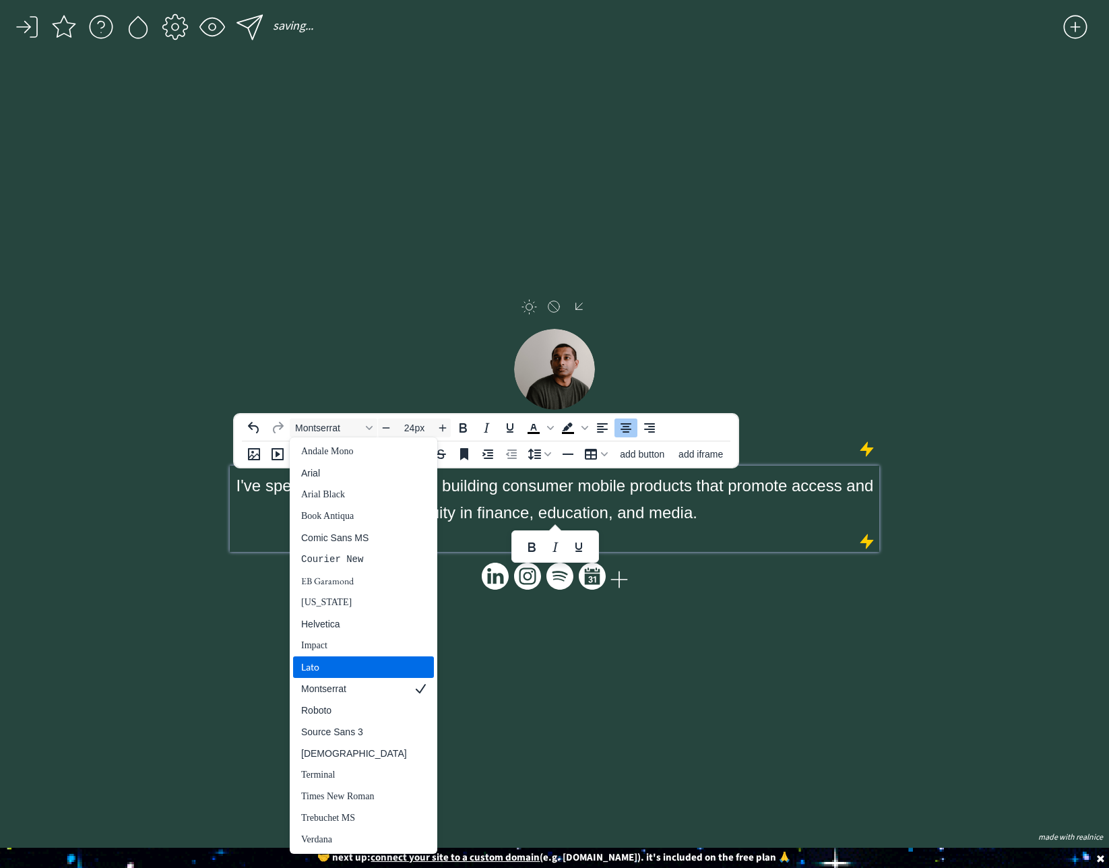
click at [327, 674] on div "Lato" at bounding box center [354, 667] width 106 height 16
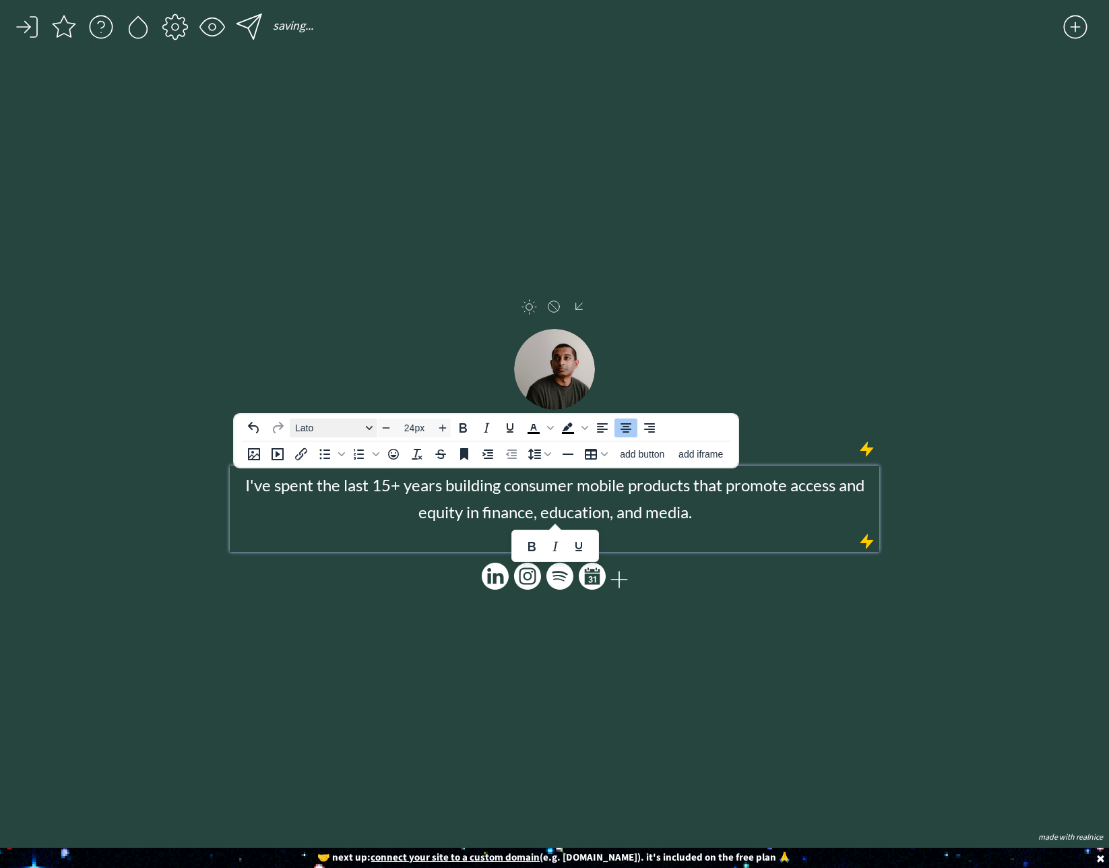
click at [337, 430] on span "Lato" at bounding box center [328, 427] width 66 height 11
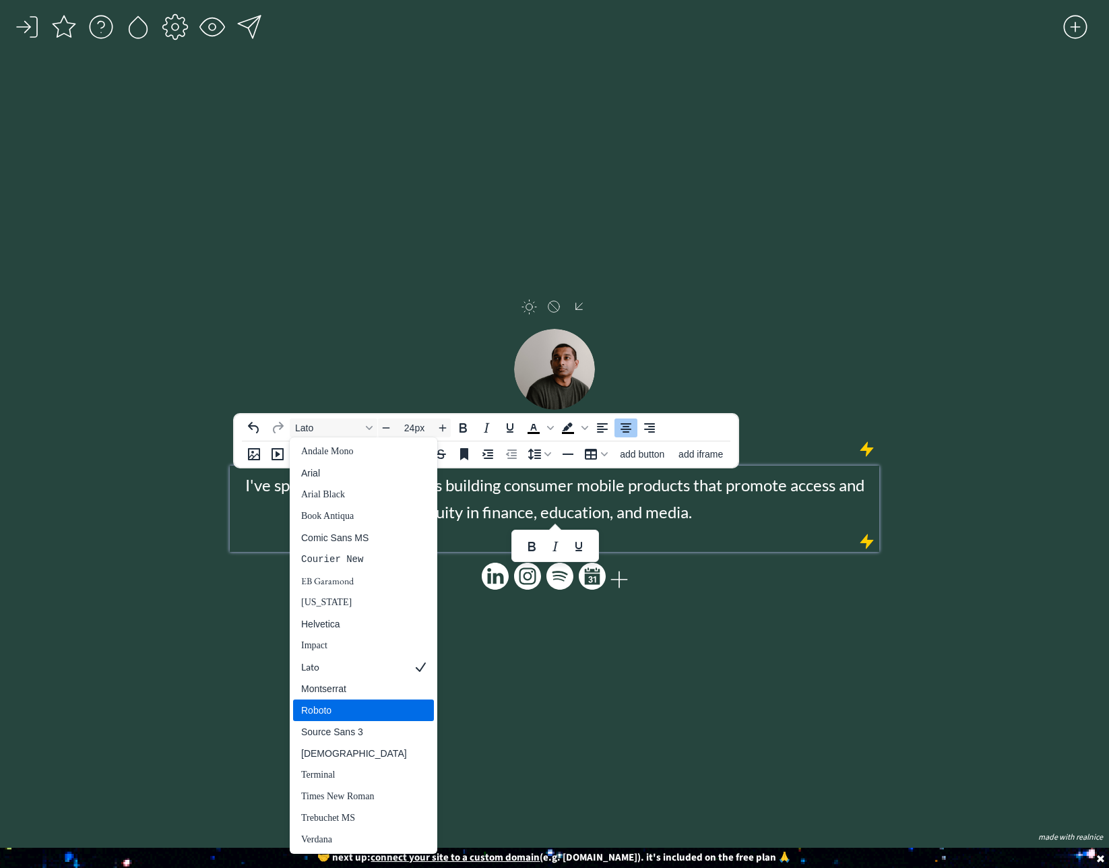
click at [320, 707] on div "Roboto" at bounding box center [354, 710] width 106 height 16
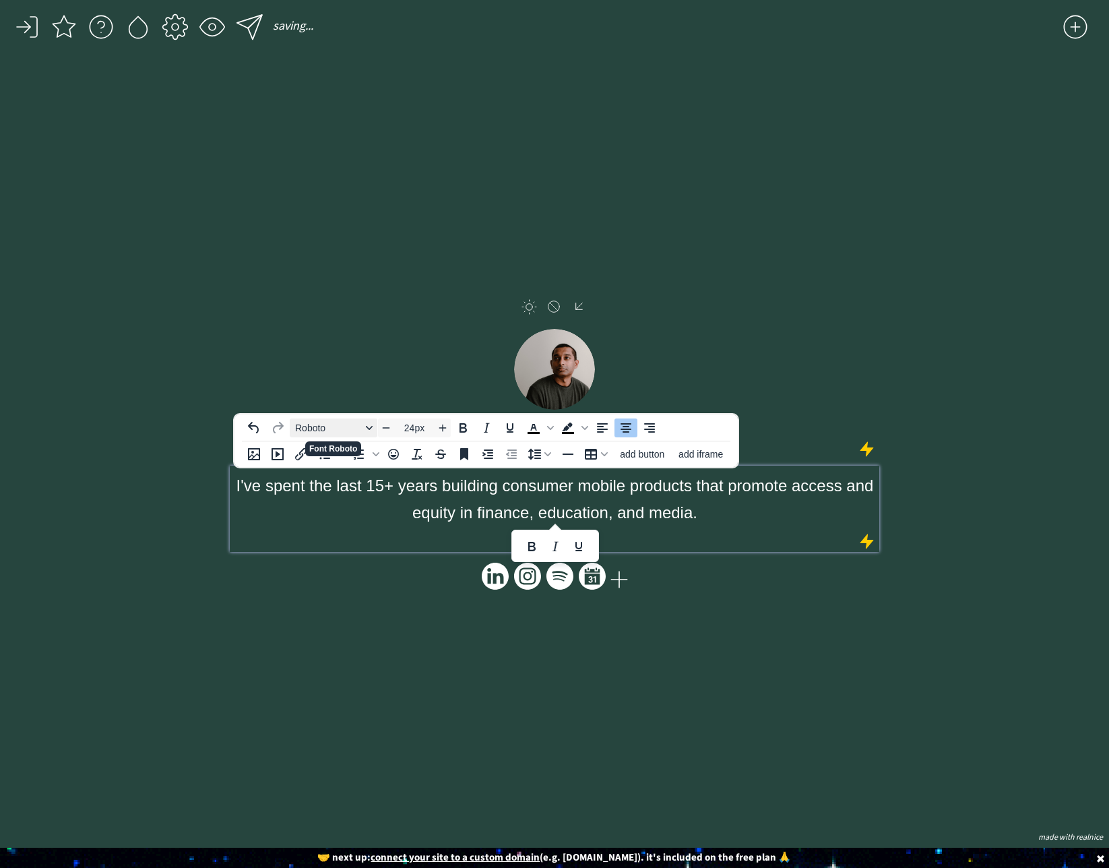
drag, startPoint x: 342, startPoint y: 424, endPoint x: 348, endPoint y: 434, distance: 11.5
click at [344, 425] on span "Roboto" at bounding box center [328, 427] width 66 height 11
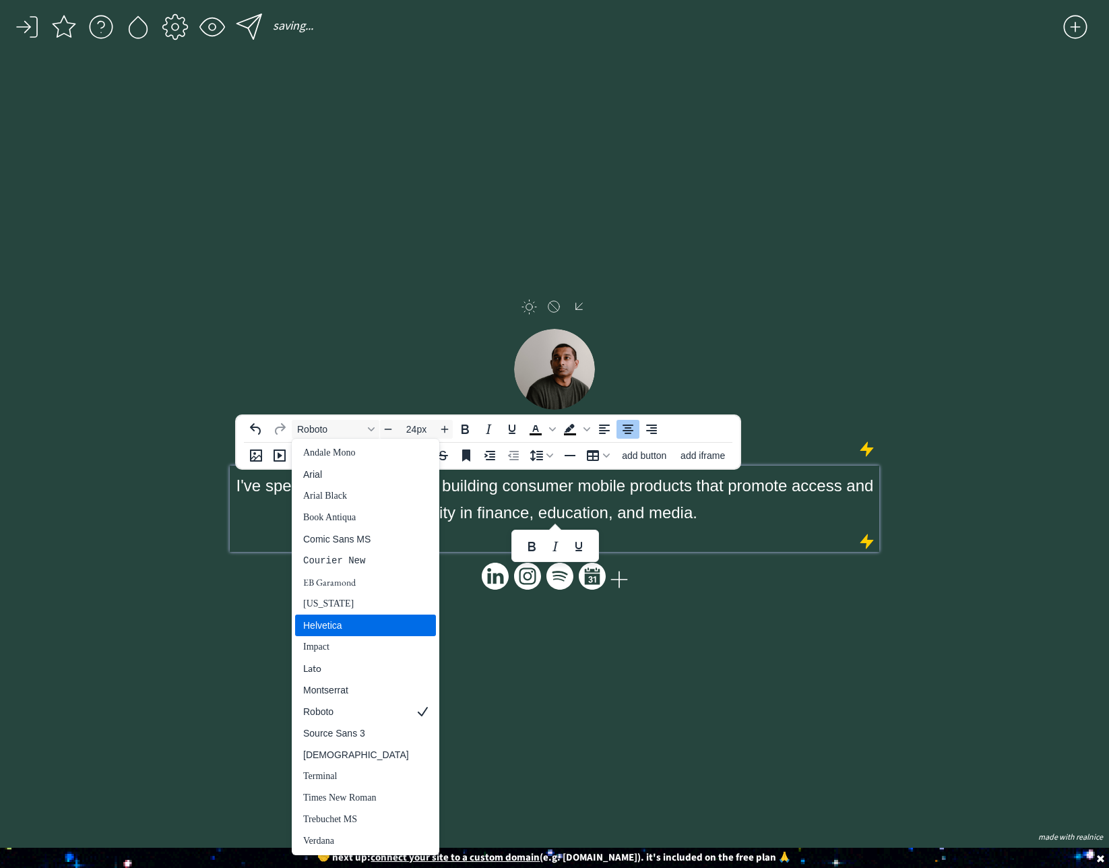
click at [337, 621] on div "Helvetica" at bounding box center [356, 625] width 106 height 16
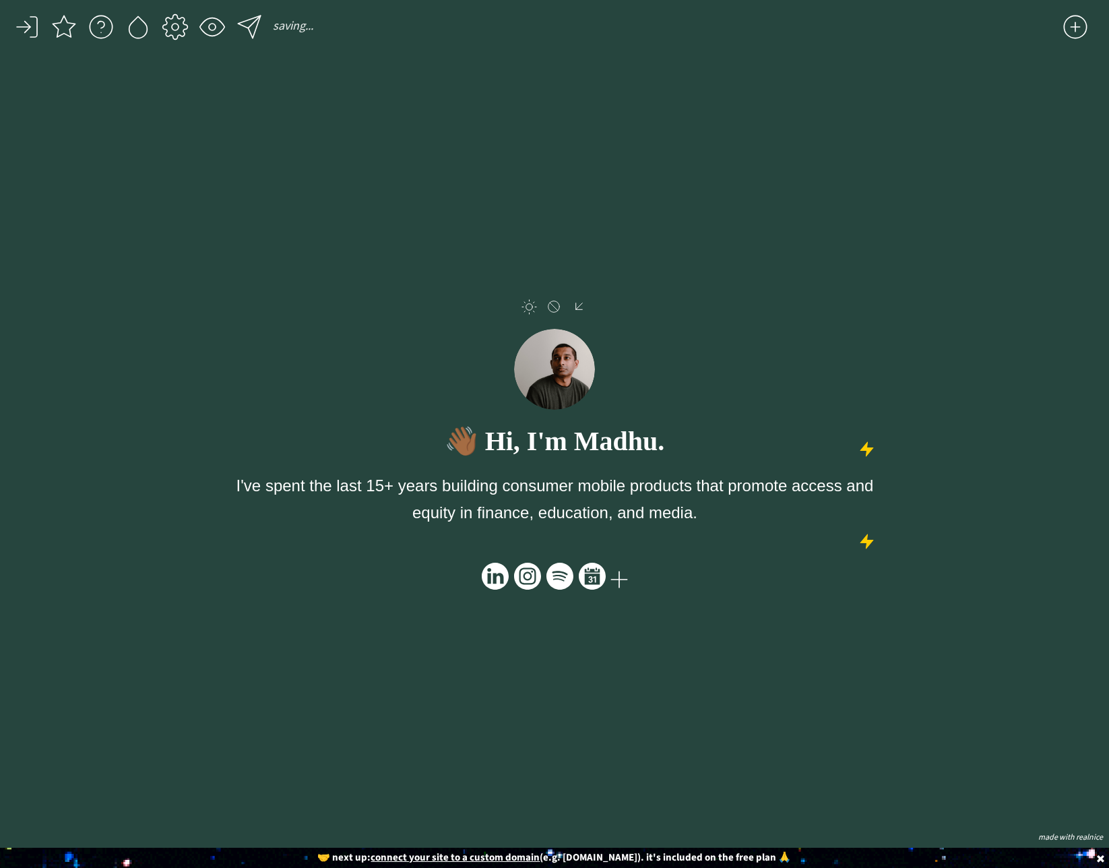
click at [511, 624] on div "click to upload a picture click to upload a picture 👋🏾 Hi, I'm Madhu. I've spen…" at bounding box center [554, 452] width 649 height 750
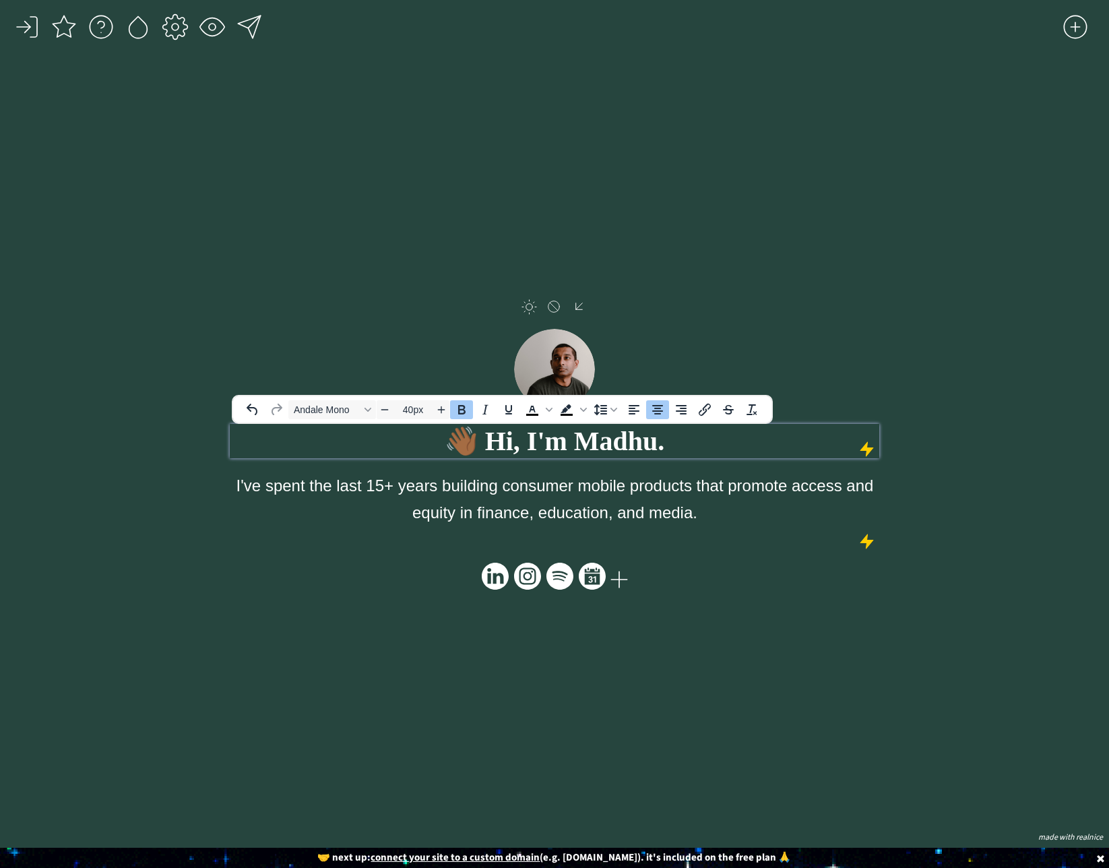
click at [626, 427] on strong "👋🏾 Hi, I'm Madhu." at bounding box center [555, 441] width 220 height 30
click at [553, 447] on strong "👋🏾 Hi, I'm Madhu." at bounding box center [555, 441] width 220 height 30
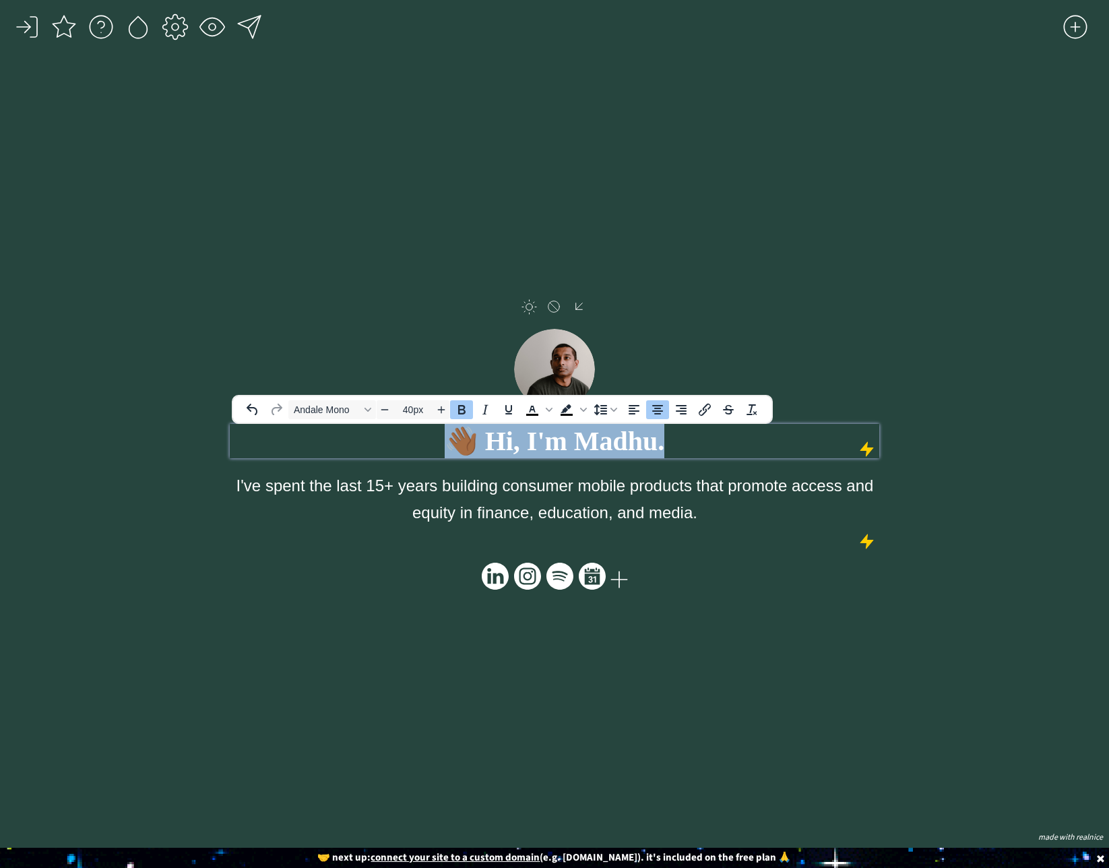
click at [553, 447] on strong "👋🏾 Hi, I'm Madhu." at bounding box center [555, 441] width 220 height 30
click at [342, 412] on span "Andale Mono" at bounding box center [327, 409] width 66 height 11
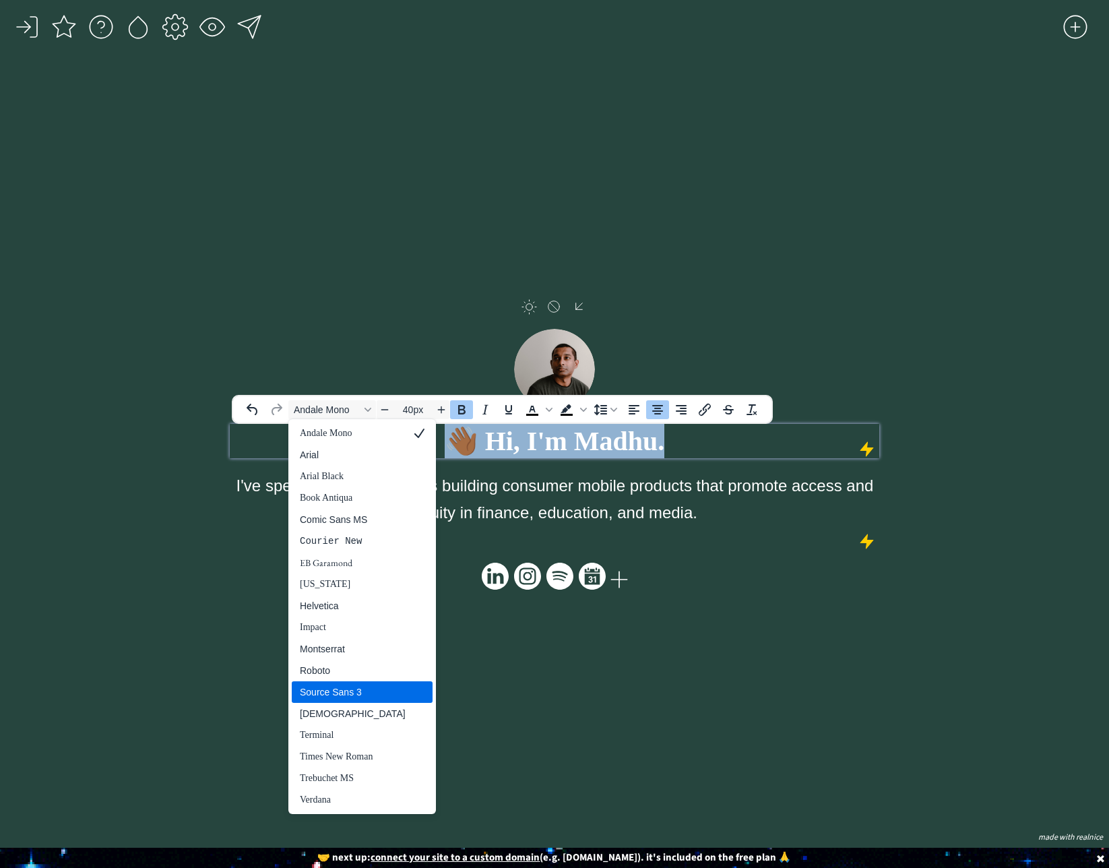
click at [360, 695] on div "Source Sans 3" at bounding box center [353, 692] width 106 height 16
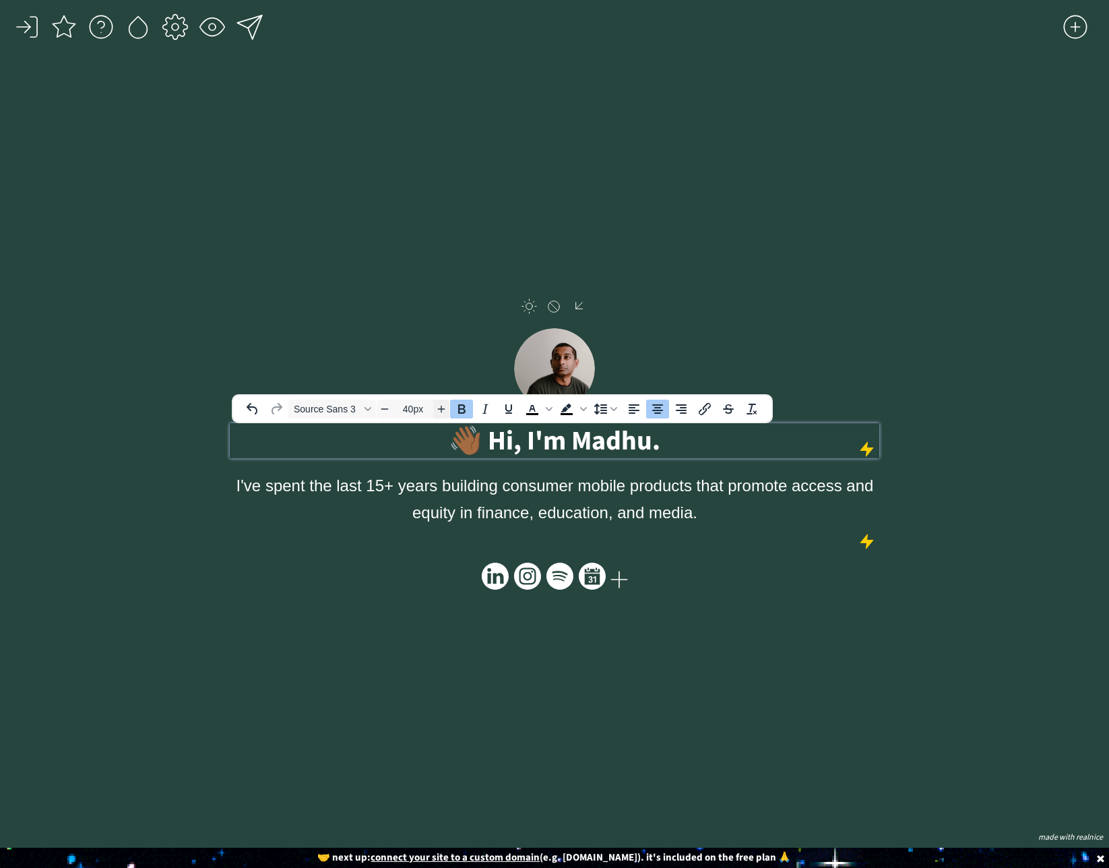
click at [443, 410] on icon "Increase font size" at bounding box center [441, 408] width 11 height 11
click at [441, 410] on icon "Increase font size" at bounding box center [441, 409] width 7 height 7
click at [441, 410] on icon "Increase font size" at bounding box center [441, 408] width 7 height 7
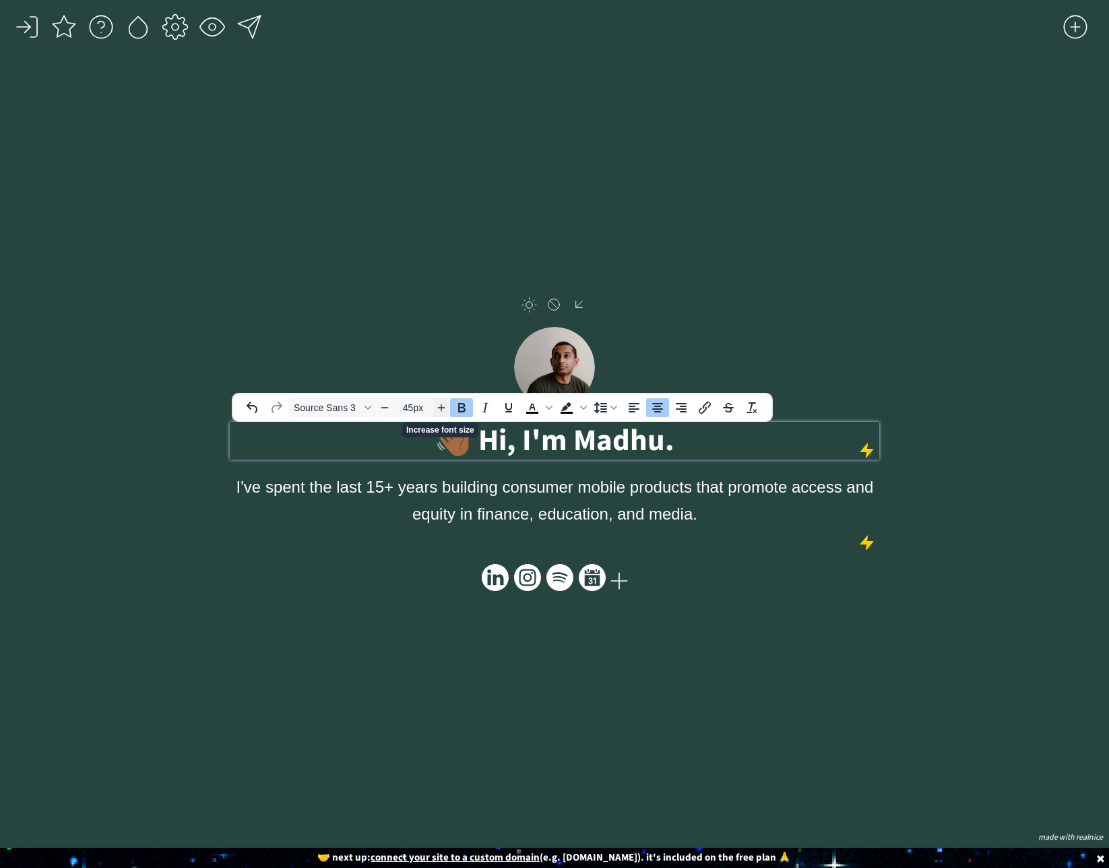
click at [441, 410] on icon "Increase font size" at bounding box center [441, 407] width 7 height 7
click at [441, 410] on icon "Increase font size" at bounding box center [441, 406] width 7 height 7
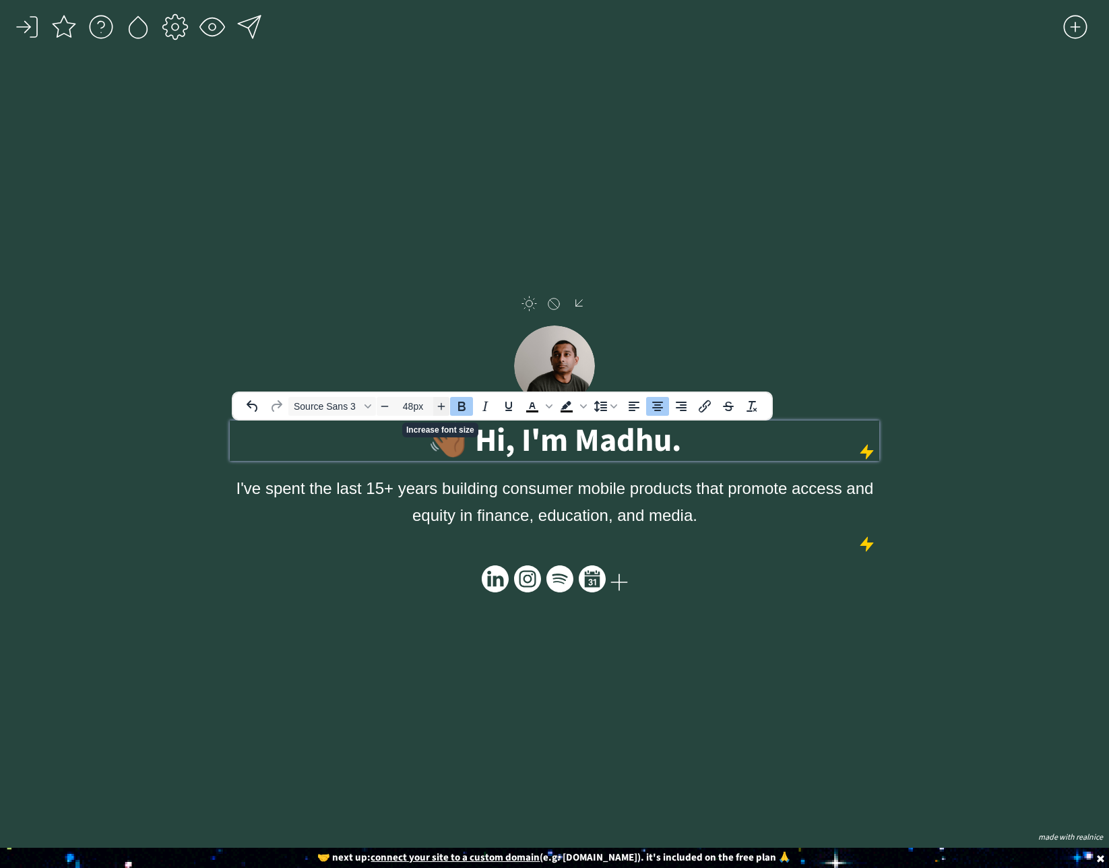
click at [441, 410] on icon "Increase font size" at bounding box center [441, 406] width 11 height 11
click at [385, 408] on icon "Decrease font size" at bounding box center [384, 405] width 11 height 11
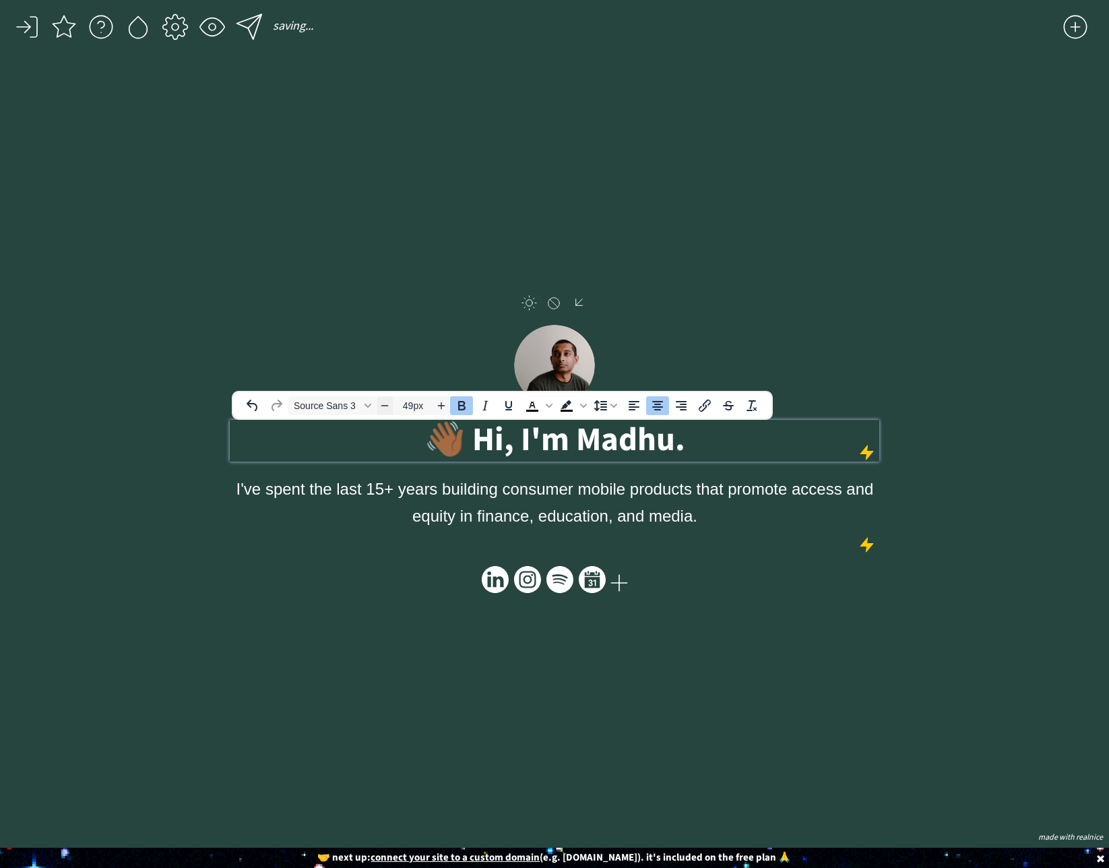
type input "48px"
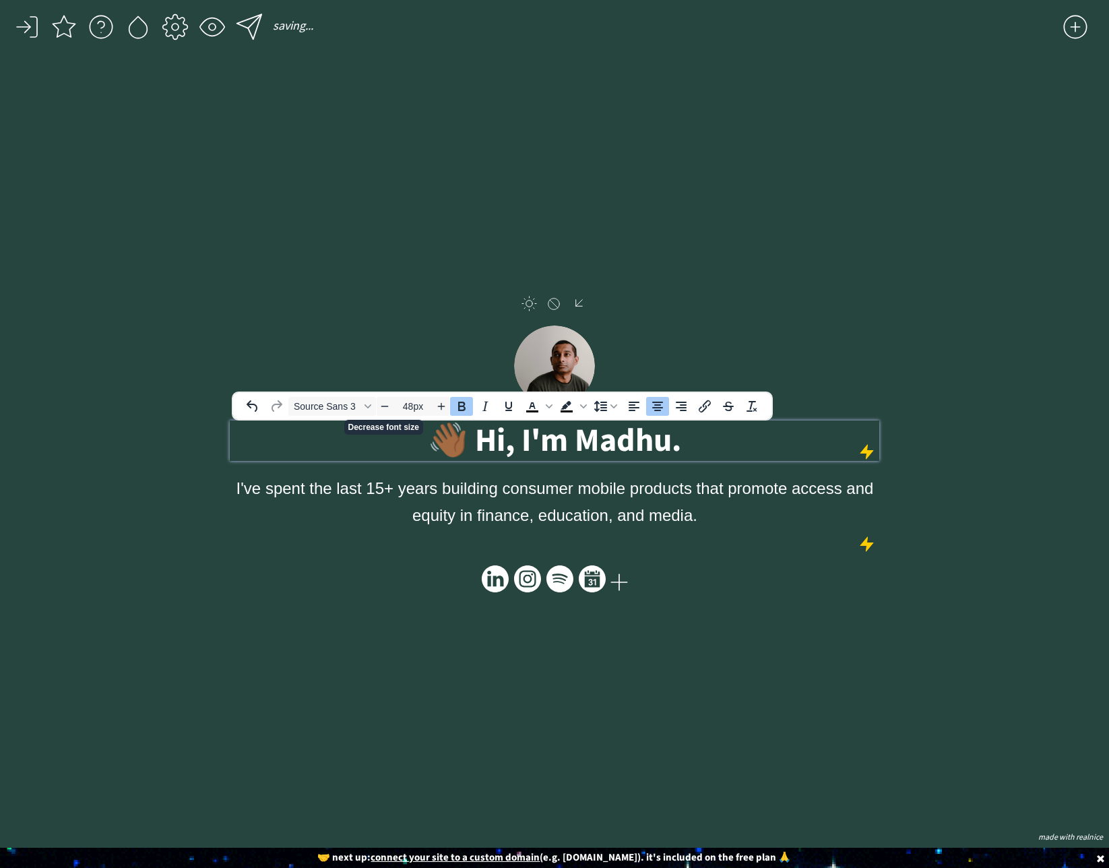
click at [784, 670] on div "click to upload a picture click to upload a picture 👋🏾 Hi, I'm Madhu. I've spen…" at bounding box center [554, 452] width 649 height 750
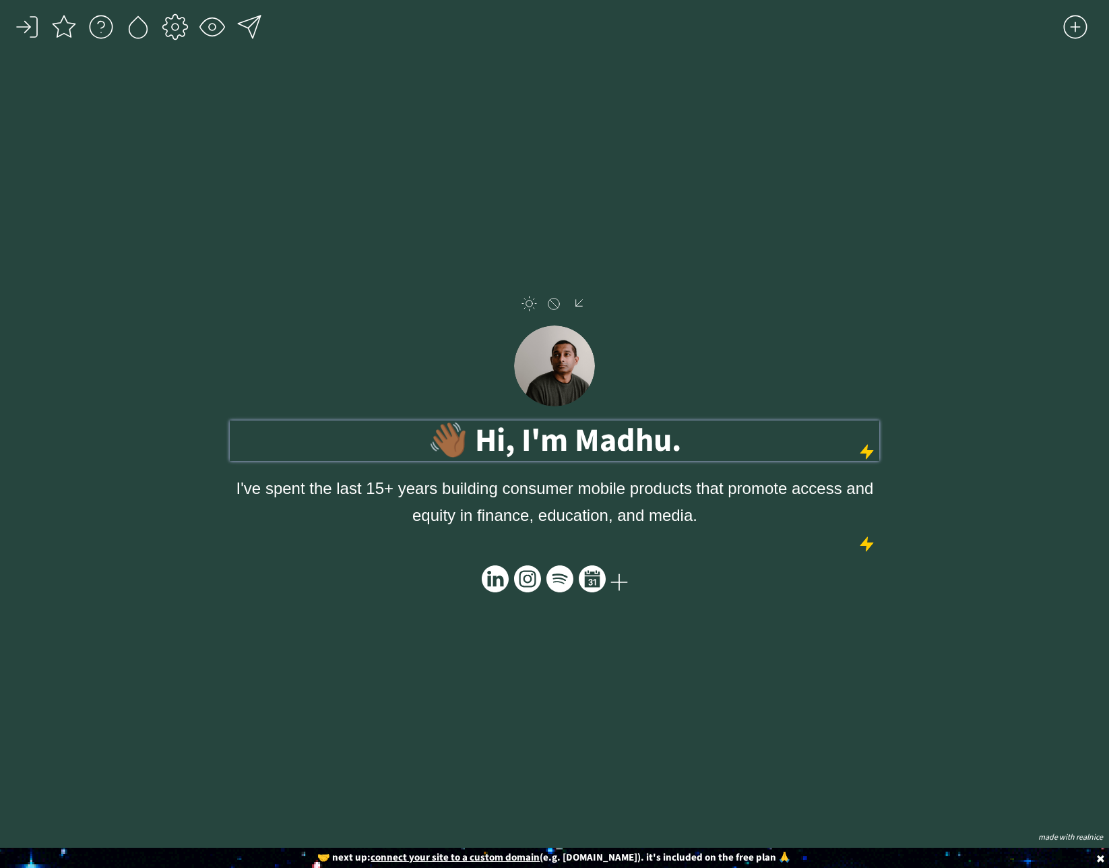
click at [569, 434] on strong "👋🏾 Hi, I'm Madhu." at bounding box center [554, 441] width 253 height 46
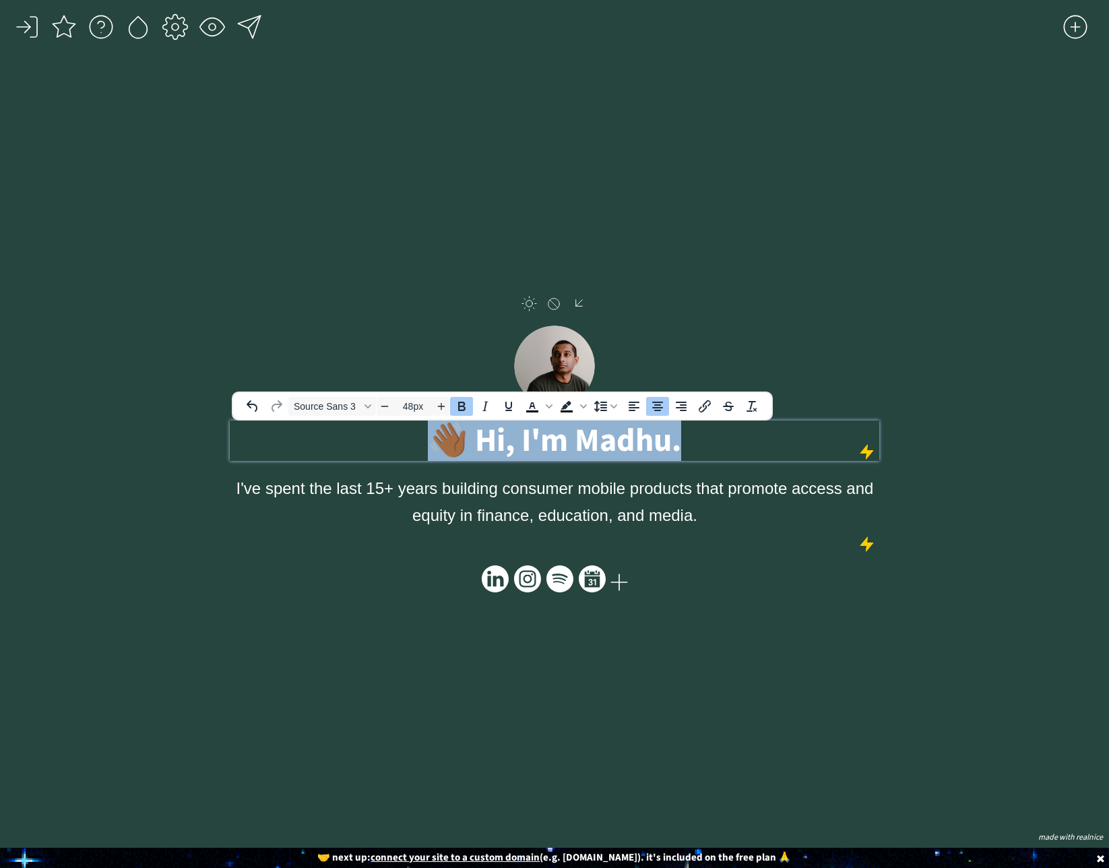
click at [569, 434] on strong "👋🏾 Hi, I'm Madhu." at bounding box center [554, 441] width 253 height 46
click at [325, 410] on span "Source Sans 3" at bounding box center [327, 406] width 66 height 11
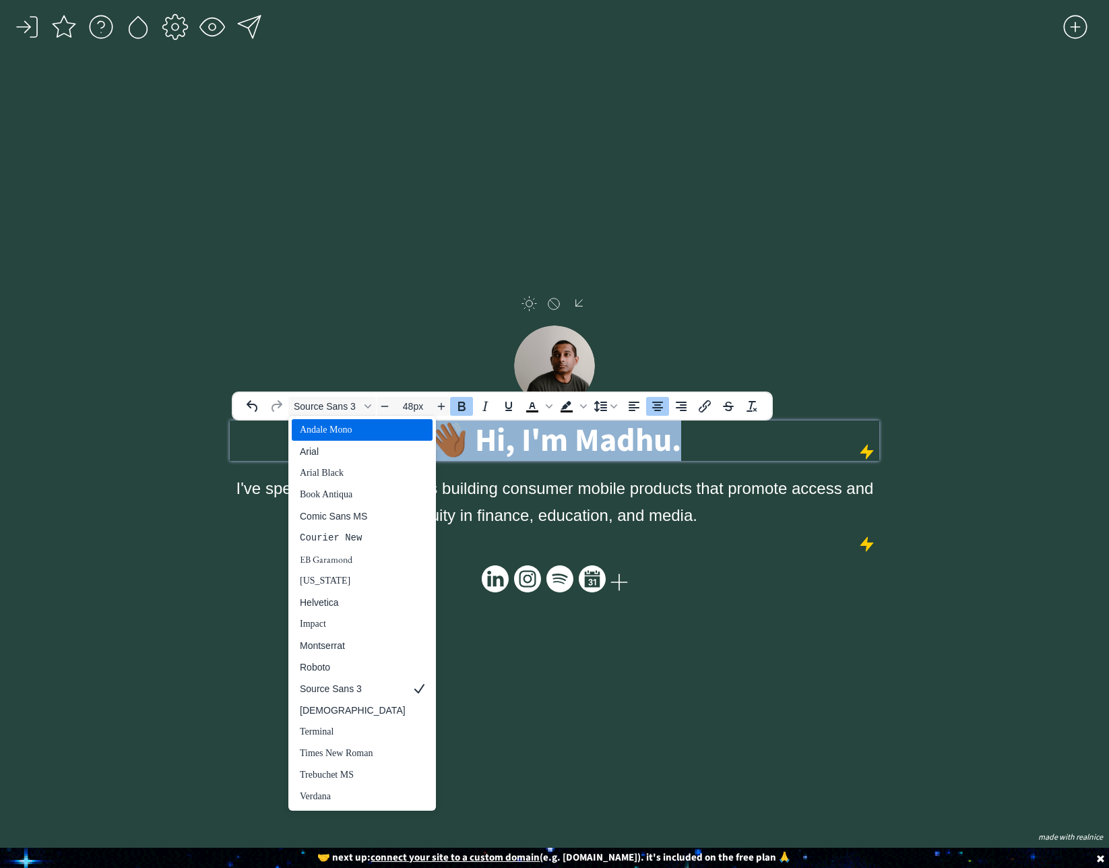
click at [331, 434] on div "Andale Mono" at bounding box center [353, 430] width 106 height 16
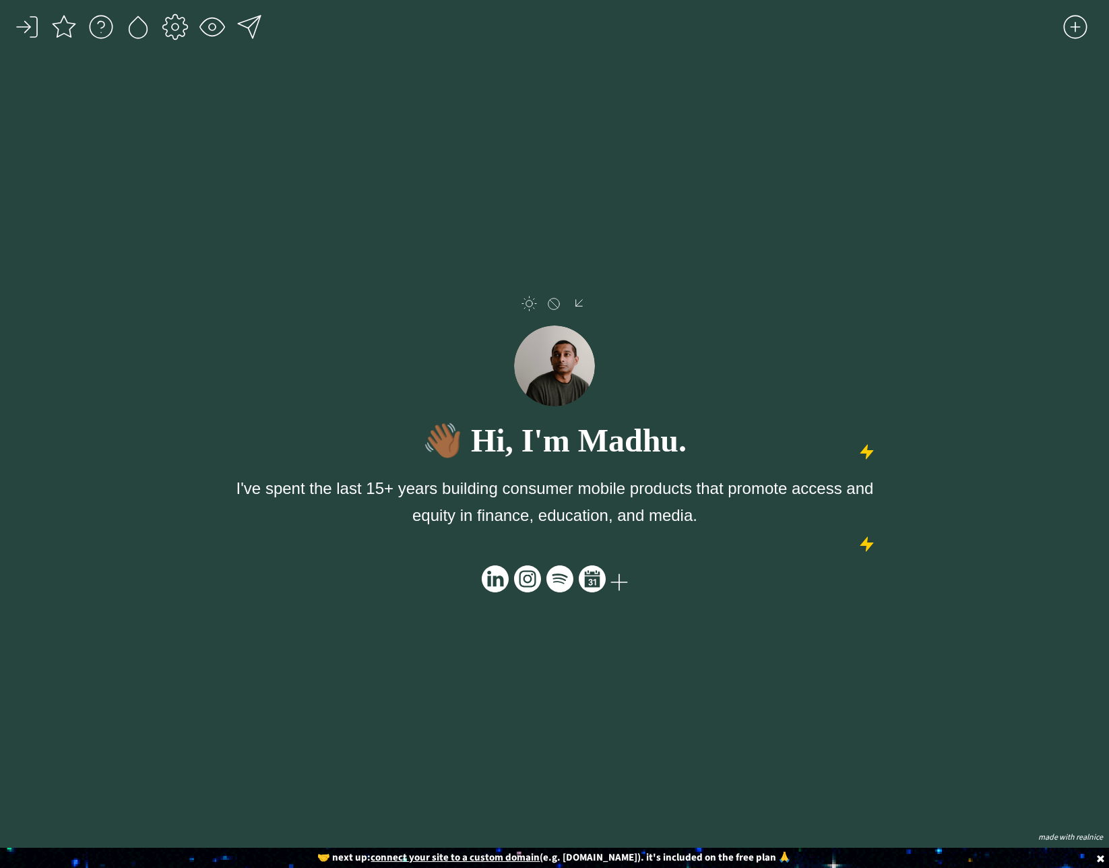
click at [360, 602] on div "click to upload a picture click to upload a picture 👋🏾 Hi, I'm Madhu. I've spen…" at bounding box center [554, 452] width 649 height 750
click at [701, 734] on div "click to upload a picture click to upload a picture 👋🏾 Hi, I'm Madhu. I've spen…" at bounding box center [554, 452] width 649 height 750
click at [855, 772] on div "click to upload a picture click to upload a picture 👋🏾 Hi, I'm Madhu. I've spen…" at bounding box center [554, 452] width 649 height 750
click at [1072, 32] on div at bounding box center [1075, 26] width 27 height 27
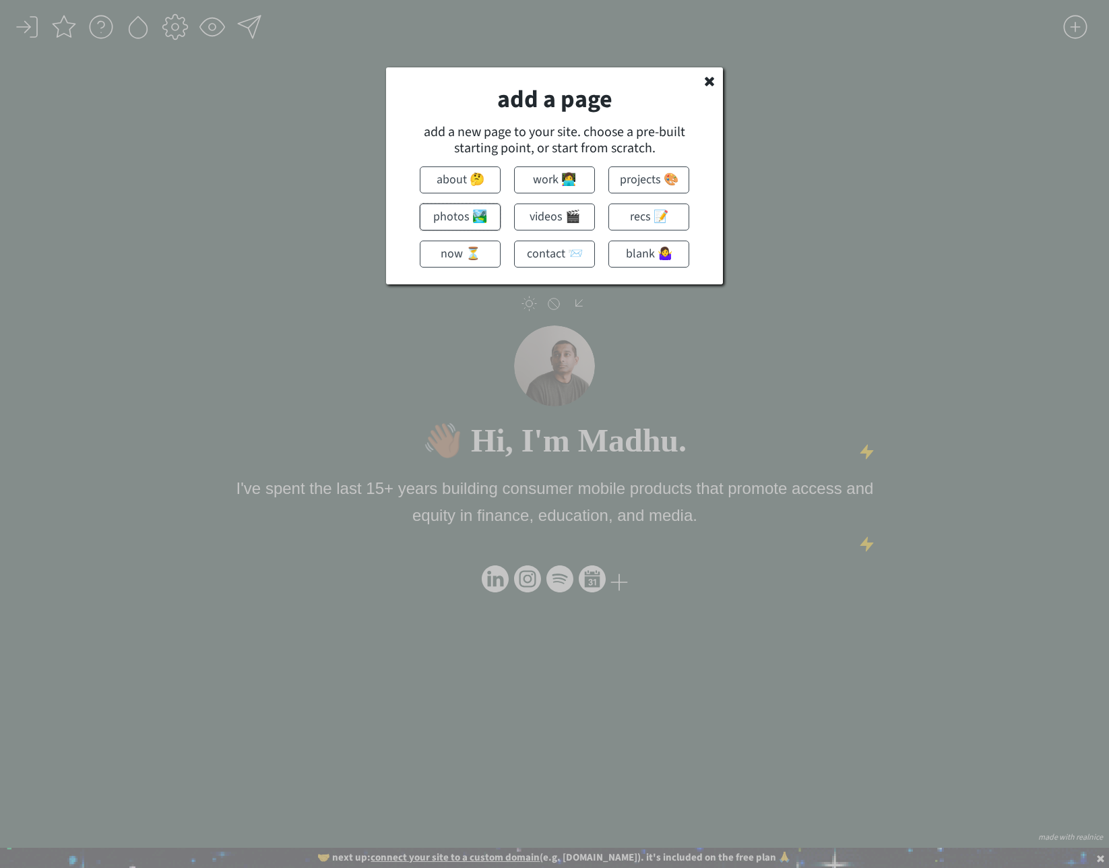
click at [480, 218] on button "photos 🏞️" at bounding box center [460, 216] width 81 height 27
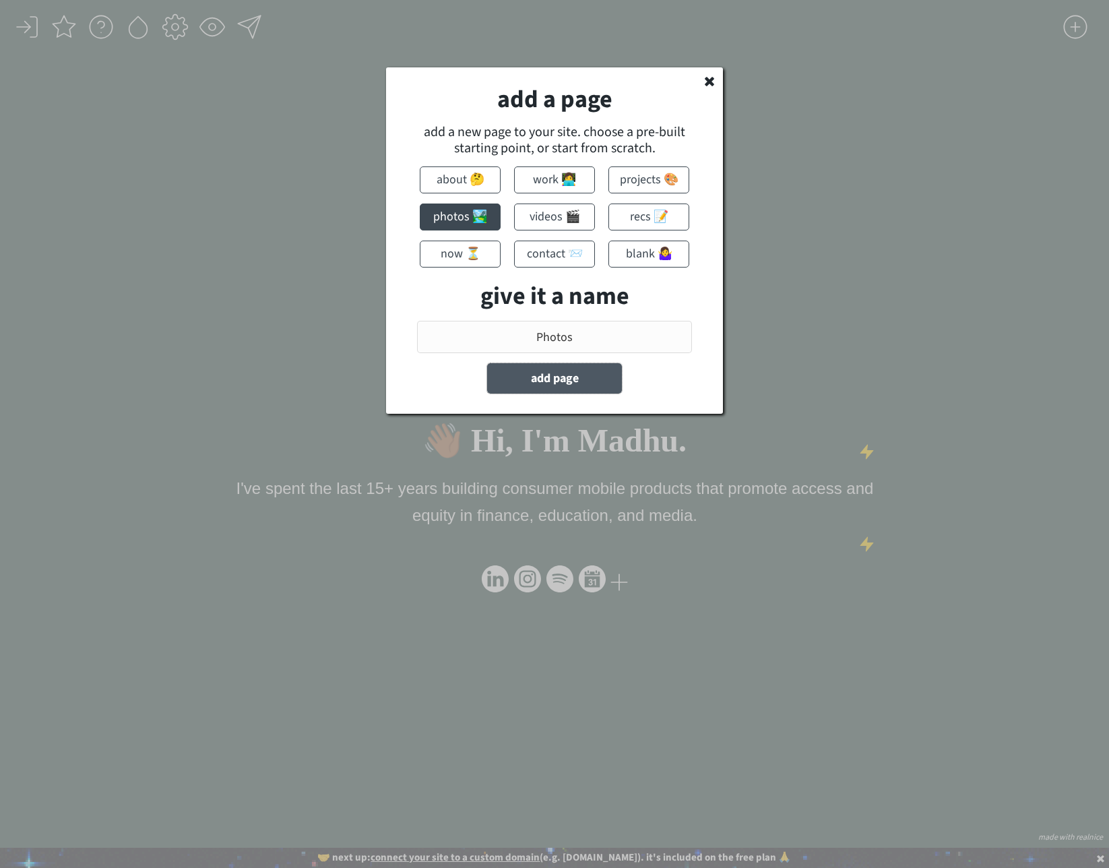
click at [580, 388] on button "add page" at bounding box center [554, 378] width 135 height 30
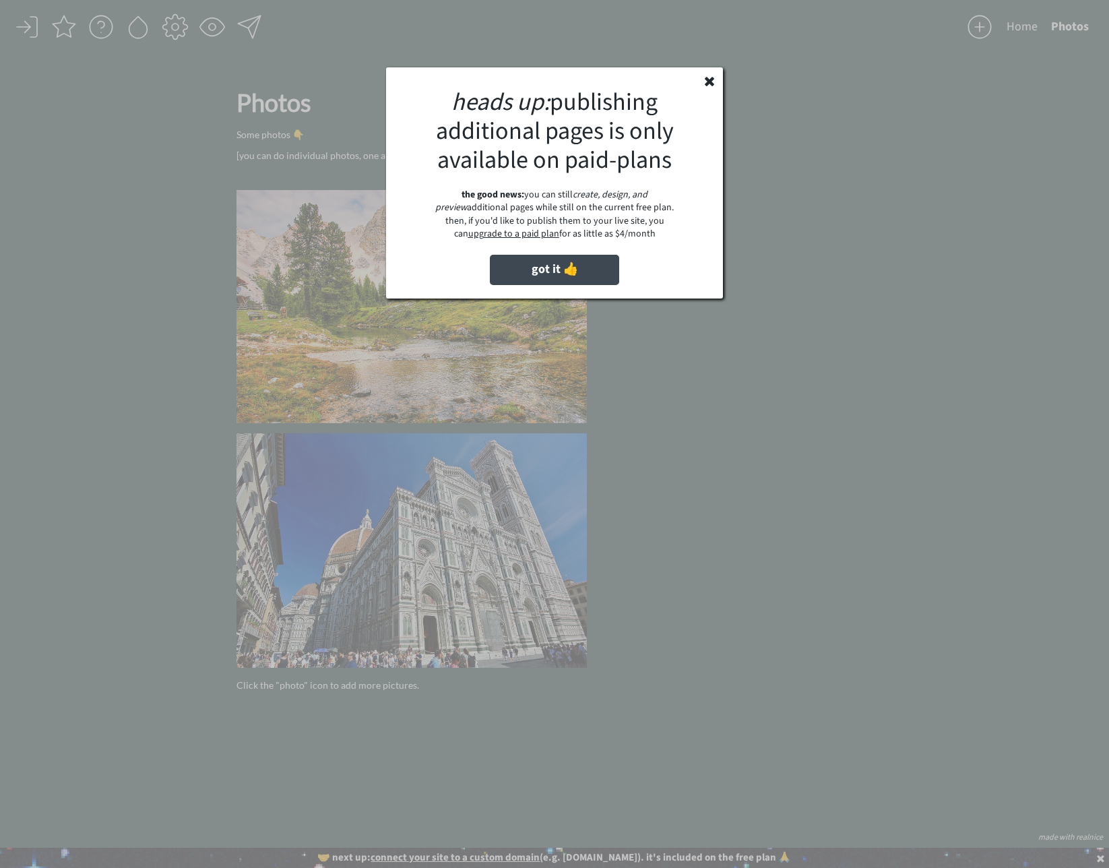
click at [708, 83] on use at bounding box center [709, 81] width 9 height 9
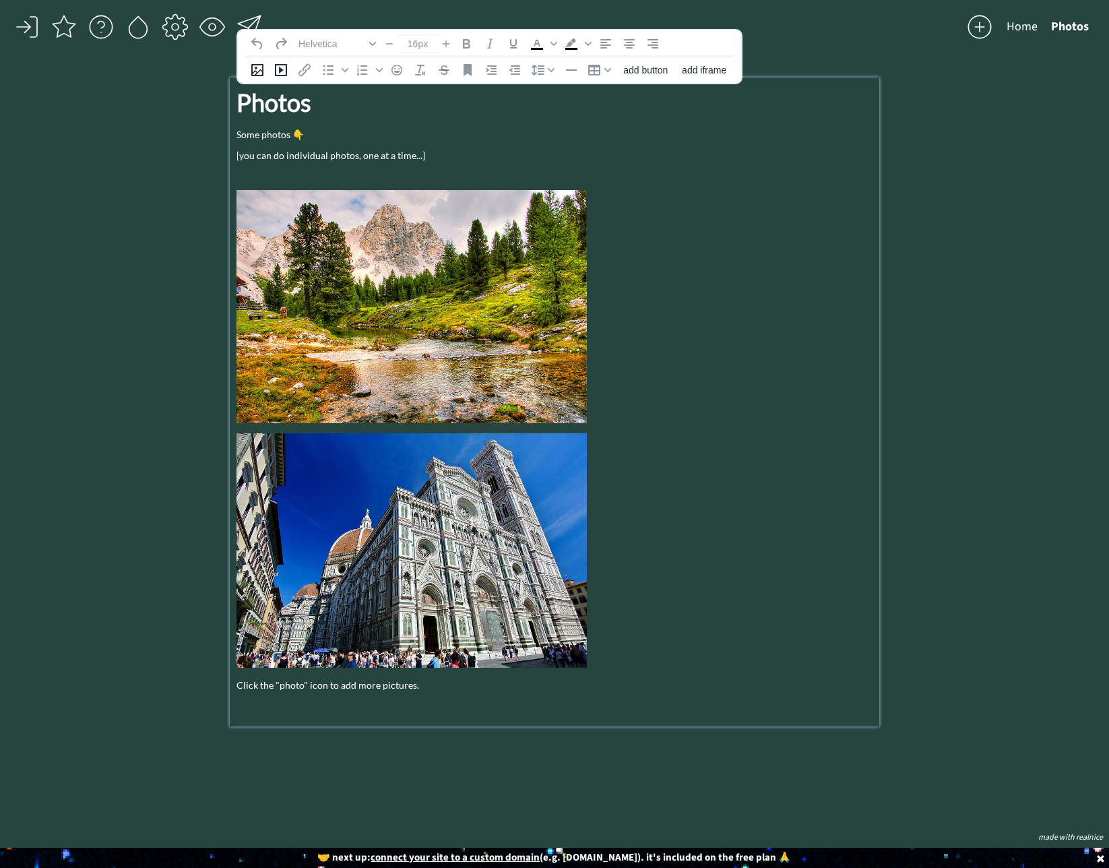
click at [420, 310] on img at bounding box center [411, 306] width 350 height 233
type input "14px"
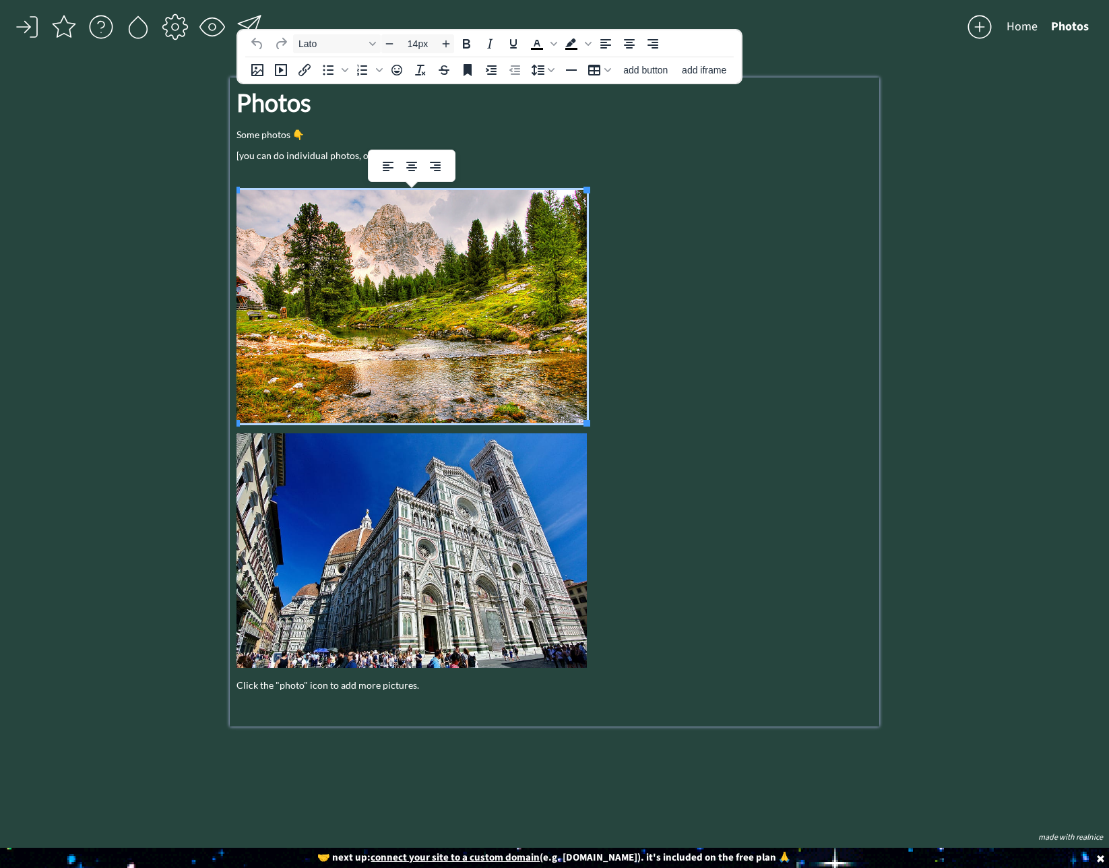
click at [436, 518] on img at bounding box center [411, 550] width 350 height 234
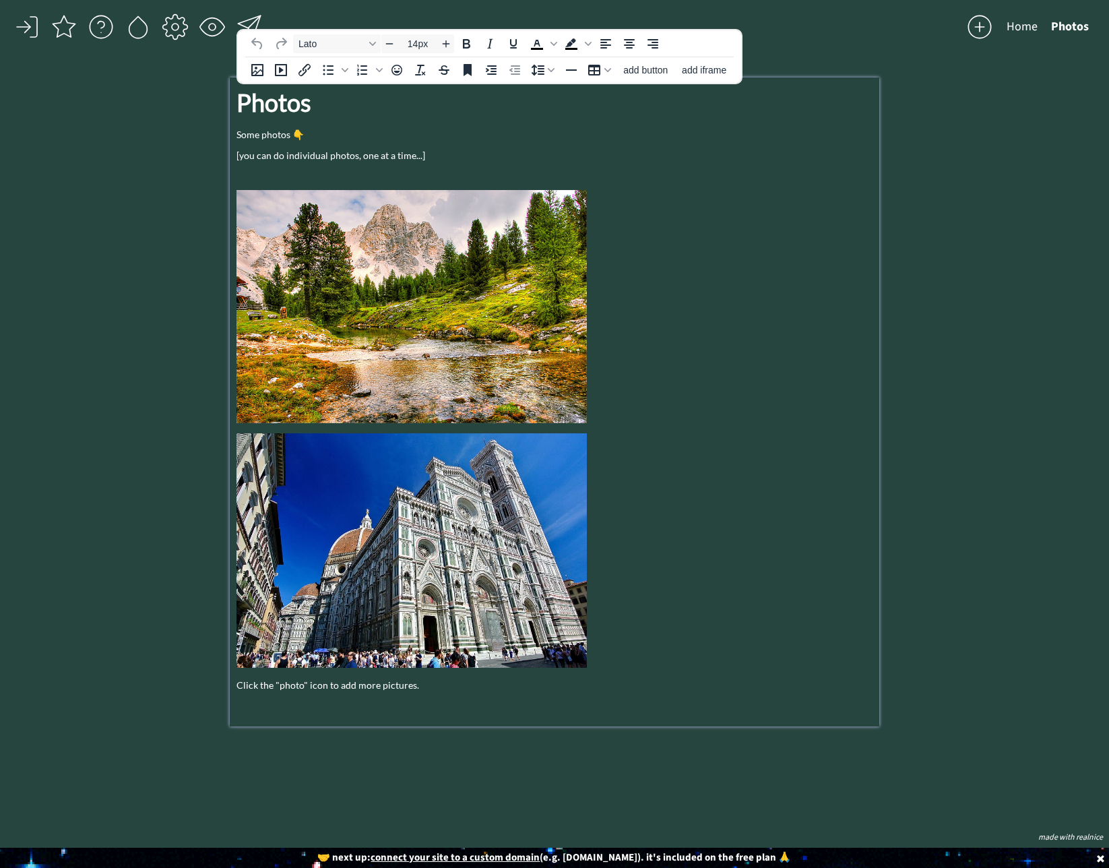
click at [789, 375] on p at bounding box center [554, 308] width 636 height 236
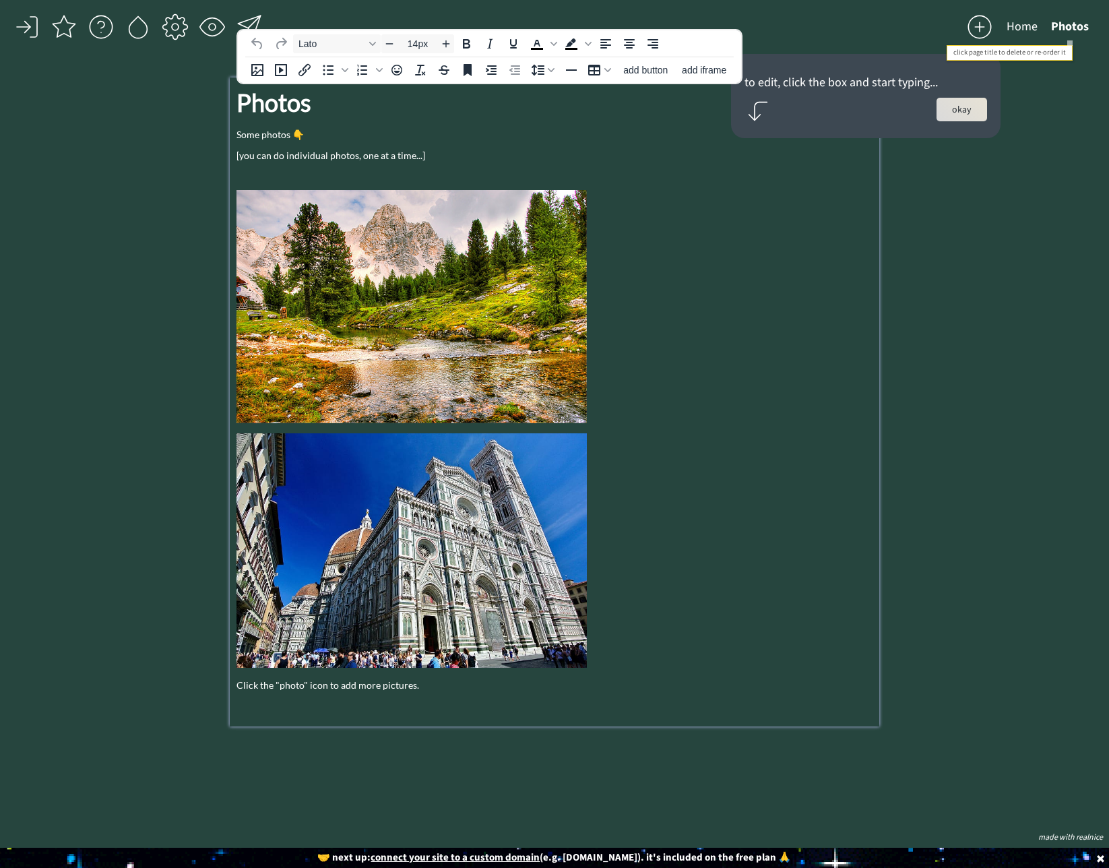
click at [1071, 26] on button "Photos" at bounding box center [1069, 26] width 51 height 27
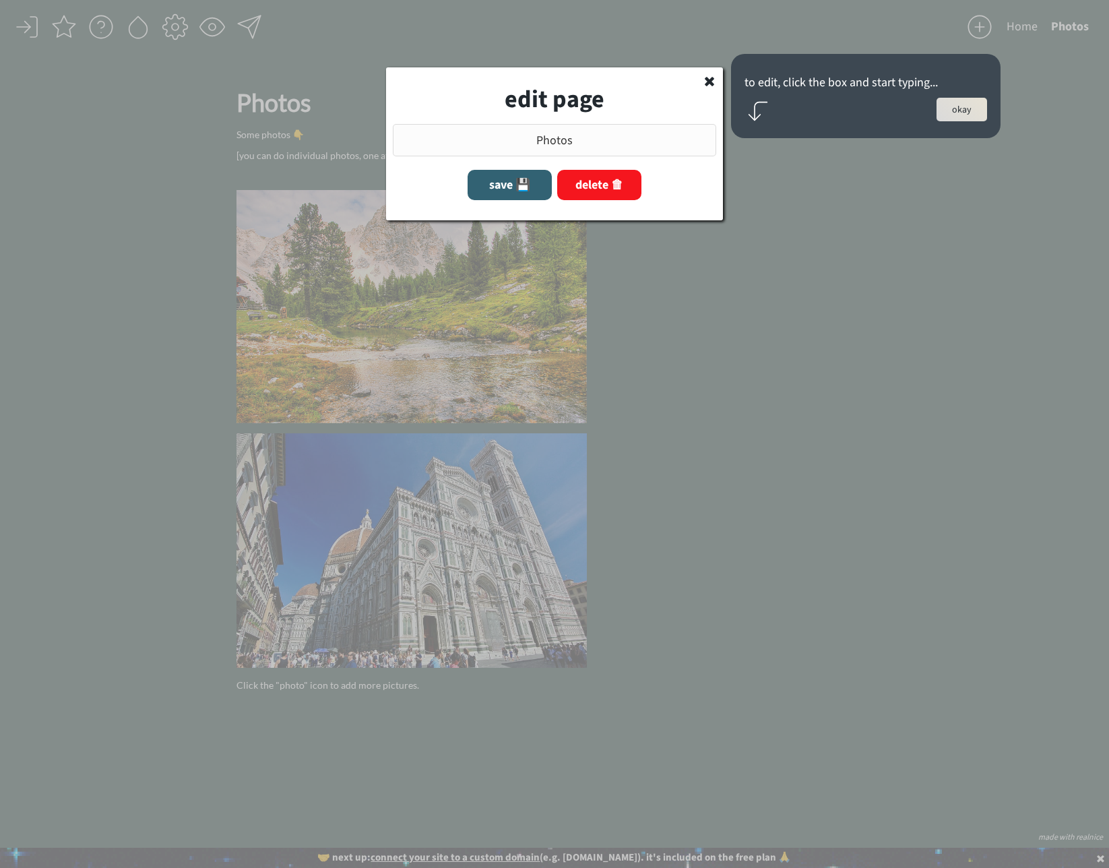
click at [596, 193] on button "delete 🗑" at bounding box center [599, 185] width 84 height 30
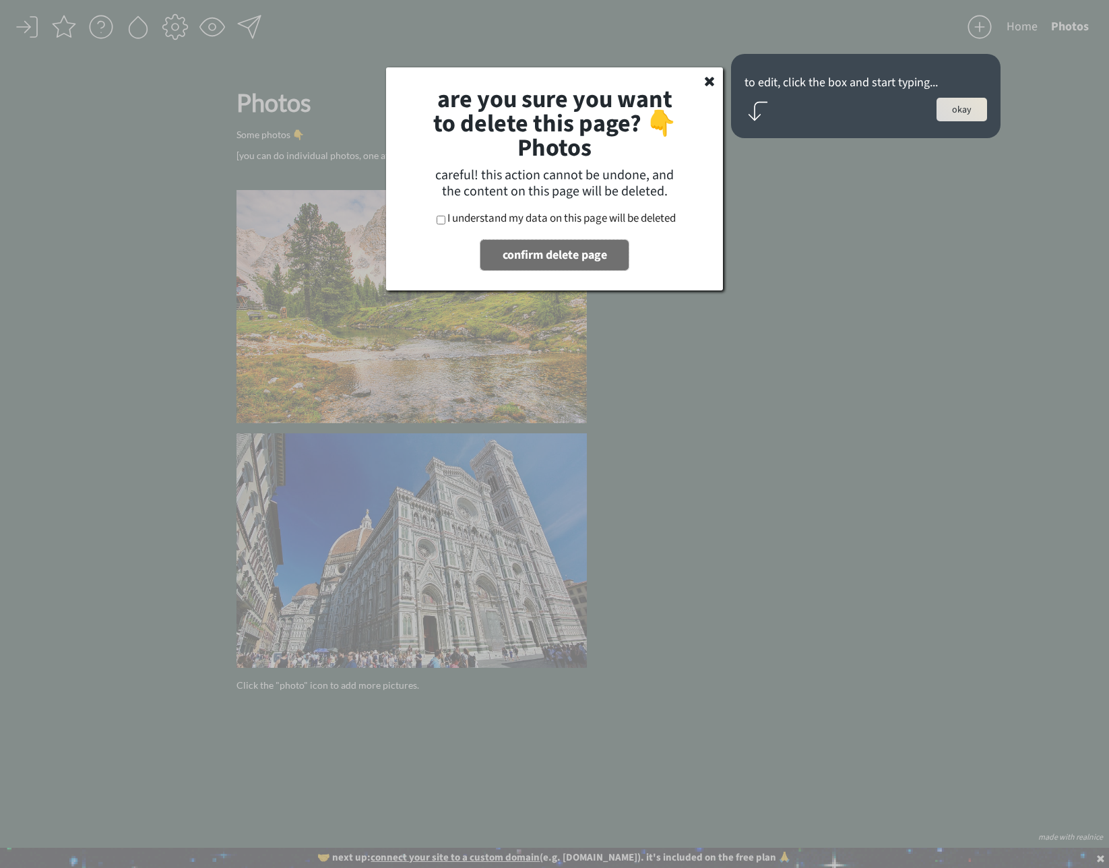
click at [574, 259] on button "confirm delete page" at bounding box center [554, 255] width 148 height 30
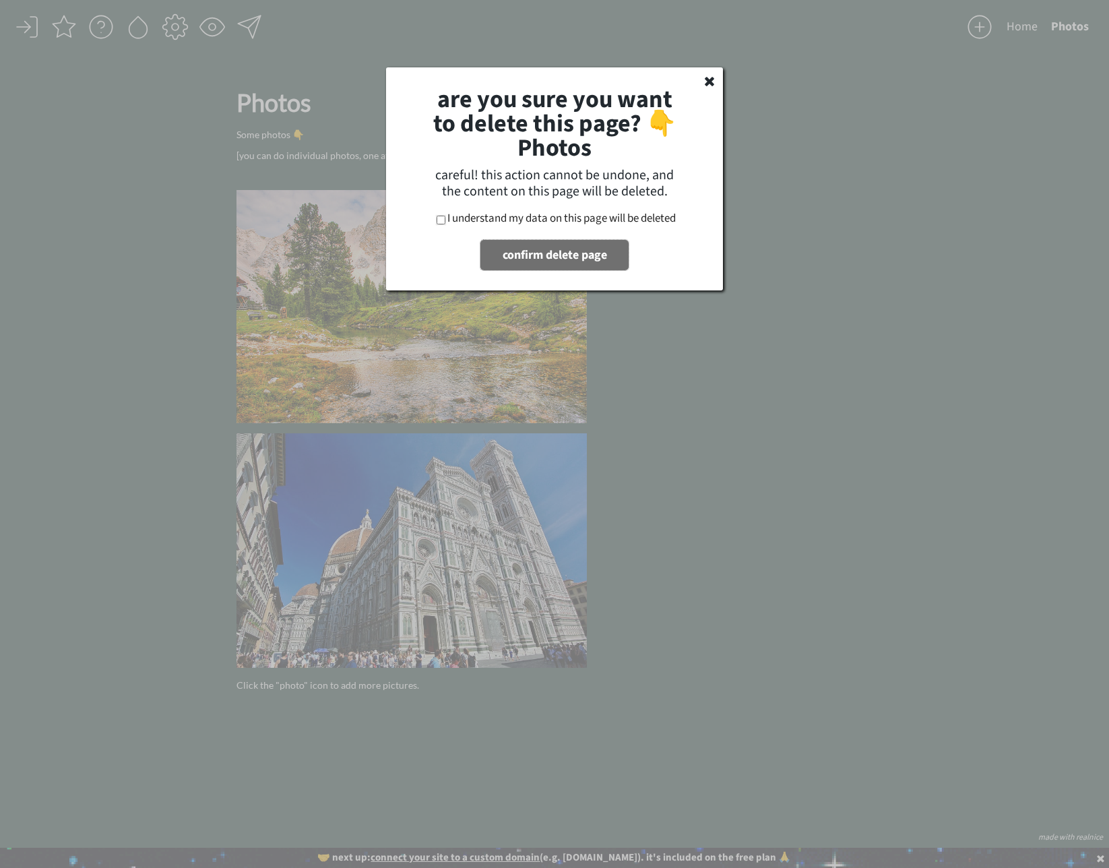
drag, startPoint x: 439, startPoint y: 220, endPoint x: 480, endPoint y: 244, distance: 47.4
click at [440, 221] on input "I understand my data on this page will be deleted" at bounding box center [440, 220] width 9 height 9
checkbox input "true"
click at [520, 247] on button "confirm delete page" at bounding box center [554, 255] width 148 height 30
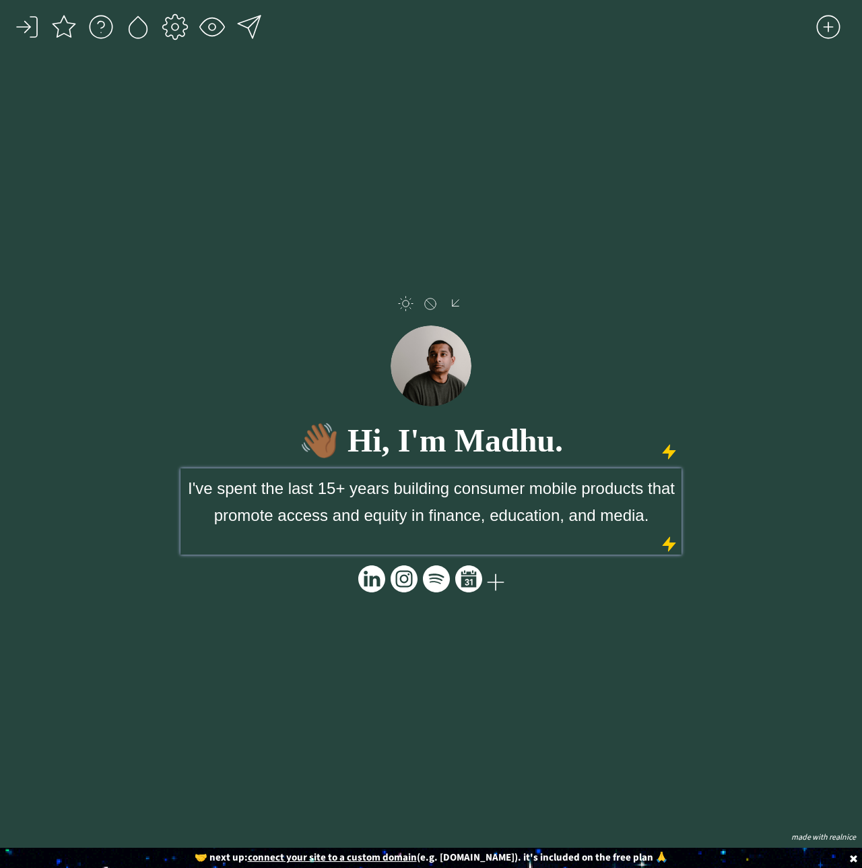
click at [510, 521] on span "I've spent the last 15+ years building consumer mobile products that promote ac…" at bounding box center [431, 501] width 487 height 45
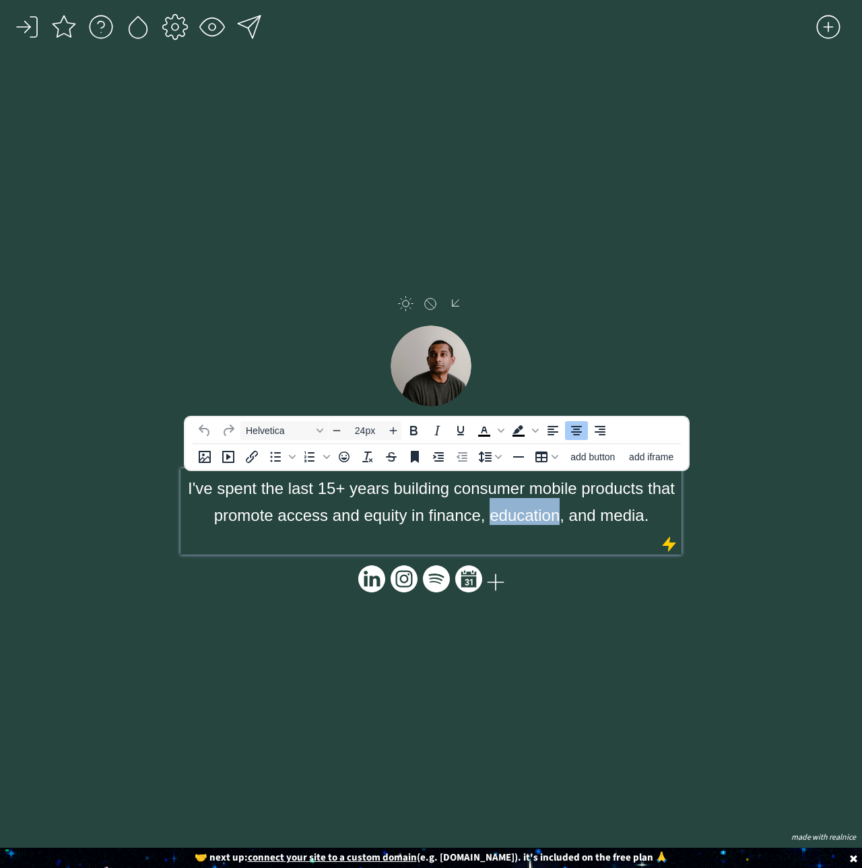
click at [510, 521] on span "I've spent the last 15+ years building consumer mobile products that promote ac…" at bounding box center [431, 501] width 487 height 45
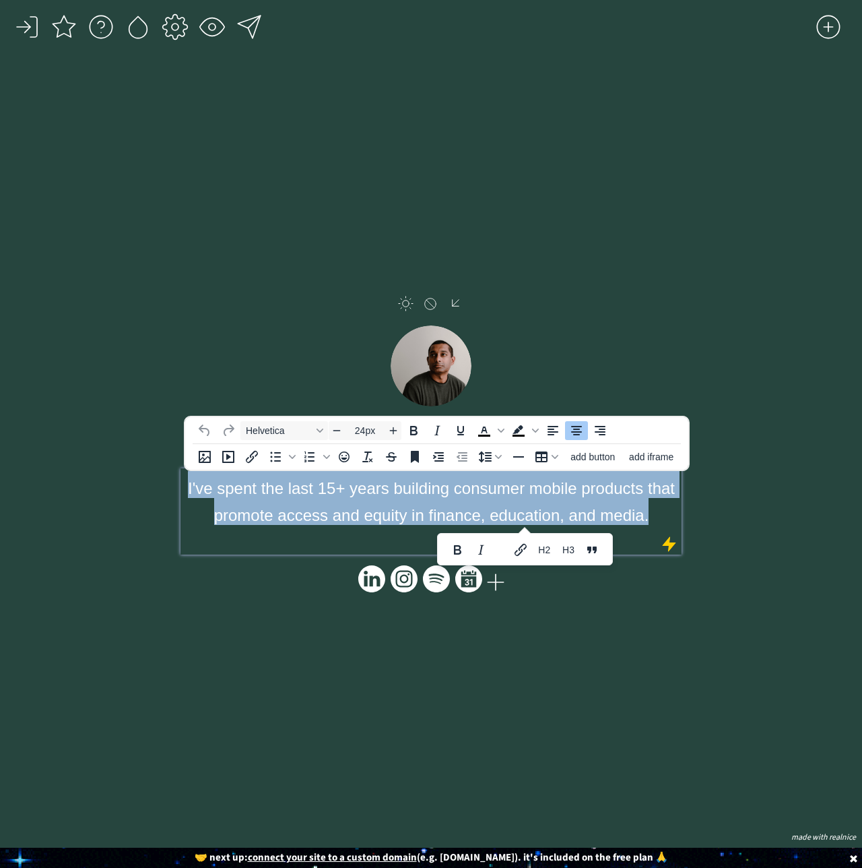
click at [510, 521] on span "I've spent the last 15+ years building consumer mobile products that promote ac…" at bounding box center [431, 501] width 487 height 45
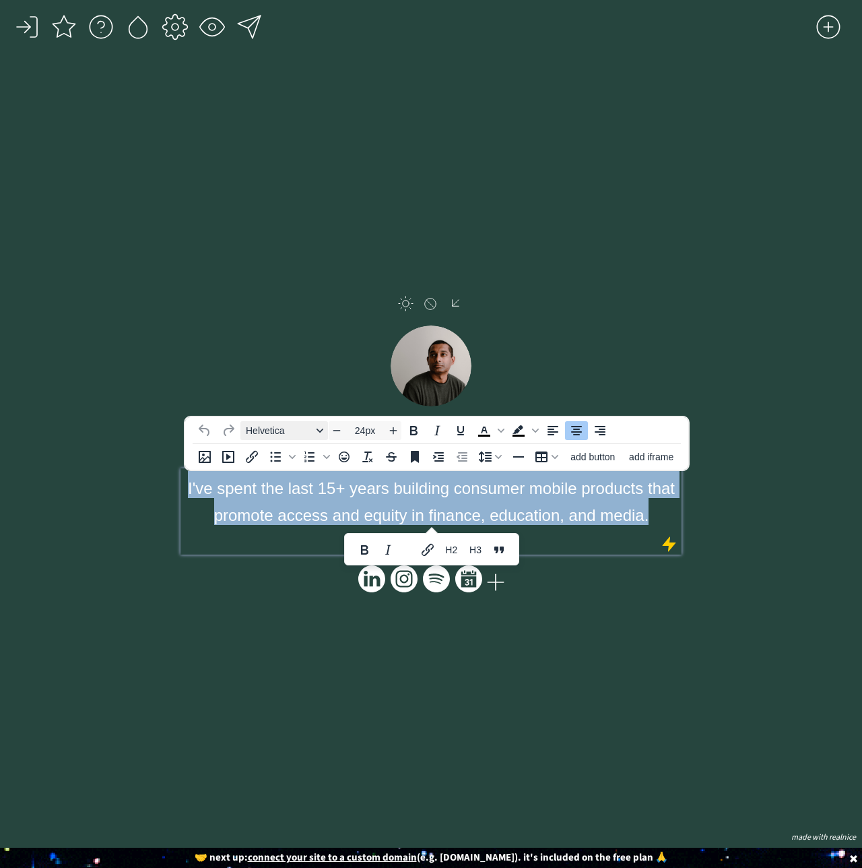
click at [262, 428] on span "Helvetica" at bounding box center [279, 430] width 66 height 11
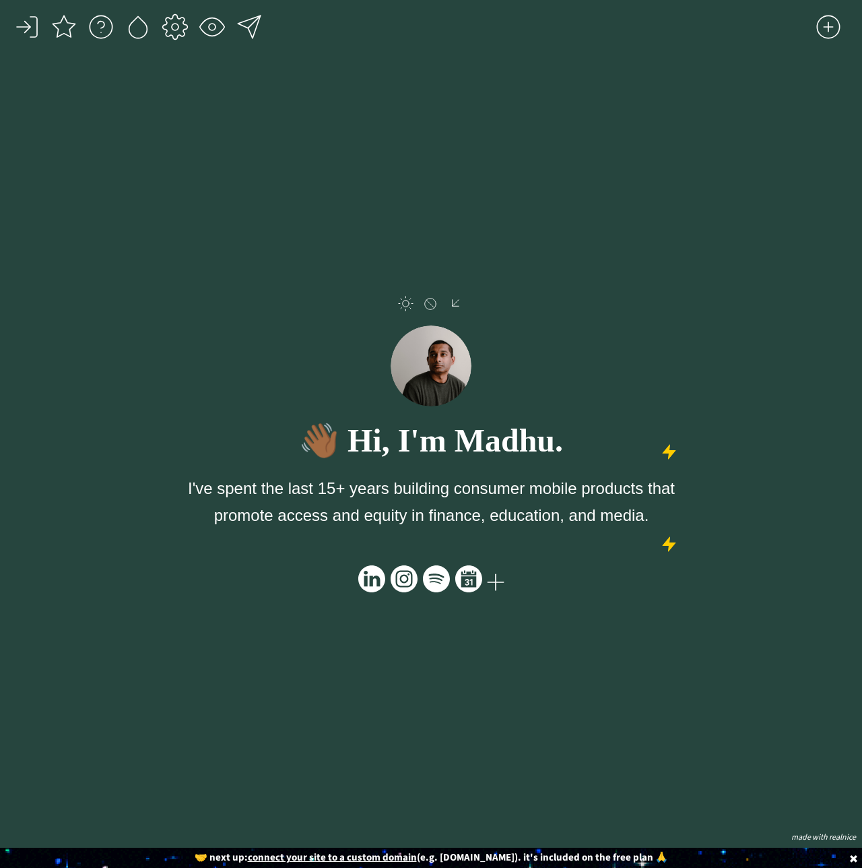
click at [585, 709] on div "click to upload a picture 👋🏾 Hi, I'm Madhu. I've spent the last 15+ years build…" at bounding box center [431, 452] width 501 height 750
